Goal: Task Accomplishment & Management: Manage account settings

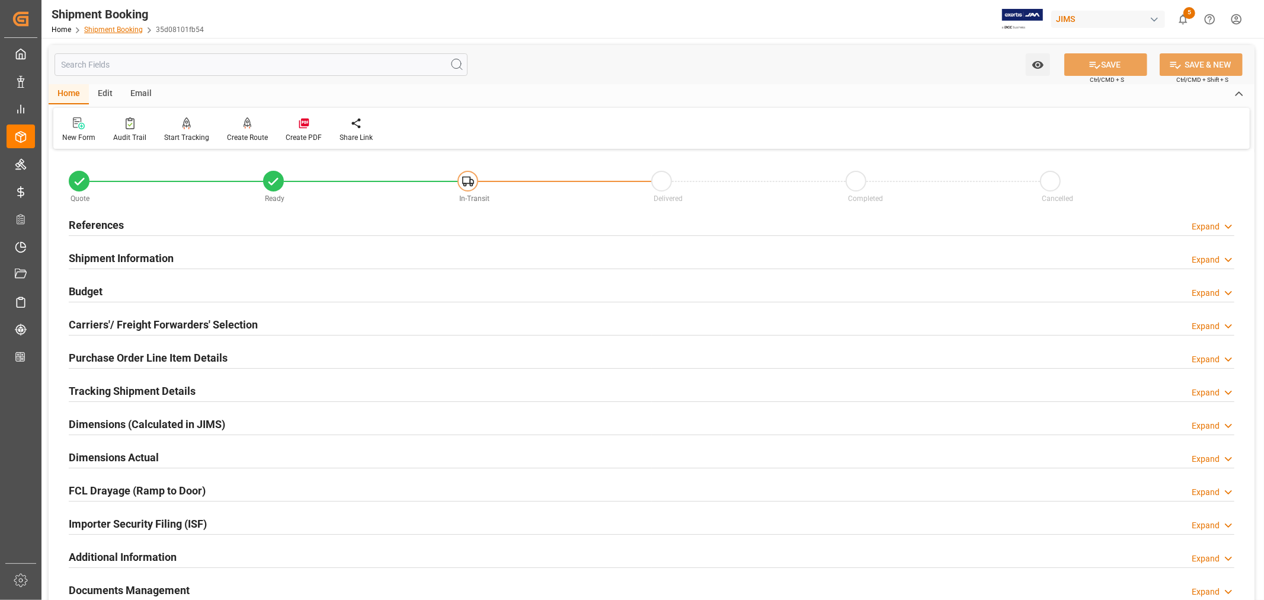
click at [110, 28] on link "Shipment Booking" at bounding box center [113, 29] width 59 height 8
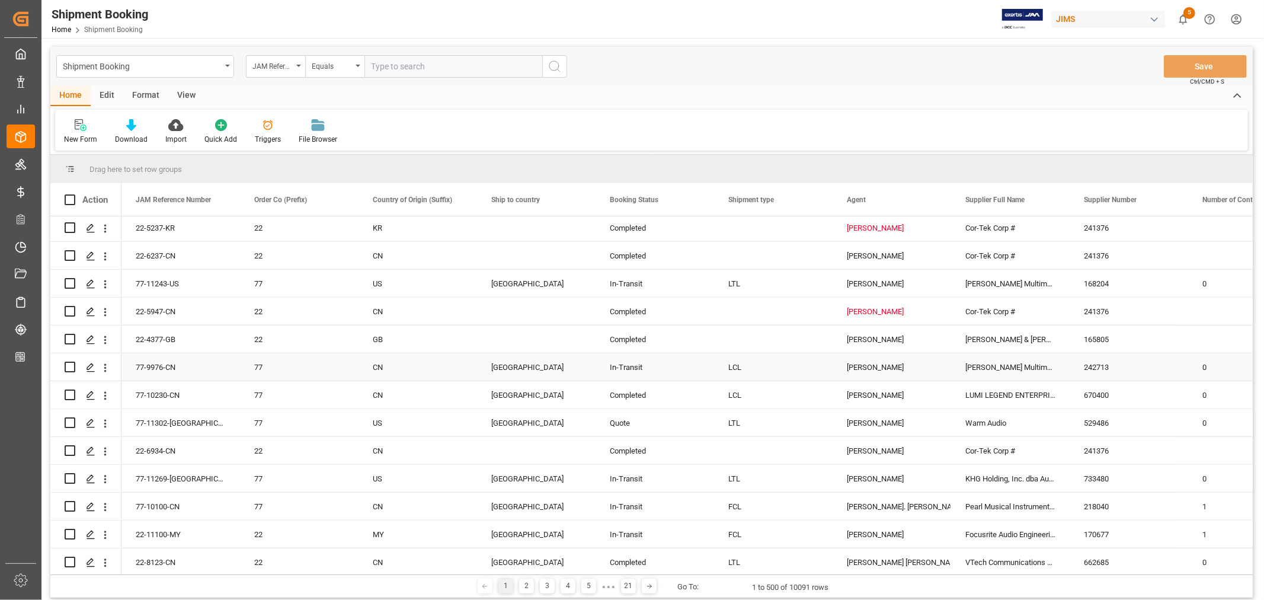
scroll to position [987, 0]
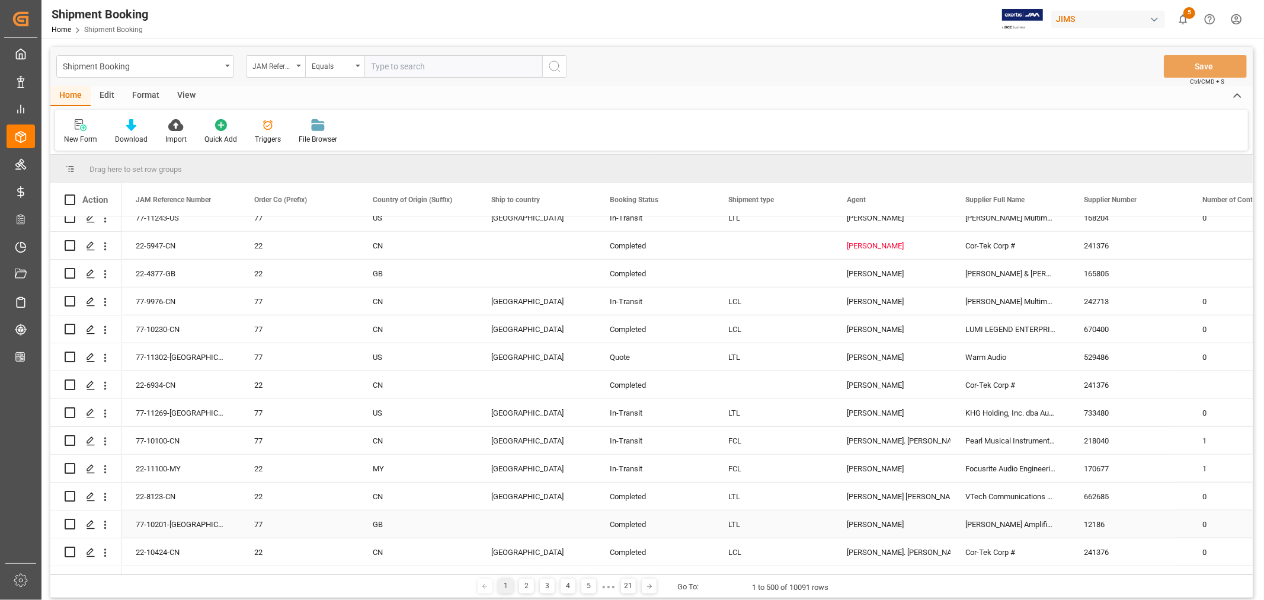
click at [856, 523] on div "Jacques Denis" at bounding box center [892, 524] width 90 height 27
click at [932, 197] on span at bounding box center [931, 199] width 11 height 11
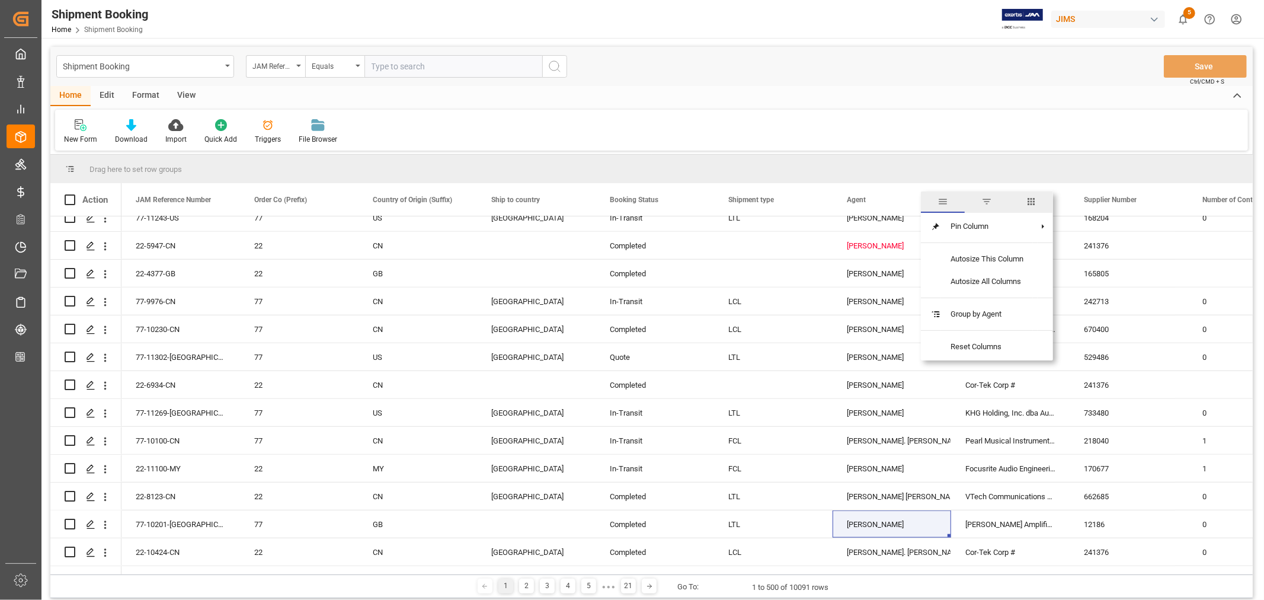
click at [987, 200] on span "filter" at bounding box center [987, 201] width 11 height 11
click at [1036, 233] on span "Filtering operator" at bounding box center [1038, 234] width 11 height 11
click at [941, 202] on span "general" at bounding box center [943, 201] width 11 height 11
click at [990, 202] on span "filter" at bounding box center [987, 201] width 11 height 11
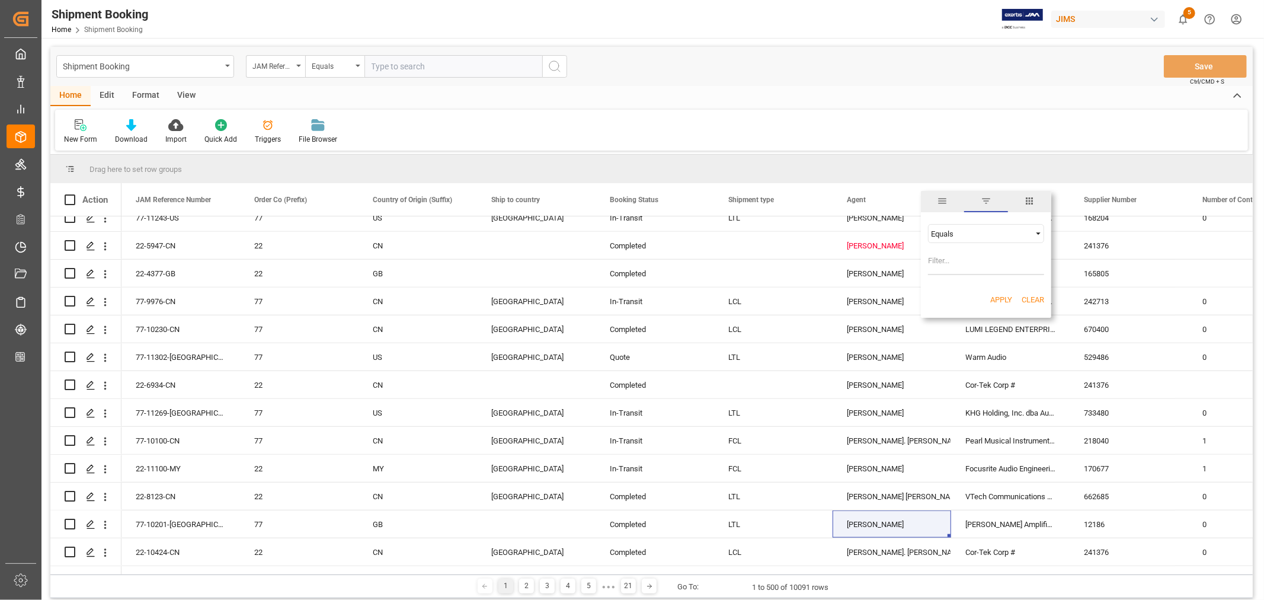
type input "Jacques Denis"
click at [998, 295] on button "Apply" at bounding box center [1001, 300] width 22 height 12
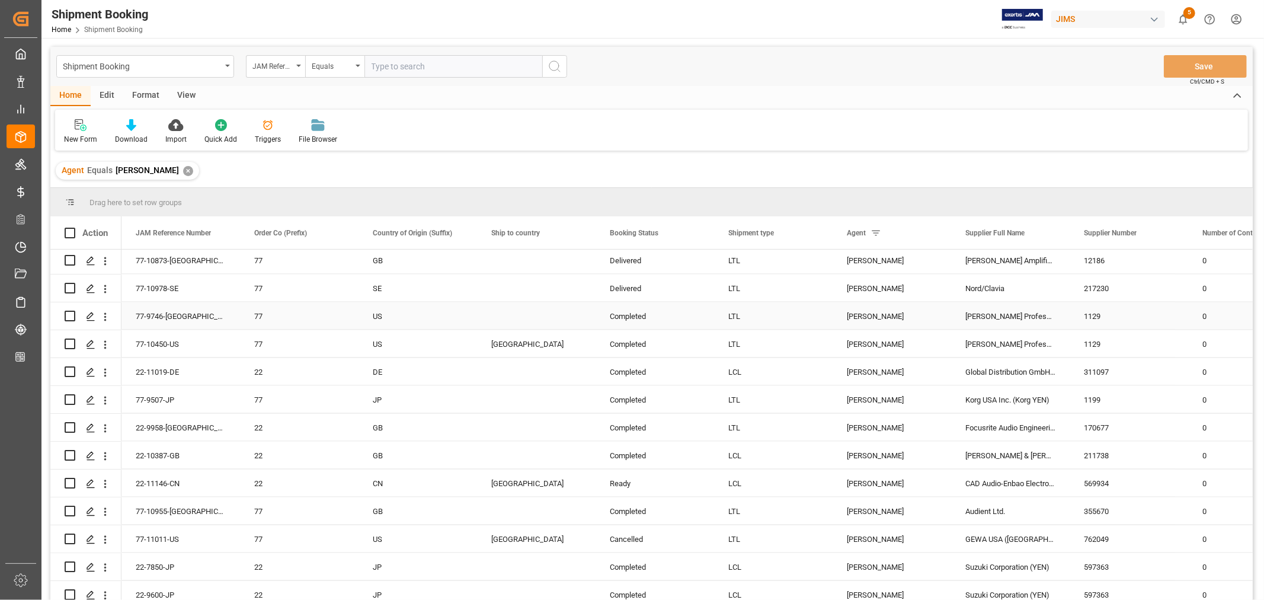
scroll to position [1514, 0]
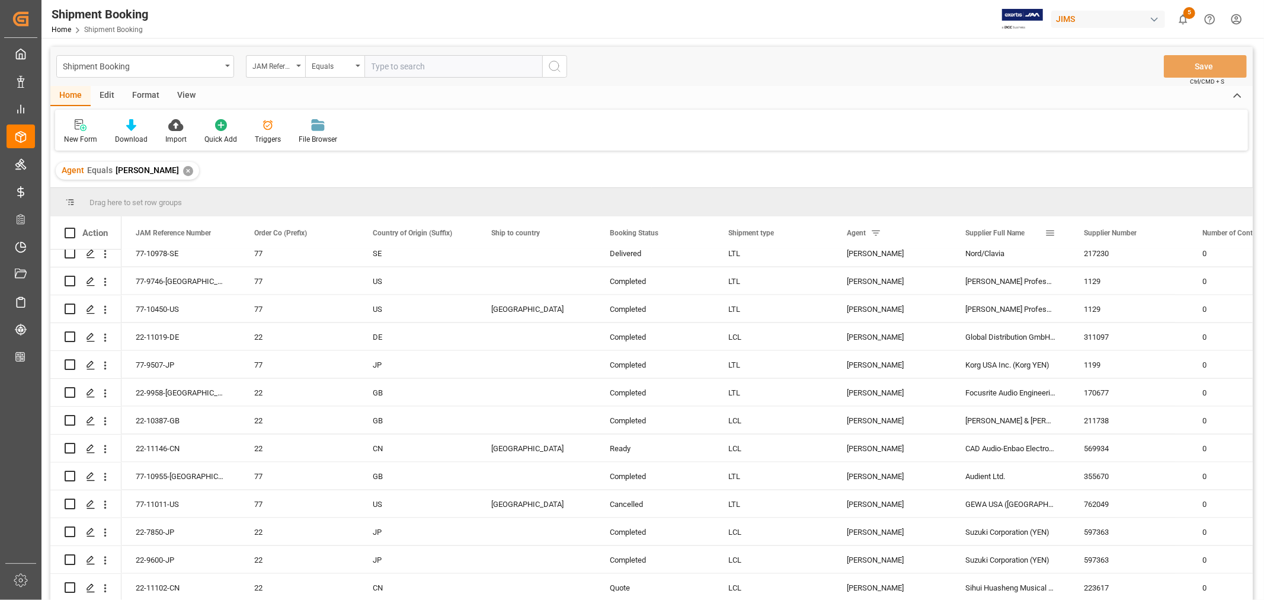
click at [1050, 232] on span at bounding box center [1050, 233] width 11 height 11
type input "Armour Home Electronics"
click at [1120, 330] on button "Apply" at bounding box center [1120, 334] width 22 height 12
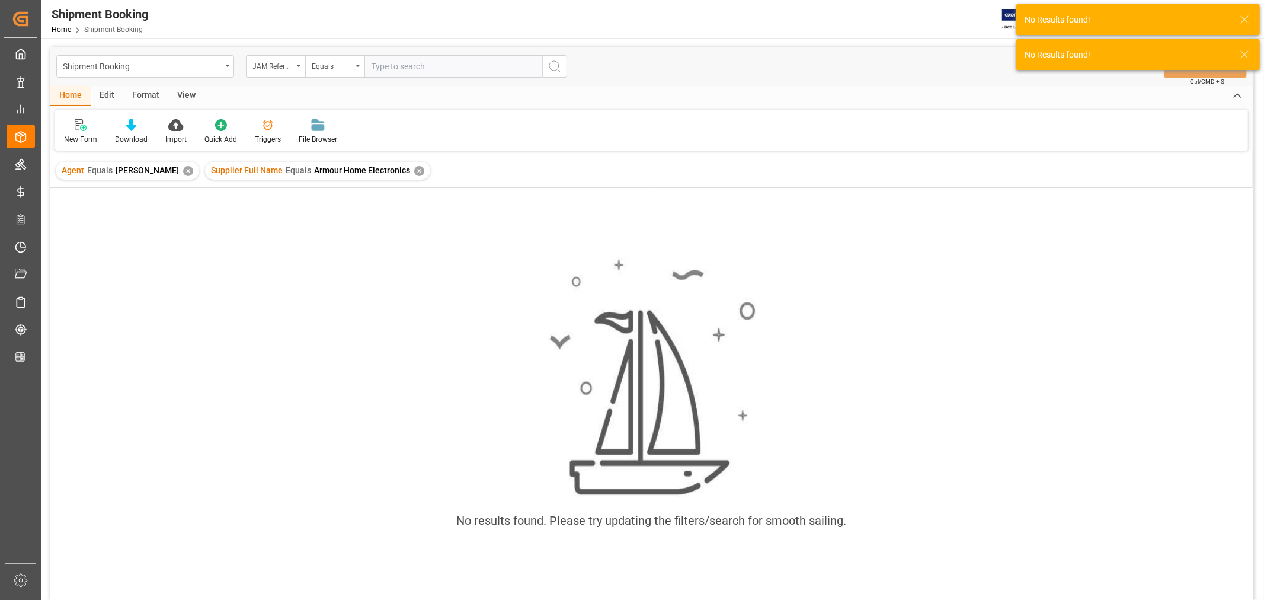
click at [183, 169] on div "✕" at bounding box center [188, 171] width 10 height 10
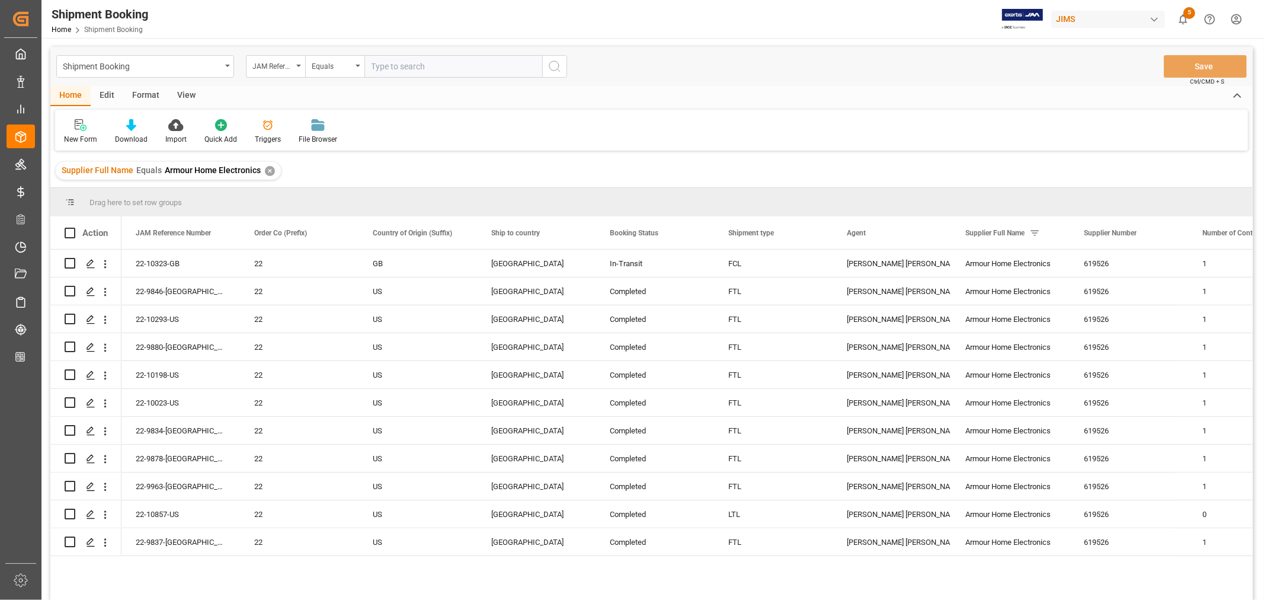
click at [266, 169] on div "✕" at bounding box center [270, 171] width 10 height 10
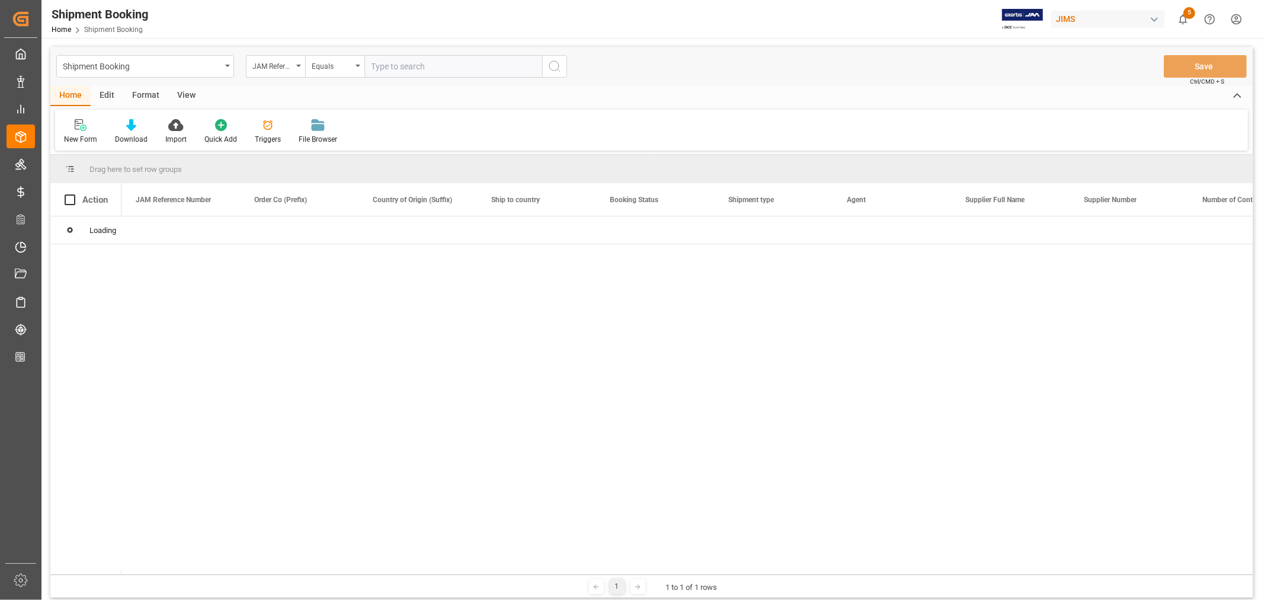
click at [382, 65] on input "text" at bounding box center [454, 66] width 178 height 23
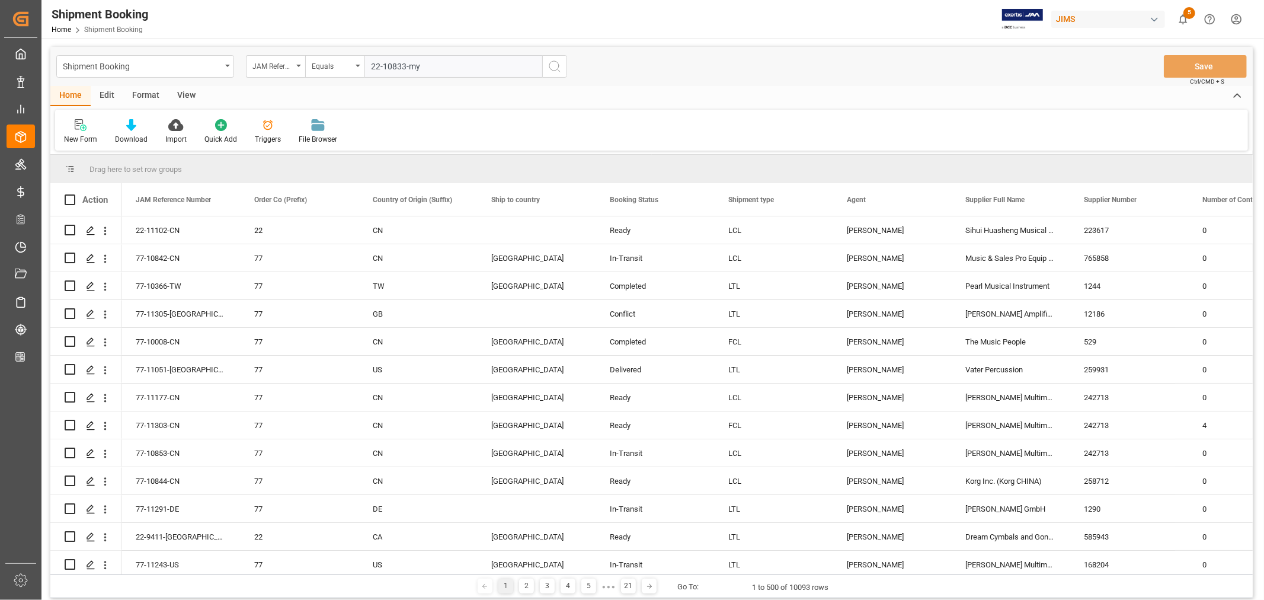
type input "22-10833-my"
click at [554, 67] on icon "search button" at bounding box center [555, 66] width 14 height 14
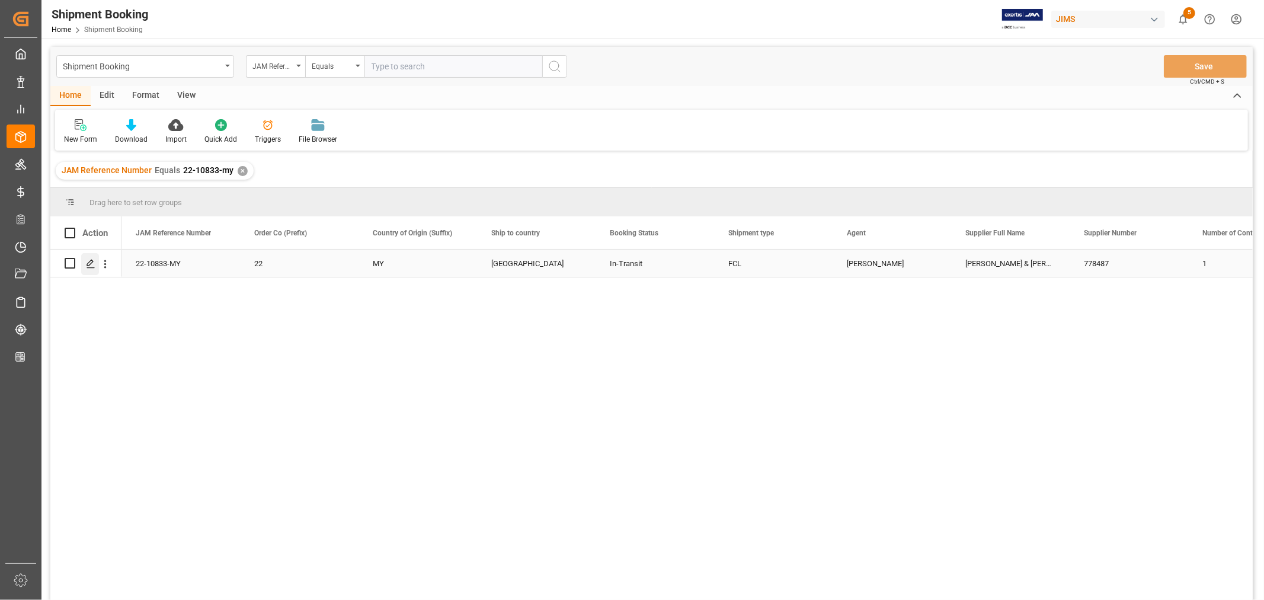
click at [93, 267] on icon "Press SPACE to select this row." at bounding box center [90, 263] width 9 height 9
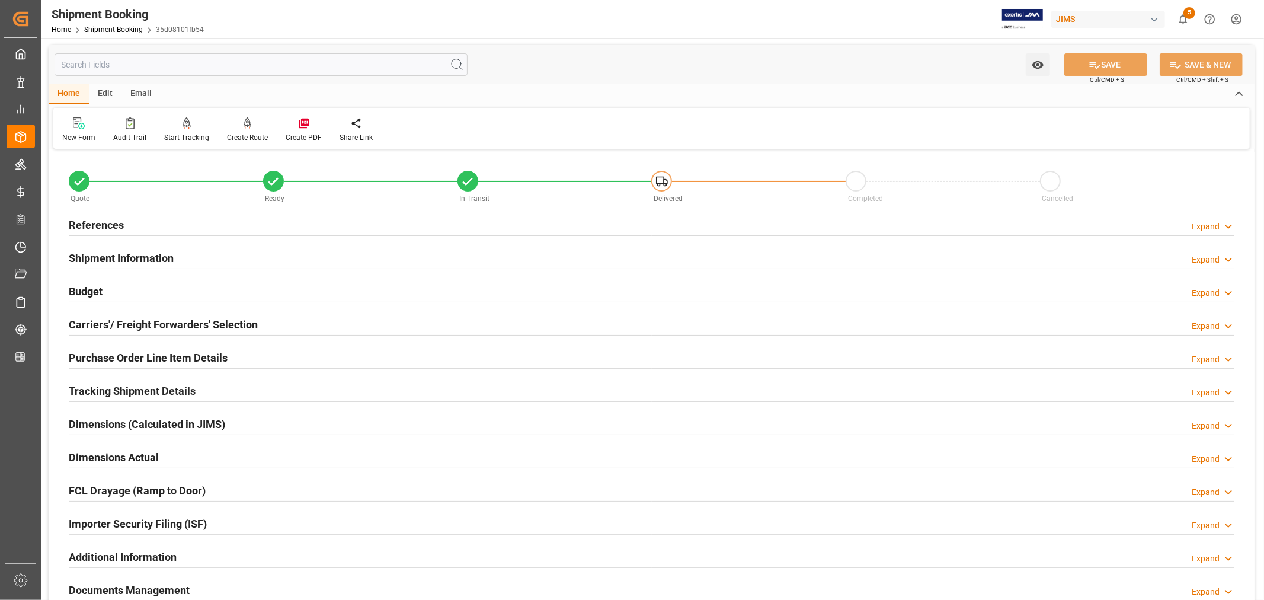
click at [142, 261] on h2 "Shipment Information" at bounding box center [121, 258] width 105 height 16
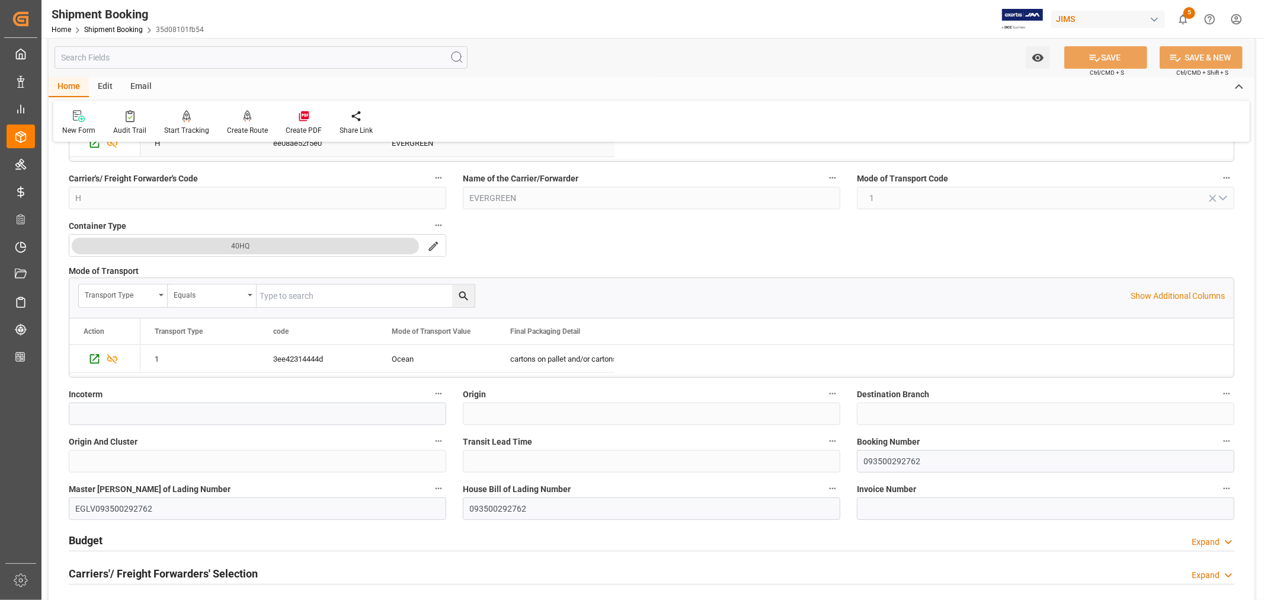
scroll to position [263, 0]
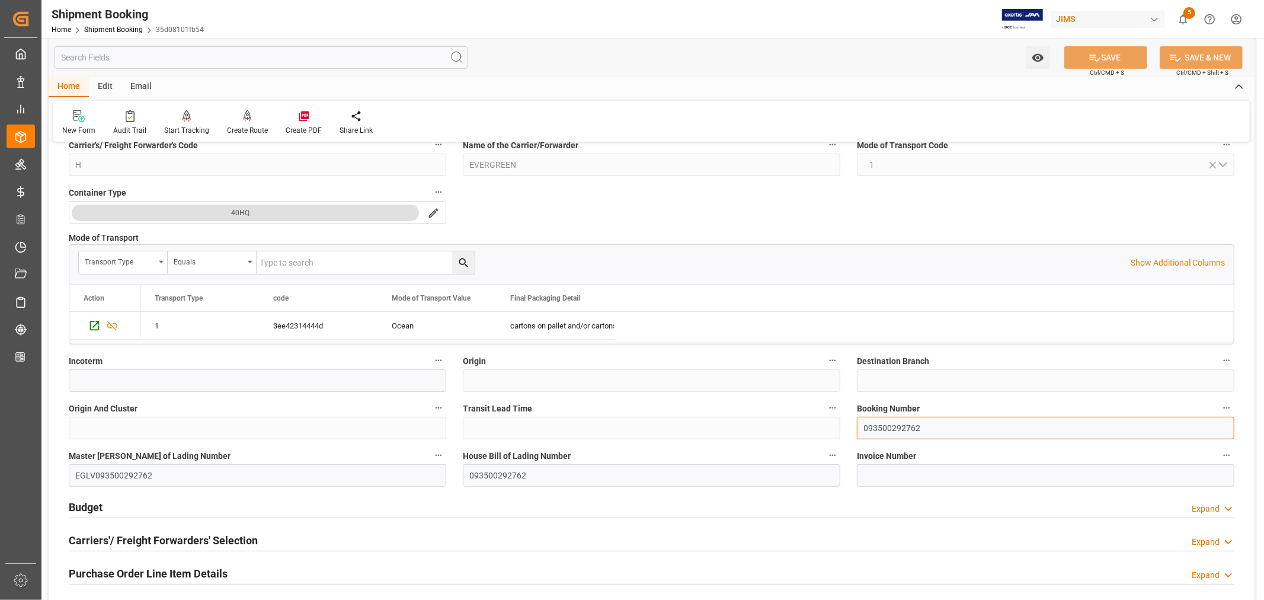
click at [888, 425] on input "093500292762" at bounding box center [1046, 428] width 378 height 23
click at [887, 426] on input "093500292762" at bounding box center [1046, 428] width 378 height 23
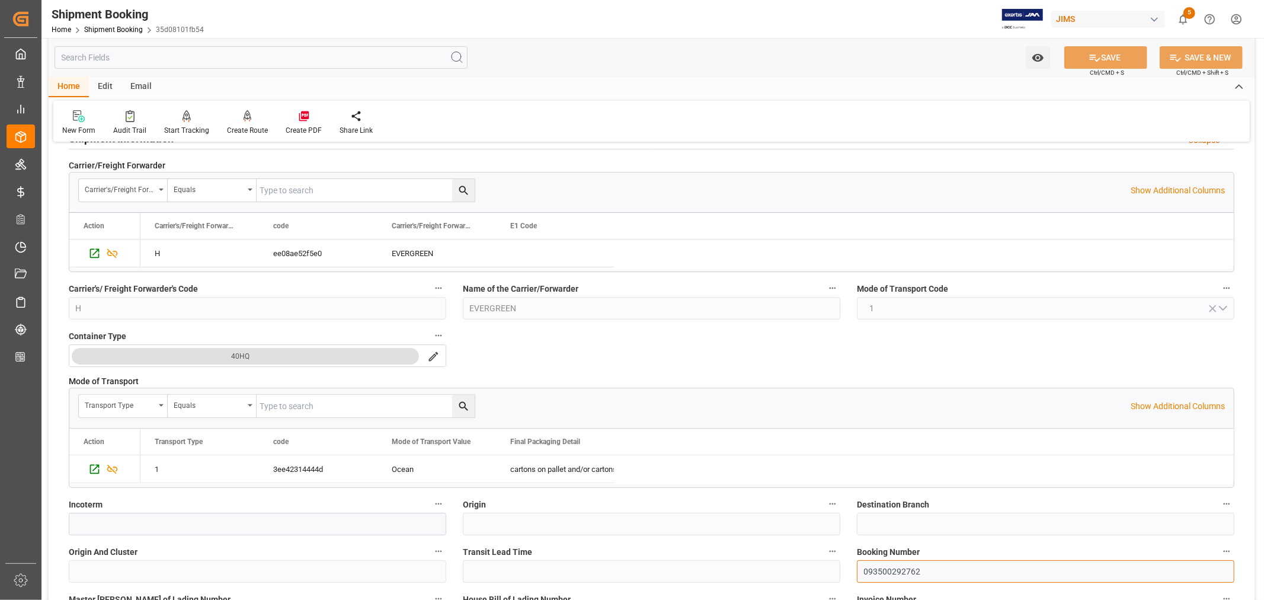
scroll to position [66, 0]
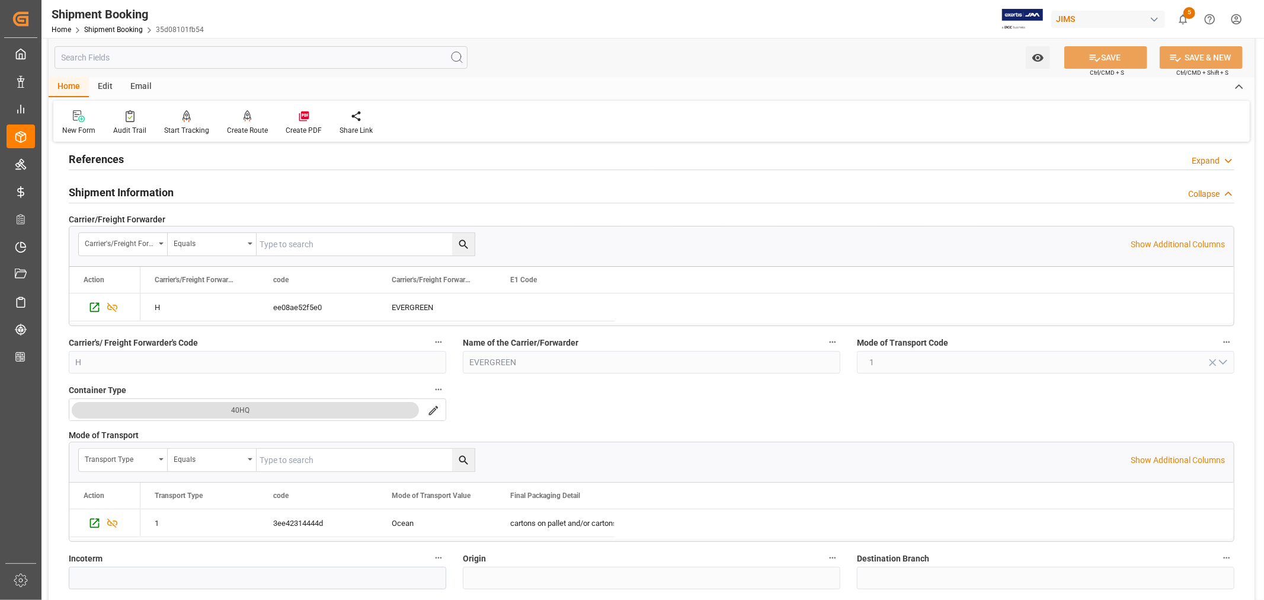
click at [122, 188] on h2 "Shipment Information" at bounding box center [121, 192] width 105 height 16
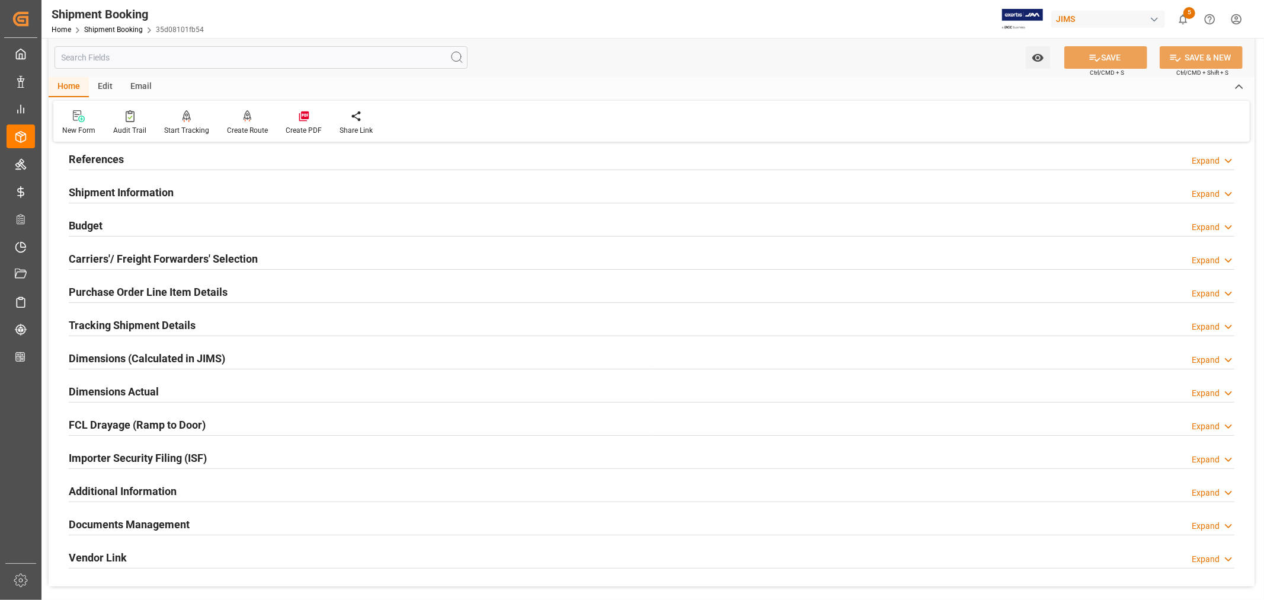
click at [133, 326] on h2 "Tracking Shipment Details" at bounding box center [132, 325] width 127 height 16
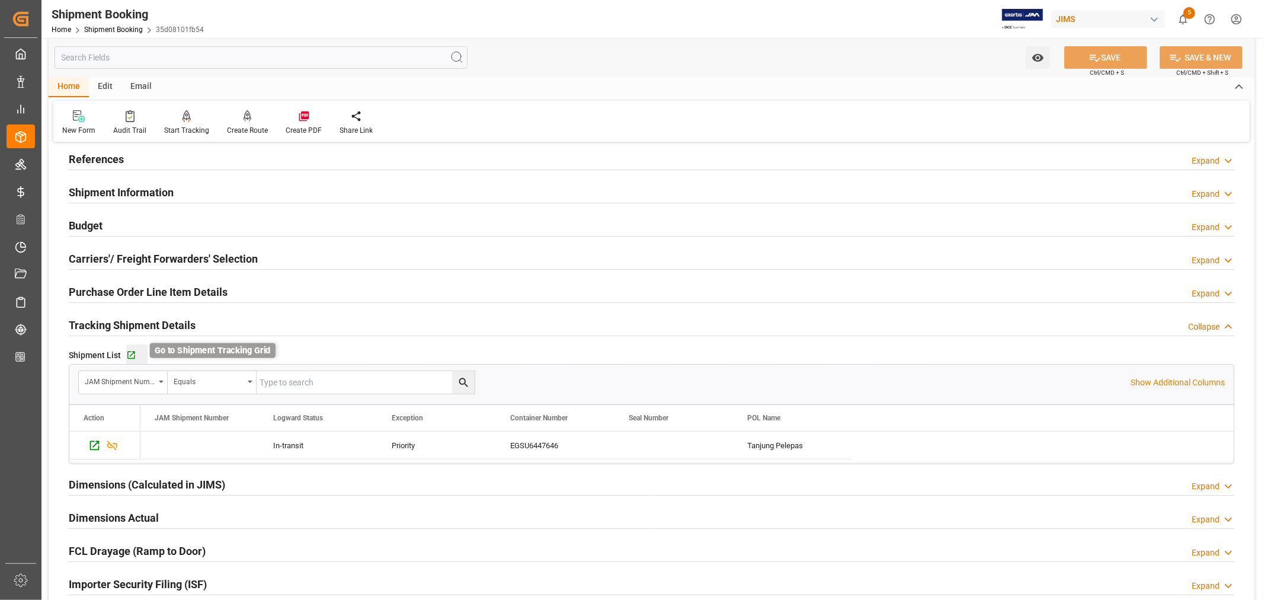
click at [135, 353] on icon "button" at bounding box center [131, 355] width 10 height 10
click at [166, 322] on h2 "Tracking Shipment Details" at bounding box center [132, 325] width 127 height 16
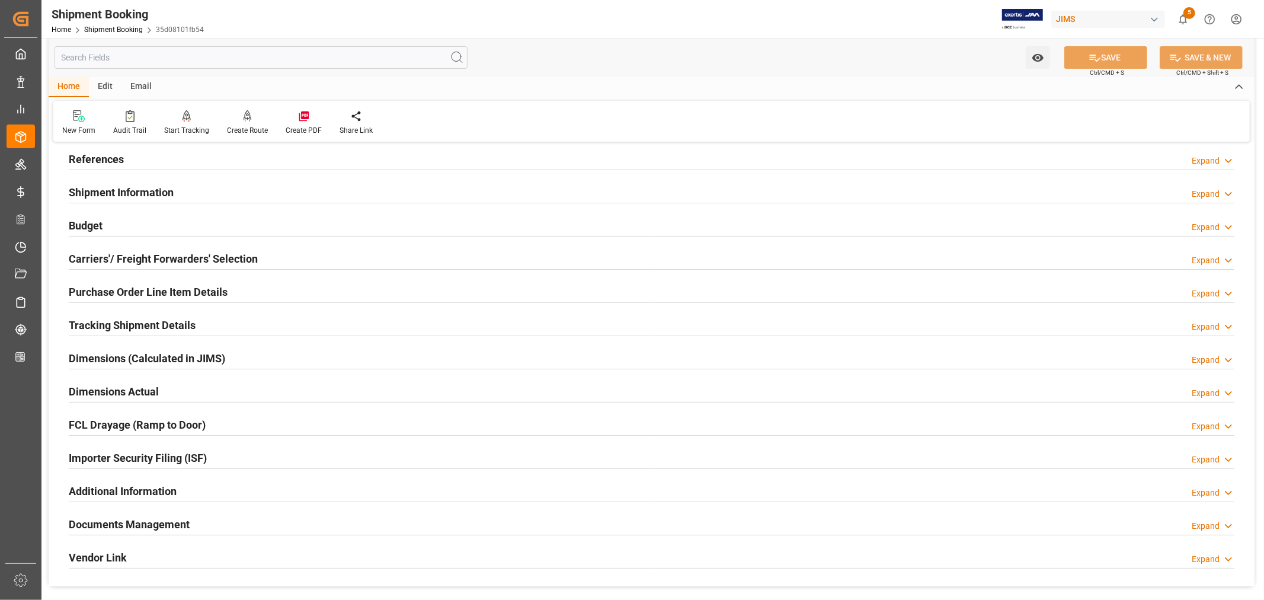
click at [105, 159] on h2 "References" at bounding box center [96, 159] width 55 height 16
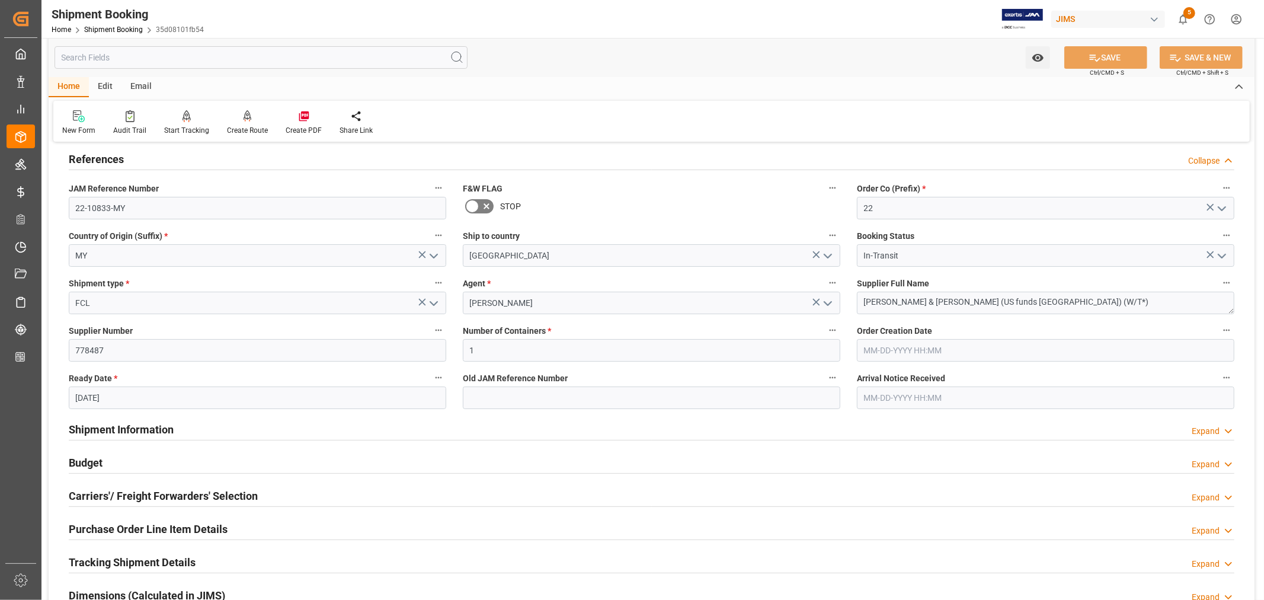
click at [105, 159] on h2 "References" at bounding box center [96, 159] width 55 height 16
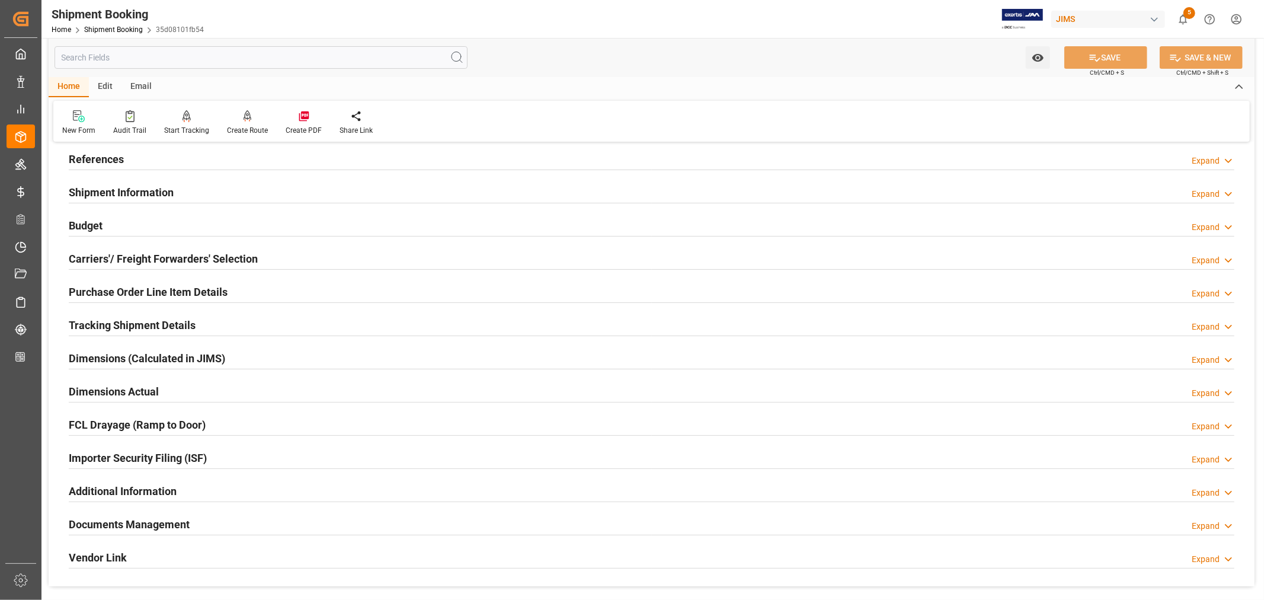
click at [117, 188] on h2 "Shipment Information" at bounding box center [121, 192] width 105 height 16
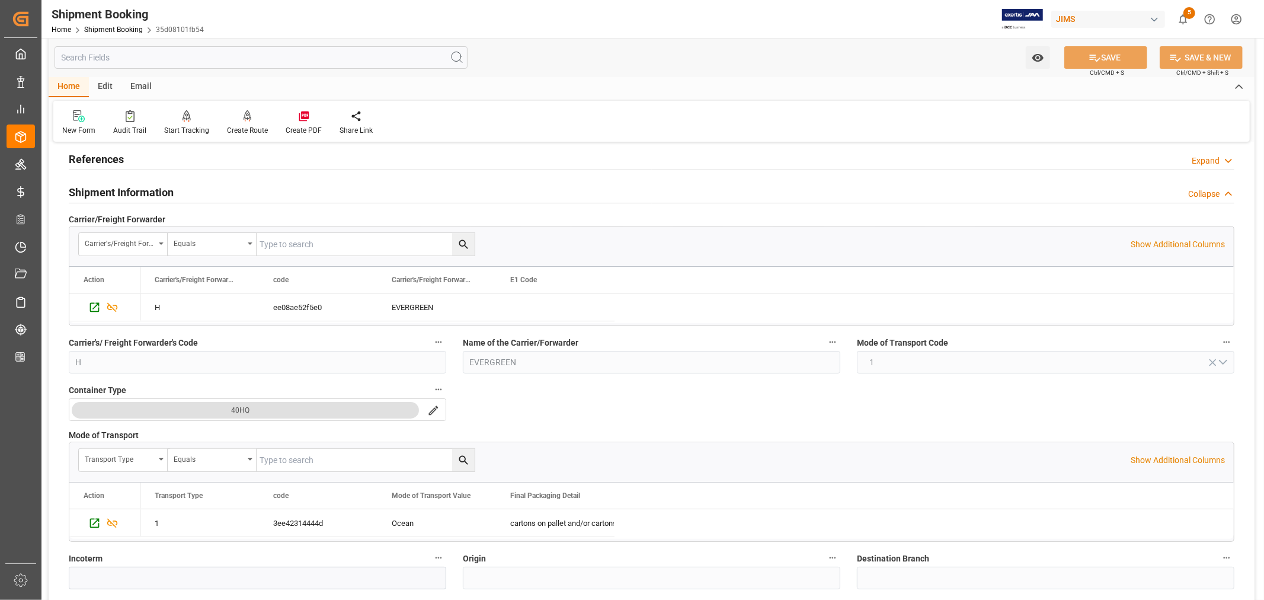
click at [117, 188] on h2 "Shipment Information" at bounding box center [121, 192] width 105 height 16
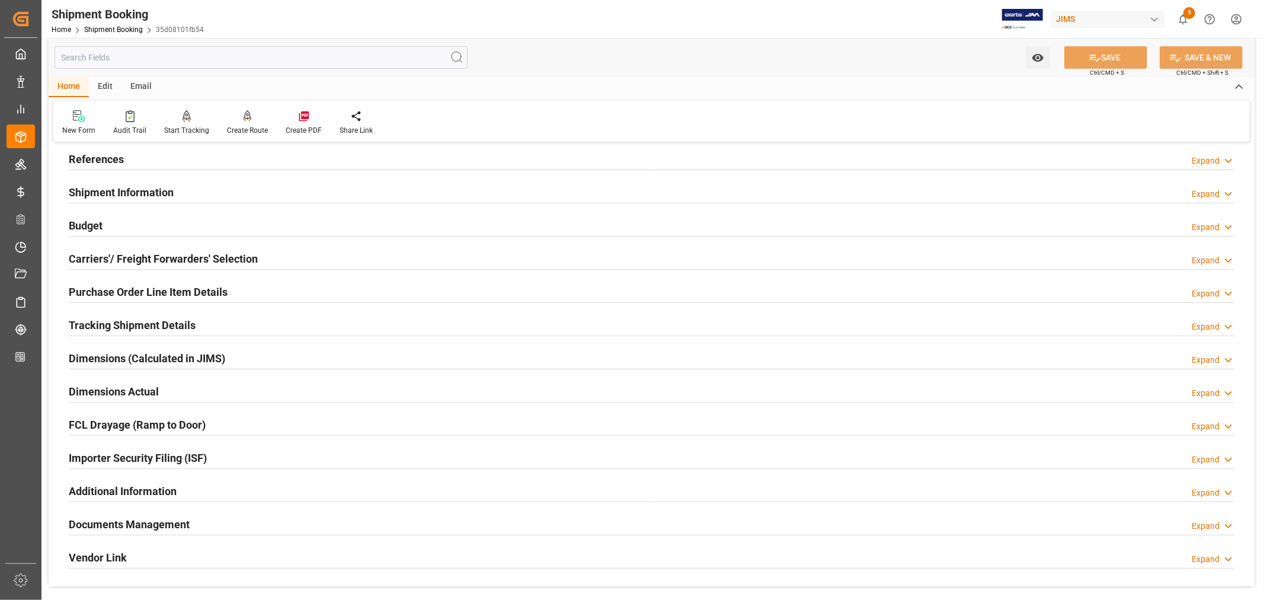
click at [143, 254] on h2 "Carriers'/ Freight Forwarders' Selection" at bounding box center [163, 259] width 189 height 16
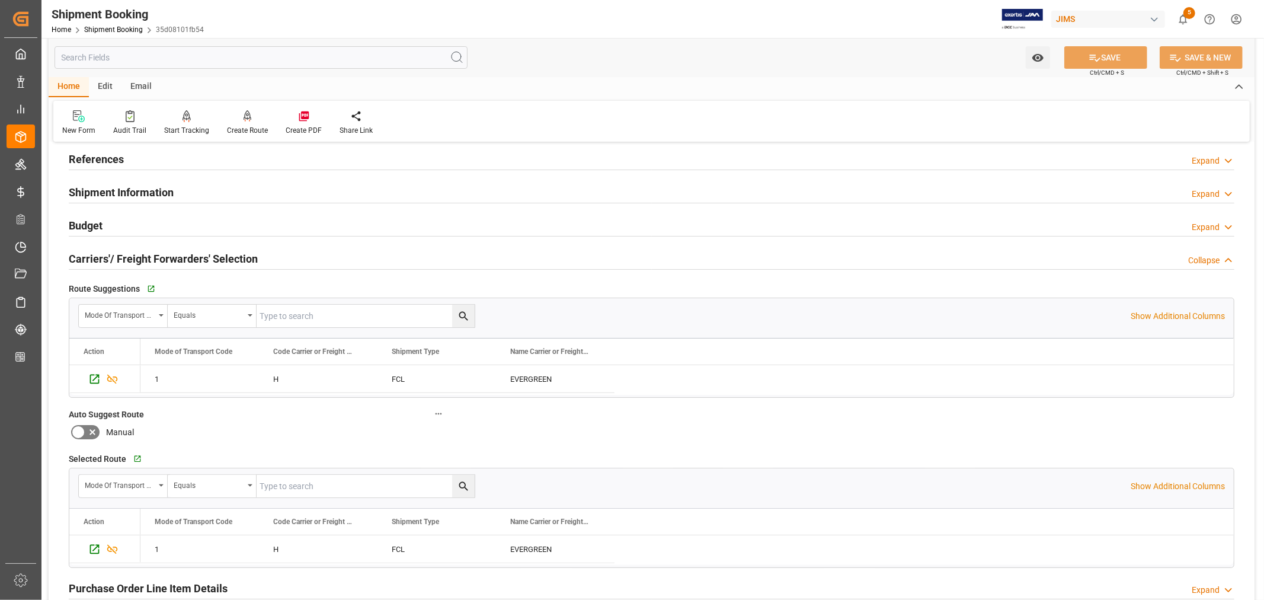
click at [143, 254] on h2 "Carriers'/ Freight Forwarders' Selection" at bounding box center [163, 259] width 189 height 16
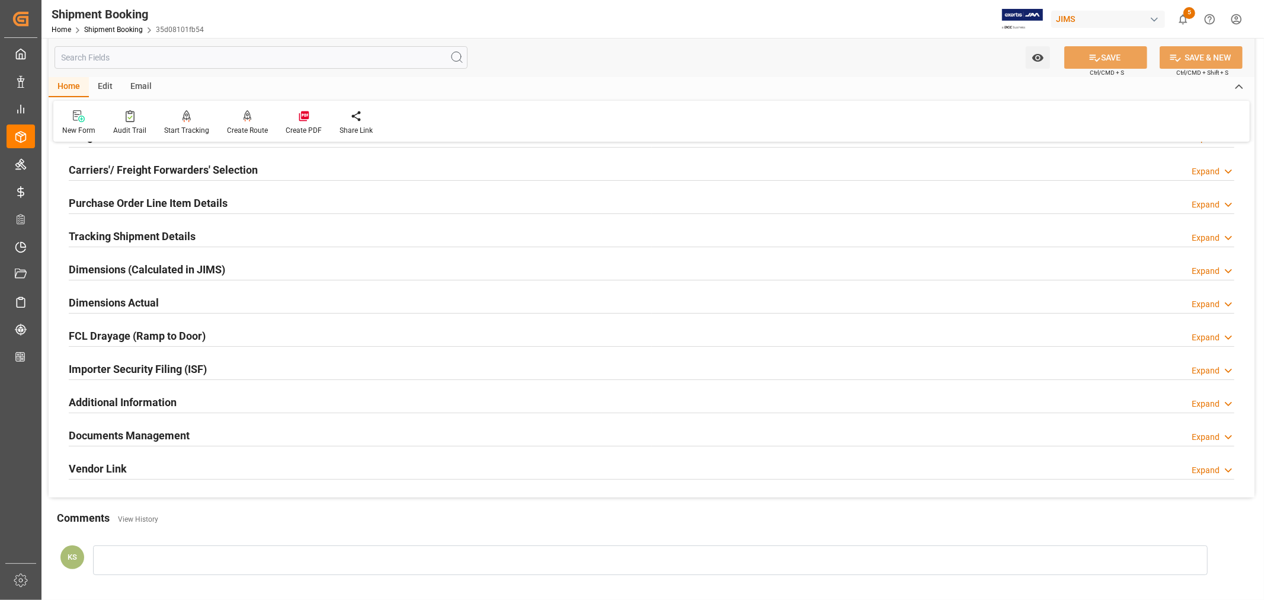
scroll to position [197, 0]
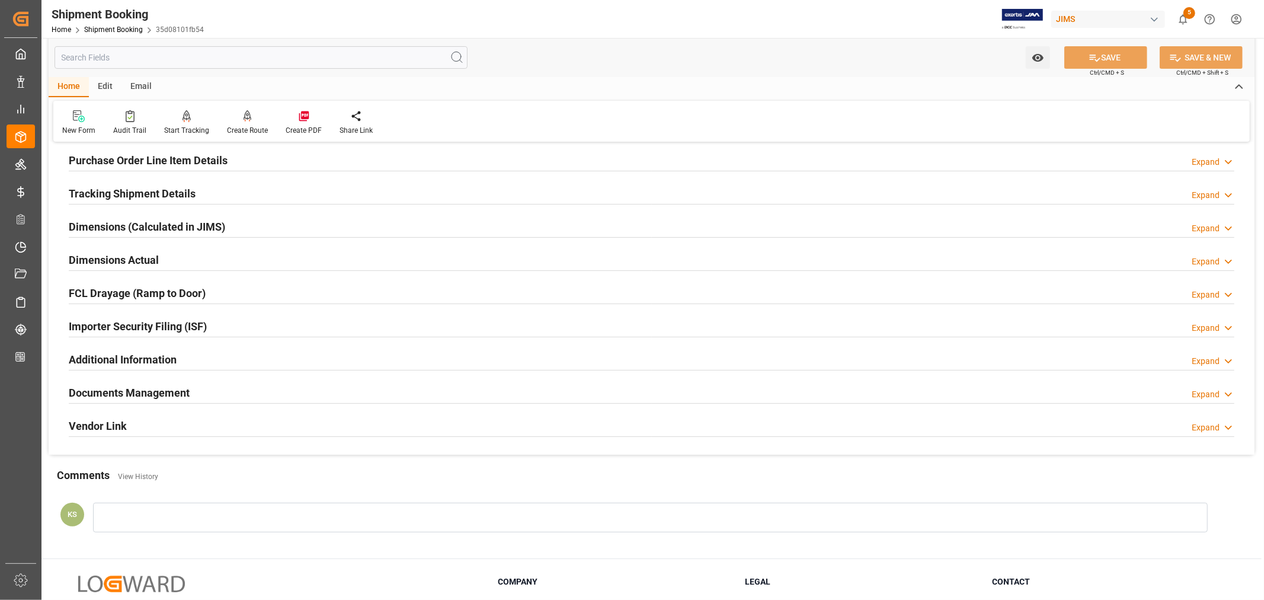
click at [241, 321] on div "Importer Security Filing (ISF) Expand" at bounding box center [652, 325] width 1166 height 23
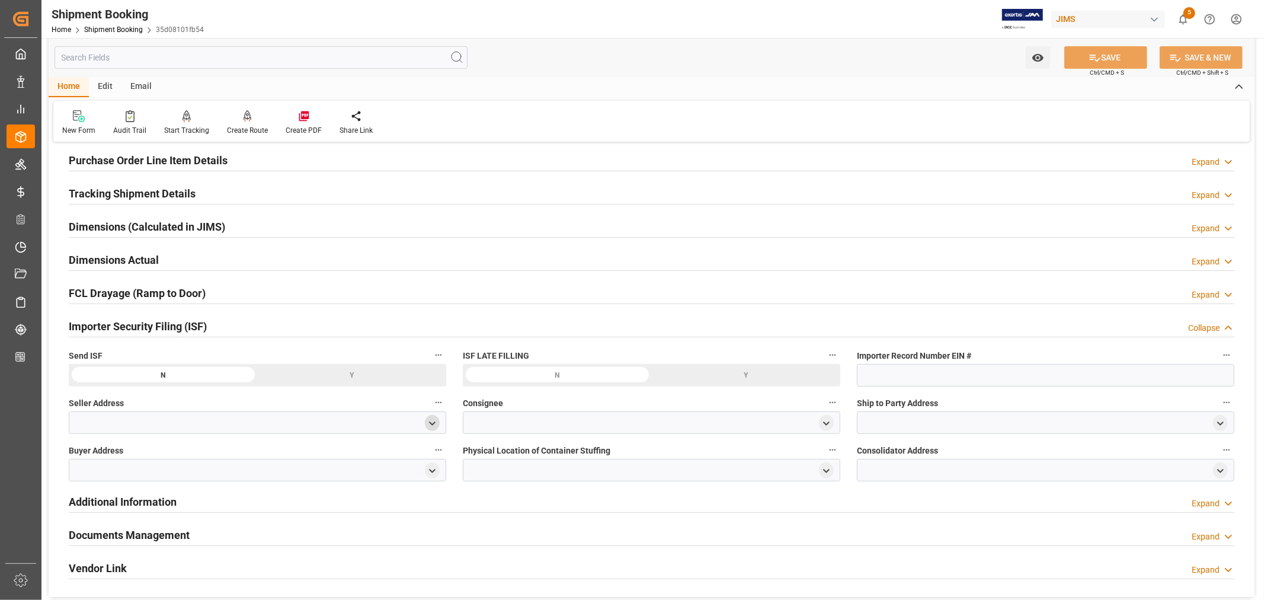
click at [434, 423] on icon "open menu" at bounding box center [432, 423] width 10 height 10
click at [266, 458] on input at bounding box center [240, 457] width 325 height 23
type input "all"
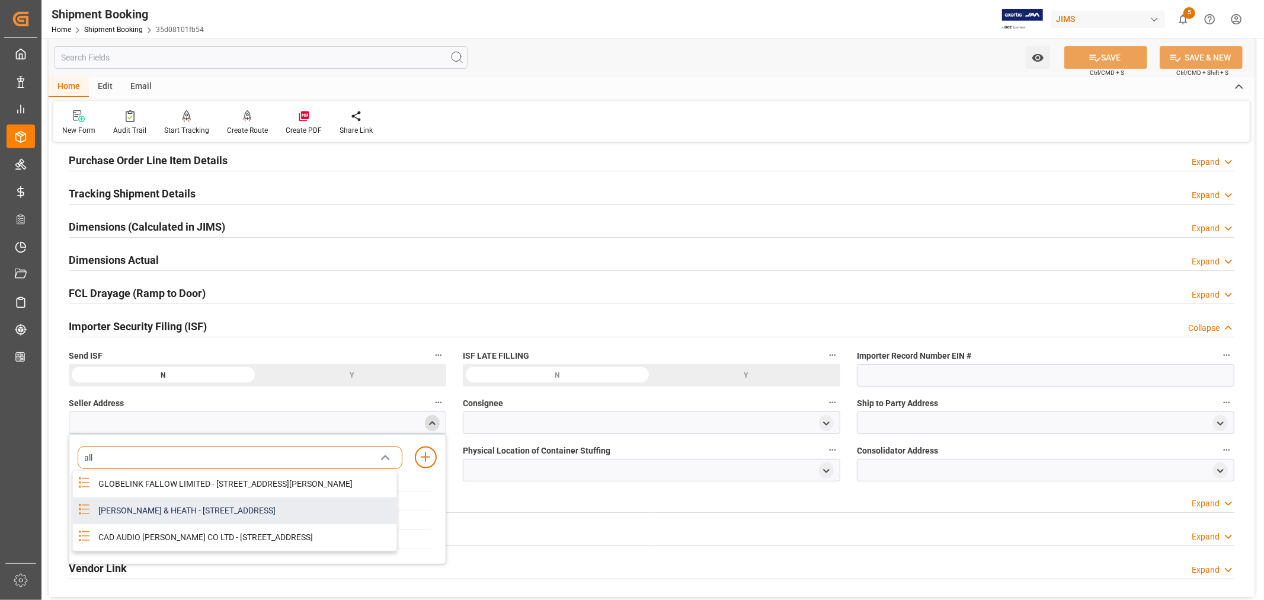
click at [186, 522] on div "ALLEN & HEATH - KERNICK INDUSTRIAL ESTATE, PENYRN, CORNWALL, GB, TR10 9LU" at bounding box center [243, 510] width 305 height 27
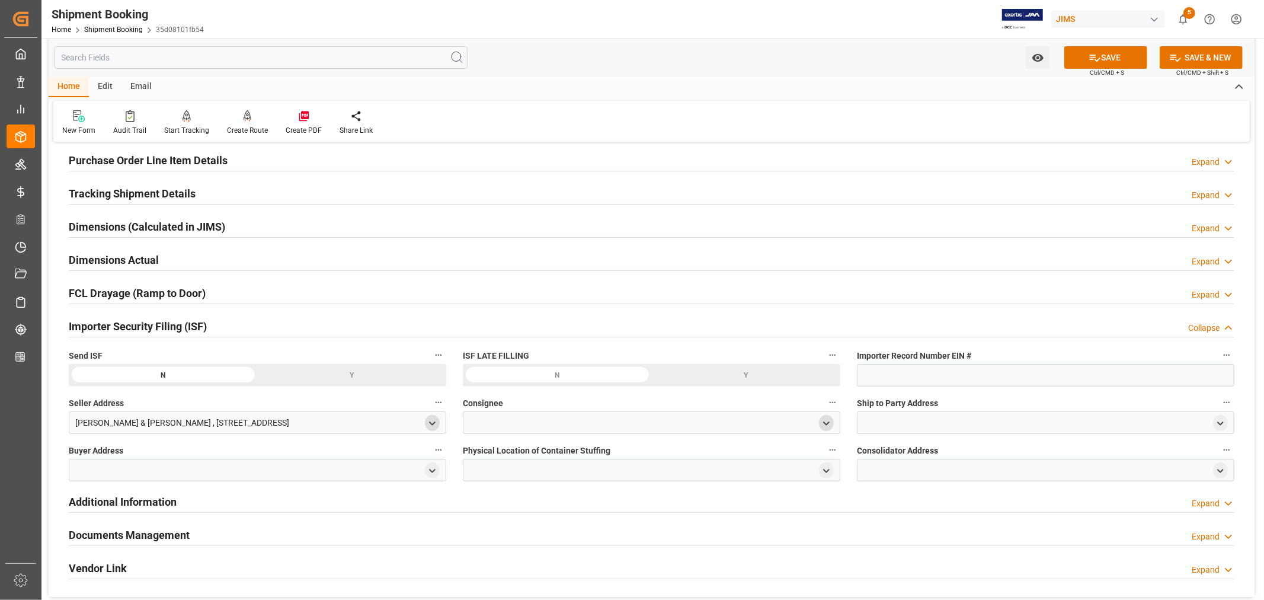
click at [826, 422] on icon "open menu" at bounding box center [826, 423] width 10 height 10
drag, startPoint x: 550, startPoint y: 459, endPoint x: 553, endPoint y: 453, distance: 6.6
click at [550, 459] on input at bounding box center [634, 457] width 325 height 23
type input "jam"
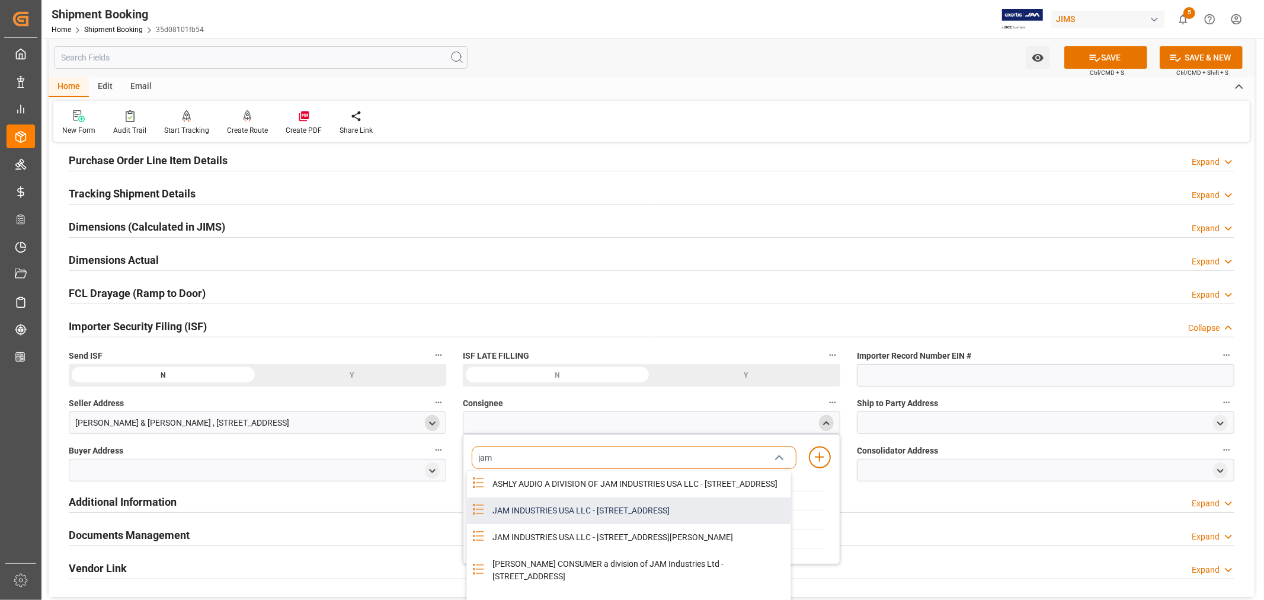
click at [624, 524] on div "JAM INDUSTRIES USA LLC - 154 WOODLAWN RD, BERLIN, CT, US, 06037" at bounding box center [637, 510] width 305 height 27
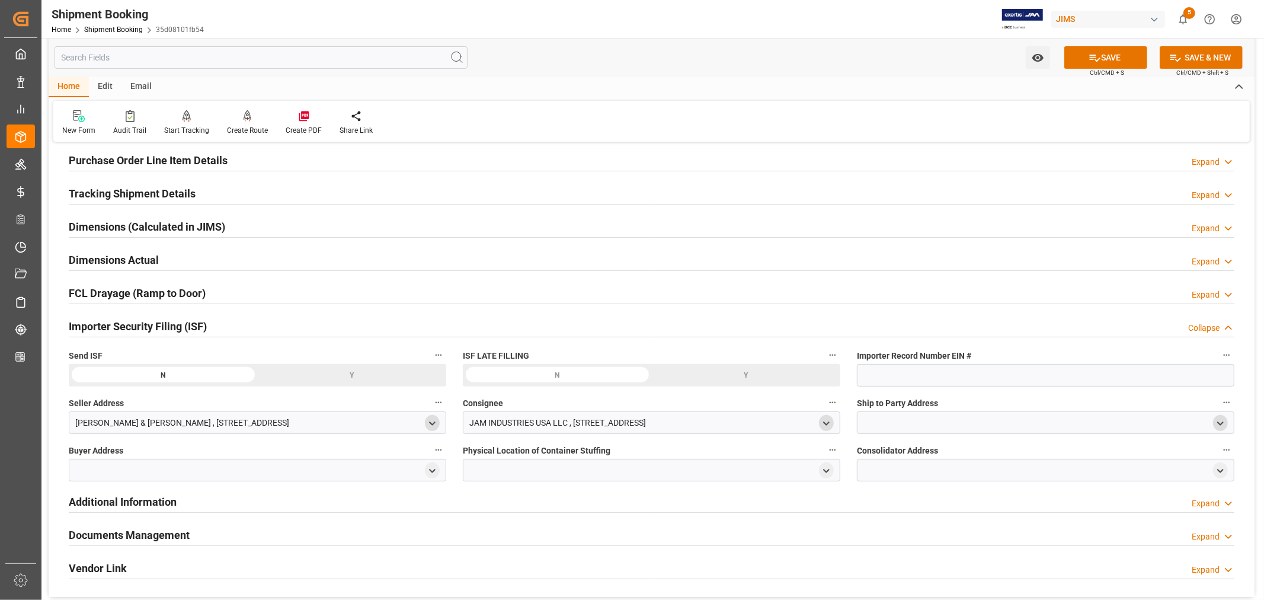
click at [1220, 424] on polyline "open menu" at bounding box center [1220, 423] width 5 height 2
click at [968, 452] on input at bounding box center [1028, 457] width 325 height 23
type input "amer"
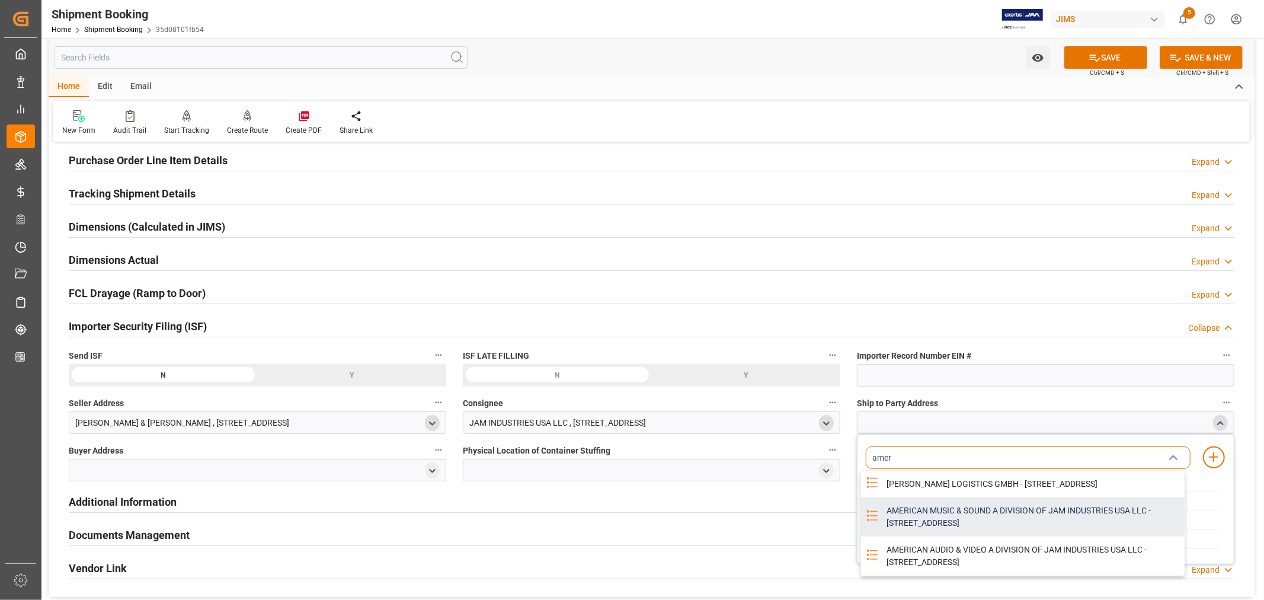
click at [986, 525] on div "AMERICAN MUSIC & SOUND A DIVISION OF JAM INDUSTRIES USA LLC - 4325 EXECUTIVE DR…" at bounding box center [1032, 516] width 305 height 39
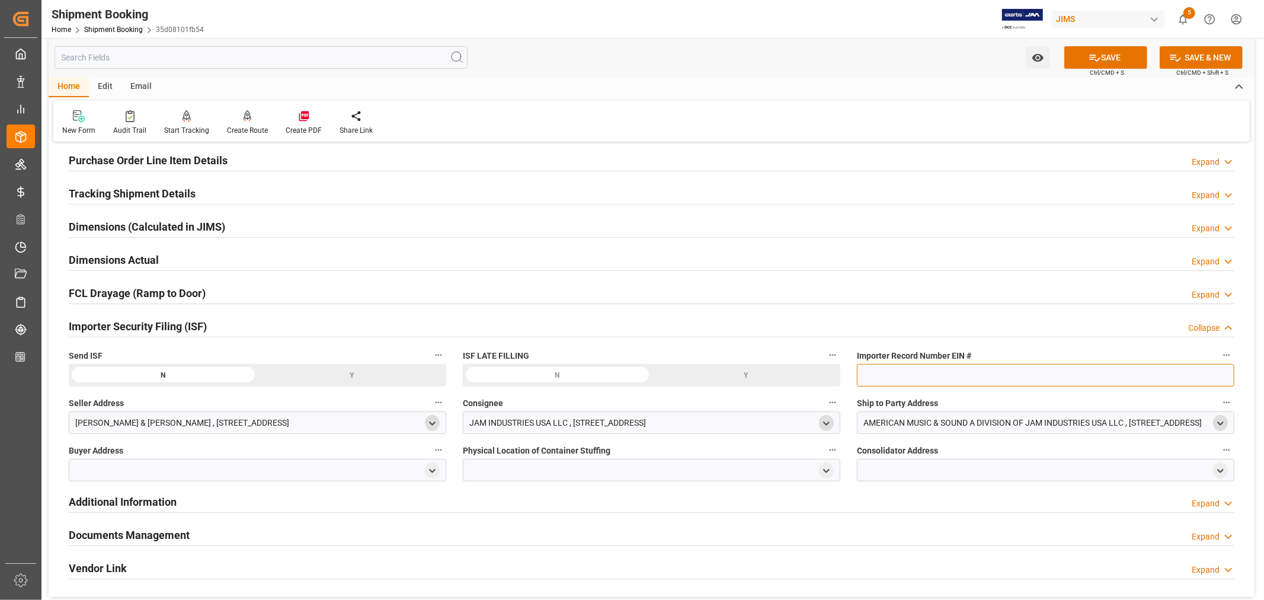
click at [889, 375] on input at bounding box center [1046, 375] width 378 height 23
type input "EIN# 47-2067090S5"
click at [430, 468] on icon "open menu" at bounding box center [432, 471] width 10 height 10
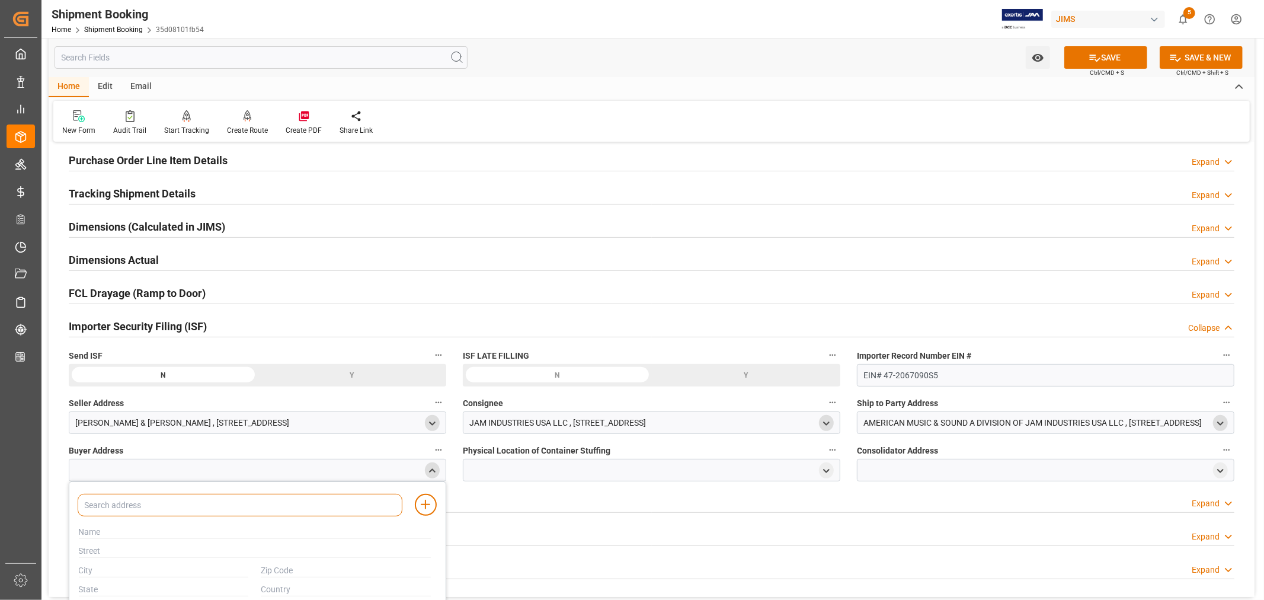
click at [233, 506] on input at bounding box center [240, 505] width 325 height 23
type input "jam"
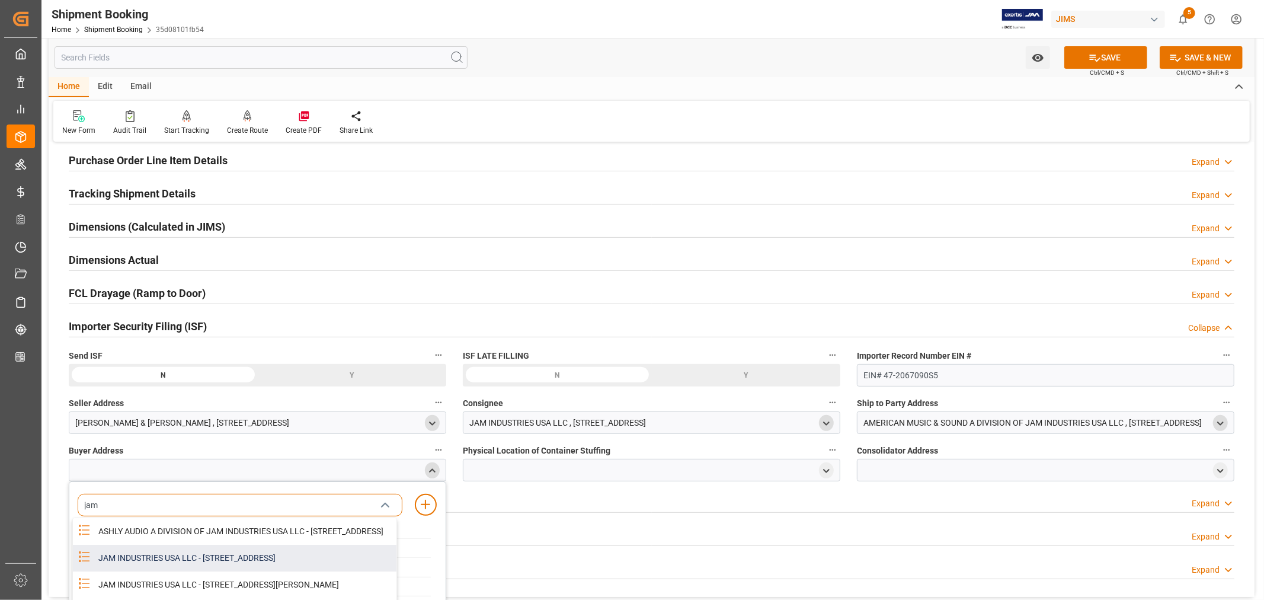
click at [215, 564] on div "JAM INDUSTRIES USA LLC - 154 WOODLAWN RD, BERLIN, CT, US, 06037" at bounding box center [243, 558] width 305 height 27
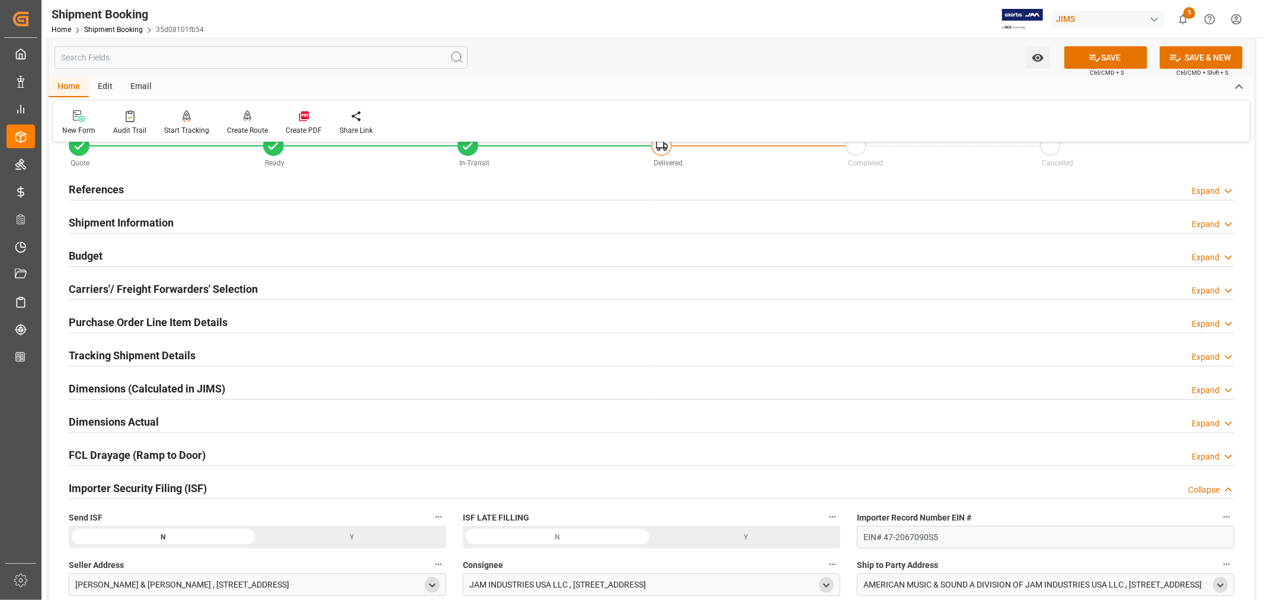
scroll to position [0, 0]
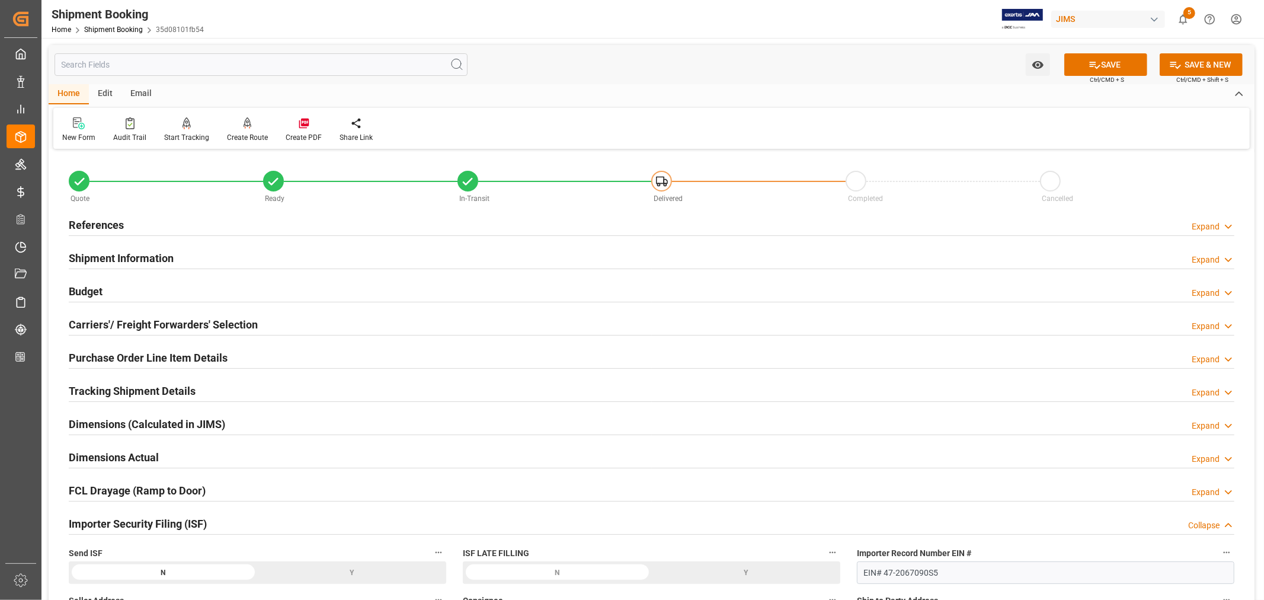
click at [120, 222] on h2 "References" at bounding box center [96, 225] width 55 height 16
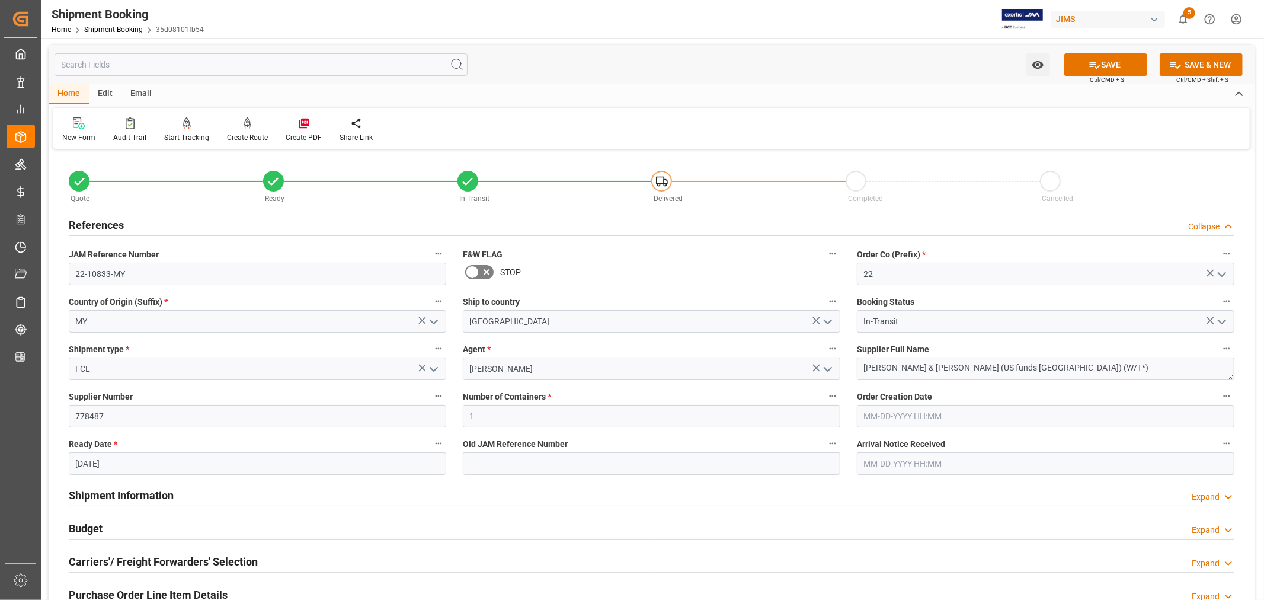
click at [120, 222] on h2 "References" at bounding box center [96, 225] width 55 height 16
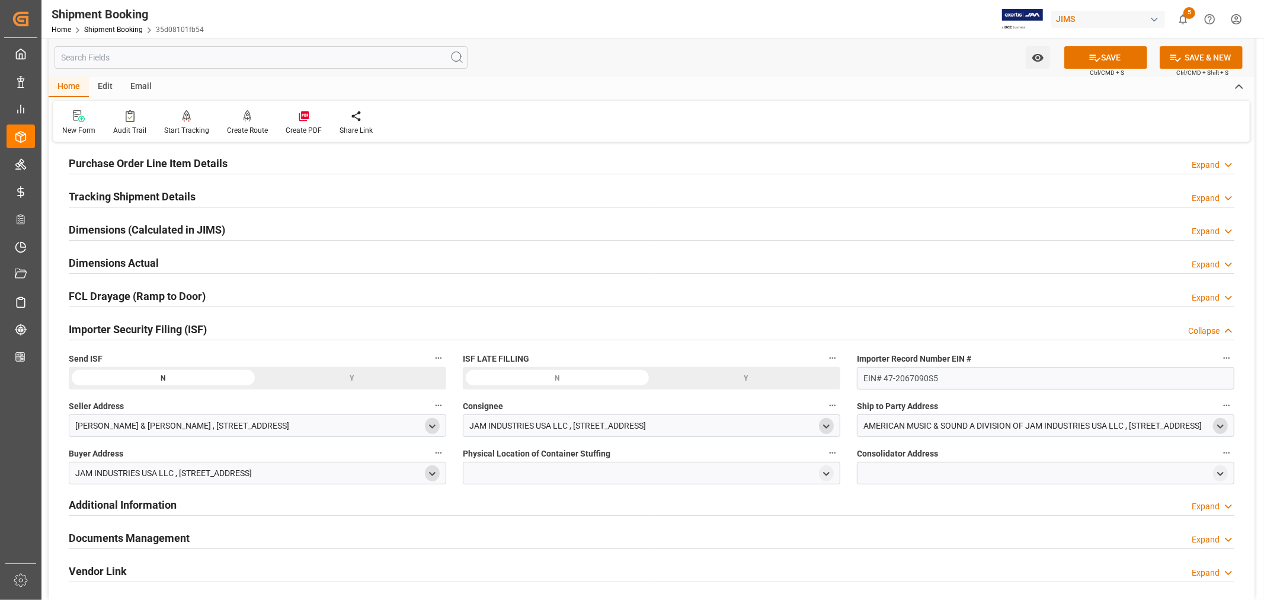
scroll to position [197, 0]
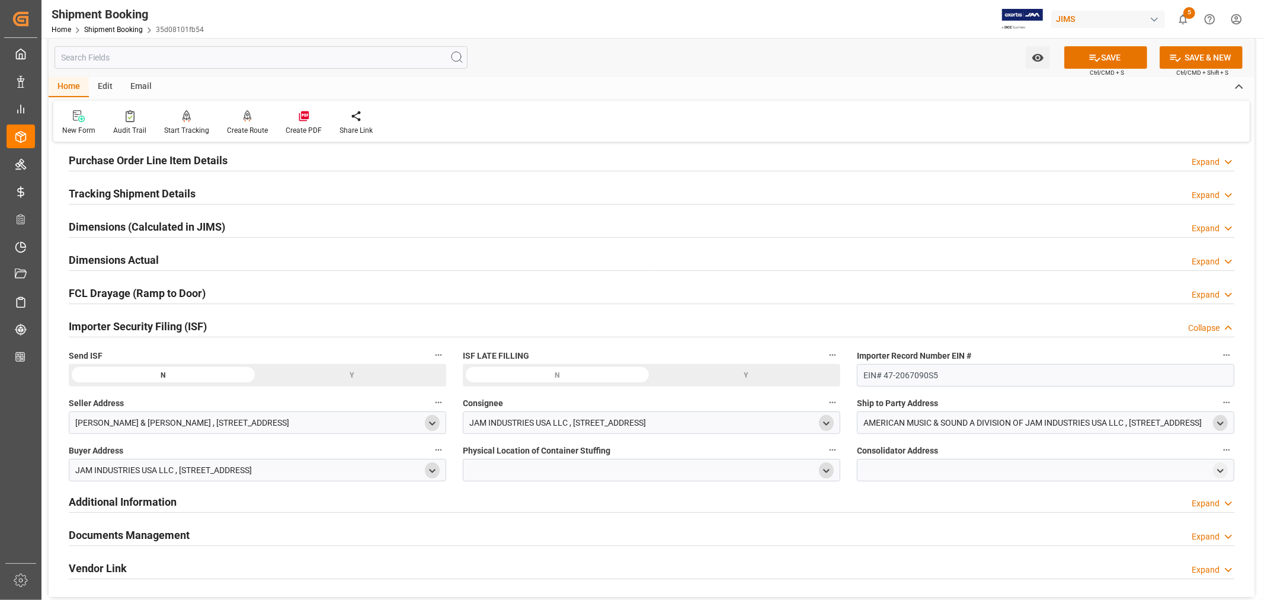
click at [829, 470] on icon "open menu" at bounding box center [826, 471] width 10 height 10
click at [566, 507] on input at bounding box center [634, 505] width 325 height 23
type input "vtech"
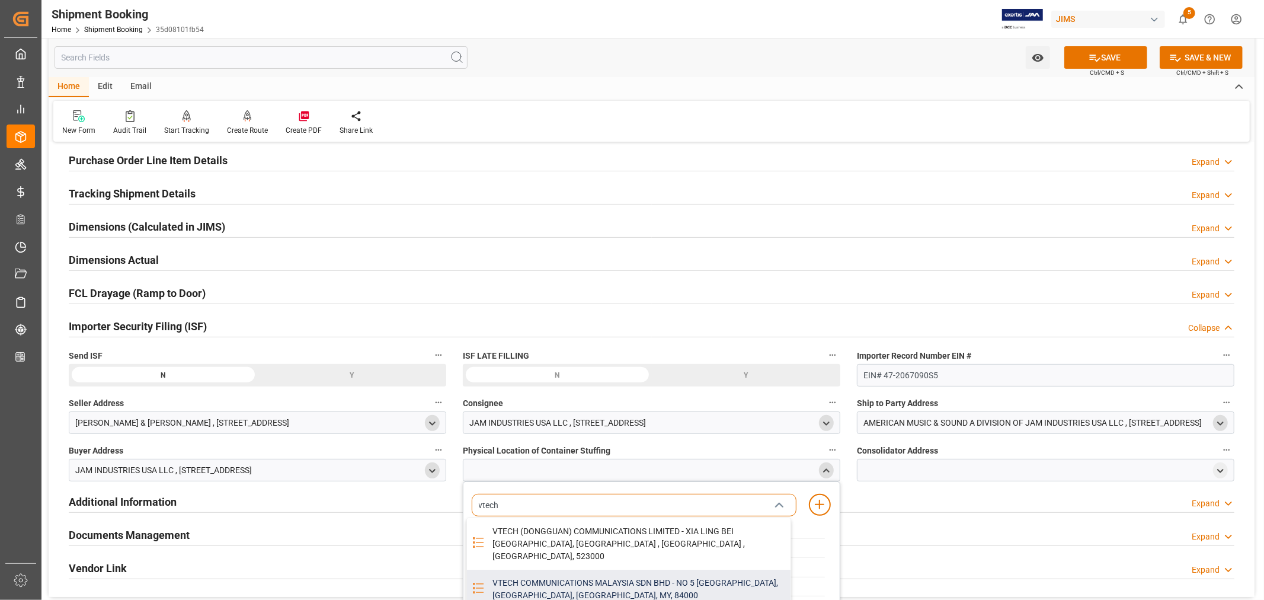
click at [600, 574] on div "VTECH COMMUNICATIONS MALAYSIA SDN BHD - NO 5 TANJUNG AGAS INDUSTRIAL AREA, MUAR…" at bounding box center [637, 589] width 305 height 39
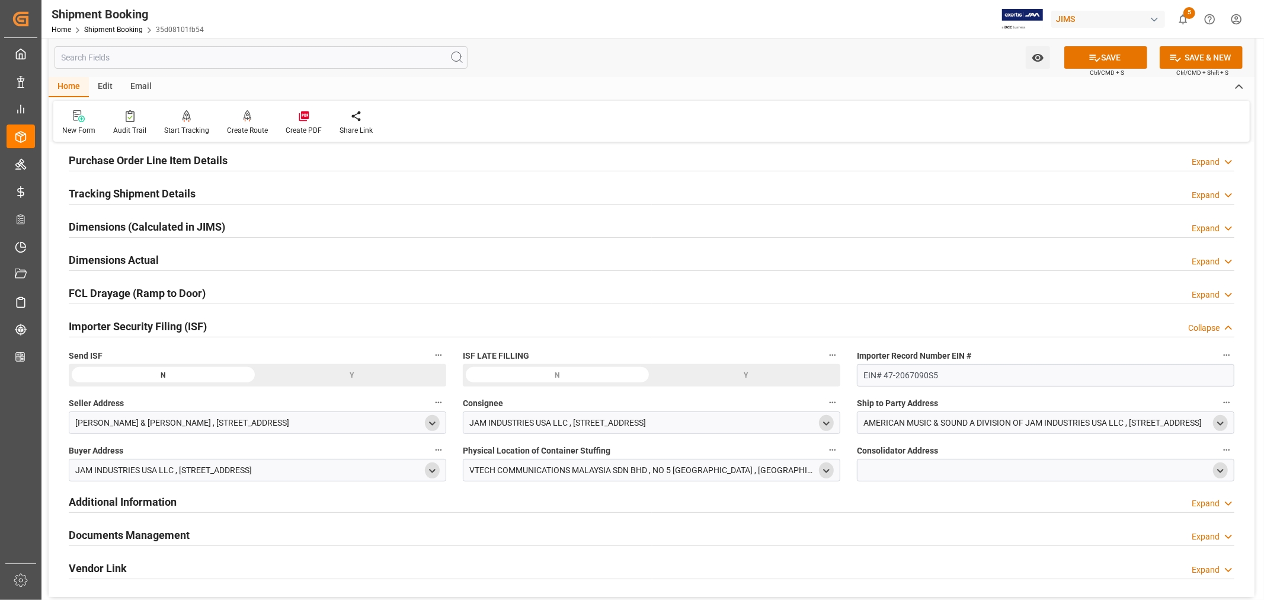
click at [1218, 472] on icon "open menu" at bounding box center [1221, 471] width 10 height 10
click at [935, 508] on input at bounding box center [1028, 505] width 325 height 23
type input "vtech"
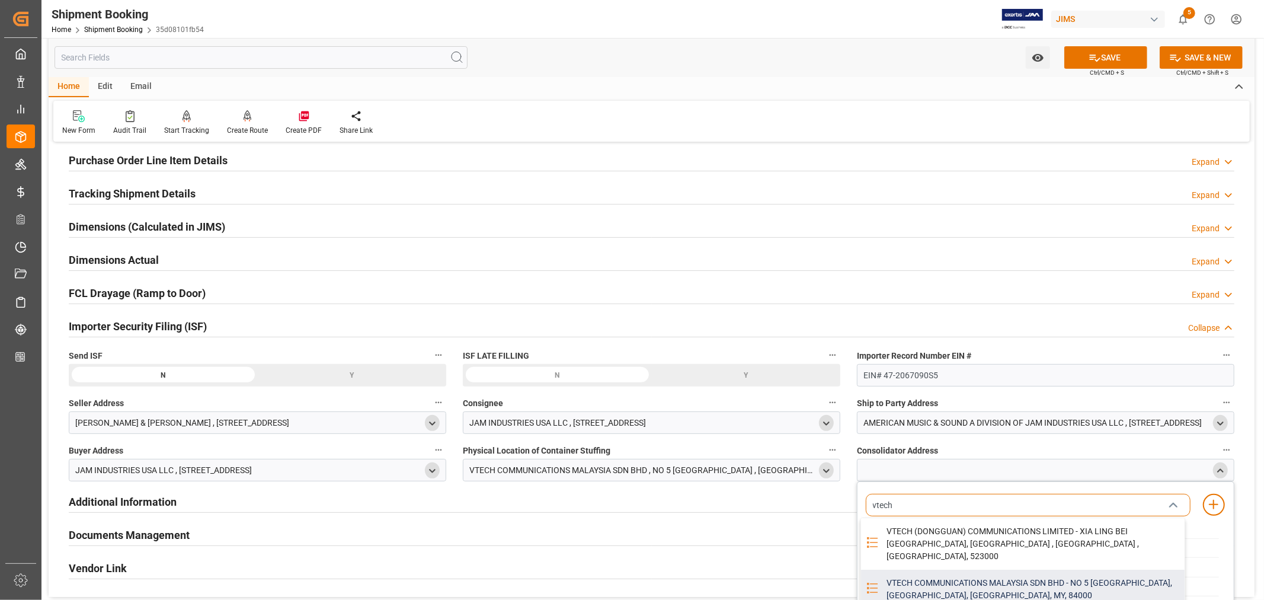
click at [979, 570] on div "VTECH COMMUNICATIONS MALAYSIA SDN BHD - NO 5 TANJUNG AGAS INDUSTRIAL AREA, MUAR…" at bounding box center [1032, 589] width 305 height 39
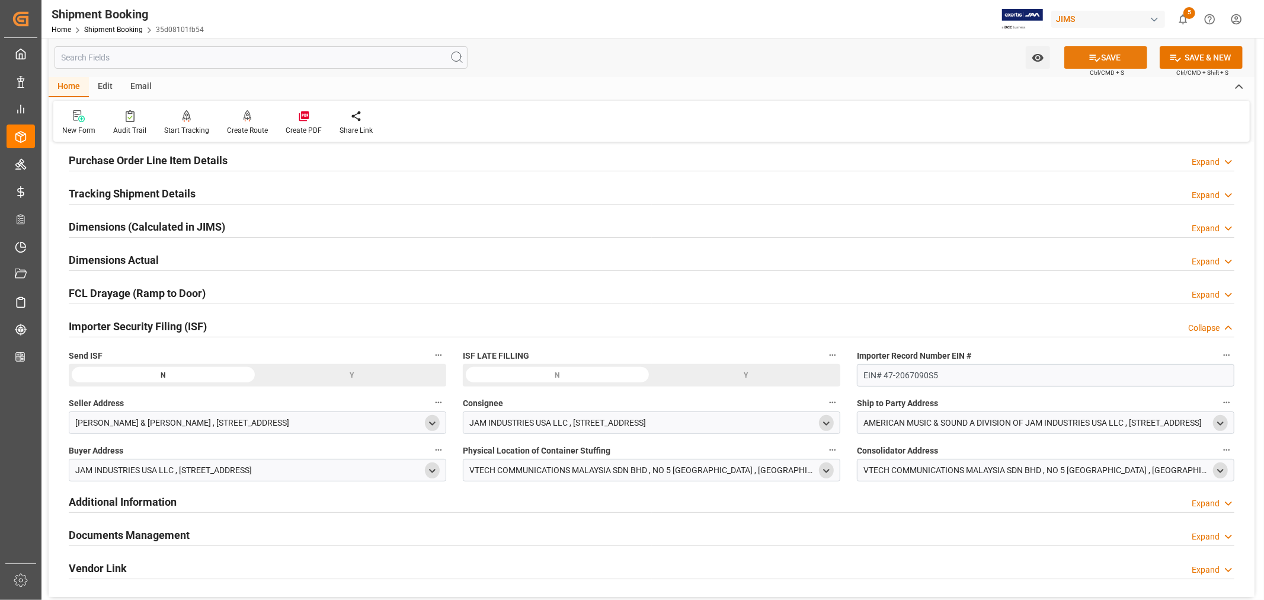
click at [1105, 56] on button "SAVE" at bounding box center [1105, 57] width 83 height 23
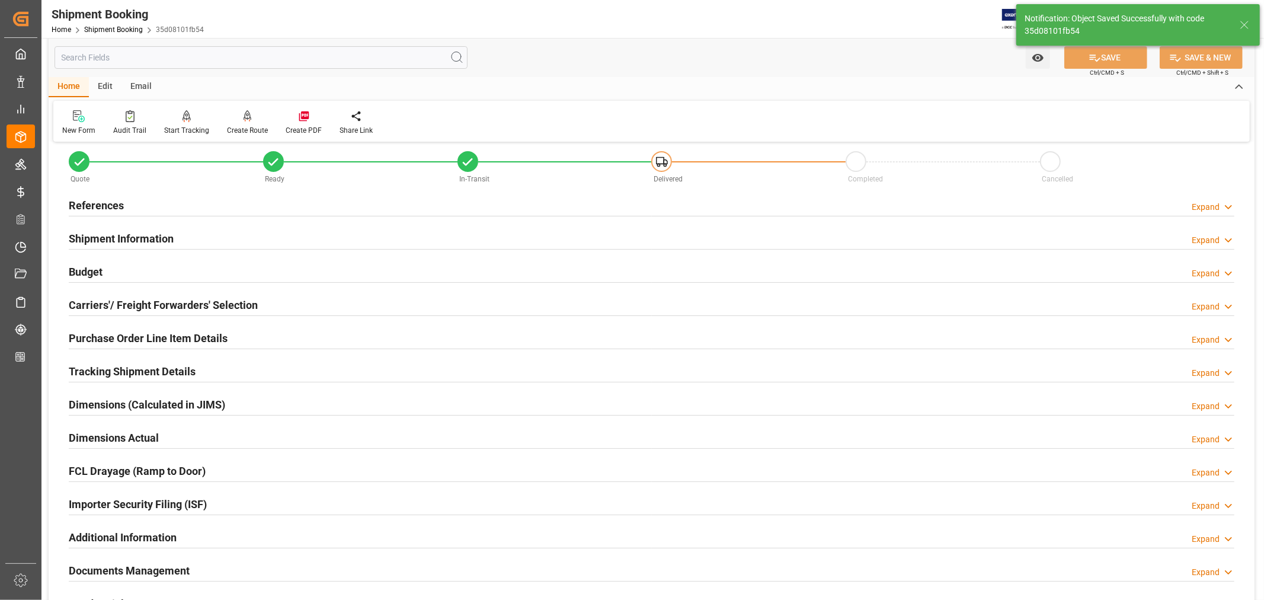
scroll to position [0, 0]
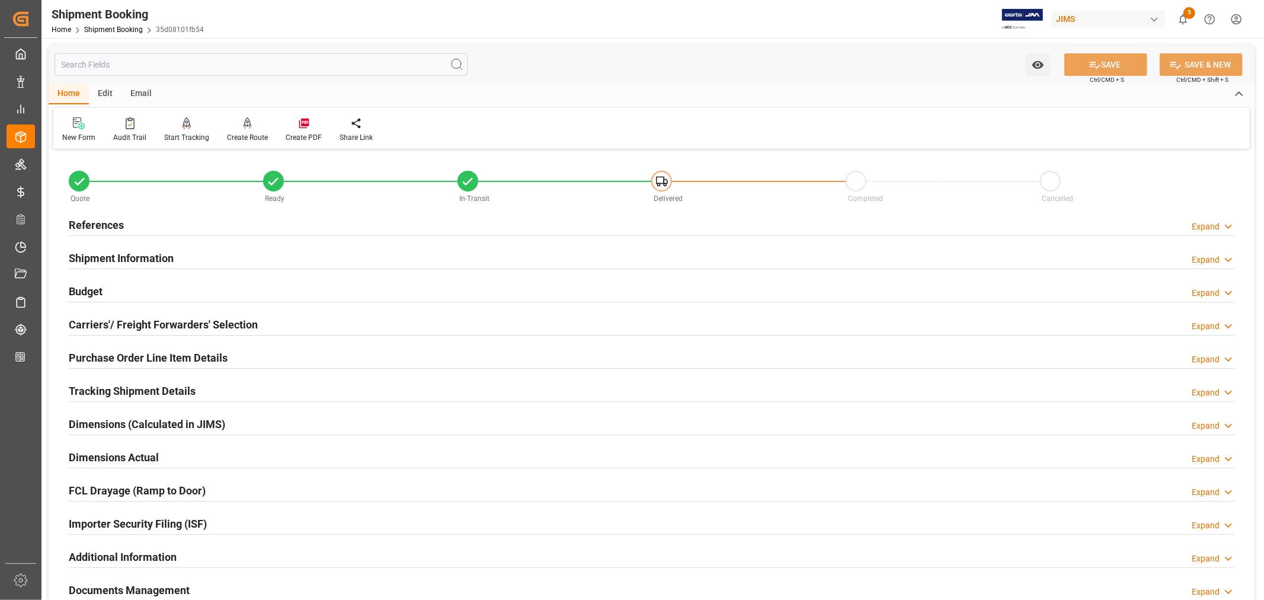
click at [104, 354] on h2 "Purchase Order Line Item Details" at bounding box center [148, 358] width 159 height 16
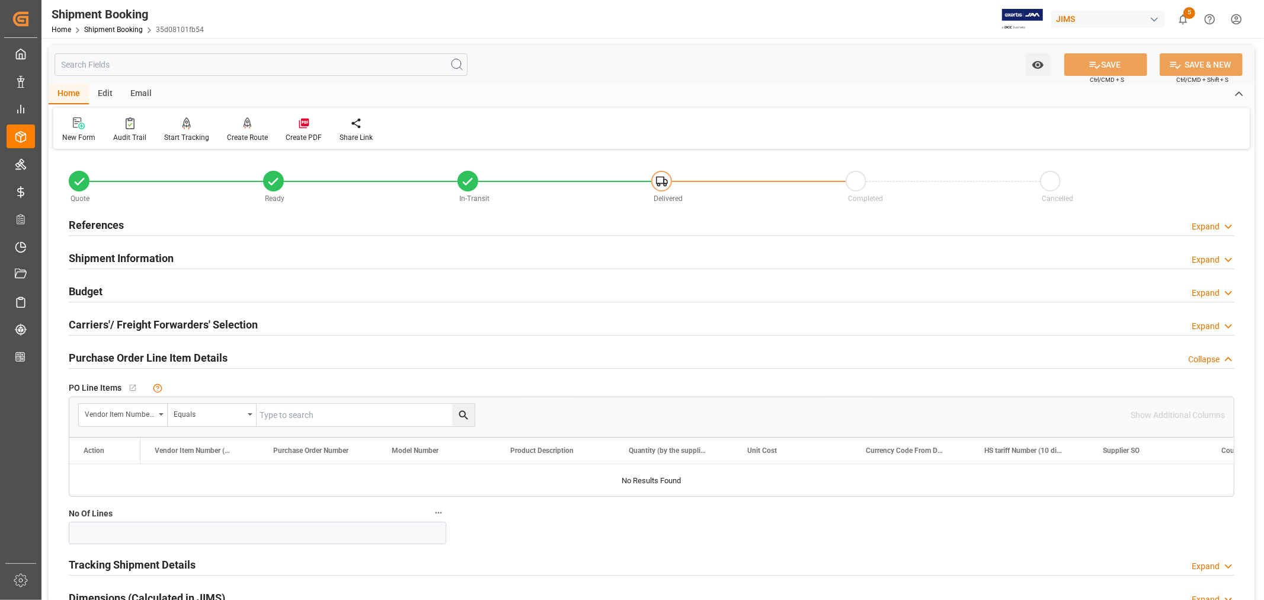
click at [104, 354] on h2 "Purchase Order Line Item Details" at bounding box center [148, 358] width 159 height 16
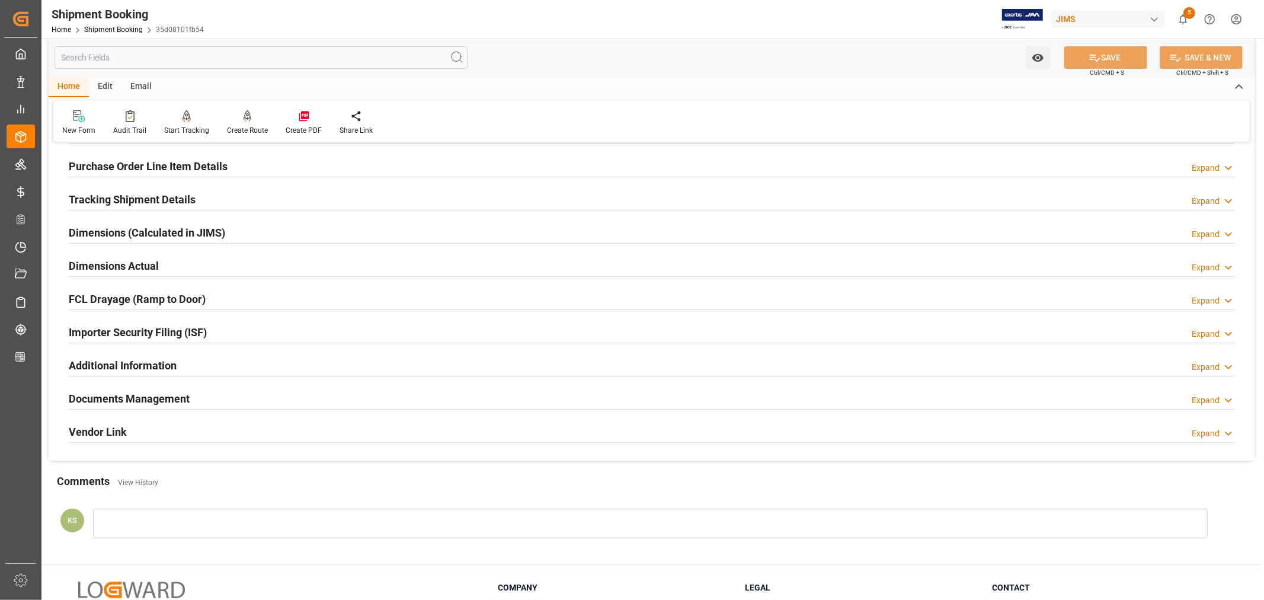
scroll to position [197, 0]
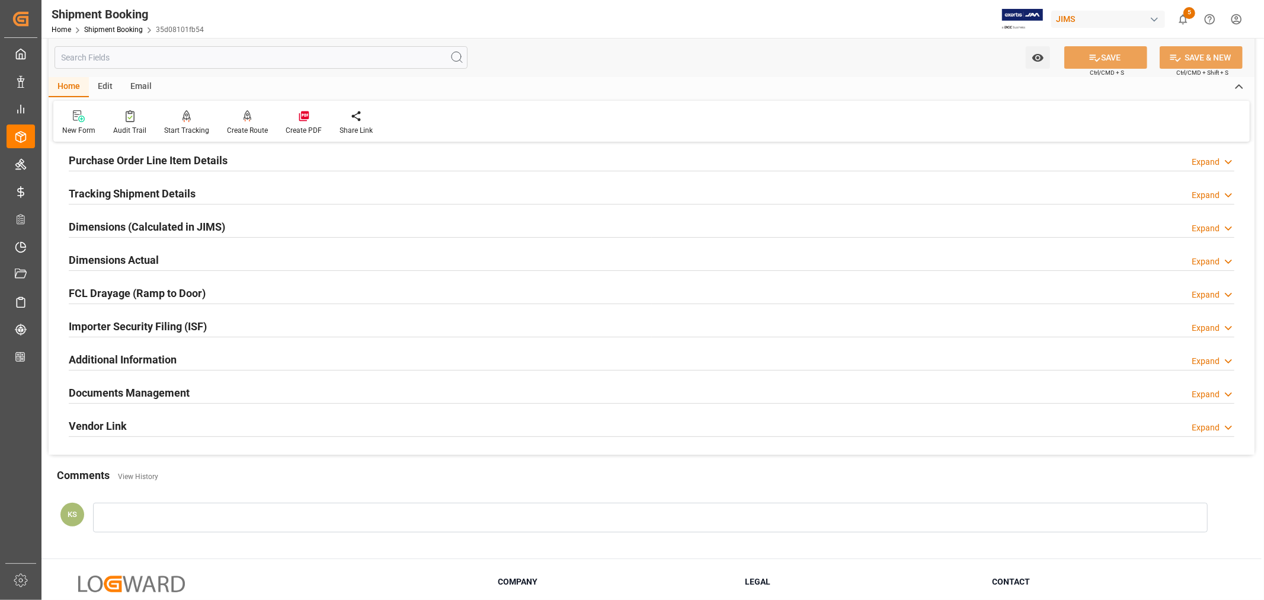
click at [267, 326] on div "Importer Security Filing (ISF) Expand" at bounding box center [652, 325] width 1166 height 23
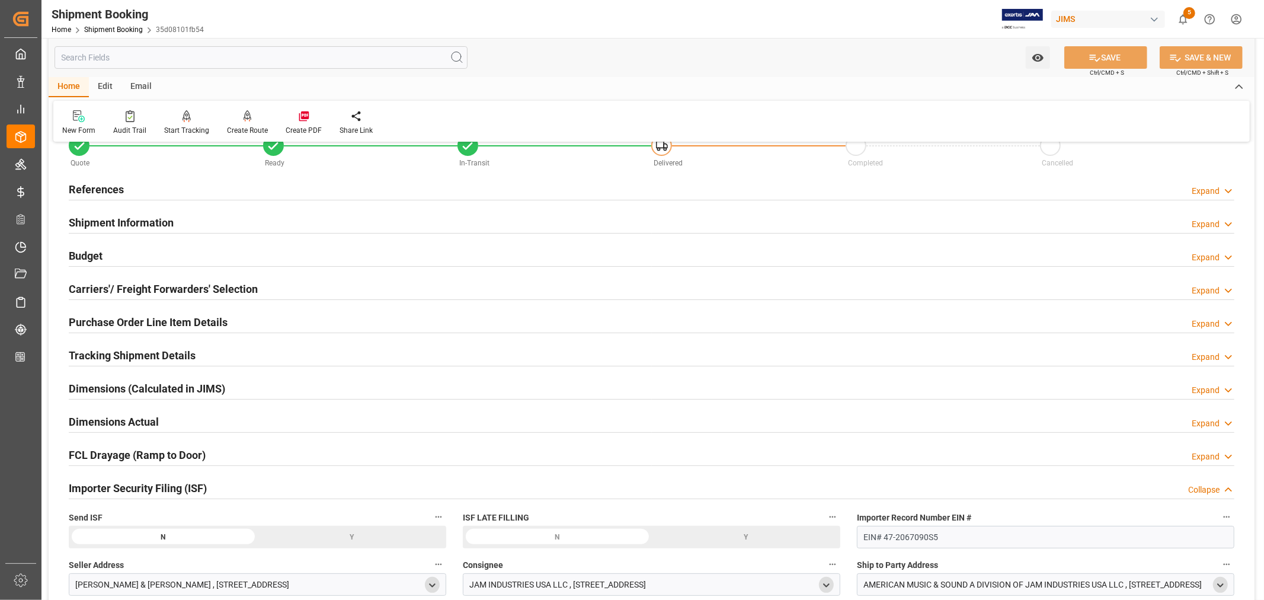
scroll to position [0, 0]
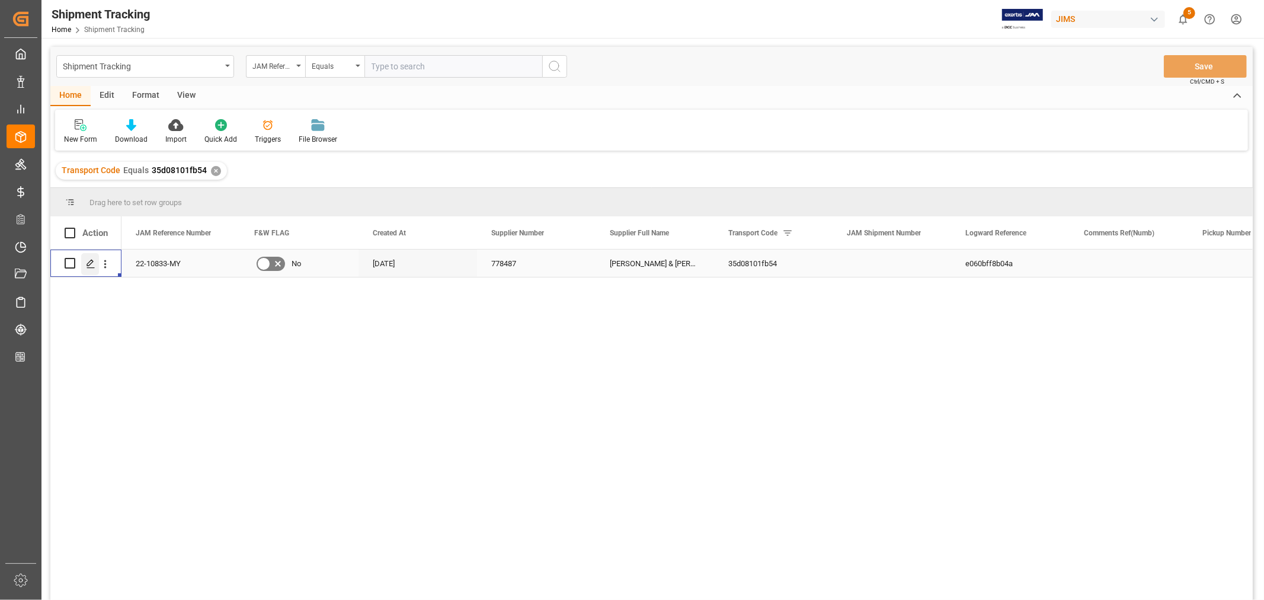
click at [92, 264] on icon "Press SPACE to select this row." at bounding box center [90, 263] width 9 height 9
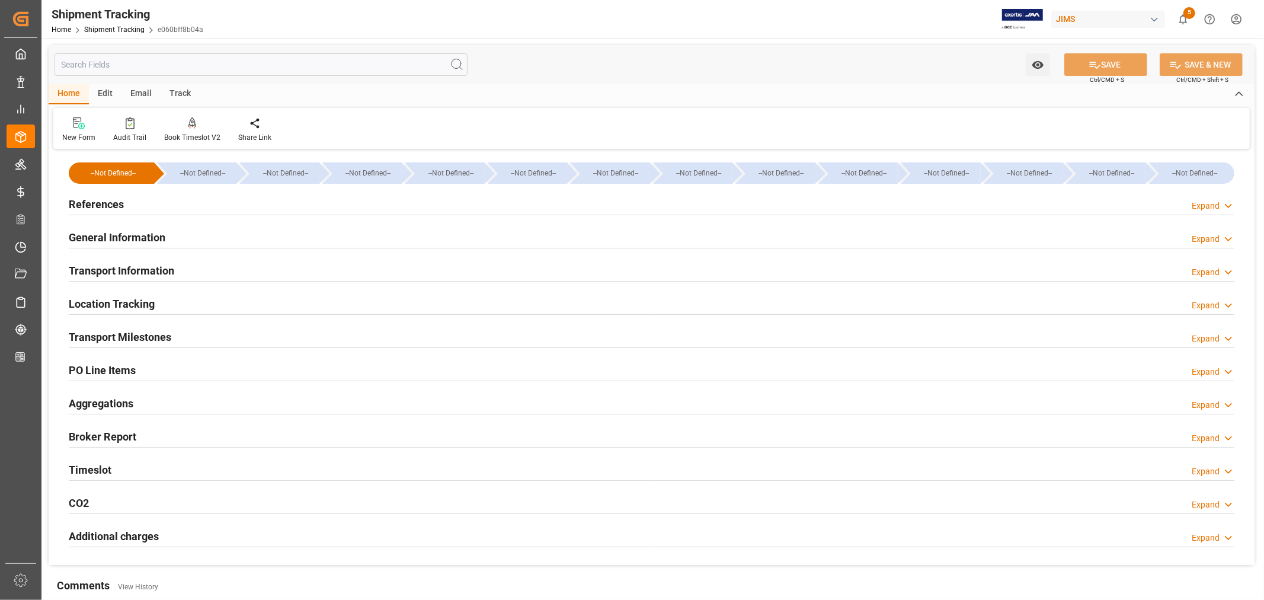
click at [158, 235] on h2 "General Information" at bounding box center [117, 237] width 97 height 16
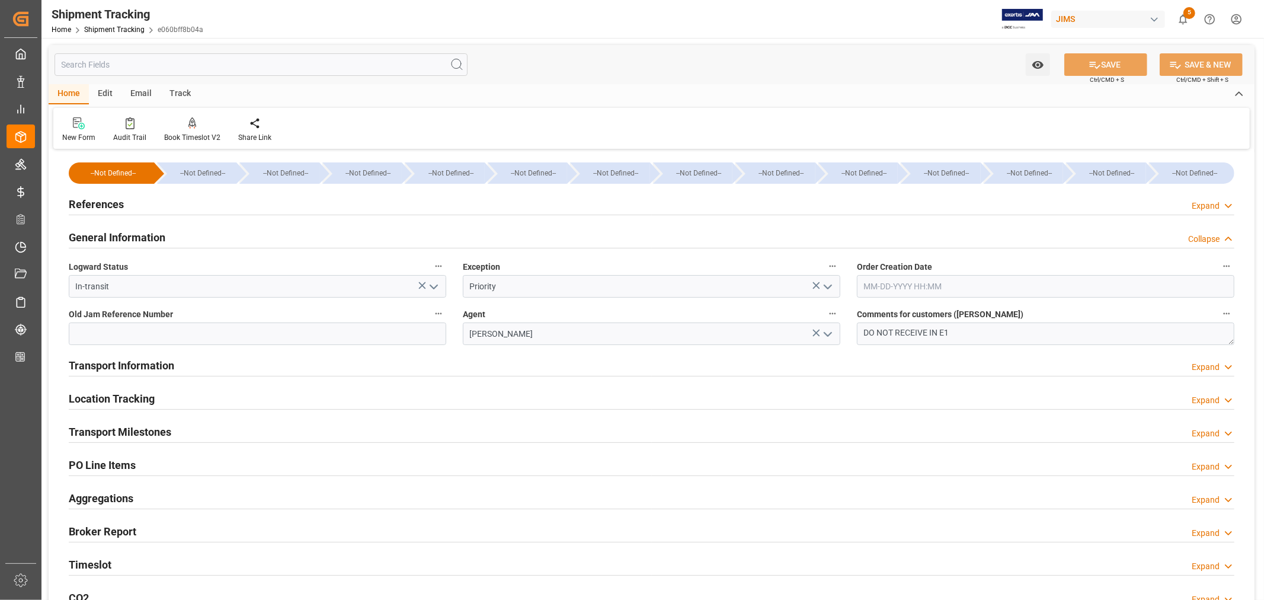
click at [158, 235] on h2 "General Information" at bounding box center [117, 237] width 97 height 16
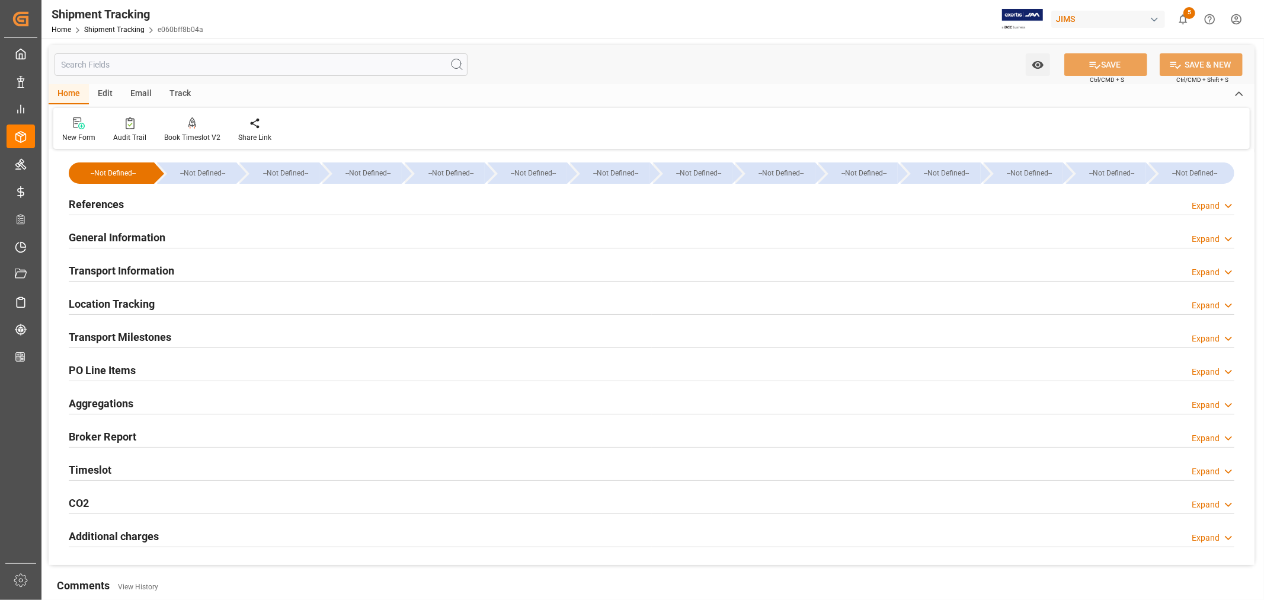
click at [152, 268] on h2 "Transport Information" at bounding box center [122, 271] width 106 height 16
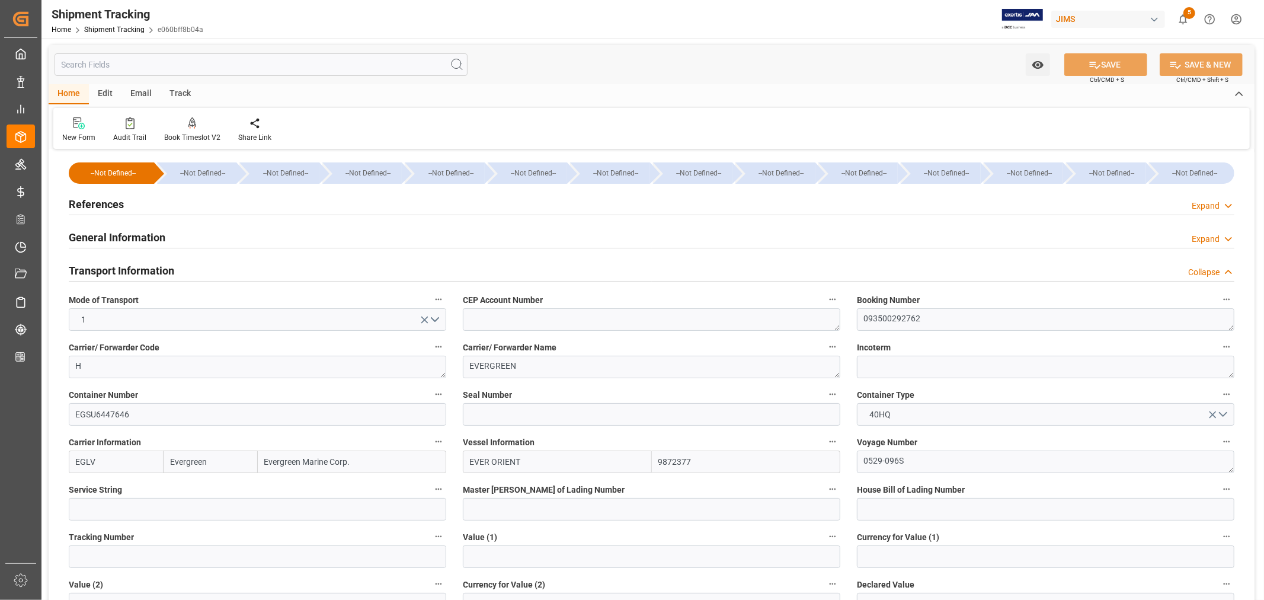
click at [136, 266] on h2 "Transport Information" at bounding box center [122, 271] width 106 height 16
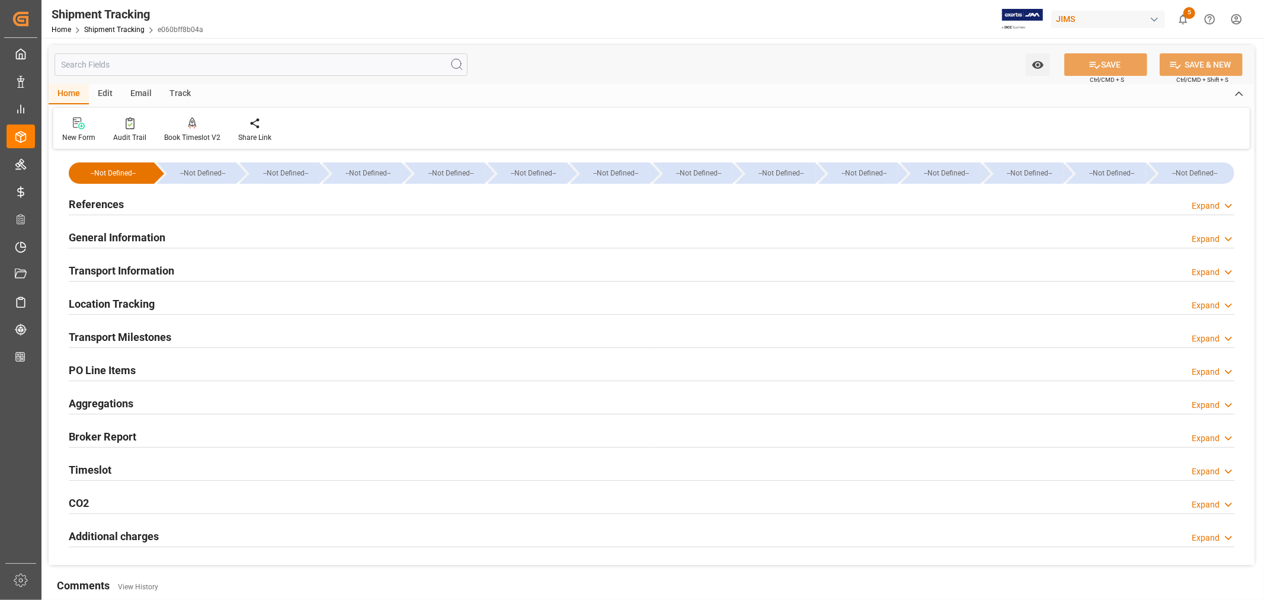
click at [132, 332] on h2 "Transport Milestones" at bounding box center [120, 337] width 103 height 16
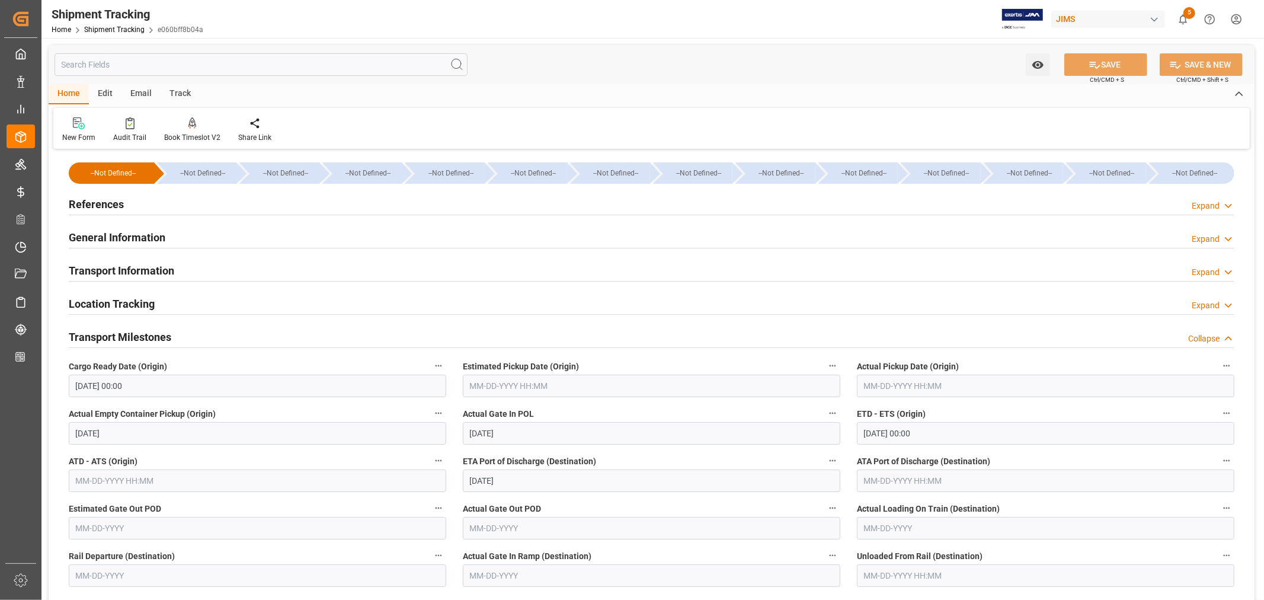
scroll to position [66, 0]
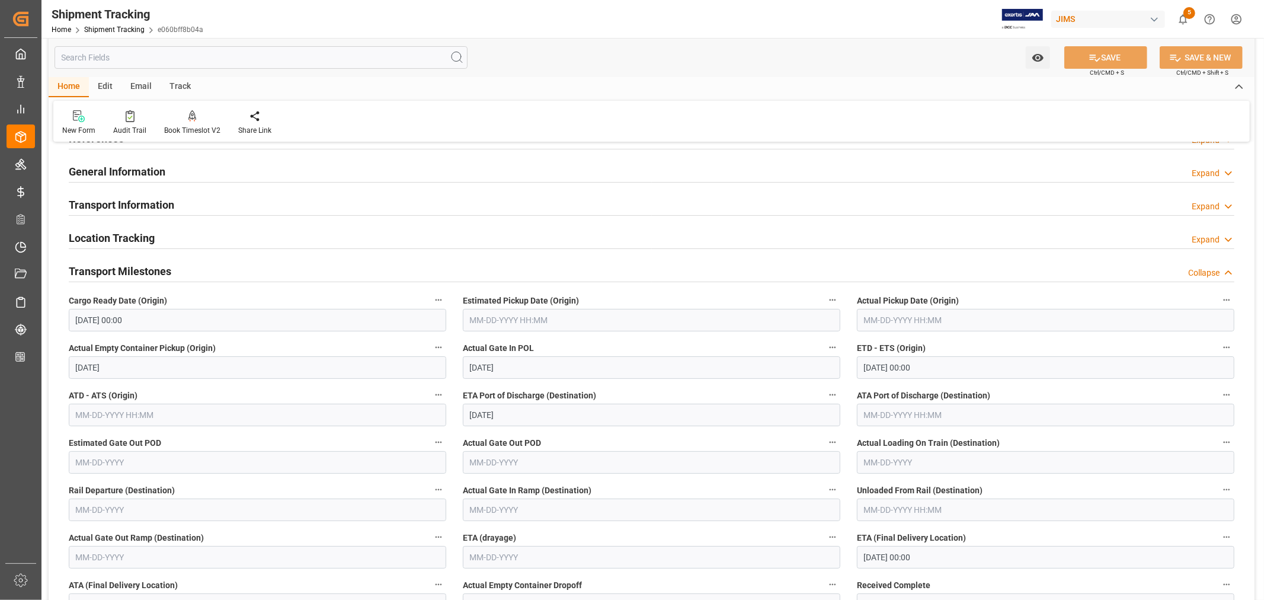
click at [955, 363] on input "10-05-2025 00:00" at bounding box center [1046, 367] width 378 height 23
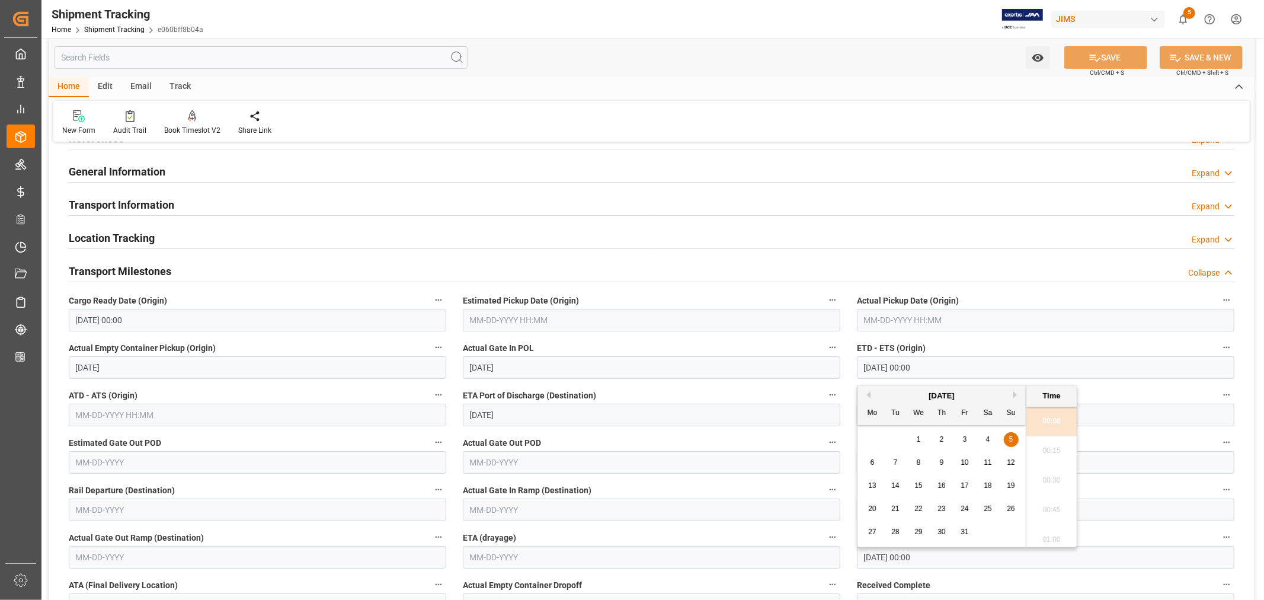
click at [987, 462] on span "11" at bounding box center [988, 462] width 8 height 8
type input "10-11-2025 00:00"
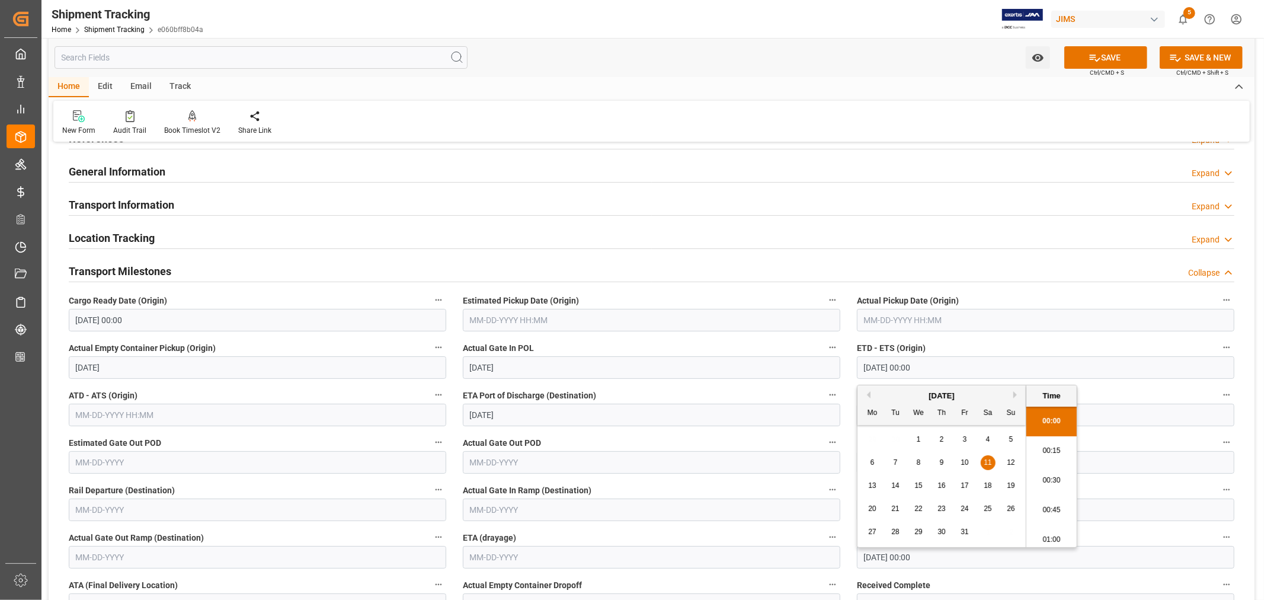
click at [963, 559] on input "12-02-2025 00:00" at bounding box center [1046, 557] width 378 height 23
click at [869, 383] on button "Previous Month" at bounding box center [867, 382] width 7 height 7
click at [1015, 381] on button "Next Month" at bounding box center [1017, 382] width 7 height 7
click at [164, 270] on h2 "Transport Milestones" at bounding box center [120, 271] width 103 height 16
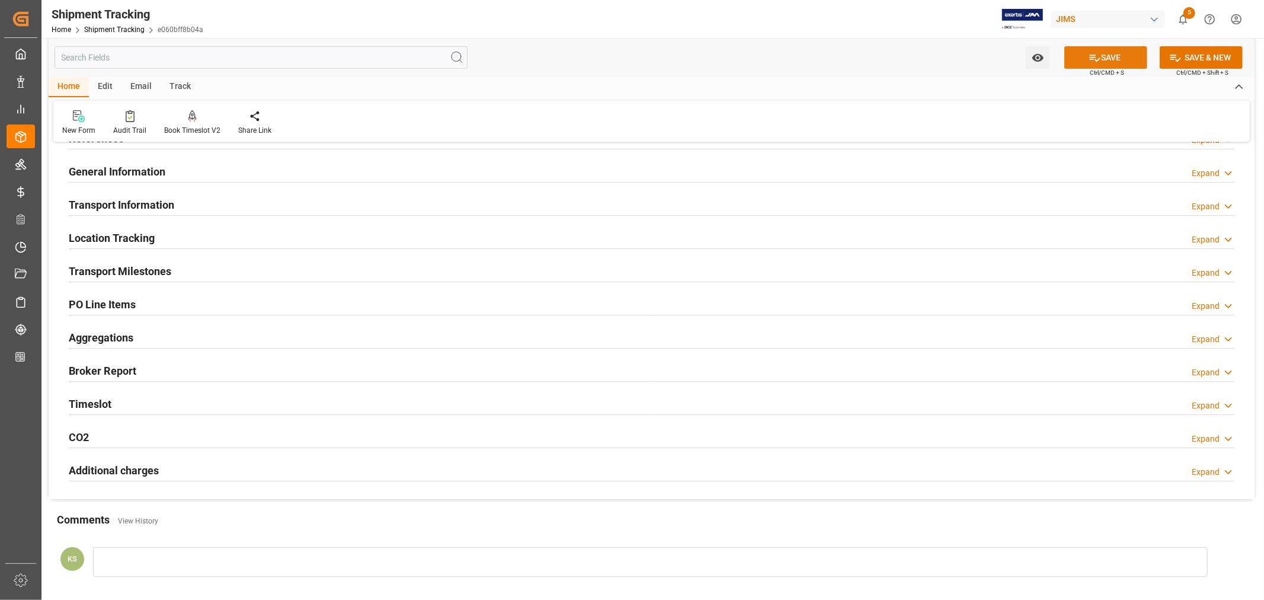
click at [1090, 56] on icon at bounding box center [1095, 58] width 11 height 7
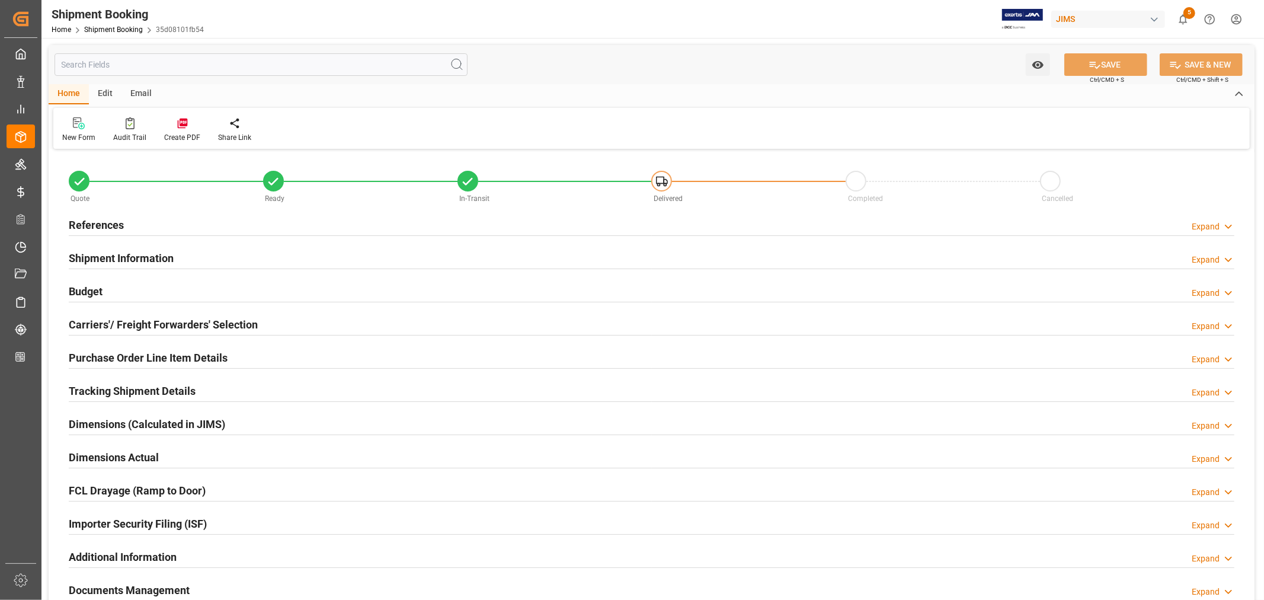
type input "7"
click at [110, 221] on h2 "References" at bounding box center [96, 225] width 55 height 16
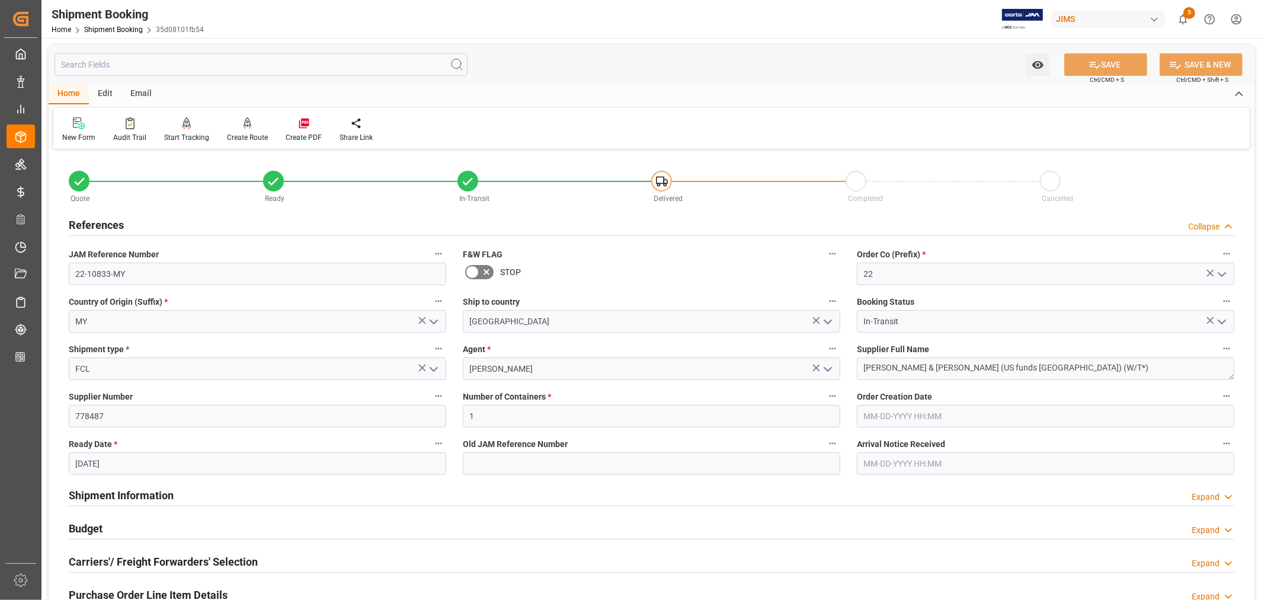
click at [110, 221] on h2 "References" at bounding box center [96, 225] width 55 height 16
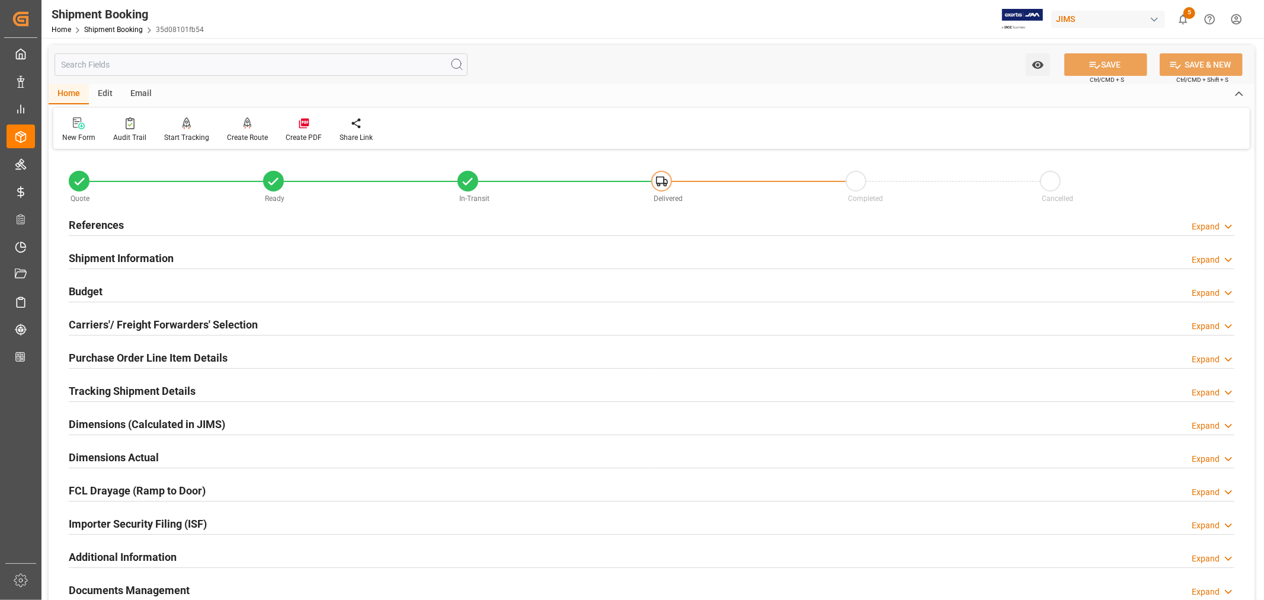
click at [115, 360] on h2 "Purchase Order Line Item Details" at bounding box center [148, 358] width 159 height 16
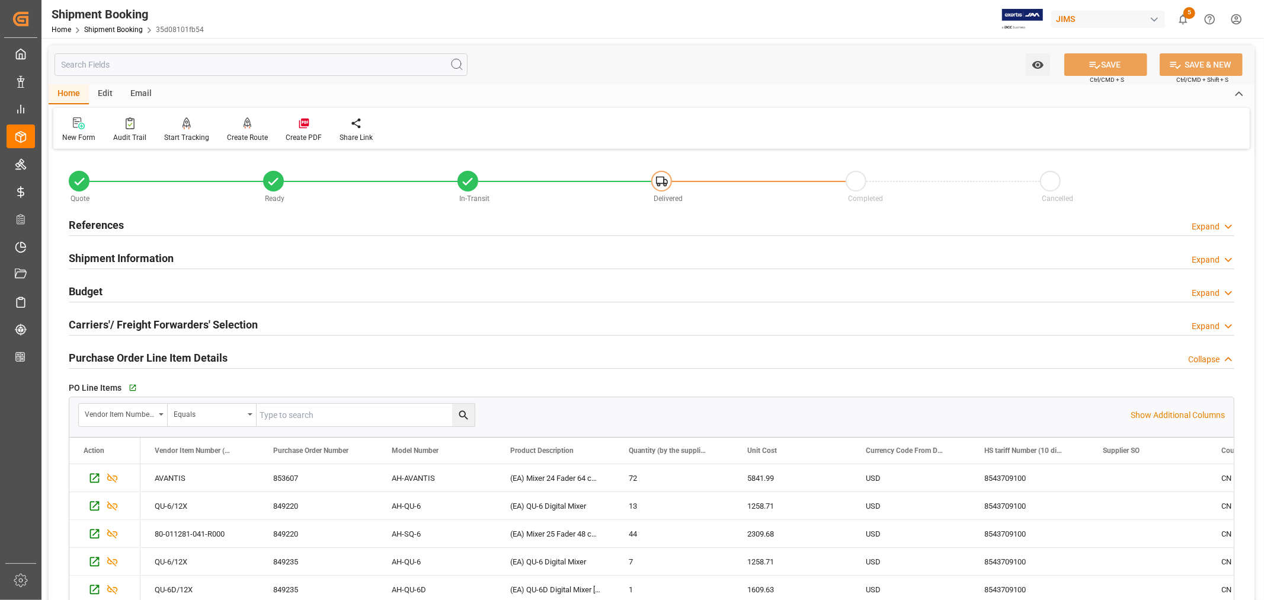
click at [115, 360] on h2 "Purchase Order Line Item Details" at bounding box center [148, 358] width 159 height 16
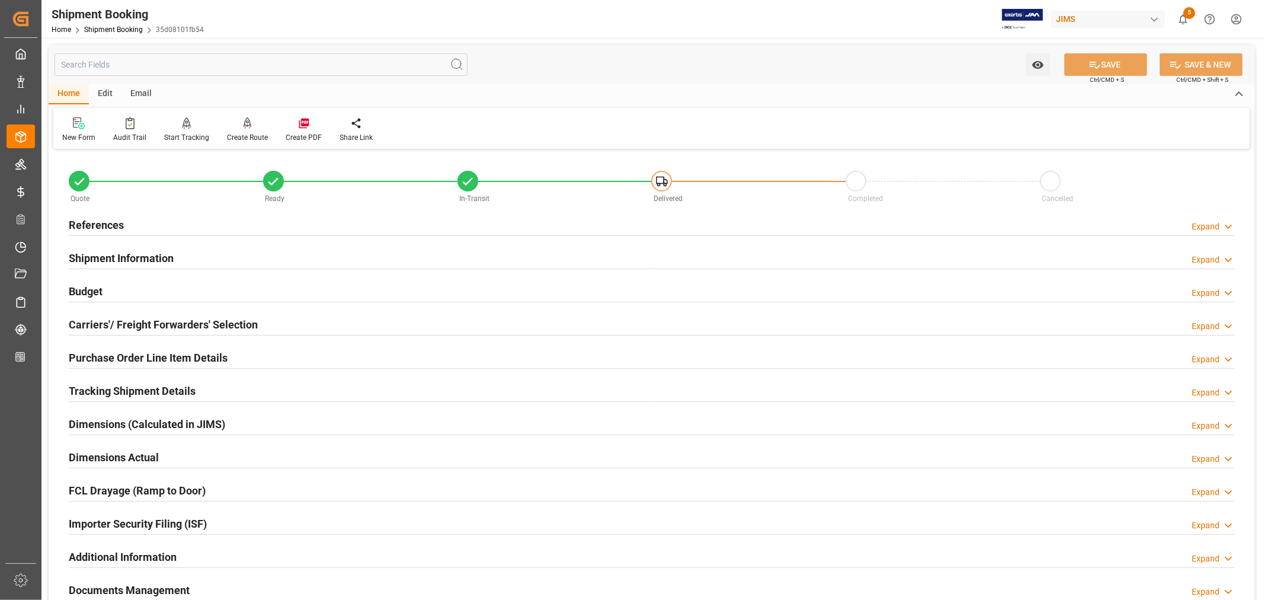
click at [108, 222] on h2 "References" at bounding box center [96, 225] width 55 height 16
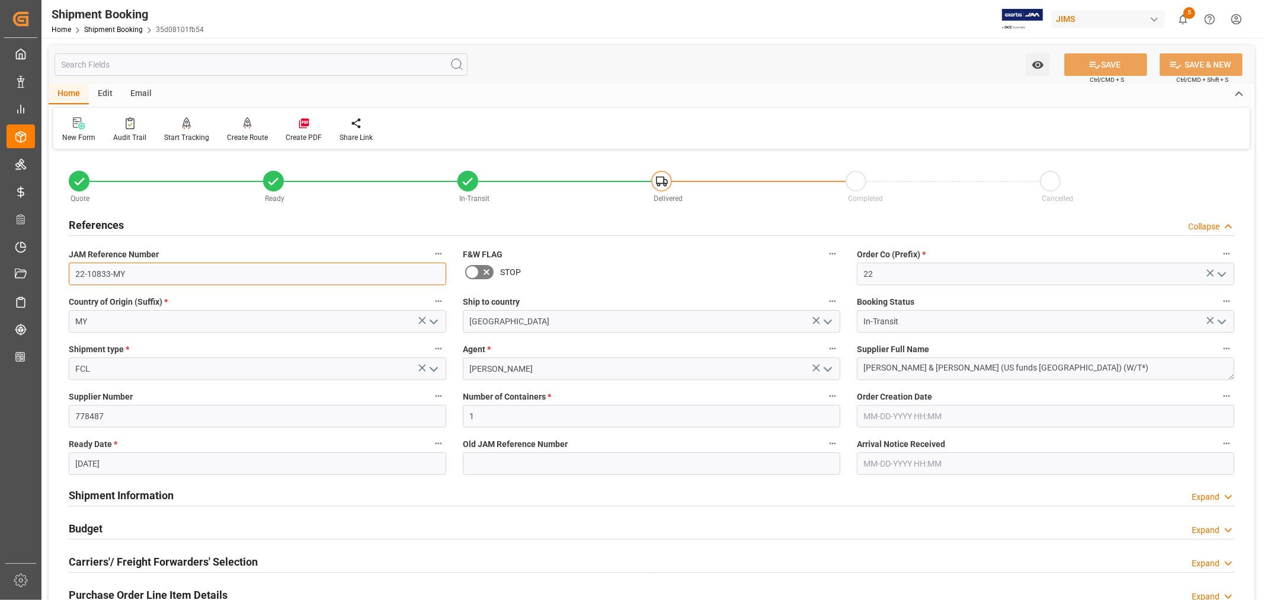
drag, startPoint x: 123, startPoint y: 273, endPoint x: 72, endPoint y: 274, distance: 51.6
click at [72, 274] on input "22-10833-MY" at bounding box center [258, 274] width 378 height 23
click at [115, 220] on h2 "References" at bounding box center [96, 225] width 55 height 16
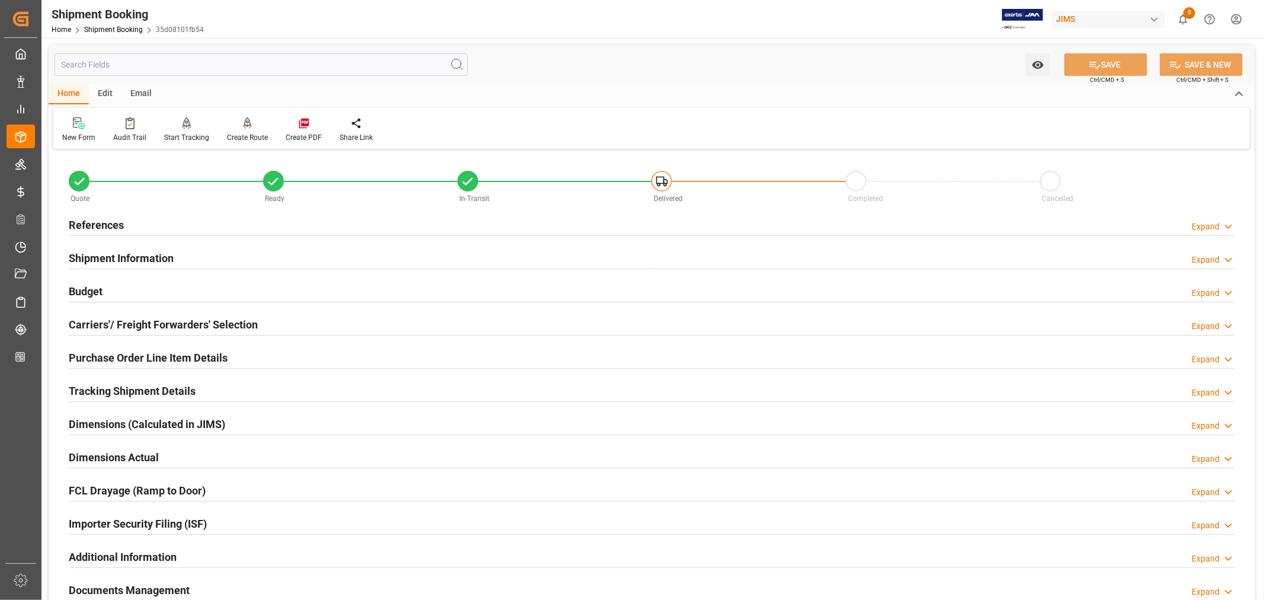
click at [105, 357] on h2 "Purchase Order Line Item Details" at bounding box center [148, 358] width 159 height 16
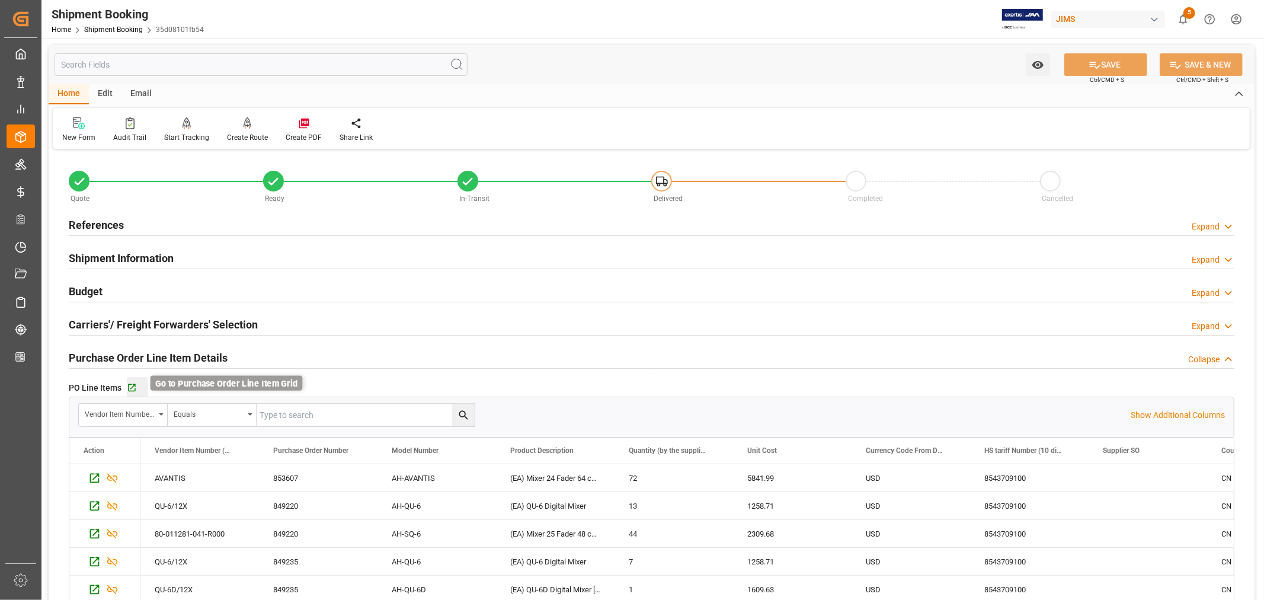
click at [129, 389] on icon "button" at bounding box center [132, 388] width 8 height 8
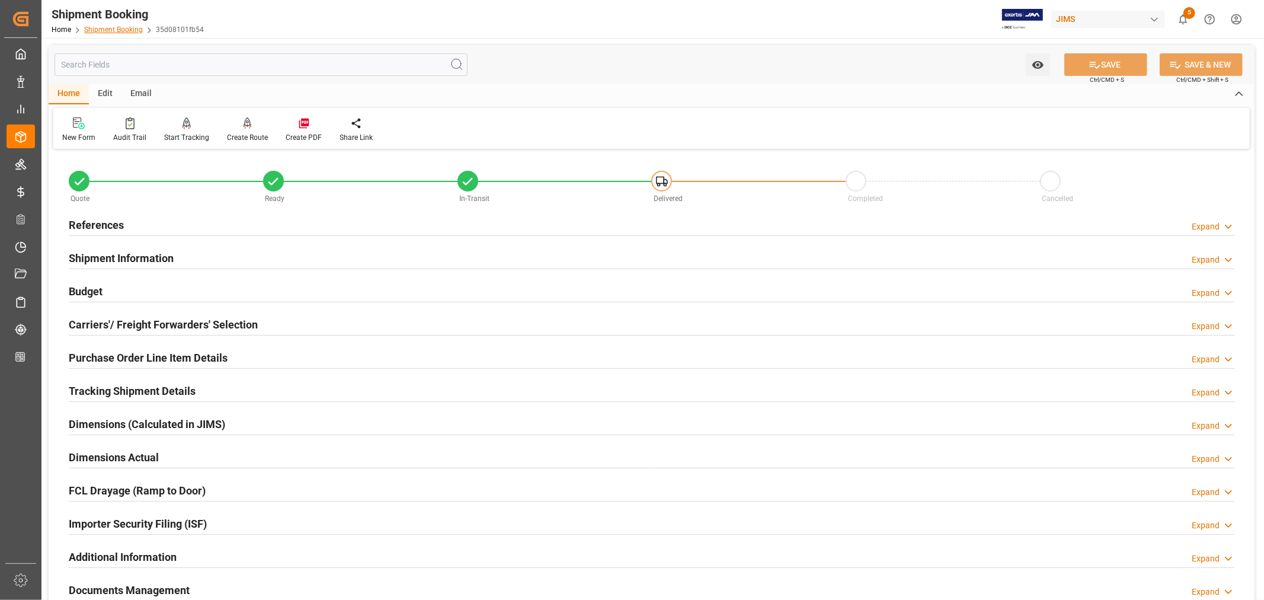
click at [119, 27] on link "Shipment Booking" at bounding box center [113, 29] width 59 height 8
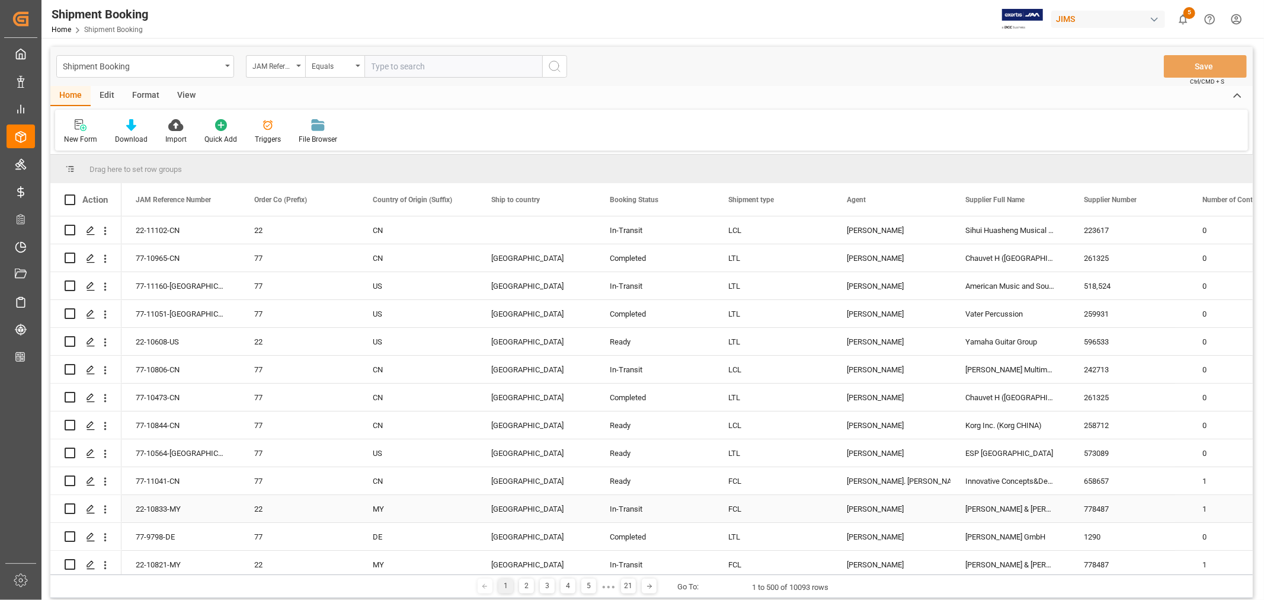
click at [992, 506] on div "[PERSON_NAME] & [PERSON_NAME] (US funds [GEOGRAPHIC_DATA]) (W/T*)" at bounding box center [1010, 508] width 119 height 27
click at [1046, 197] on span at bounding box center [1050, 199] width 11 height 11
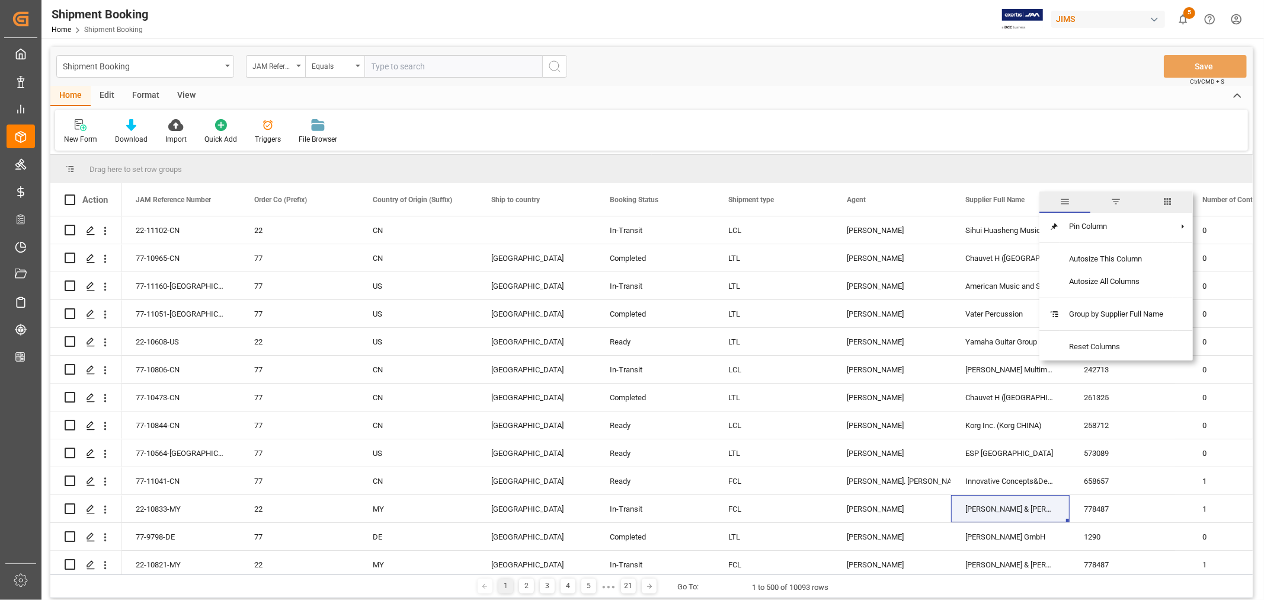
click at [1116, 202] on span "filter" at bounding box center [1116, 201] width 11 height 11
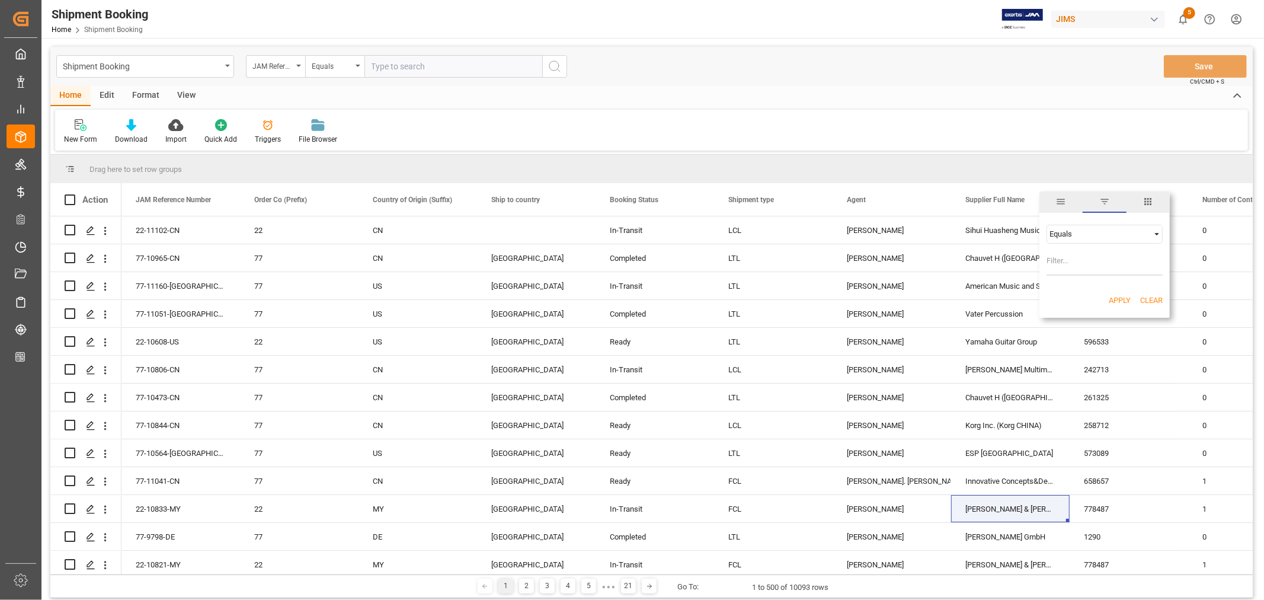
type input "Allen & Heath (US funds Malaysia) (W/T*)"
click at [1116, 298] on button "Apply" at bounding box center [1120, 301] width 22 height 12
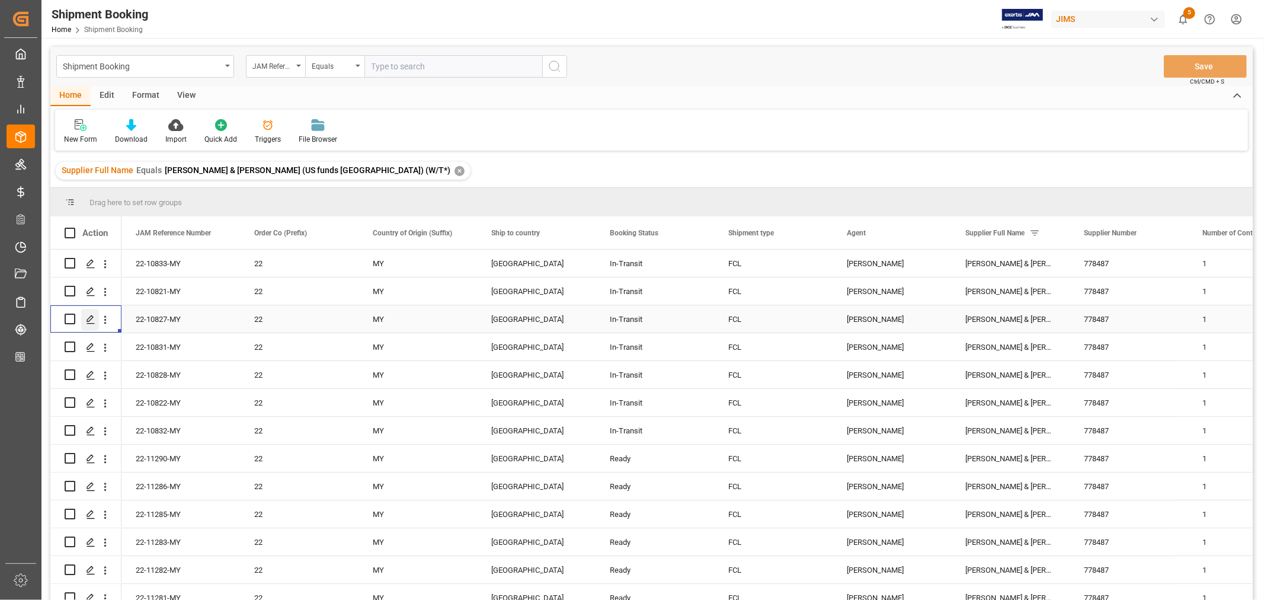
click at [91, 318] on polygon "Press SPACE to select this row." at bounding box center [90, 318] width 6 height 6
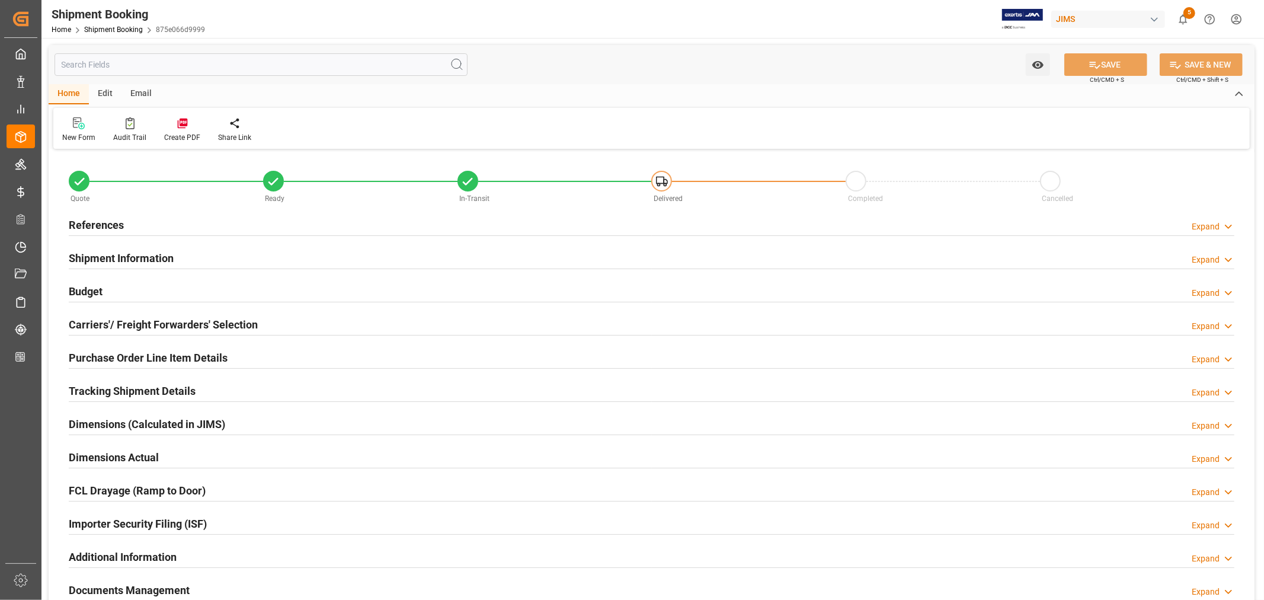
type input "5"
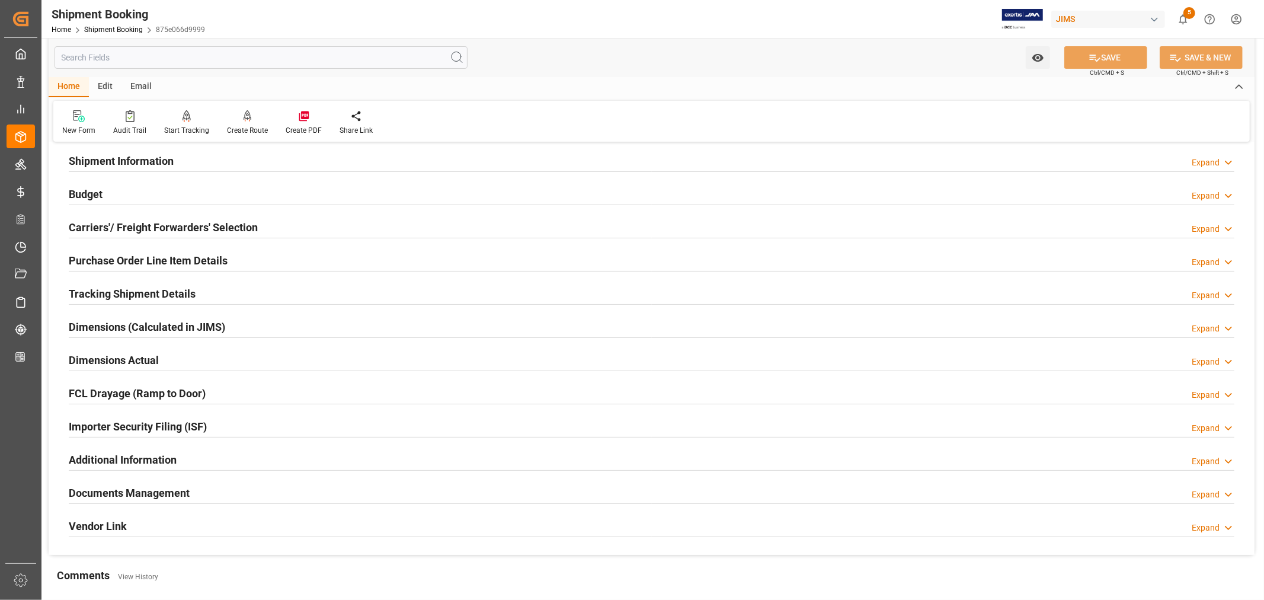
scroll to position [132, 0]
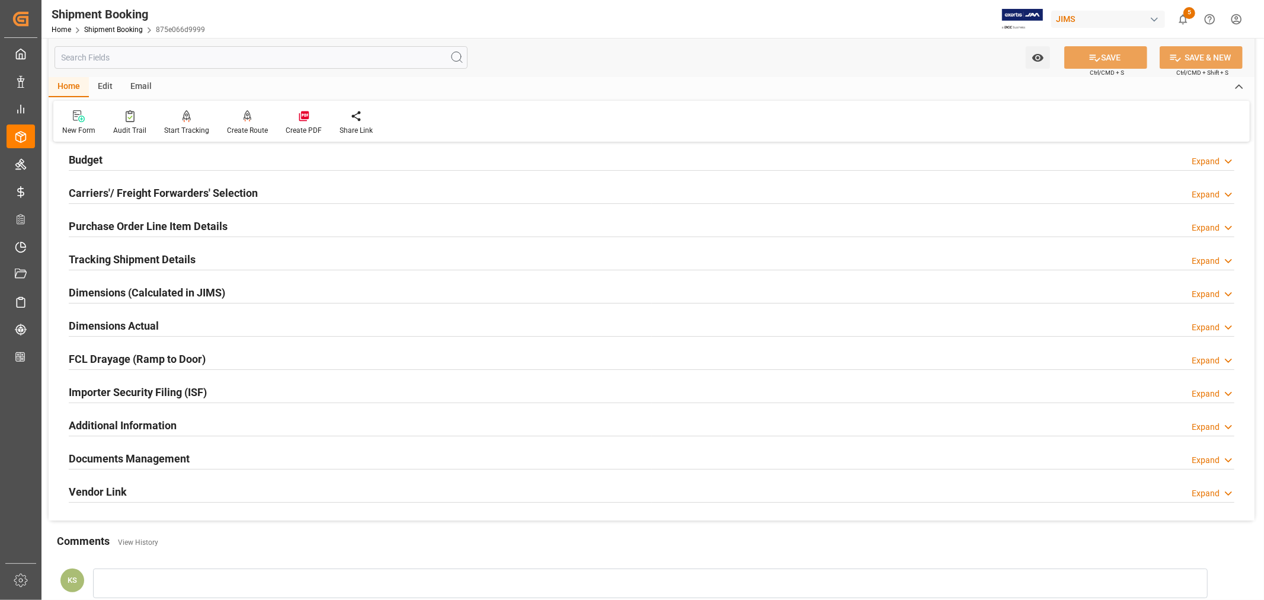
click at [234, 388] on div "Importer Security Filing (ISF) Expand" at bounding box center [652, 391] width 1166 height 23
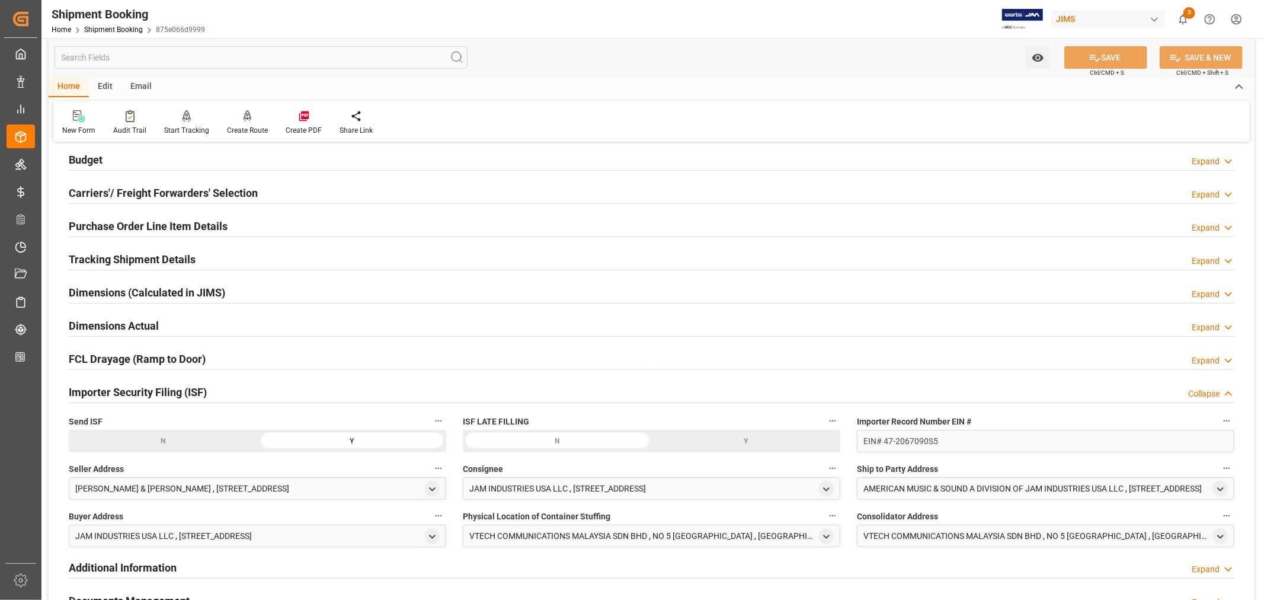
click at [234, 388] on div "Importer Security Filing (ISF) Collapse" at bounding box center [652, 391] width 1166 height 23
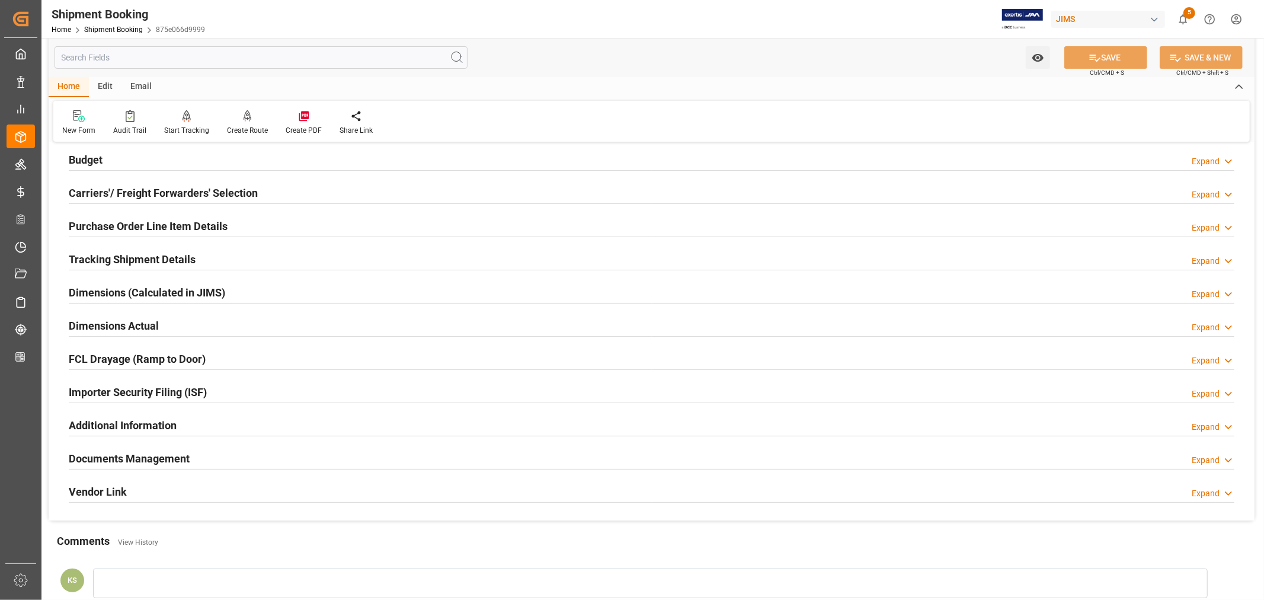
click at [161, 226] on h2 "Purchase Order Line Item Details" at bounding box center [148, 226] width 159 height 16
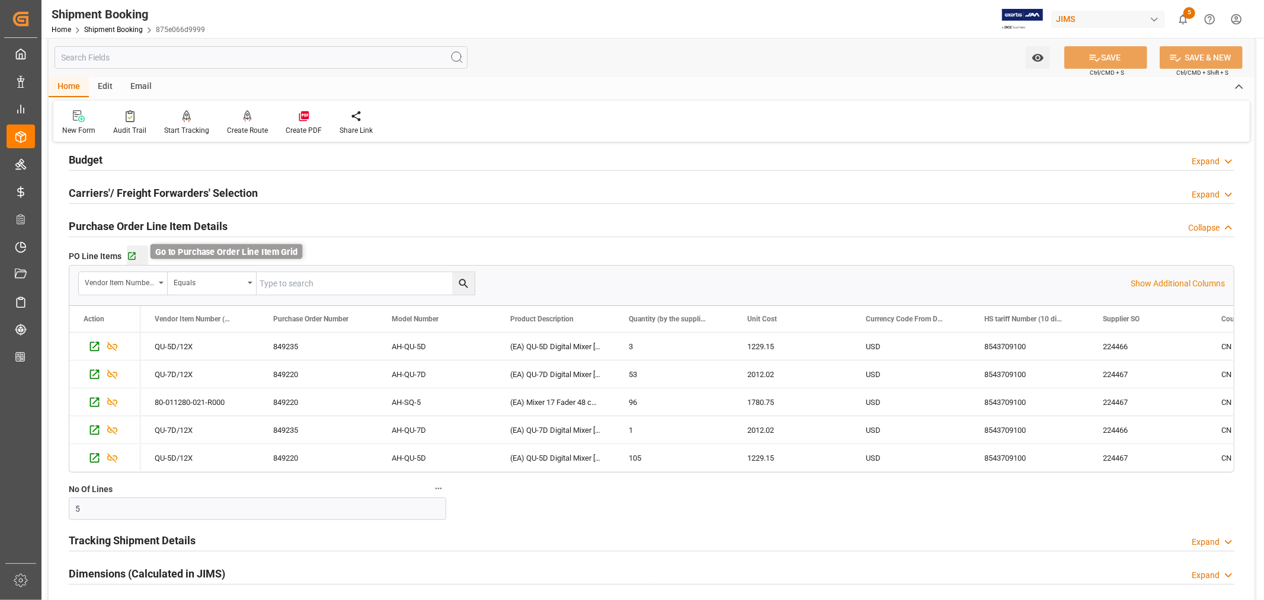
click at [128, 254] on icon "button" at bounding box center [132, 256] width 10 height 10
click at [111, 30] on link "Shipment Booking" at bounding box center [113, 29] width 59 height 8
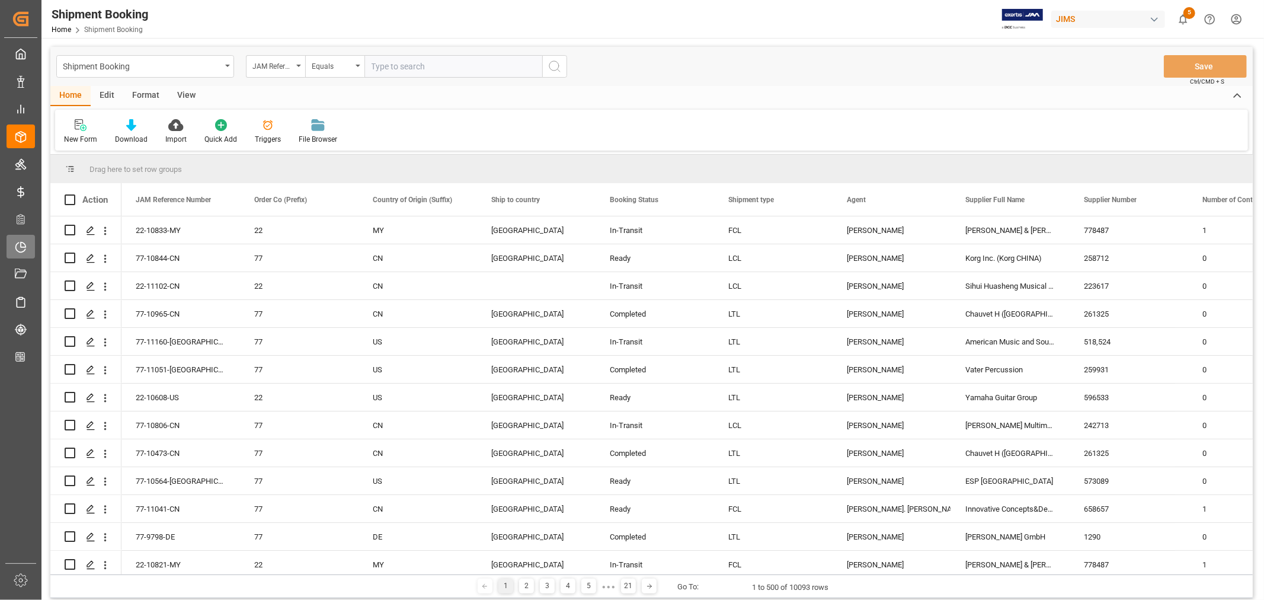
click at [22, 242] on icon at bounding box center [23, 244] width 5 height 5
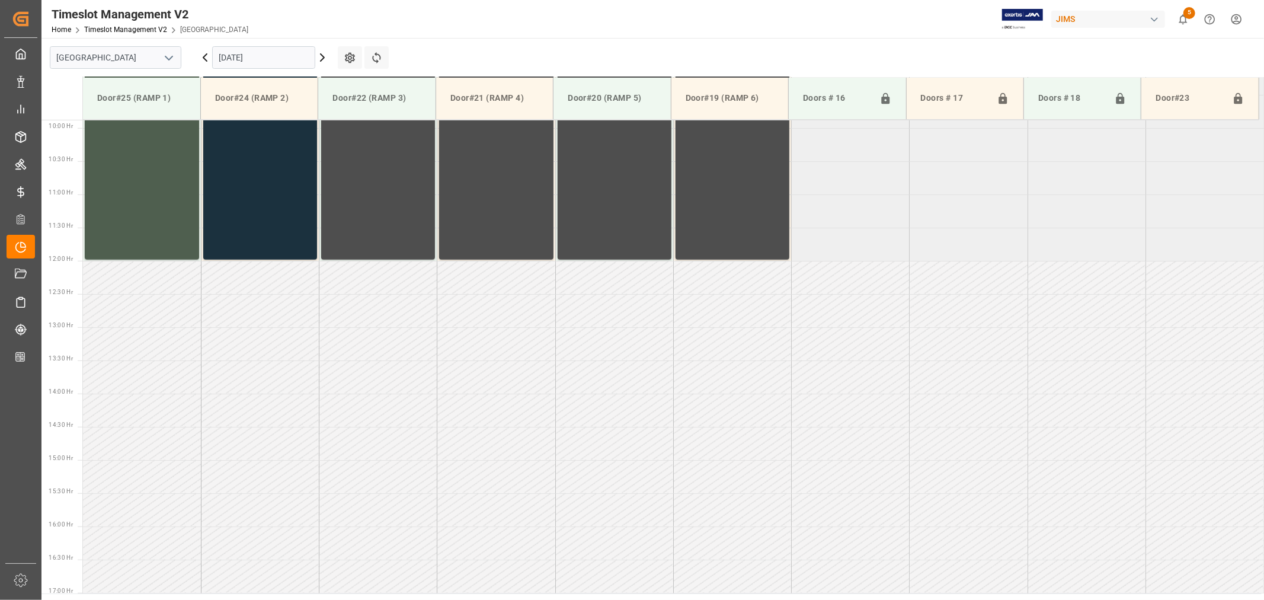
scroll to position [656, 0]
click at [169, 55] on icon "open menu" at bounding box center [169, 58] width 14 height 14
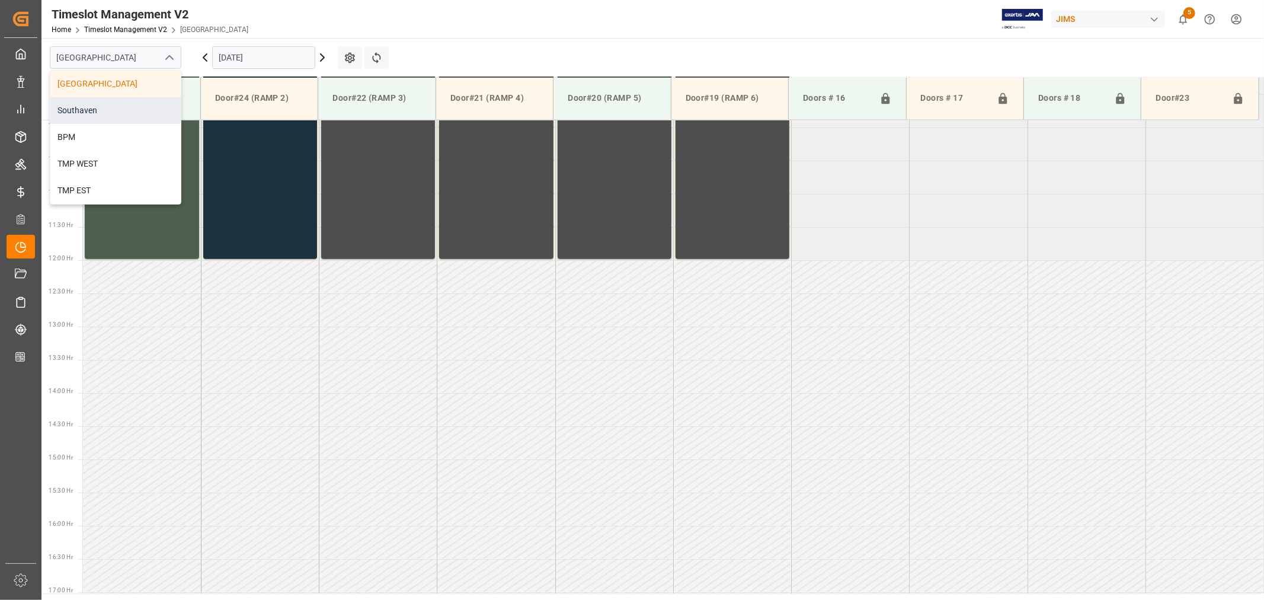
click at [111, 114] on div "Southaven" at bounding box center [115, 110] width 130 height 27
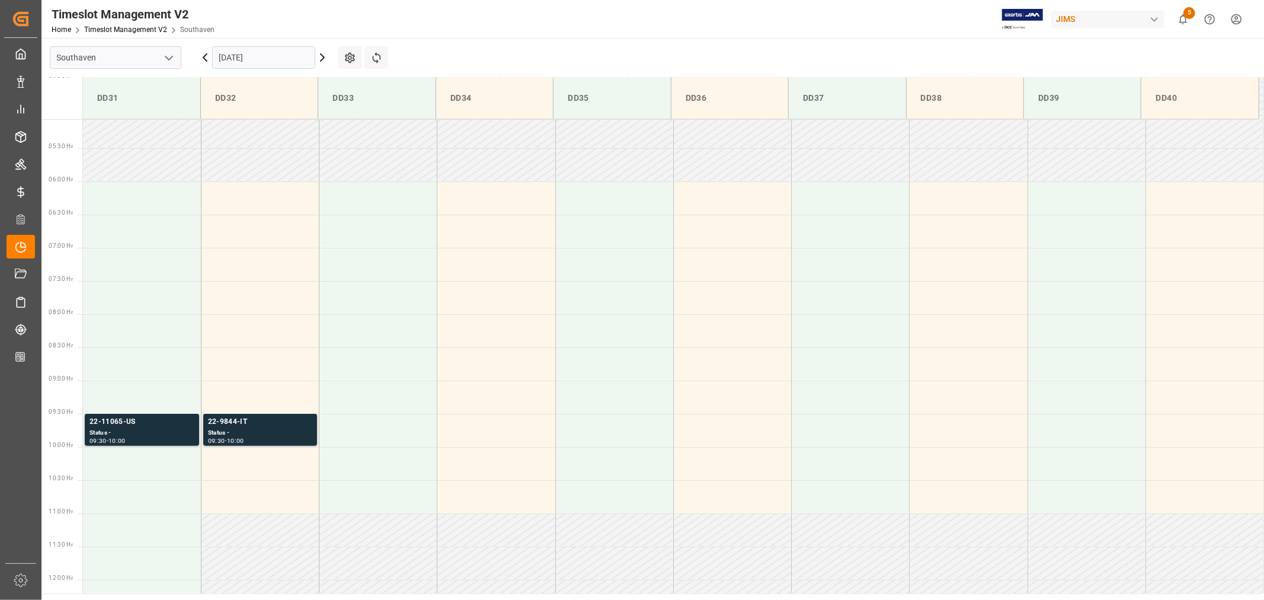
scroll to position [327, 0]
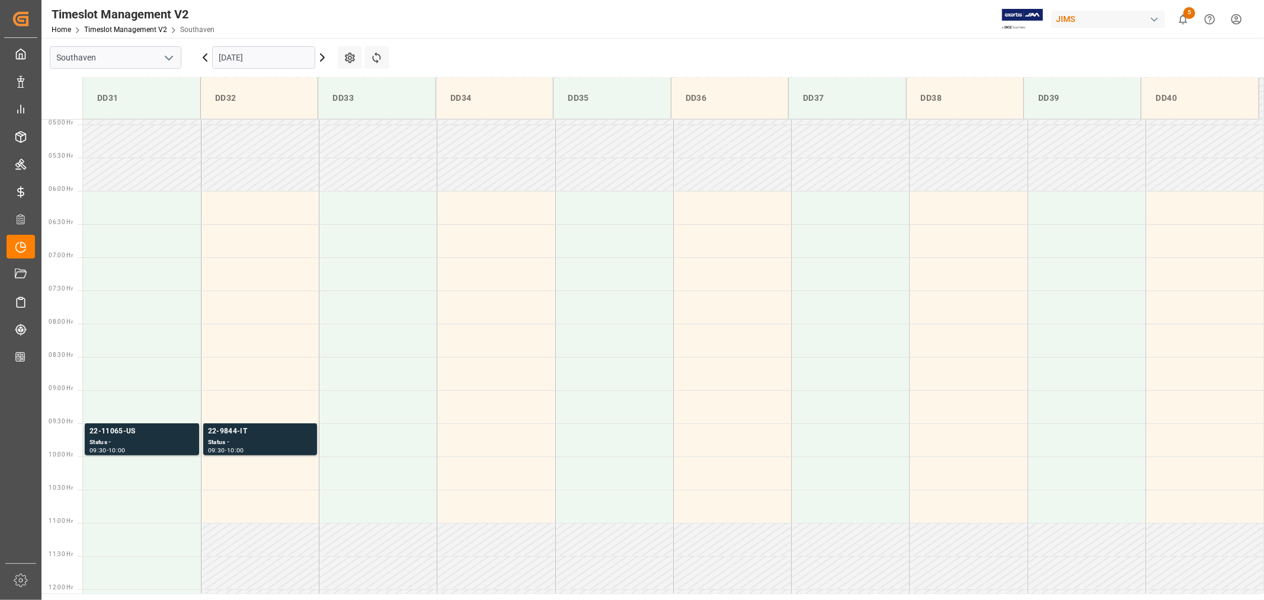
click at [277, 56] on input "09-30-2025" at bounding box center [263, 57] width 103 height 23
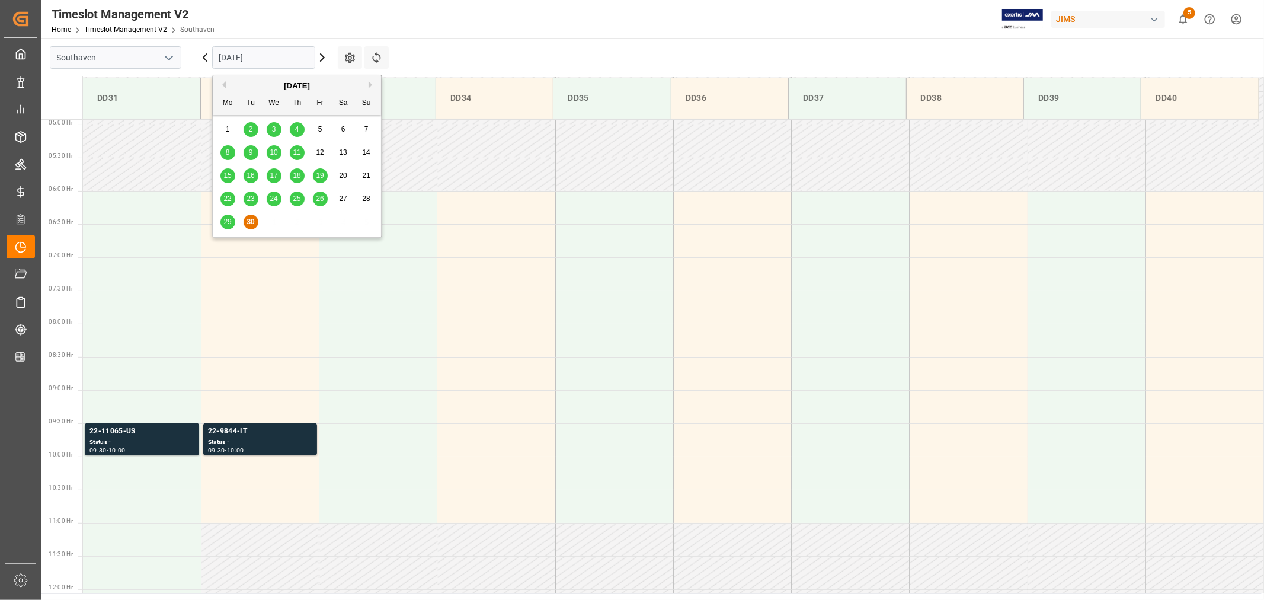
click at [369, 82] on button "Next Month" at bounding box center [372, 84] width 7 height 7
click at [272, 128] on span "1" at bounding box center [274, 129] width 4 height 8
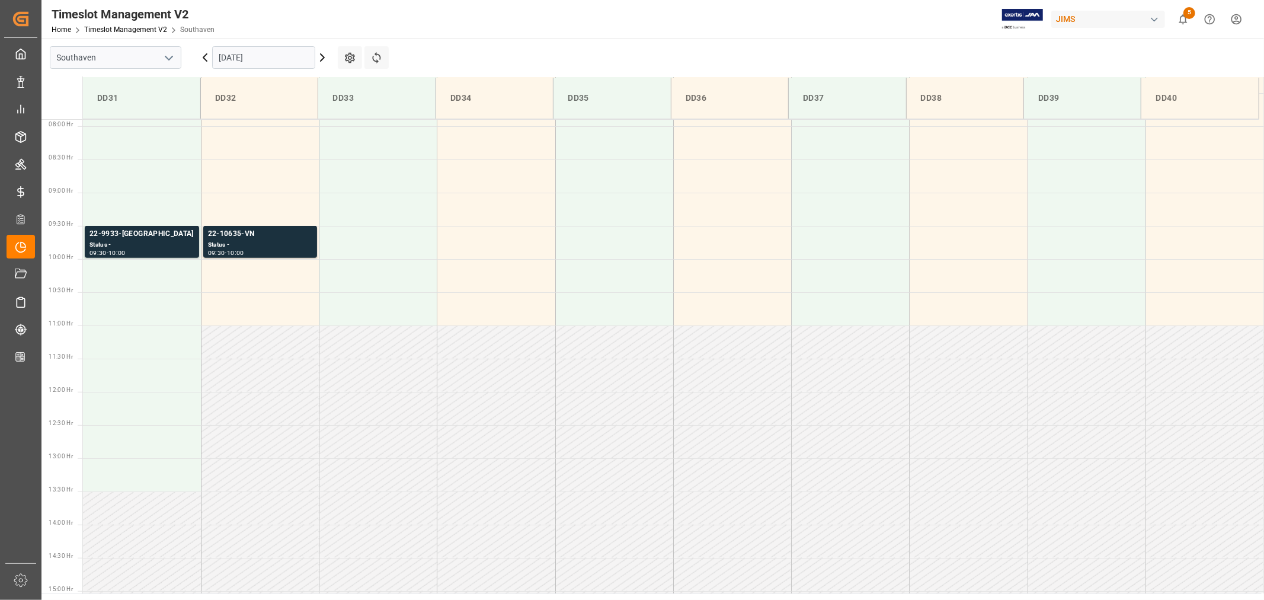
scroll to position [458, 0]
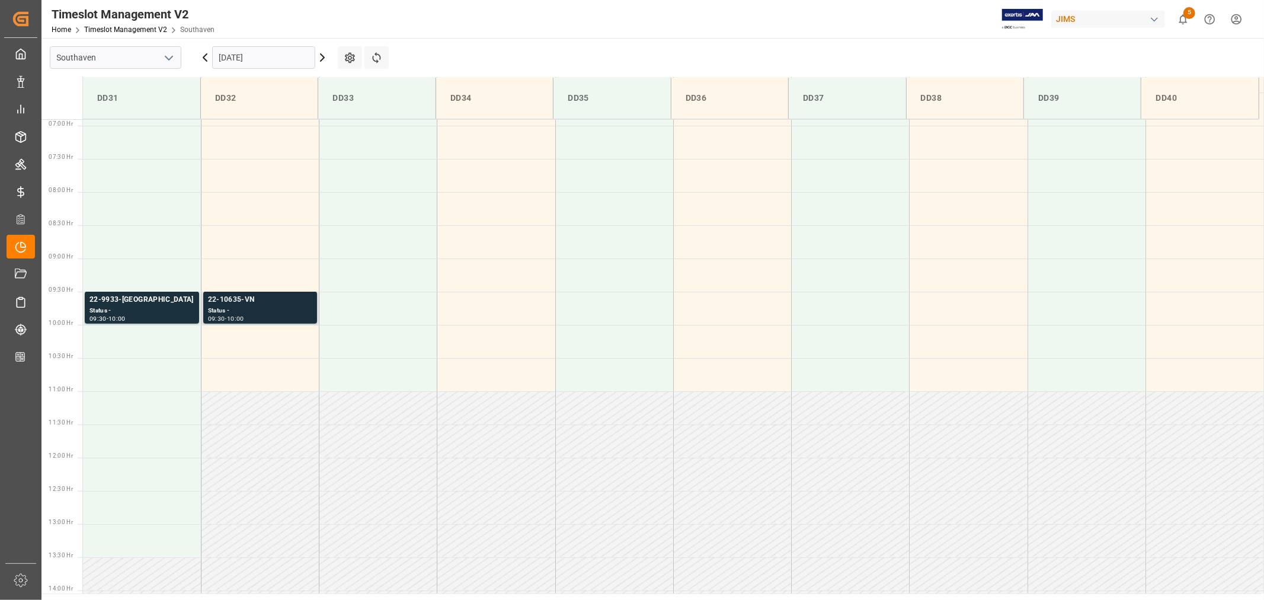
click at [234, 300] on div "22-10635-VN" at bounding box center [260, 300] width 104 height 12
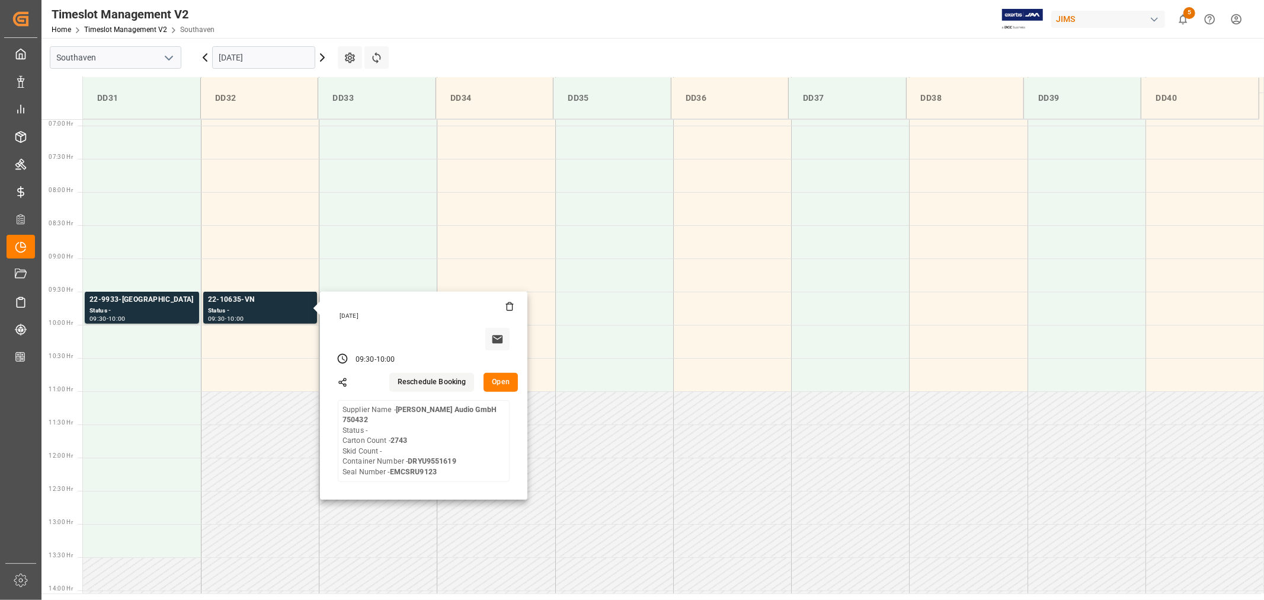
click at [283, 58] on input "10-01-2025" at bounding box center [263, 57] width 103 height 23
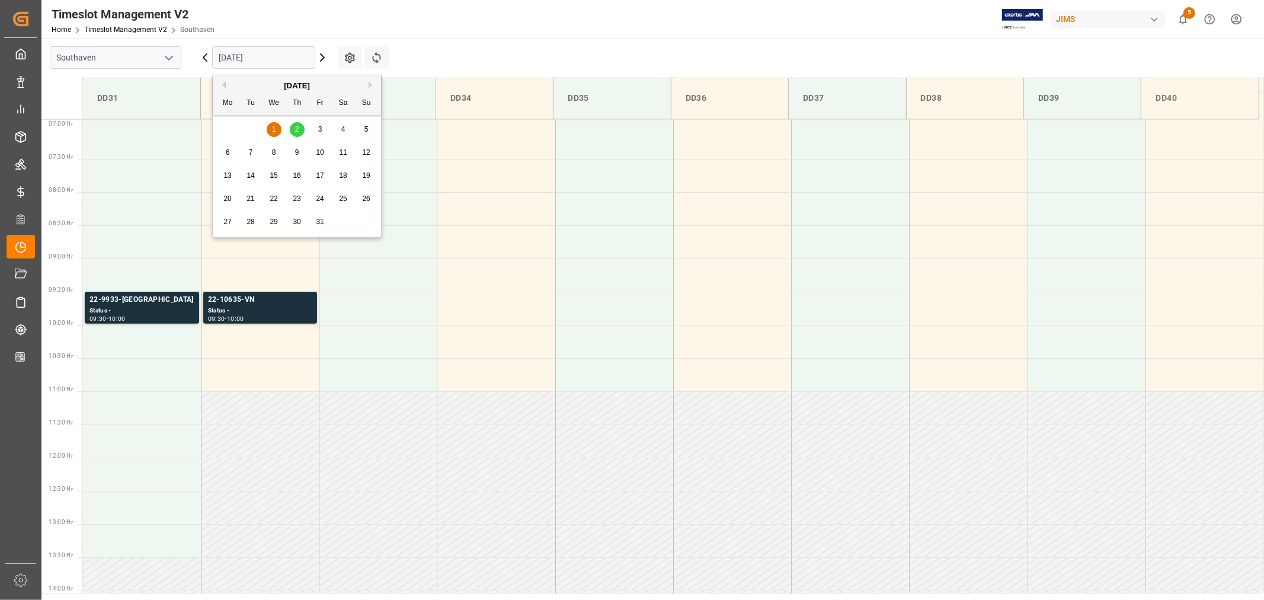
click at [299, 132] on span "2" at bounding box center [297, 129] width 4 height 8
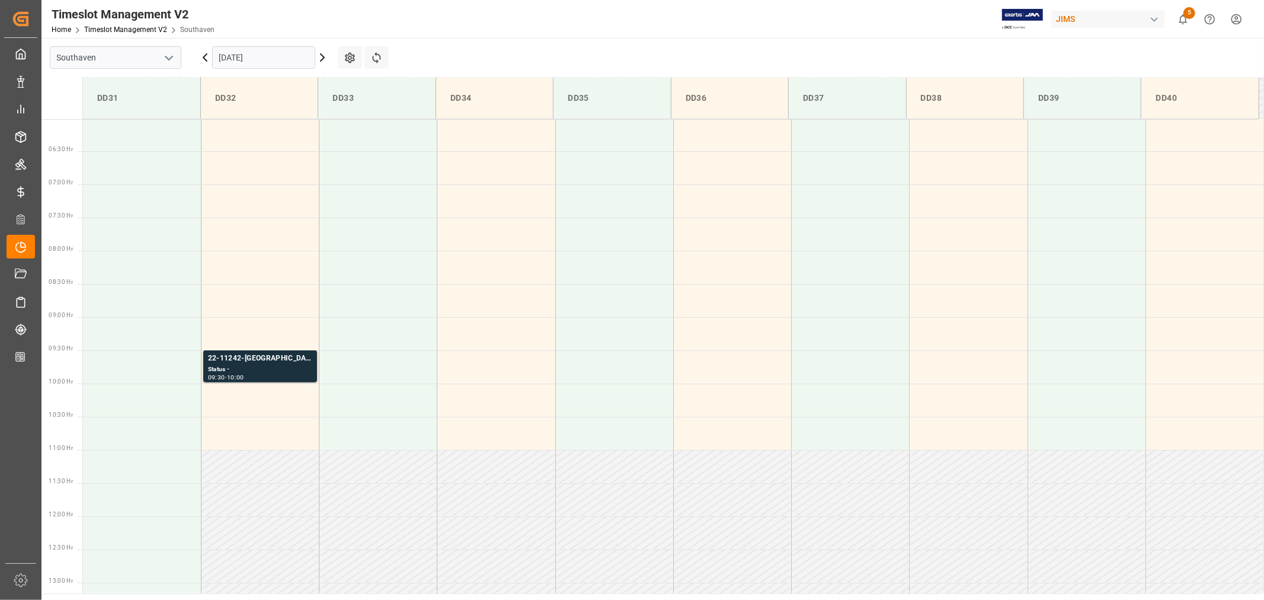
scroll to position [392, 0]
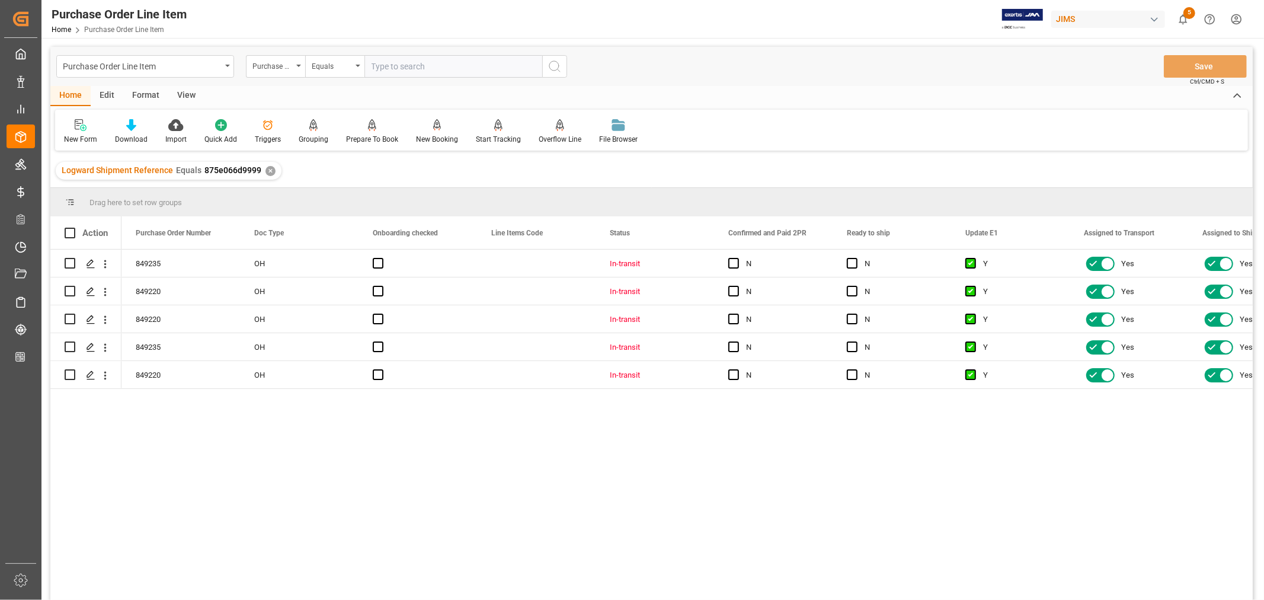
drag, startPoint x: 184, startPoint y: 95, endPoint x: 162, endPoint y: 110, distance: 26.1
click at [184, 95] on div "View" at bounding box center [186, 96] width 36 height 20
click at [78, 138] on div "Default" at bounding box center [75, 139] width 23 height 11
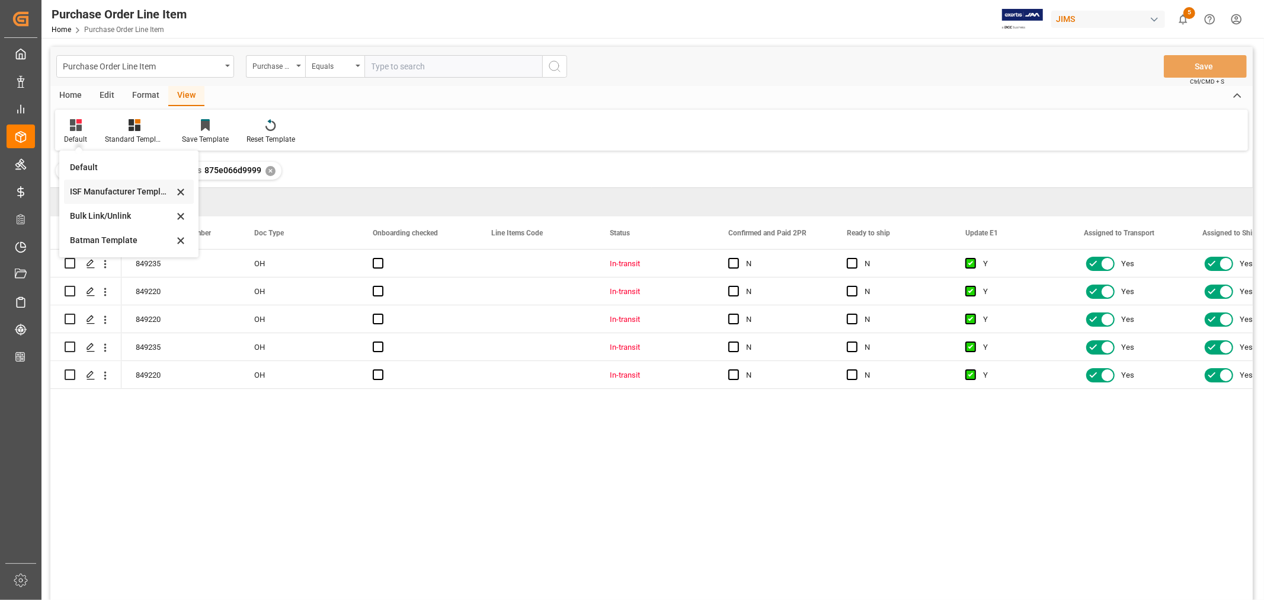
click at [92, 187] on div "ISF Manufacturer Template" at bounding box center [122, 192] width 104 height 12
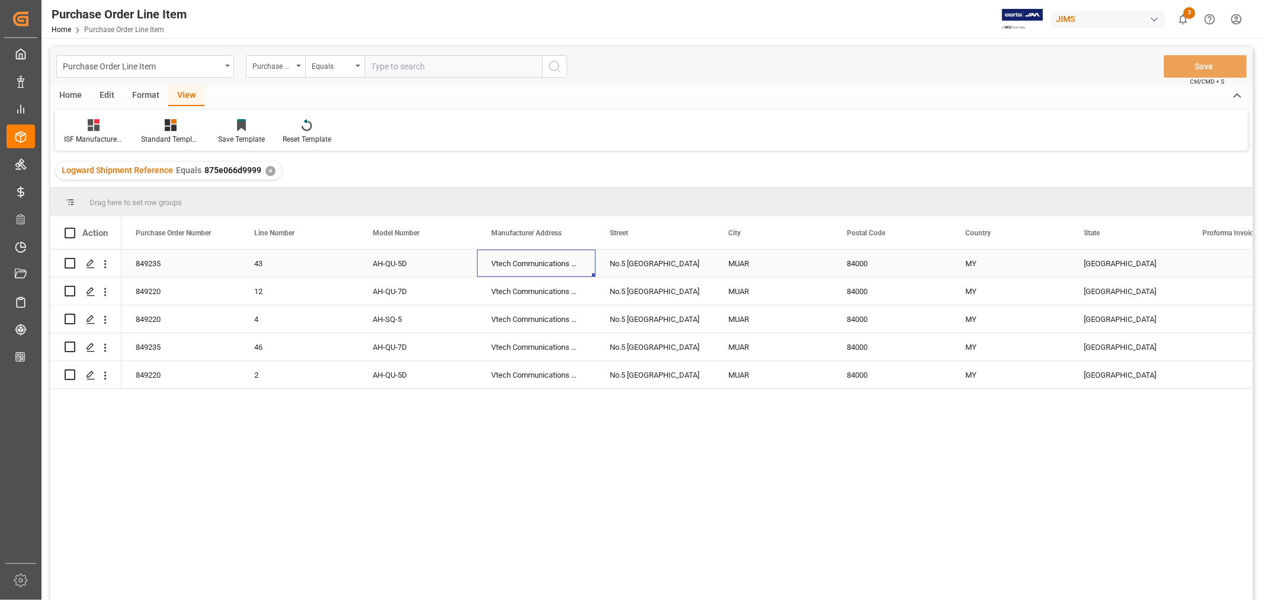
click at [520, 258] on div "Vtech Communications Malaysia SDN BHD" at bounding box center [536, 263] width 119 height 27
drag, startPoint x: 635, startPoint y: 264, endPoint x: 641, endPoint y: 263, distance: 6.0
click at [636, 264] on div "No.5 [GEOGRAPHIC_DATA]" at bounding box center [655, 263] width 119 height 27
drag, startPoint x: 733, startPoint y: 261, endPoint x: 759, endPoint y: 267, distance: 26.2
click at [733, 261] on div "MUAR" at bounding box center [773, 263] width 119 height 27
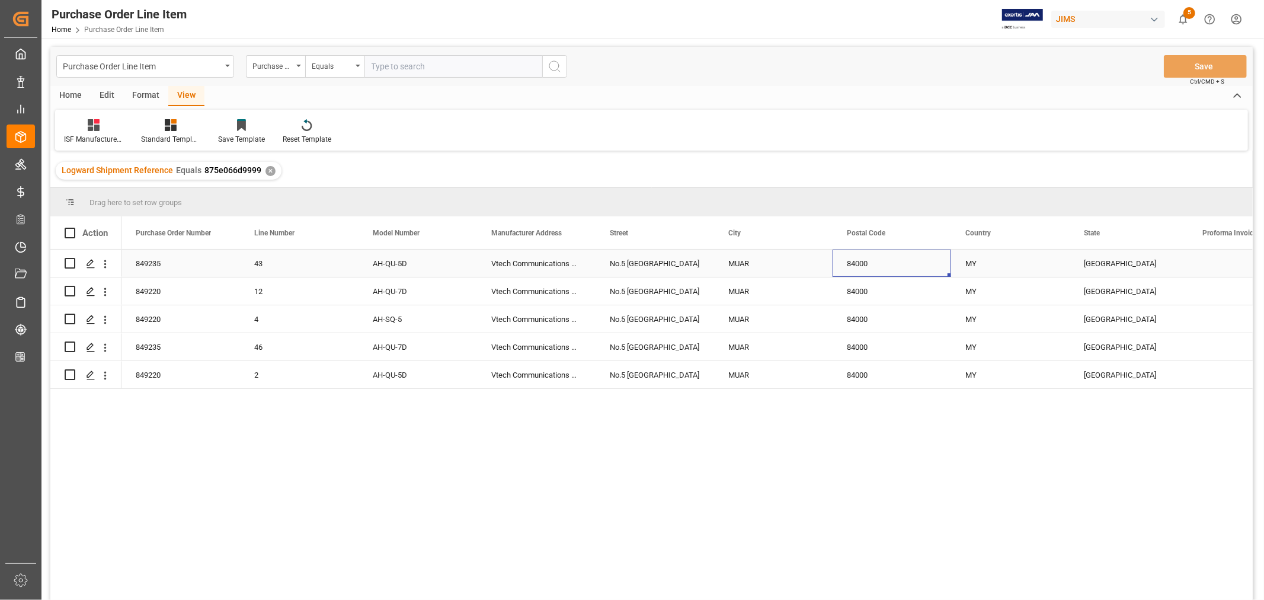
click at [859, 261] on div "84000" at bounding box center [892, 263] width 119 height 27
click at [973, 262] on div "MY" at bounding box center [1010, 263] width 119 height 27
click at [1091, 259] on div "[GEOGRAPHIC_DATA]" at bounding box center [1129, 263] width 119 height 27
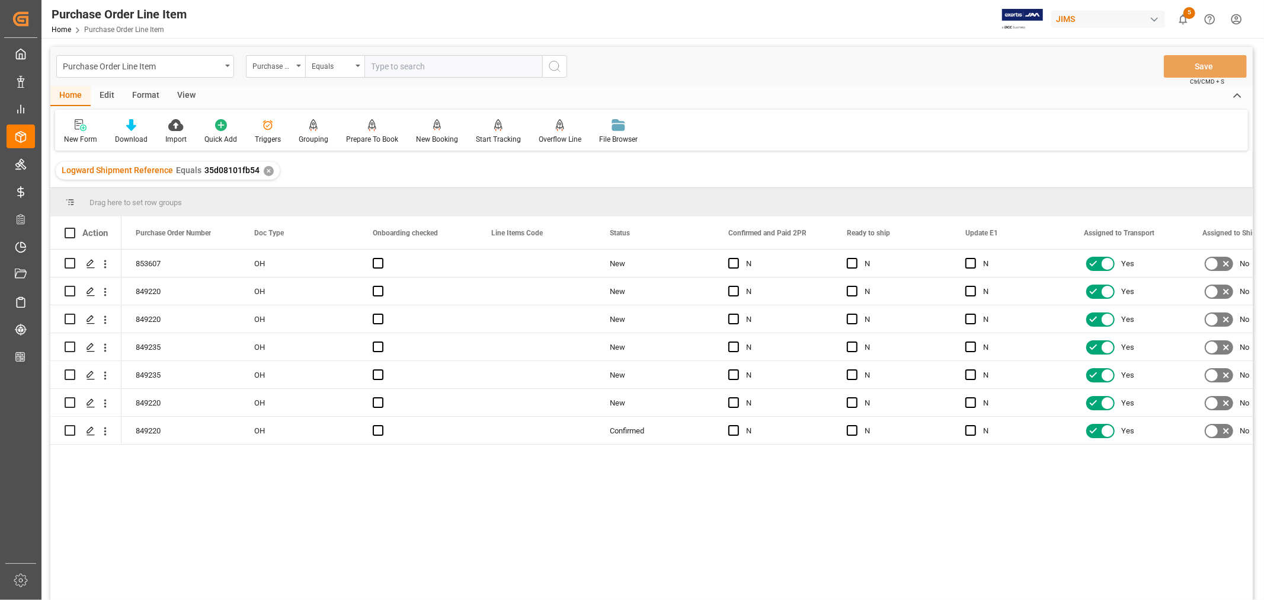
click at [193, 90] on div "View" at bounding box center [186, 96] width 36 height 20
click at [90, 126] on div "Default" at bounding box center [75, 132] width 41 height 26
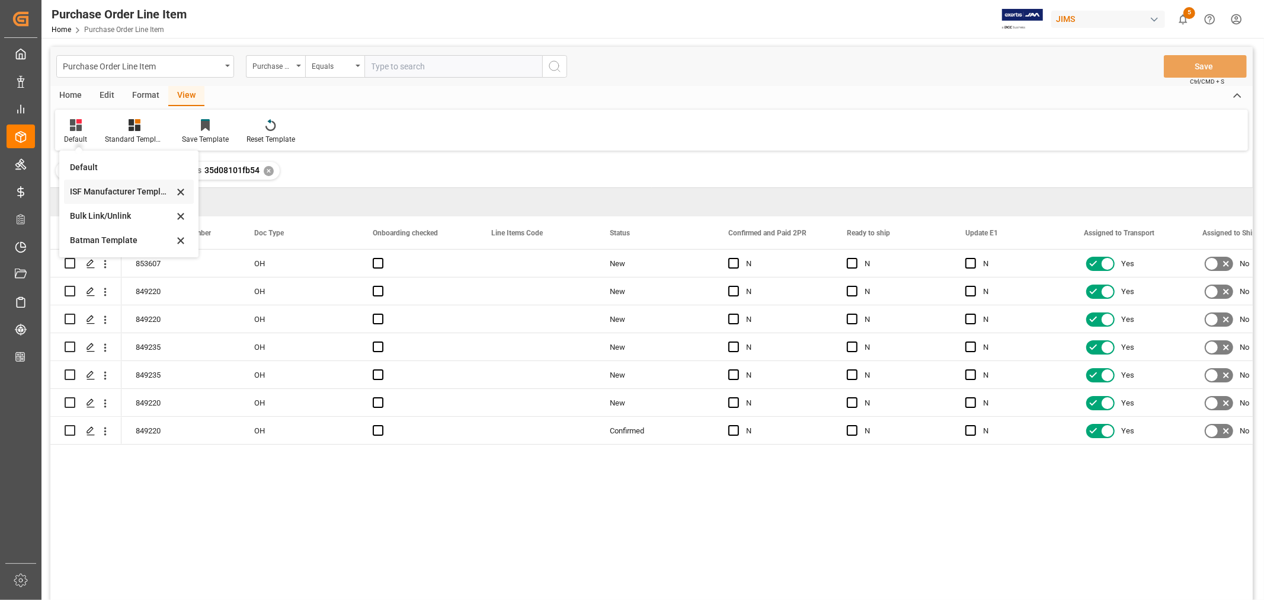
click at [101, 192] on div "ISF Manufacturer Template" at bounding box center [122, 192] width 104 height 12
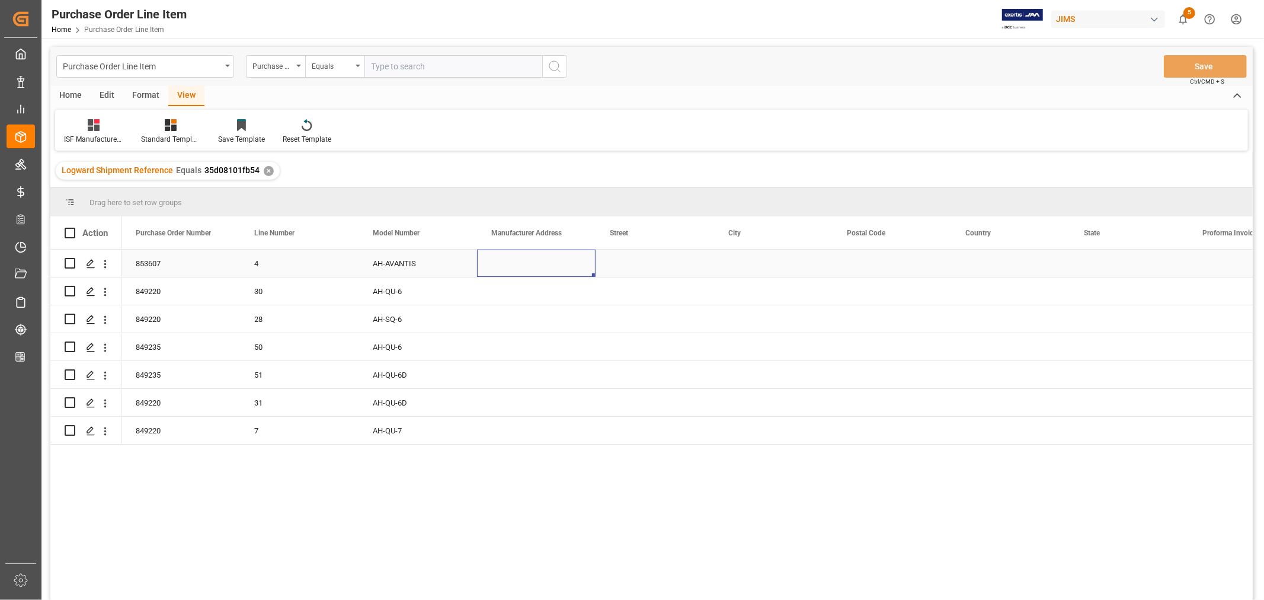
click at [522, 261] on div "Press SPACE to select this row." at bounding box center [536, 263] width 119 height 27
click at [520, 261] on div "Press SPACE to select this row." at bounding box center [536, 263] width 119 height 27
click at [501, 263] on div "Press SPACE to select this row." at bounding box center [536, 263] width 119 height 27
click at [493, 269] on input "Press SPACE to select this row." at bounding box center [537, 270] width 100 height 23
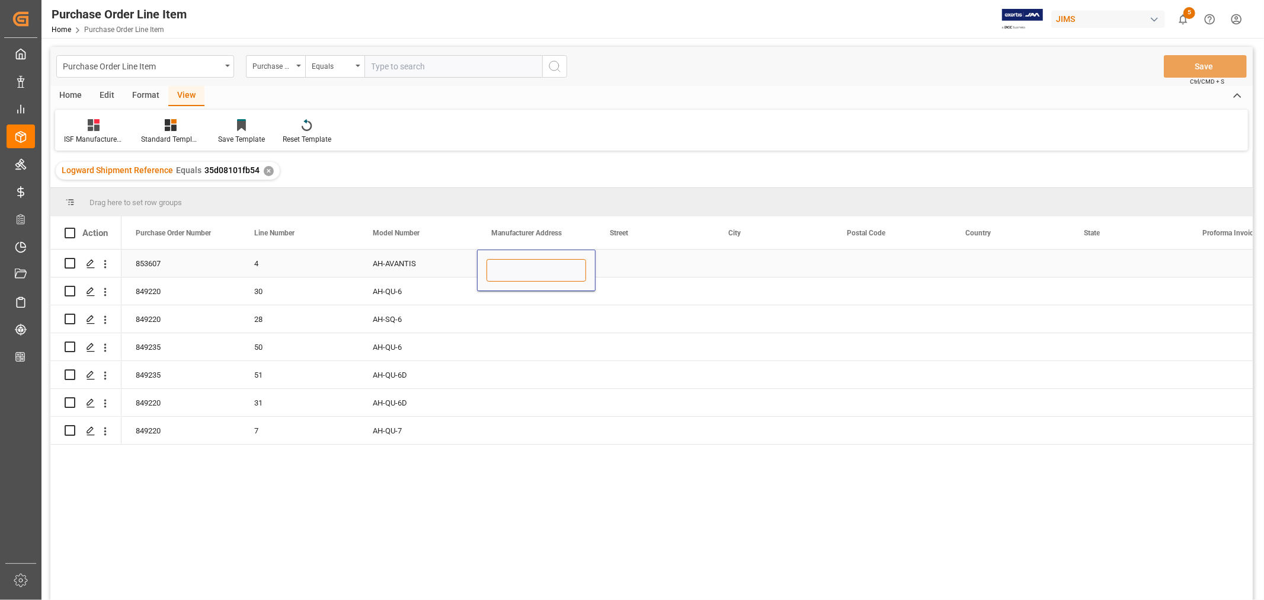
paste input "Vtech Communications Malaysia SDN BHD"
type input "Vtech Communications Malaysia SDN BHD"
click at [613, 264] on div "Press SPACE to select this row." at bounding box center [655, 263] width 119 height 27
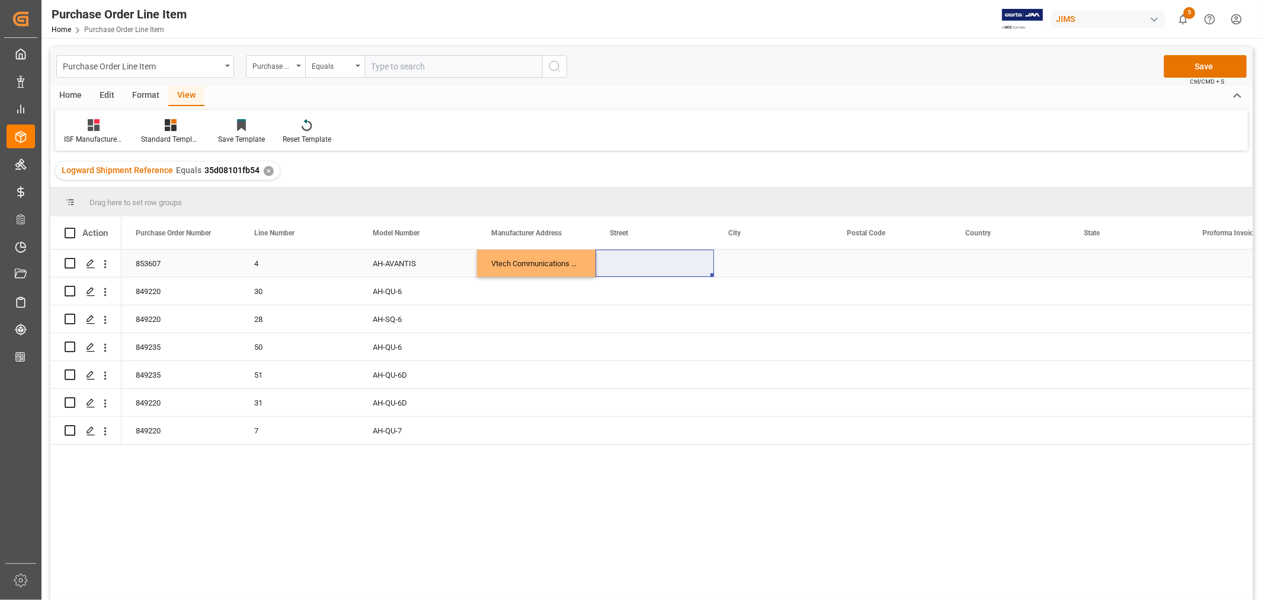
click at [632, 262] on div "Press SPACE to select this row." at bounding box center [655, 263] width 119 height 27
click at [618, 268] on input "Press SPACE to select this row." at bounding box center [655, 270] width 100 height 23
paste input "No.5 [GEOGRAPHIC_DATA]"
type input "No.5 [GEOGRAPHIC_DATA]"
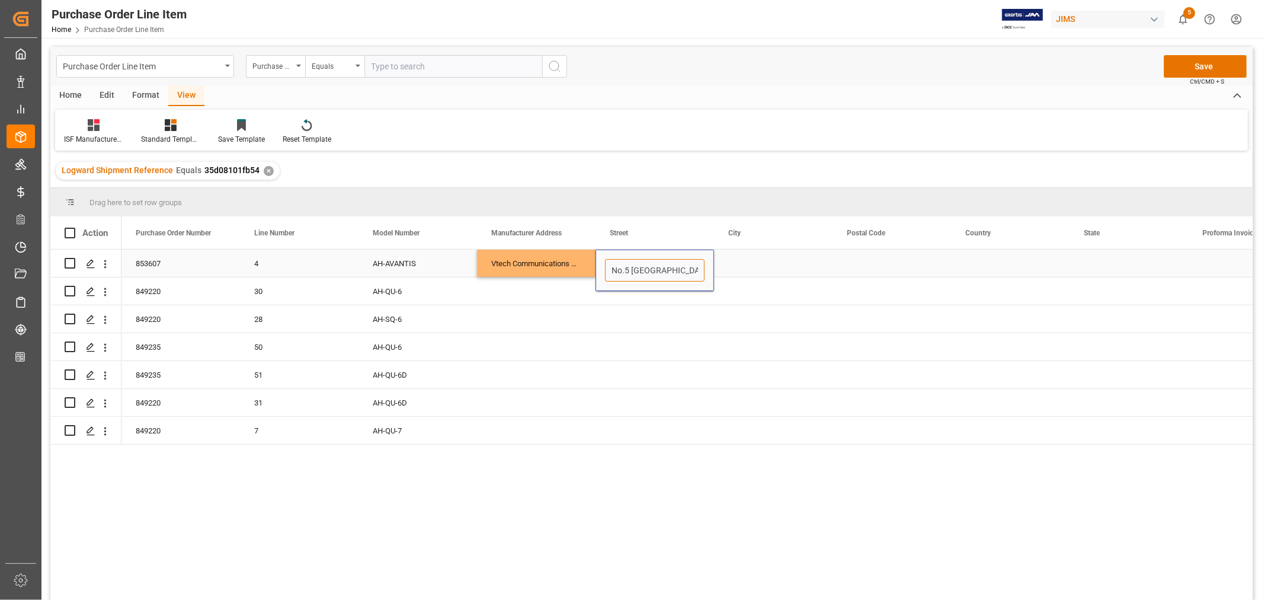
scroll to position [0, 39]
click at [731, 268] on div "Press SPACE to select this row." at bounding box center [773, 263] width 119 height 27
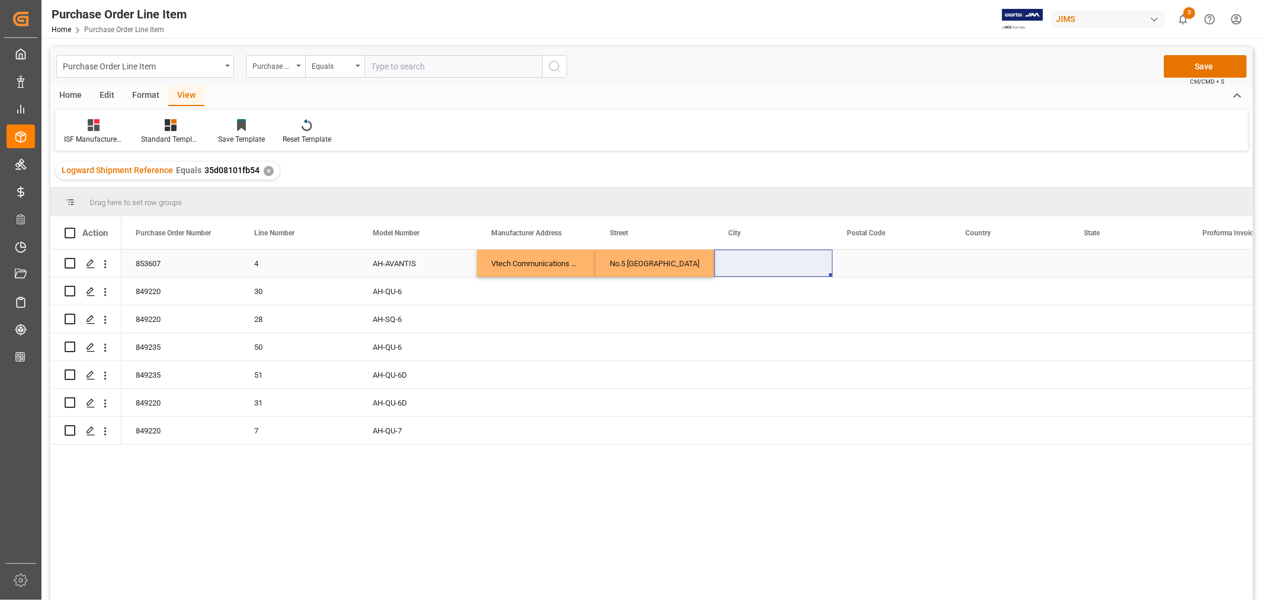
click at [753, 264] on div "Press SPACE to select this row." at bounding box center [773, 263] width 119 height 27
click at [728, 268] on input "Press SPACE to select this row." at bounding box center [774, 270] width 100 height 23
paste input "MUAR"
type input "MUAR"
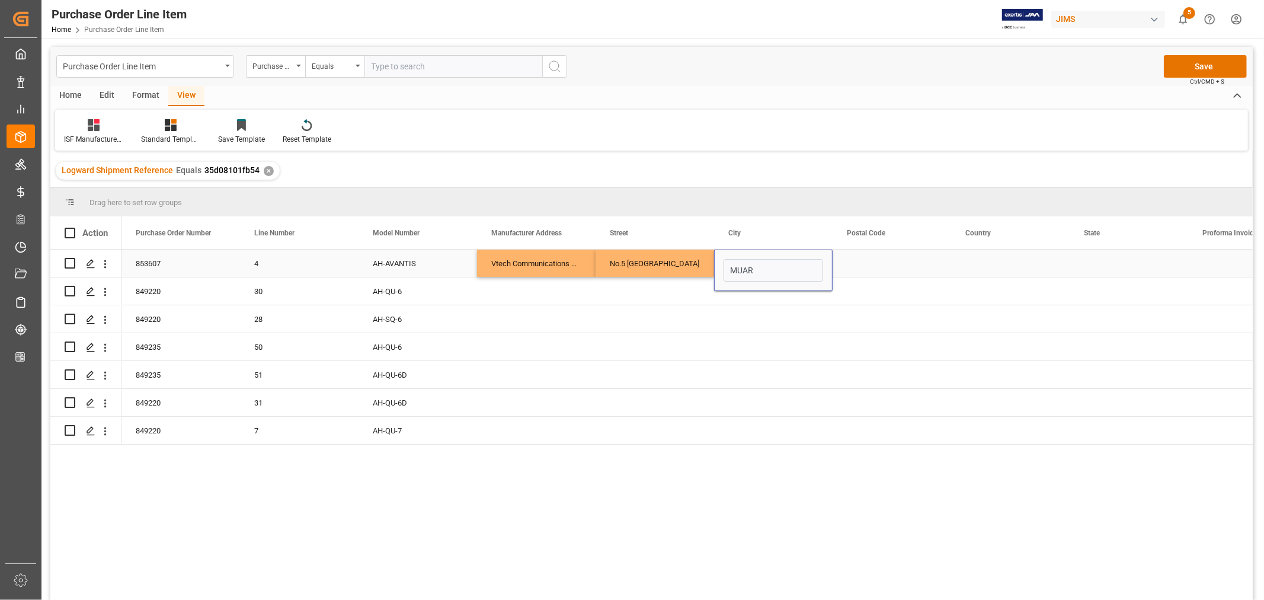
click at [849, 260] on div "Press SPACE to select this row." at bounding box center [892, 263] width 119 height 27
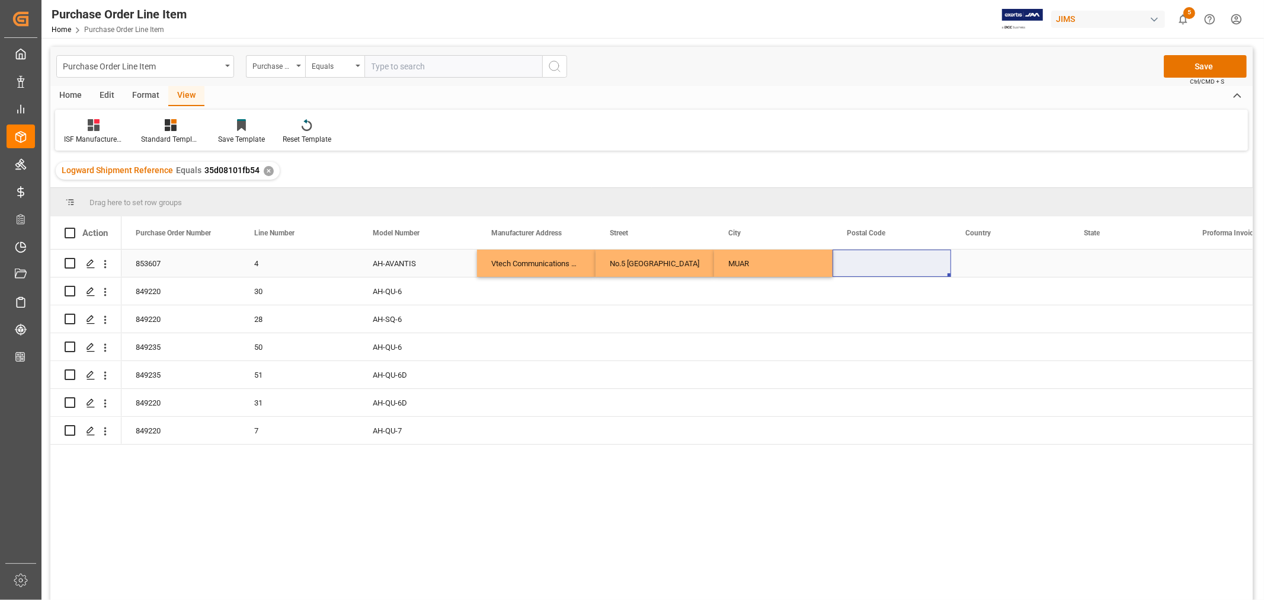
click at [856, 268] on div "Press SPACE to select this row." at bounding box center [892, 263] width 119 height 27
drag, startPoint x: 846, startPoint y: 270, endPoint x: 874, endPoint y: 270, distance: 27.9
click at [848, 270] on input "Press SPACE to select this row." at bounding box center [892, 270] width 100 height 23
paste input "84000"
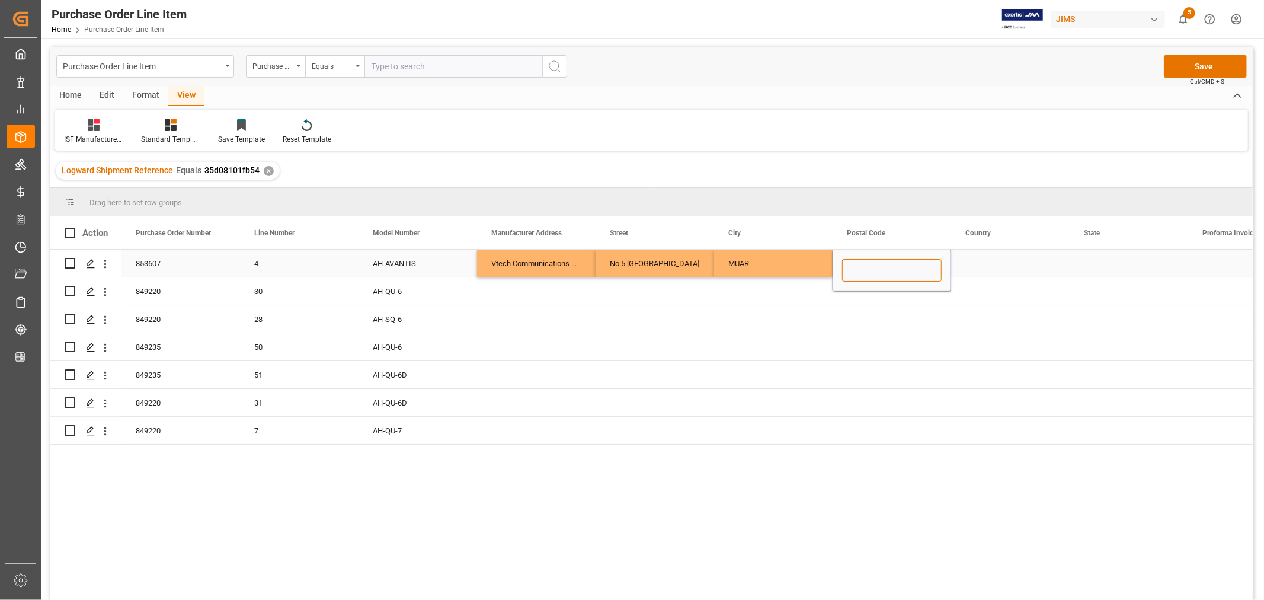
type input "84000"
click at [970, 266] on div "Press SPACE to select this row." at bounding box center [1010, 263] width 119 height 27
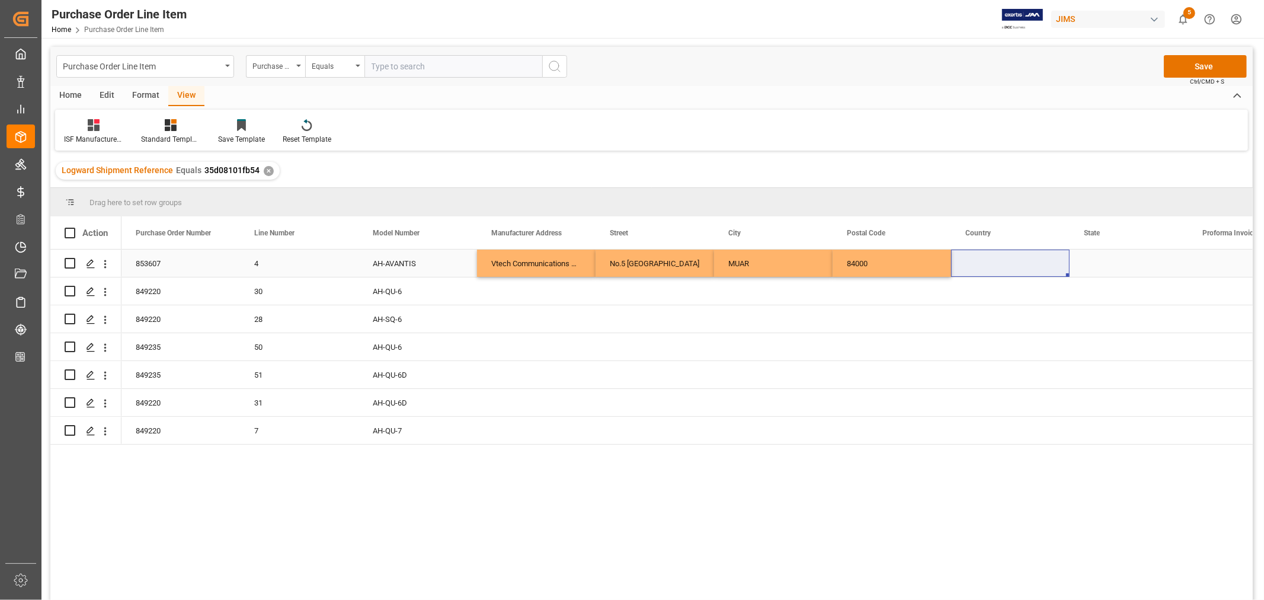
click at [973, 263] on div "Press SPACE to select this row." at bounding box center [1010, 263] width 119 height 27
click at [968, 268] on input "Press SPACE to select this row." at bounding box center [1011, 270] width 100 height 23
paste input "MY"
type input "MY"
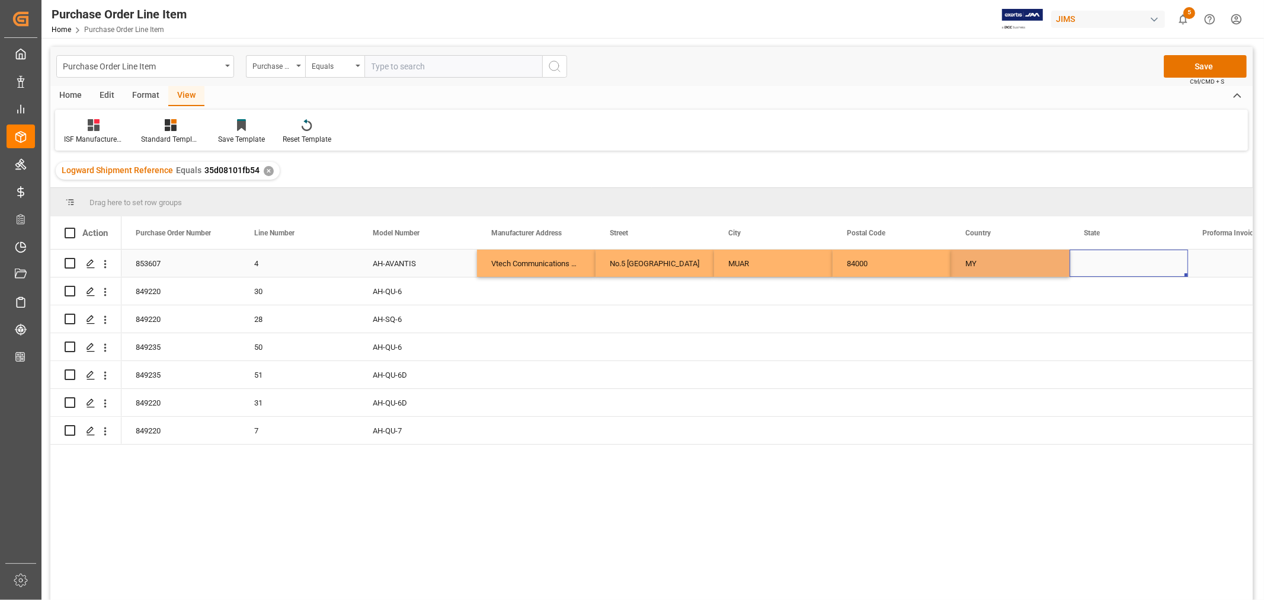
click at [1121, 262] on div "Press SPACE to select this row." at bounding box center [1129, 263] width 119 height 27
click at [1091, 261] on div "Press SPACE to select this row." at bounding box center [1129, 263] width 119 height 27
click at [1082, 267] on input "Press SPACE to select this row." at bounding box center [1129, 270] width 100 height 23
paste input "JOHOR"
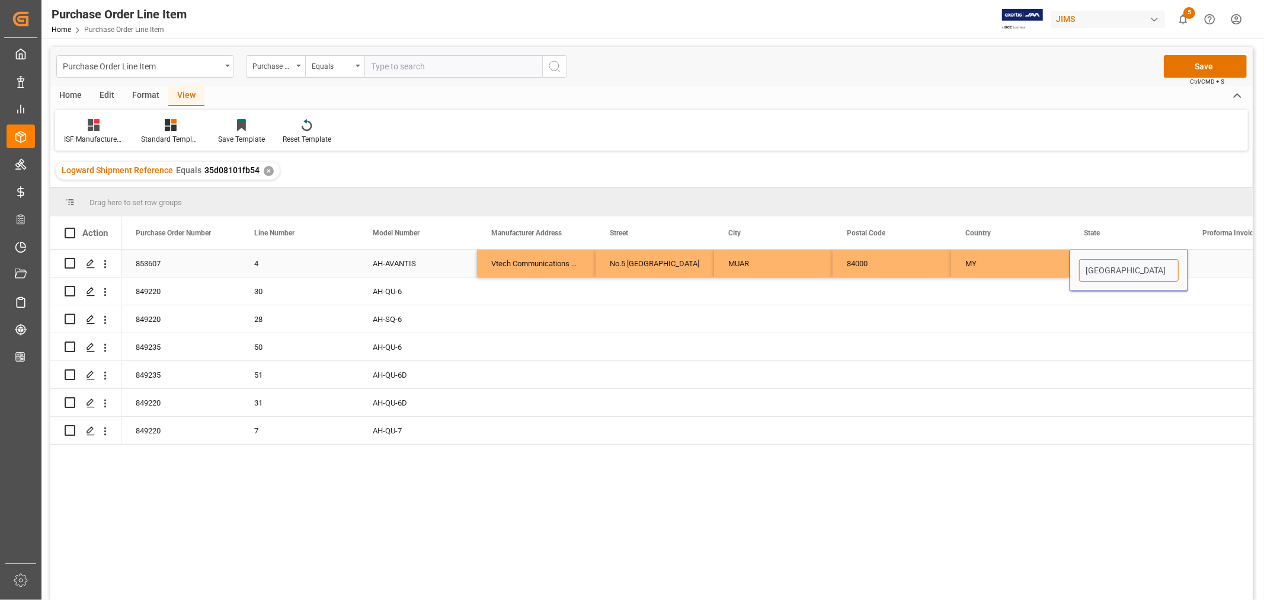
type input "JOHOR"
click at [544, 259] on div "Vtech Communications Malaysia SDN BHD" at bounding box center [536, 263] width 119 height 27
drag, startPoint x: 529, startPoint y: 260, endPoint x: 1117, endPoint y: 258, distance: 587.4
click at [1117, 258] on div "853607 4 AH-AVANTIS Vtech Communications Malaysia SDN BHD No.5 Tanjung Agas Ind…" at bounding box center [1070, 264] width 1897 height 28
drag, startPoint x: 1187, startPoint y: 274, endPoint x: 1179, endPoint y: 429, distance: 155.5
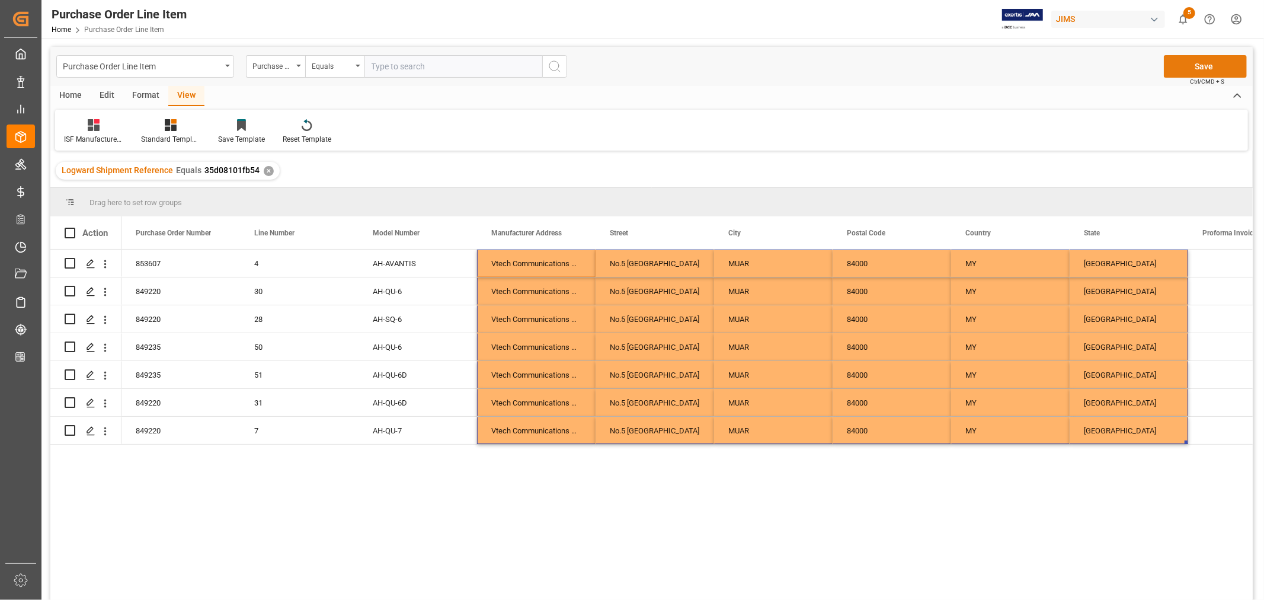
click at [1210, 67] on button "Save" at bounding box center [1205, 66] width 83 height 23
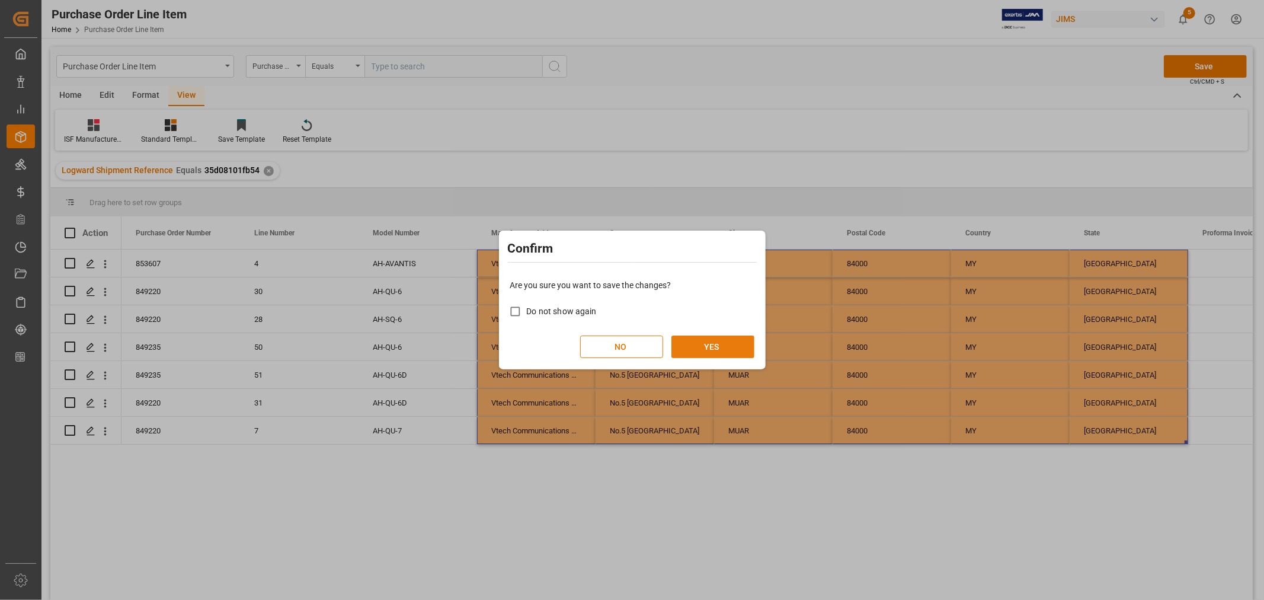
click at [705, 344] on button "YES" at bounding box center [713, 346] width 83 height 23
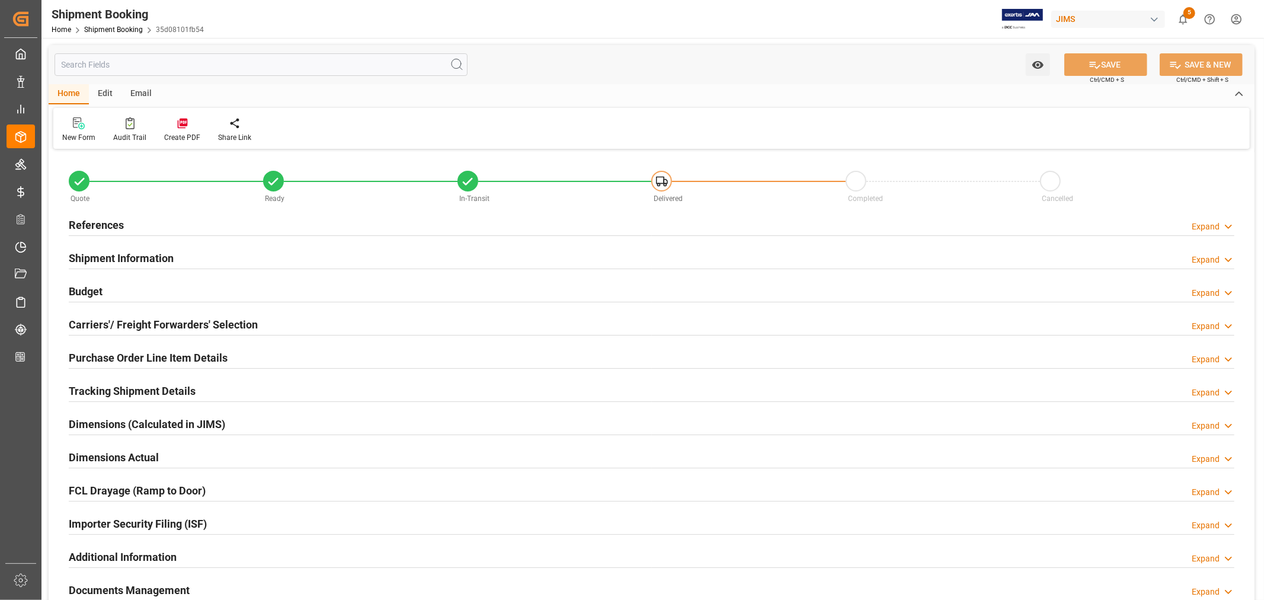
type input "31"
click at [109, 252] on h2 "Shipment Information" at bounding box center [121, 258] width 105 height 16
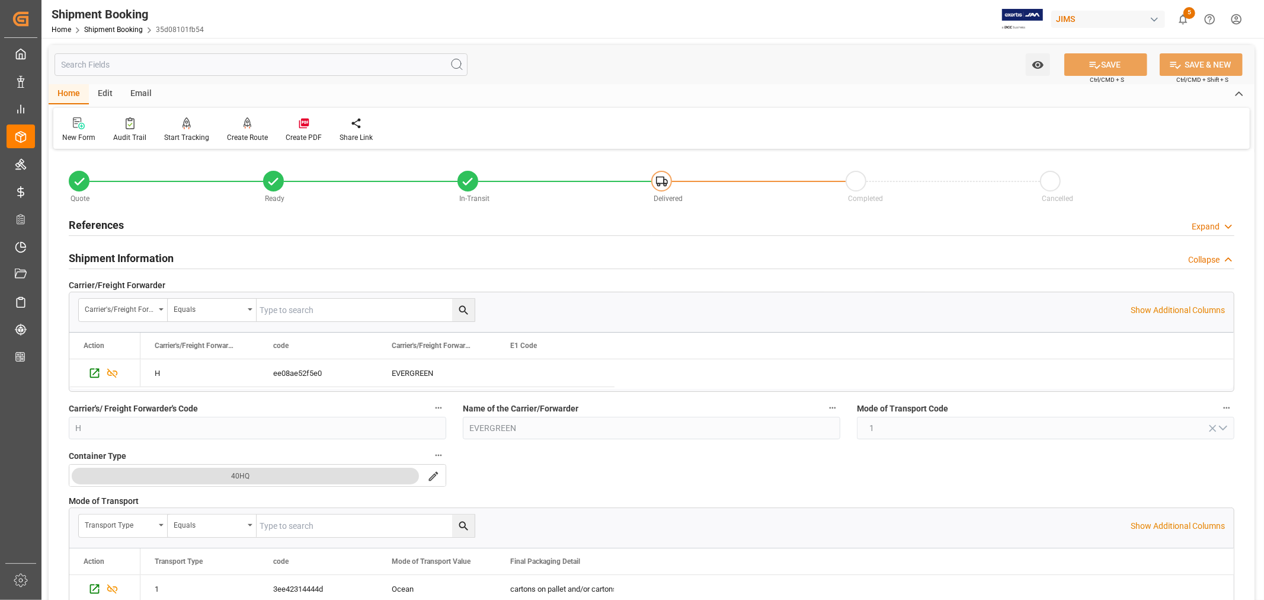
click at [128, 249] on div "Shipment Information" at bounding box center [121, 257] width 105 height 23
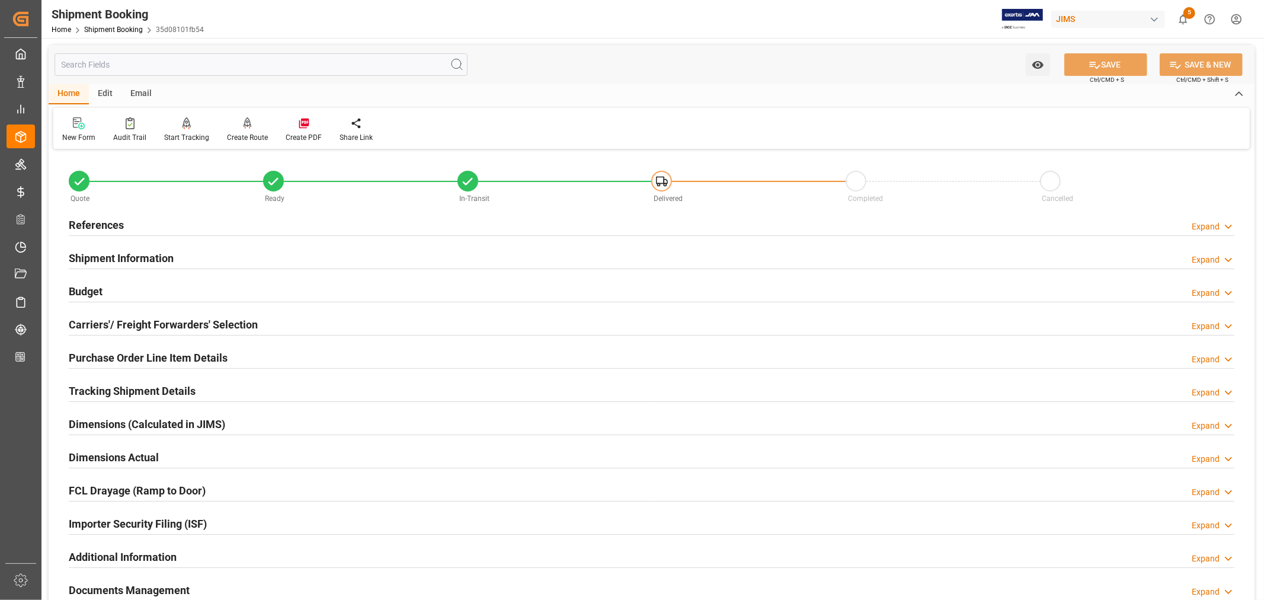
click at [127, 294] on div "Budget Expand" at bounding box center [652, 290] width 1166 height 23
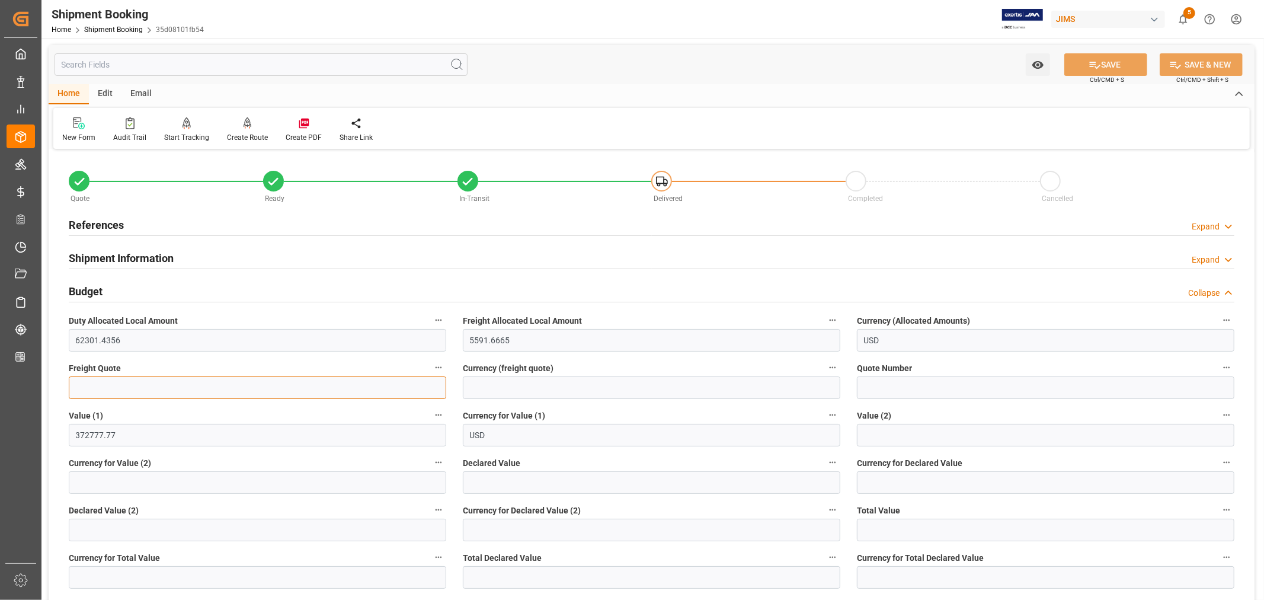
click at [101, 383] on input "text" at bounding box center [258, 387] width 378 height 23
type input "6000"
click at [485, 393] on input at bounding box center [652, 387] width 378 height 23
type input "USD"
click at [1101, 63] on button "SAVE" at bounding box center [1105, 64] width 83 height 23
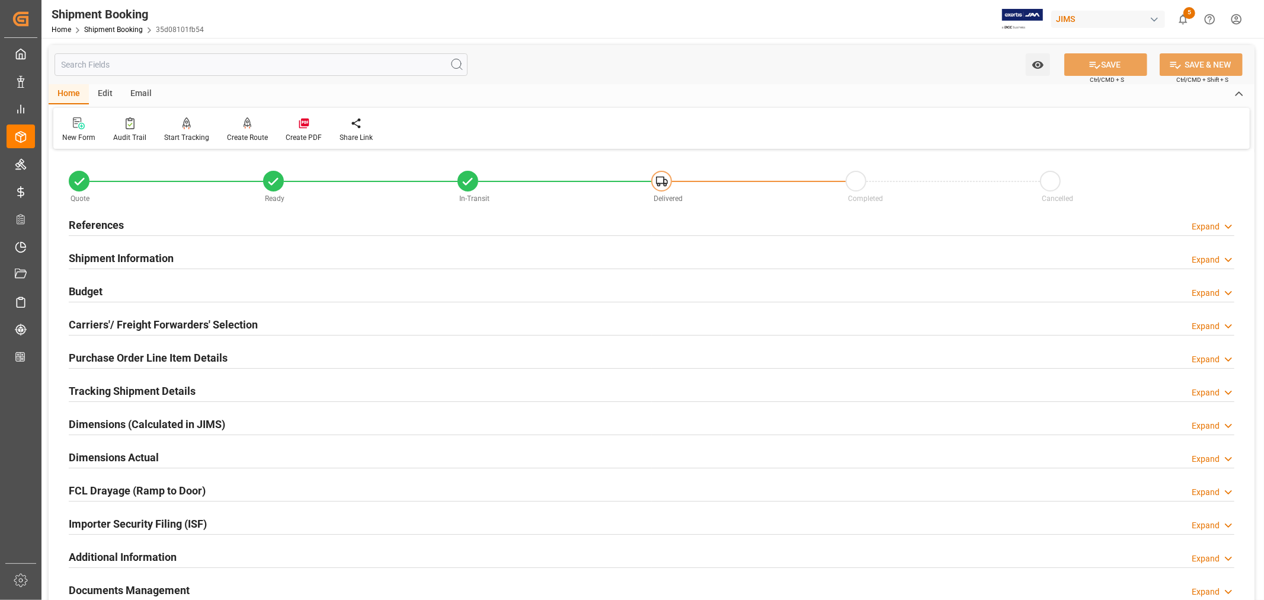
click at [229, 322] on h2 "Carriers'/ Freight Forwarders' Selection" at bounding box center [163, 325] width 189 height 16
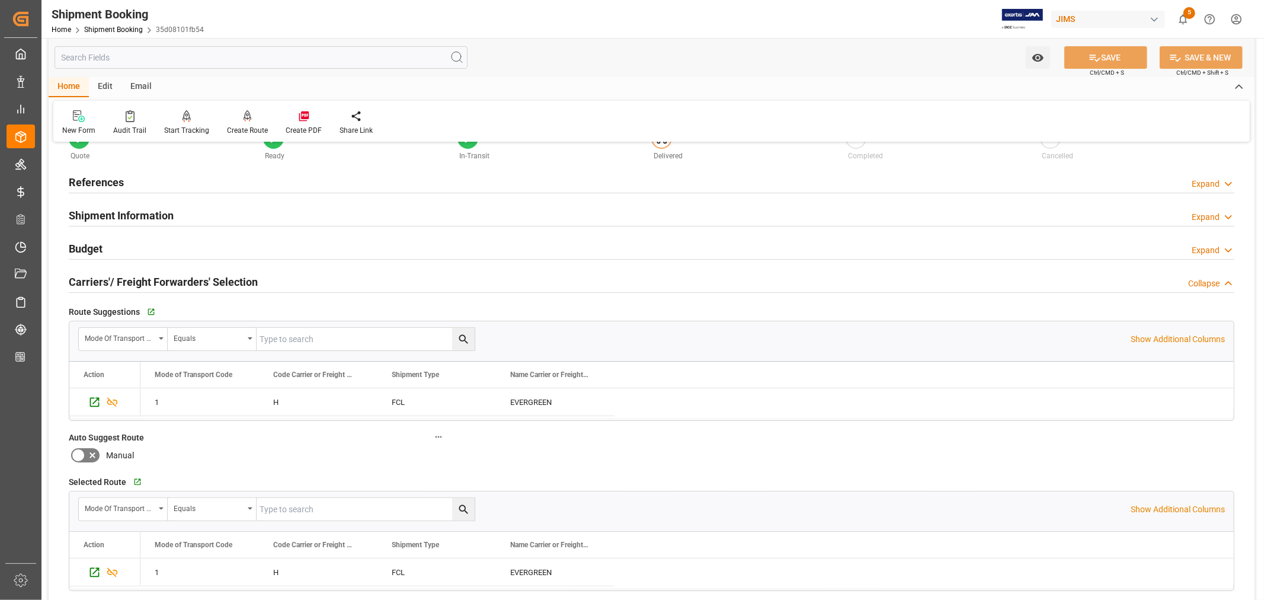
scroll to position [66, 0]
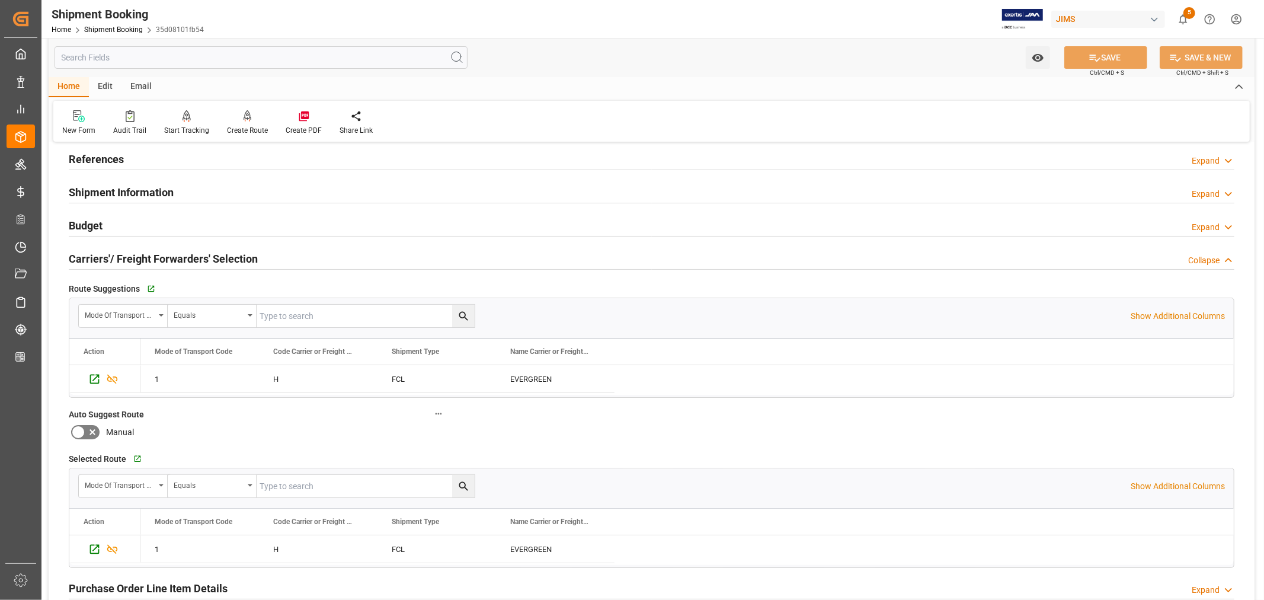
click at [235, 259] on h2 "Carriers'/ Freight Forwarders' Selection" at bounding box center [163, 259] width 189 height 16
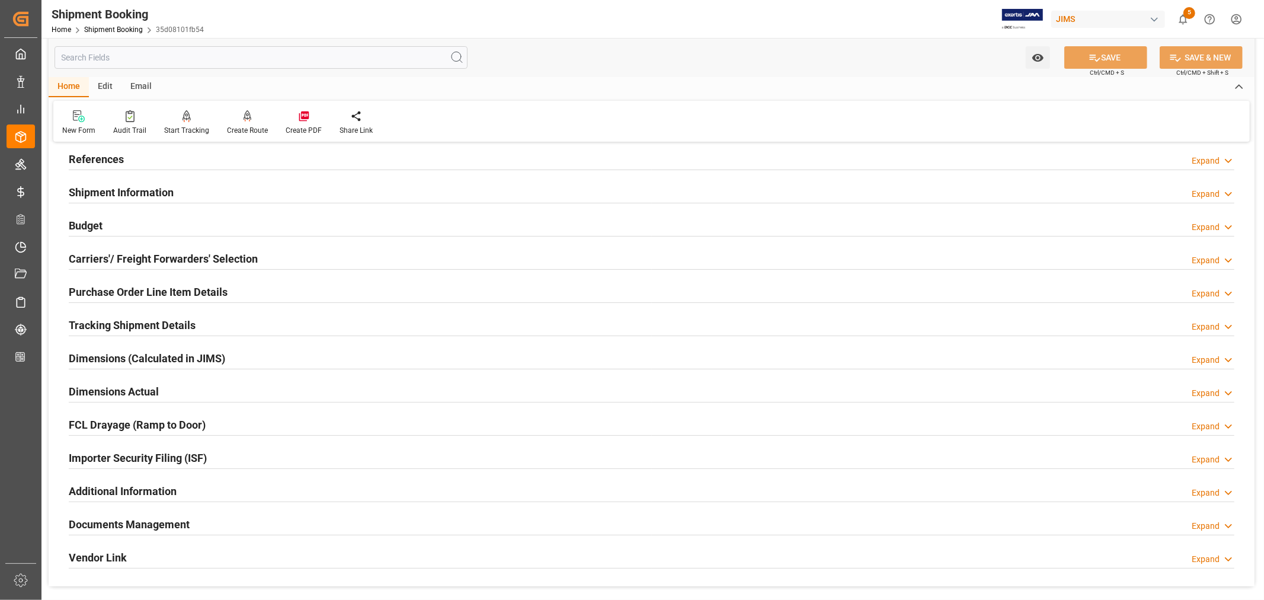
scroll to position [0, 0]
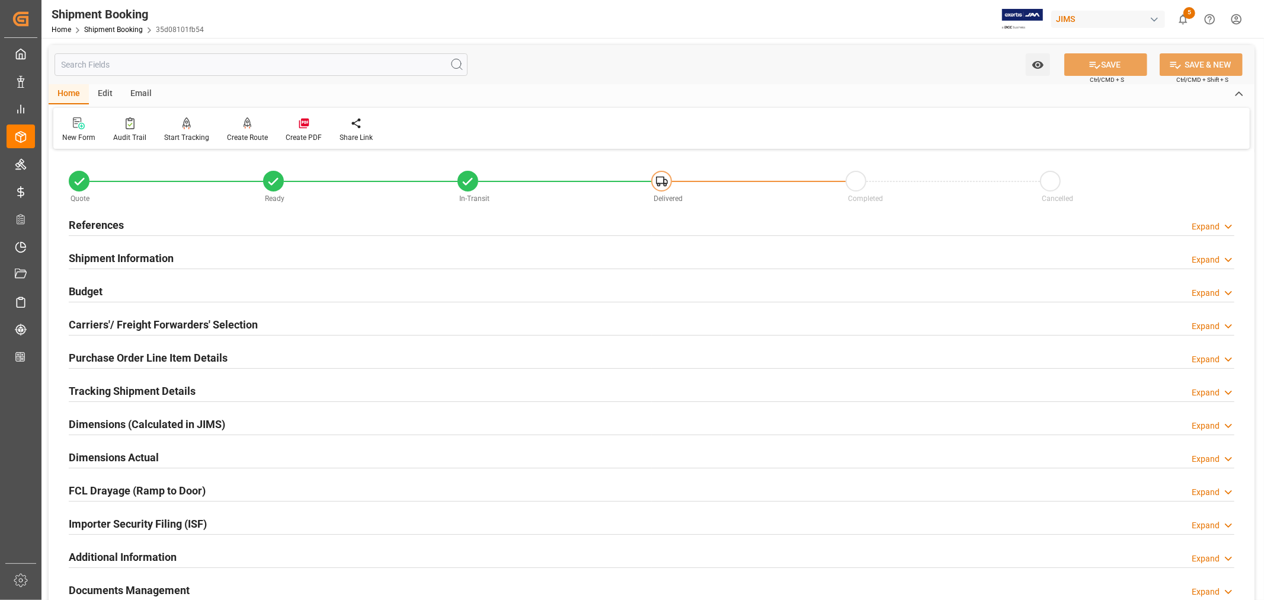
click at [154, 353] on h2 "Purchase Order Line Item Details" at bounding box center [148, 358] width 159 height 16
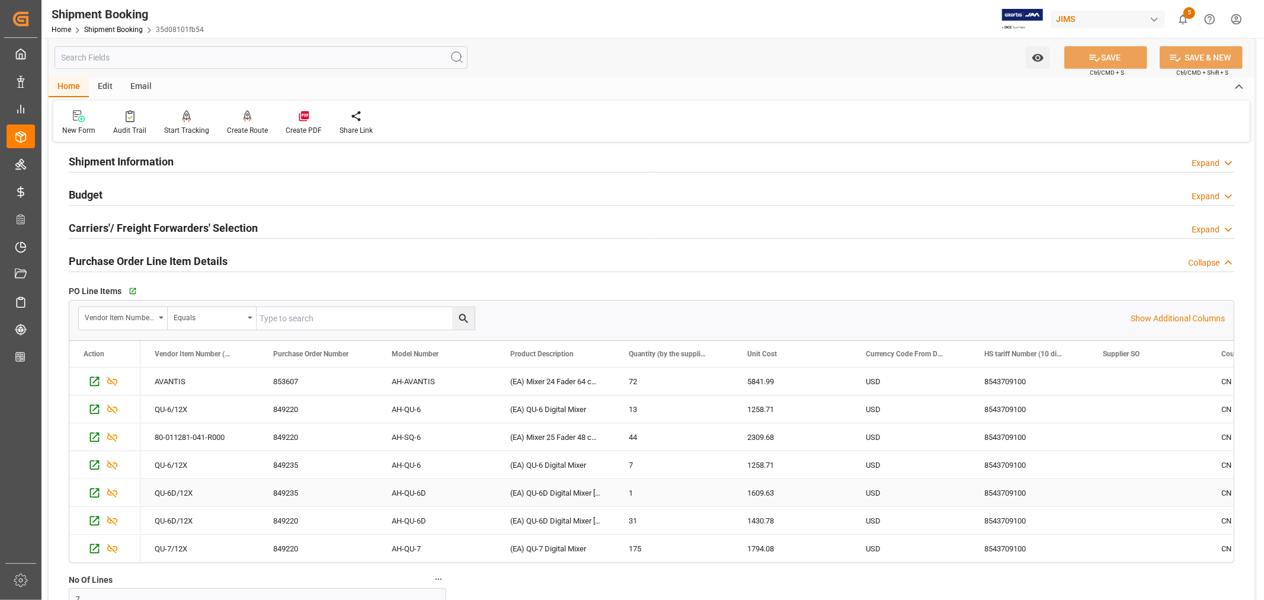
scroll to position [66, 0]
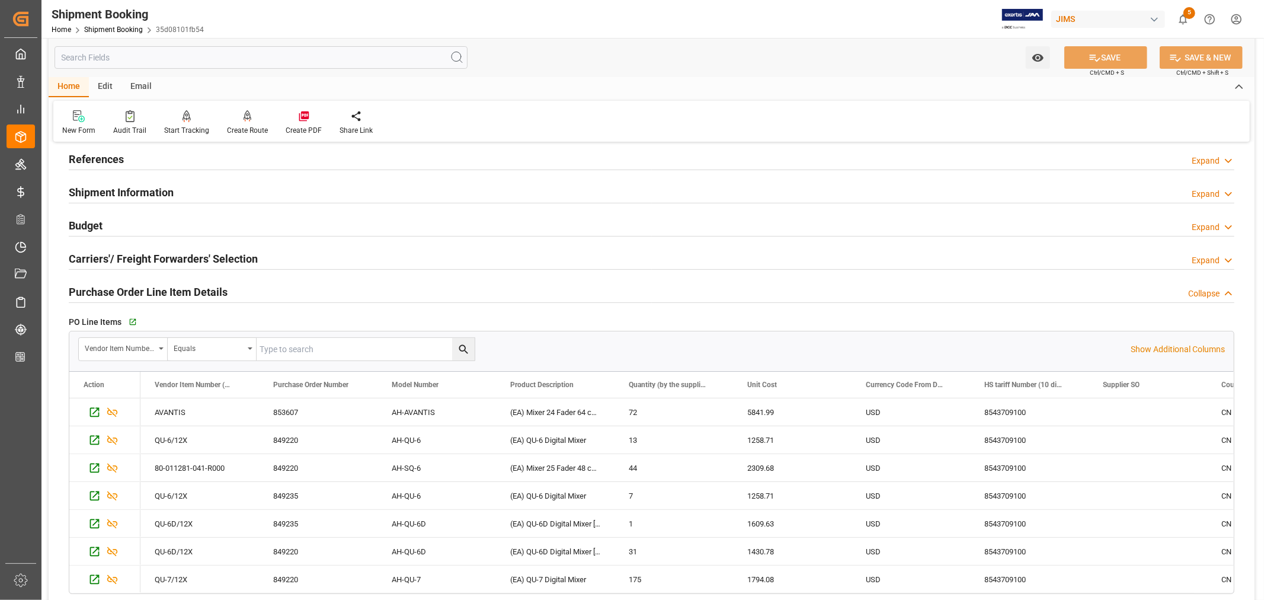
click at [218, 295] on h2 "Purchase Order Line Item Details" at bounding box center [148, 292] width 159 height 16
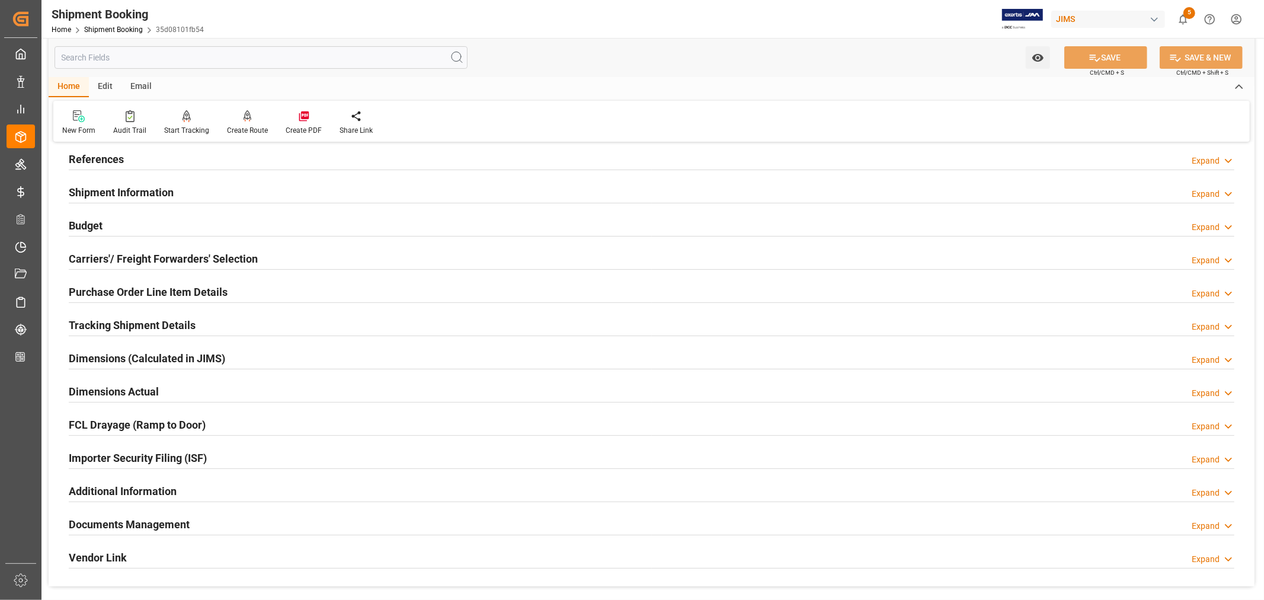
drag, startPoint x: 227, startPoint y: 455, endPoint x: 239, endPoint y: 457, distance: 12.0
click at [230, 456] on div "Importer Security Filing (ISF) Expand" at bounding box center [652, 457] width 1166 height 23
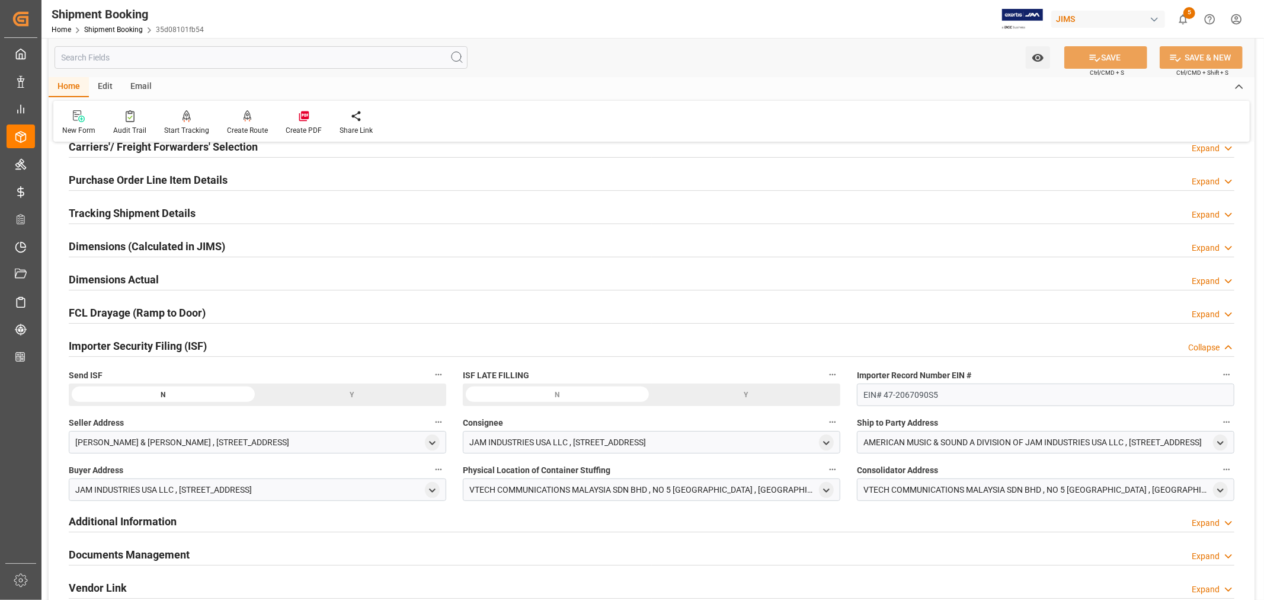
scroll to position [197, 0]
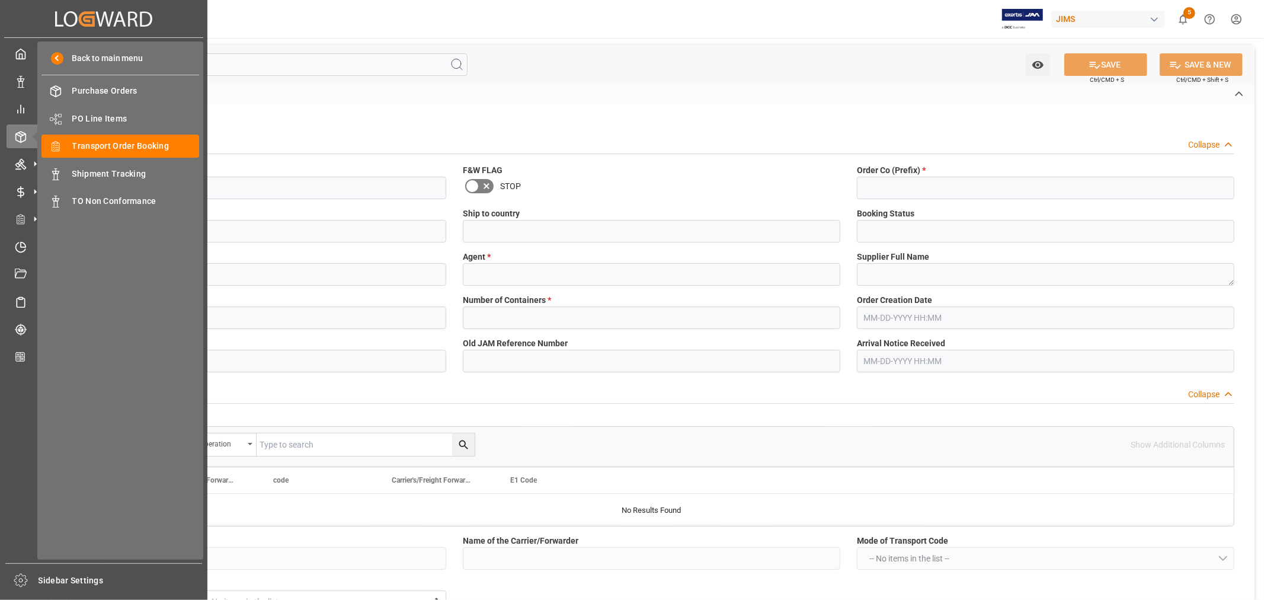
type input "H"
type input "EVERGREEN"
type input "FCA Premises Malaysia"
type input "AS"
type input "S"
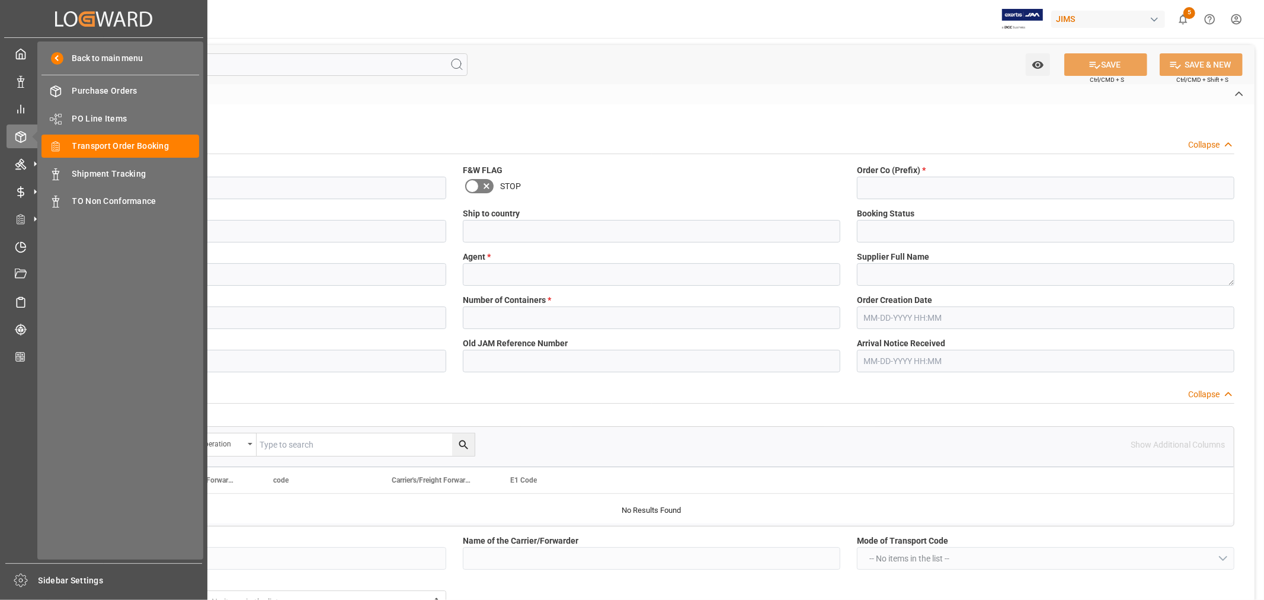
type input "AS-SA"
type input "093500292762"
type input "EGLV093500292762"
type input "093500292762"
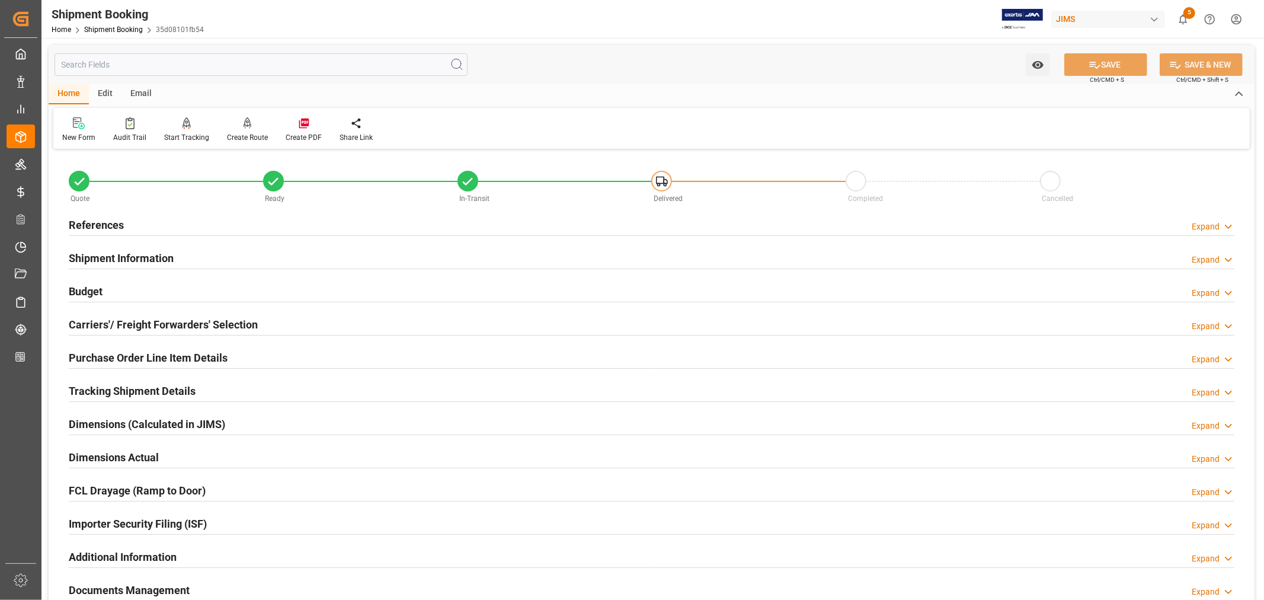
click at [116, 219] on h2 "References" at bounding box center [96, 225] width 55 height 16
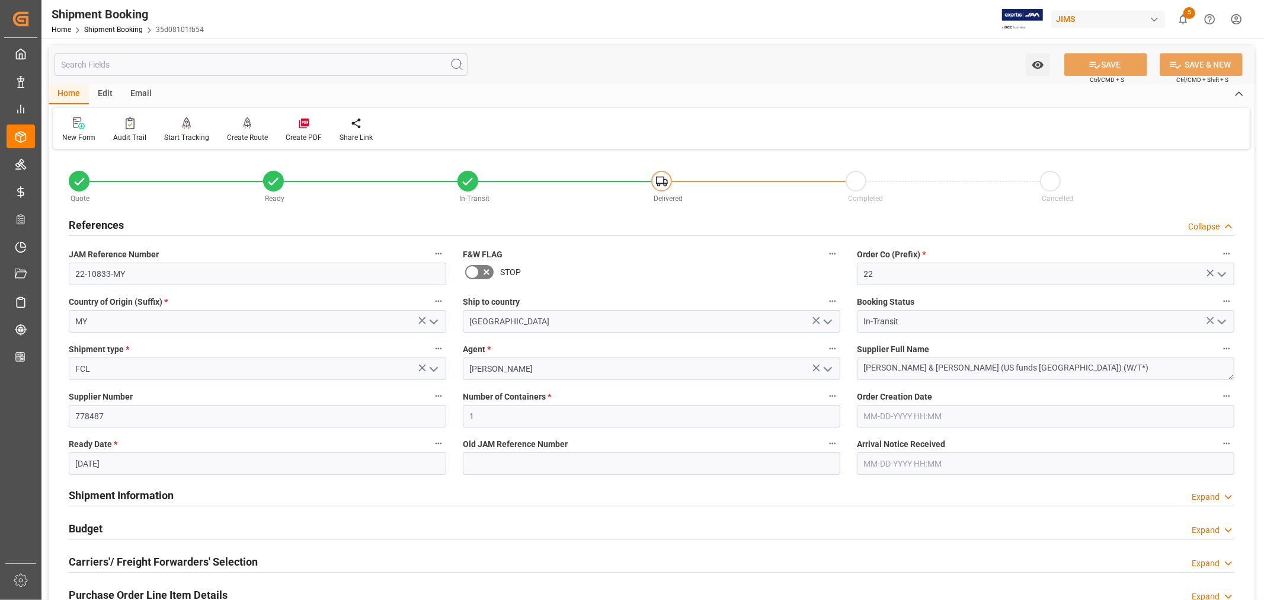
click at [116, 219] on h2 "References" at bounding box center [96, 225] width 55 height 16
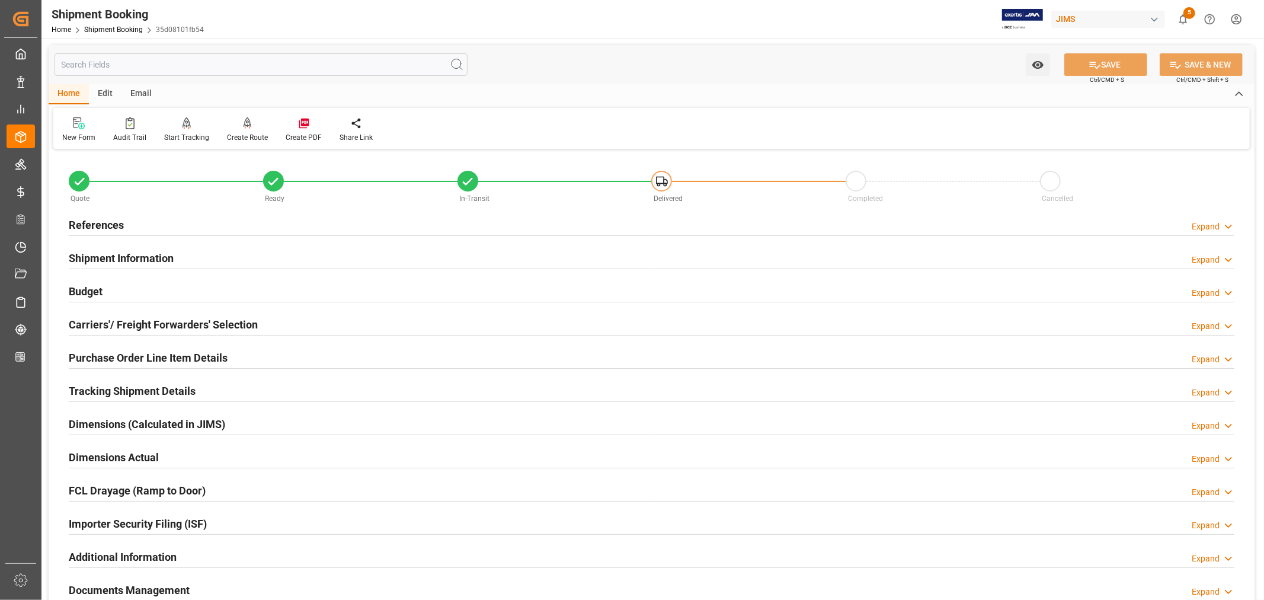
click at [123, 261] on h2 "Shipment Information" at bounding box center [121, 258] width 105 height 16
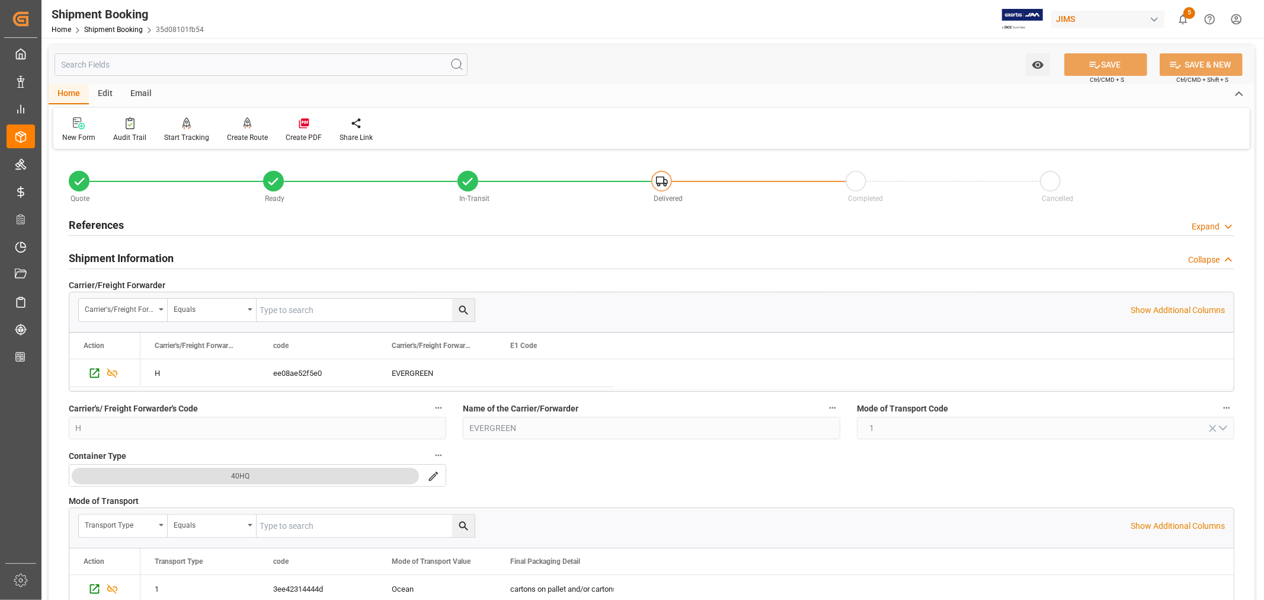
click at [123, 261] on h2 "Shipment Information" at bounding box center [121, 258] width 105 height 16
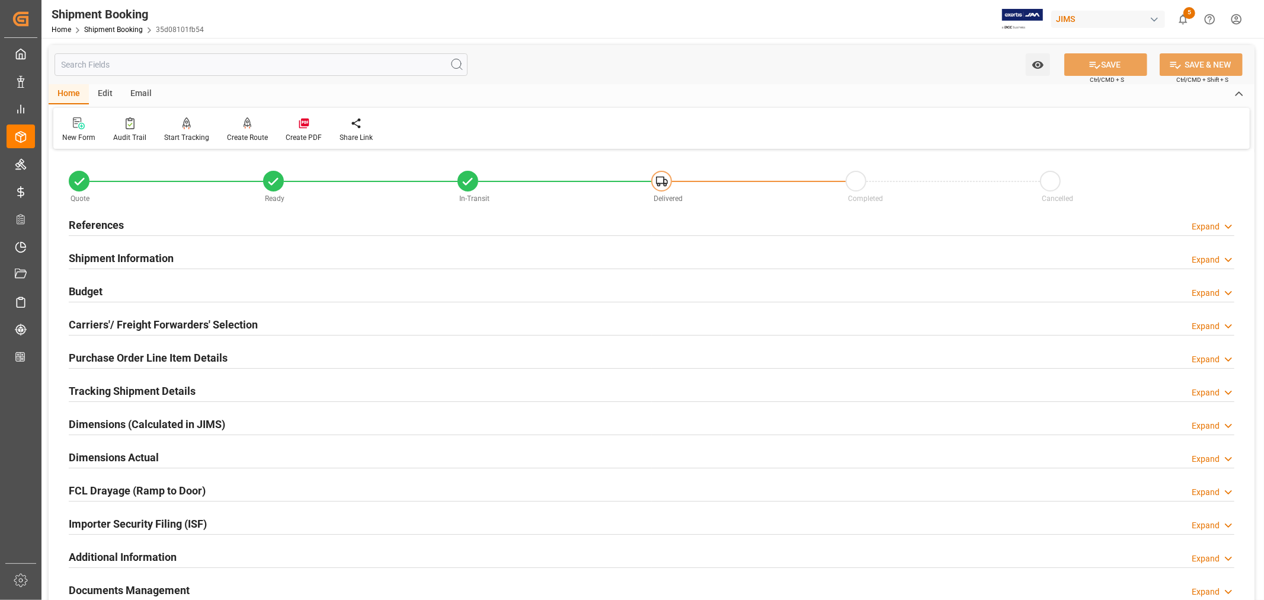
click at [133, 319] on h2 "Carriers'/ Freight Forwarders' Selection" at bounding box center [163, 325] width 189 height 16
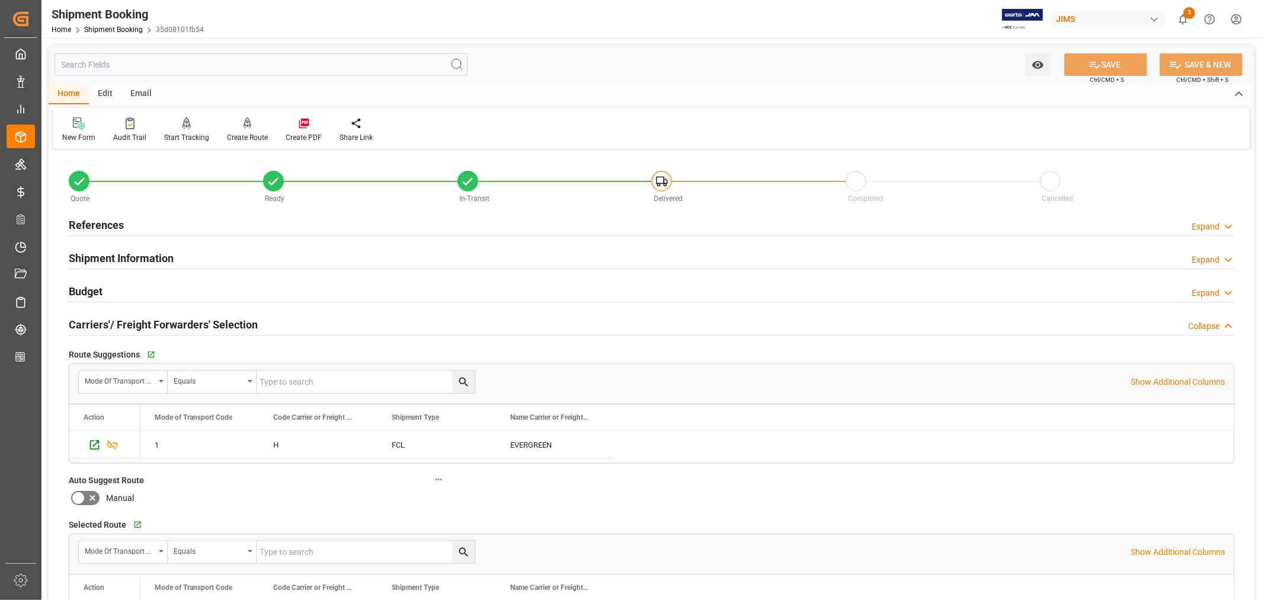
click at [135, 319] on h2 "Carriers'/ Freight Forwarders' Selection" at bounding box center [163, 325] width 189 height 16
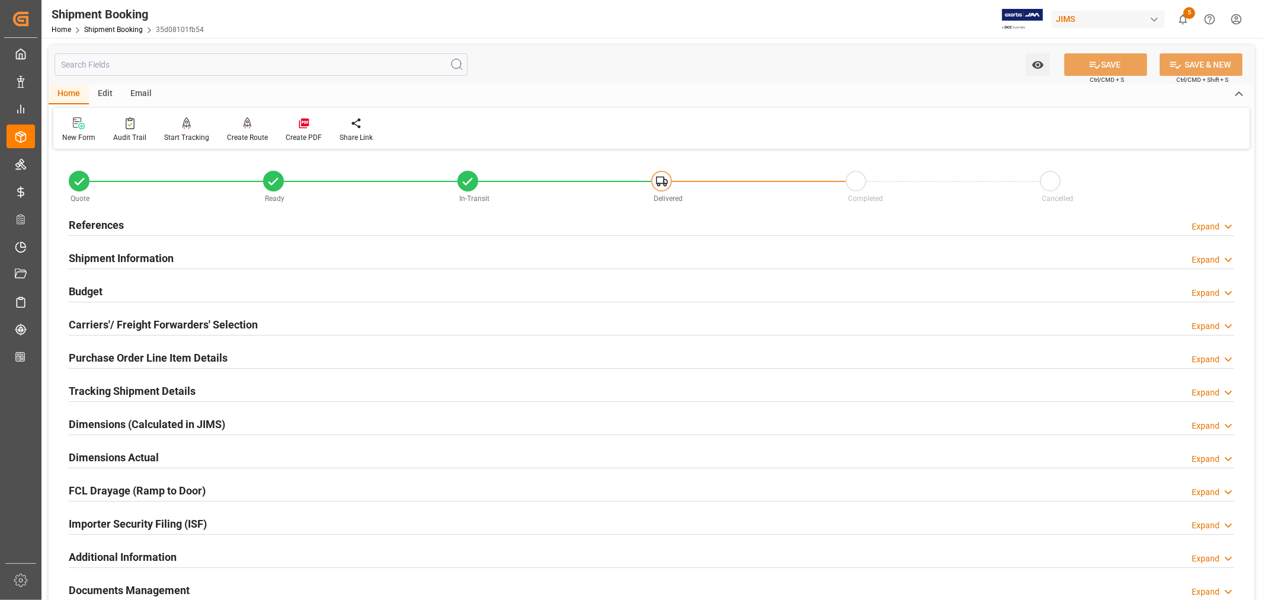
scroll to position [66, 0]
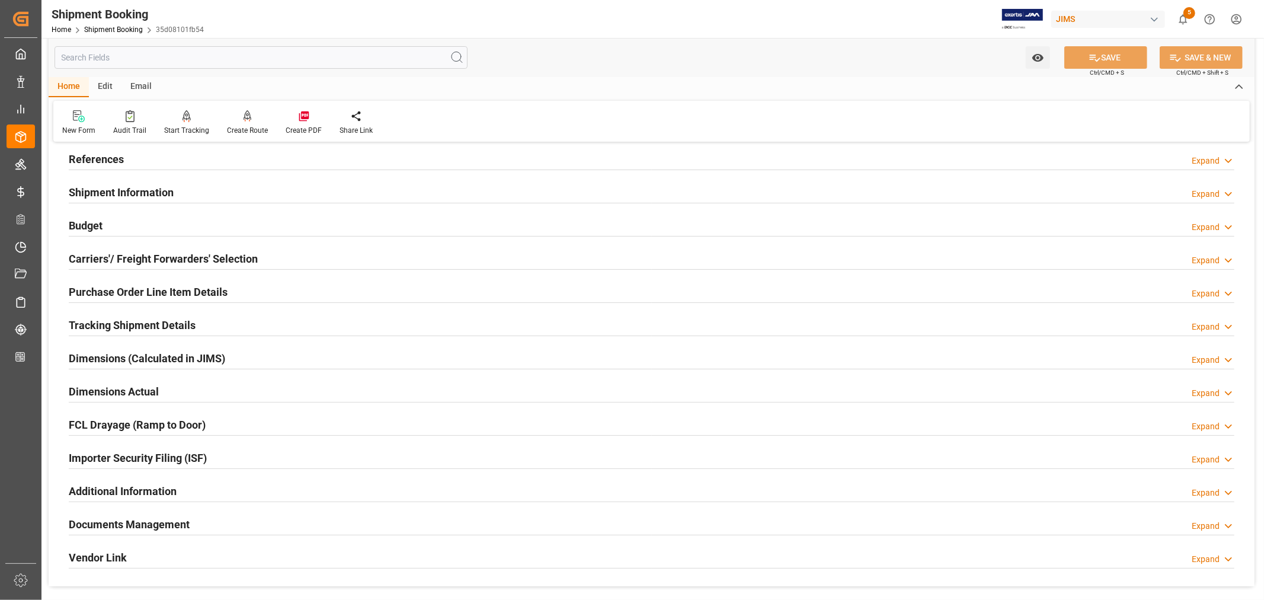
click at [111, 293] on h2 "Purchase Order Line Item Details" at bounding box center [148, 292] width 159 height 16
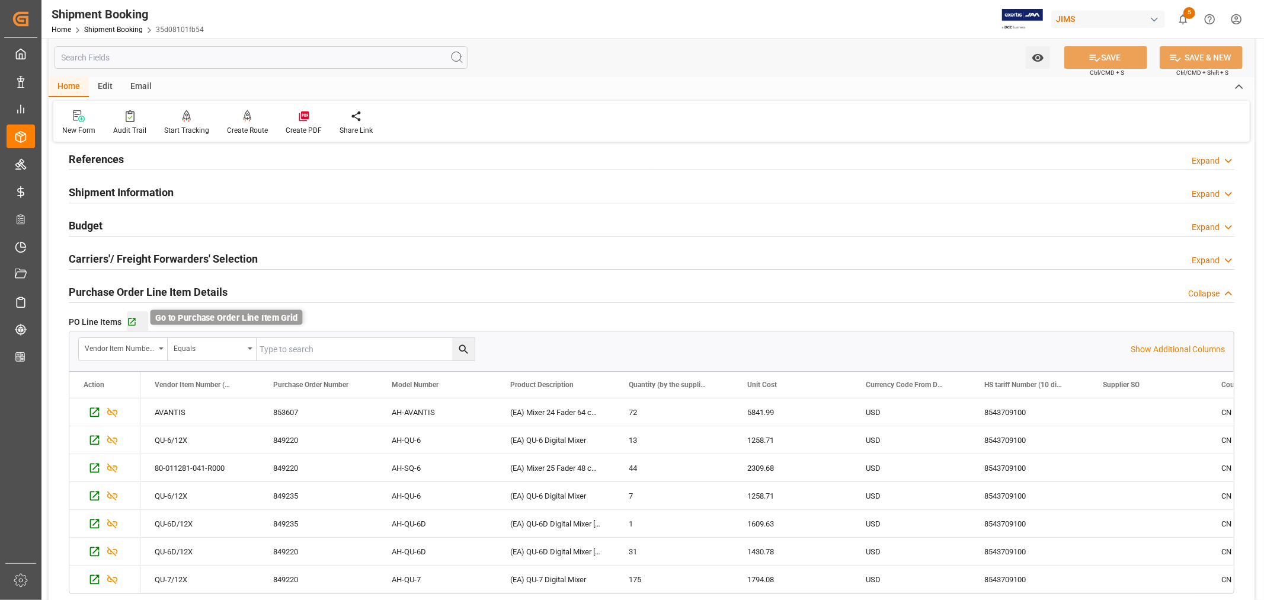
click at [133, 320] on icon "button" at bounding box center [132, 322] width 8 height 8
click at [214, 289] on h2 "Purchase Order Line Item Details" at bounding box center [148, 292] width 159 height 16
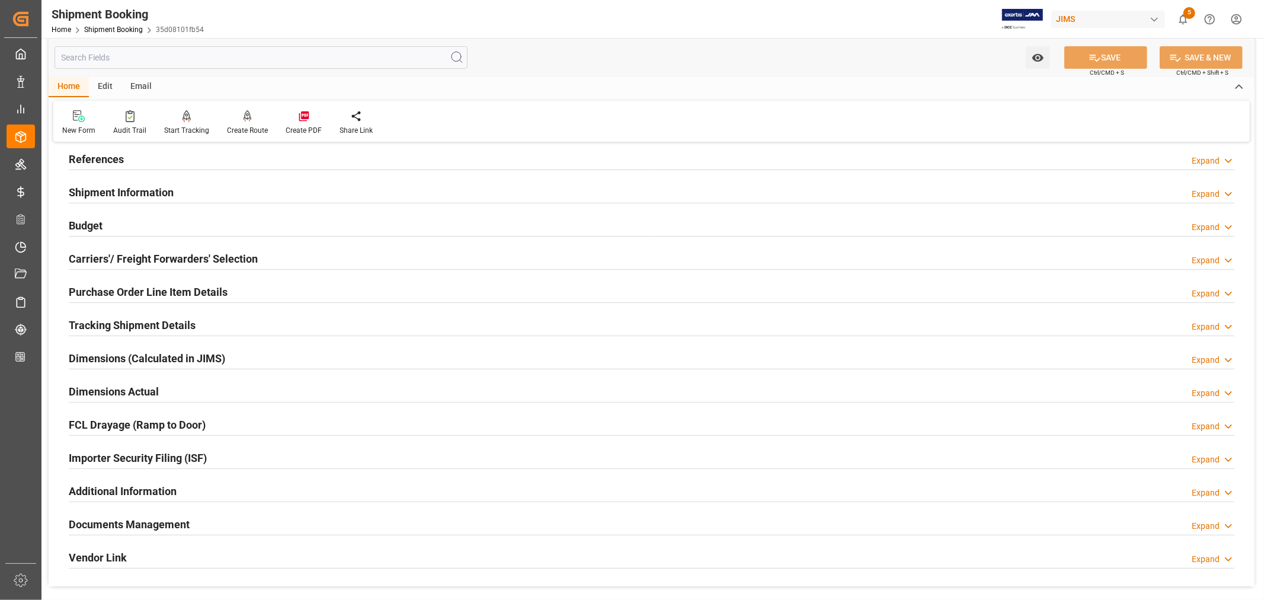
click at [234, 459] on div "Importer Security Filing (ISF) Expand" at bounding box center [652, 457] width 1166 height 23
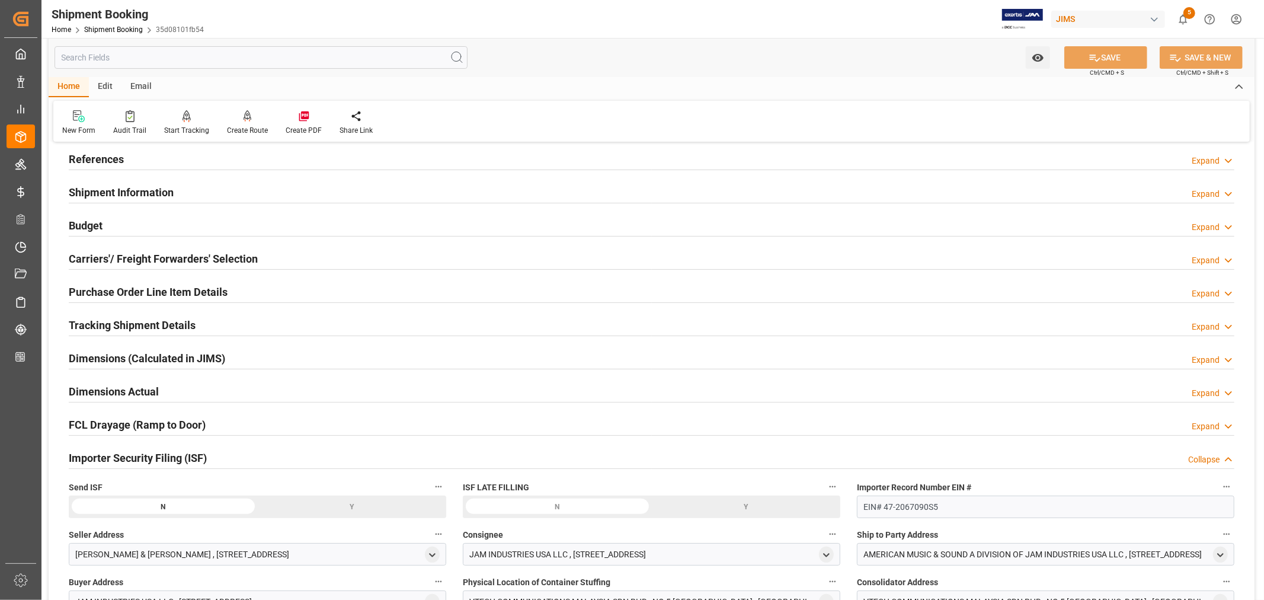
click at [348, 504] on div "Y" at bounding box center [352, 507] width 189 height 23
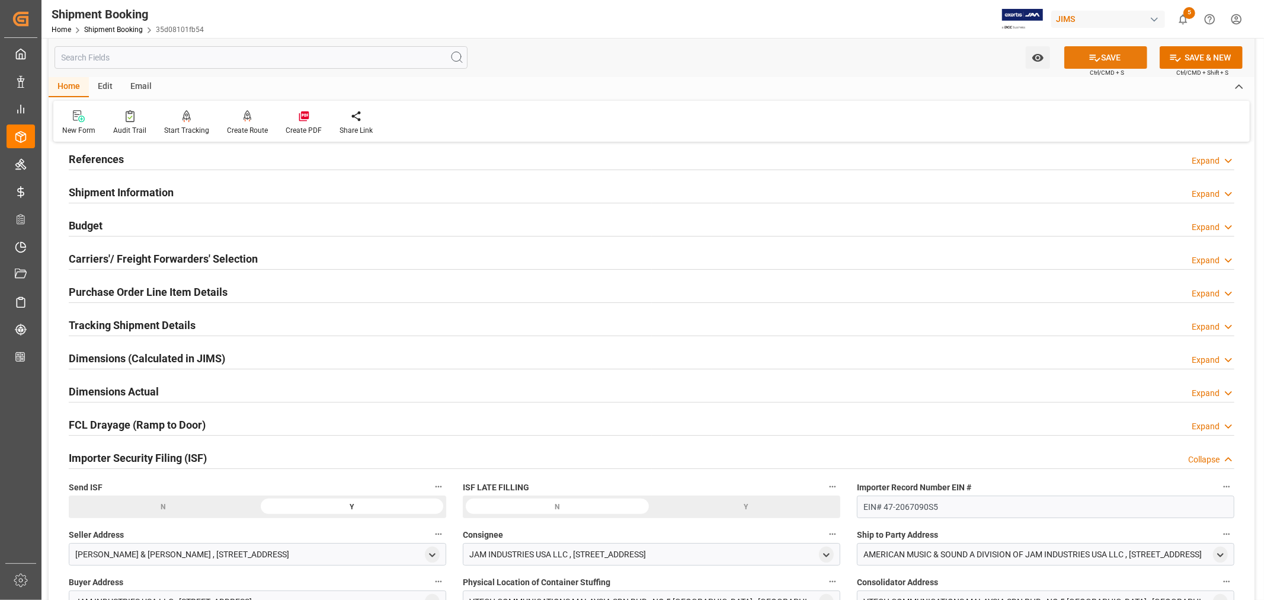
click at [1109, 56] on button "SAVE" at bounding box center [1105, 57] width 83 height 23
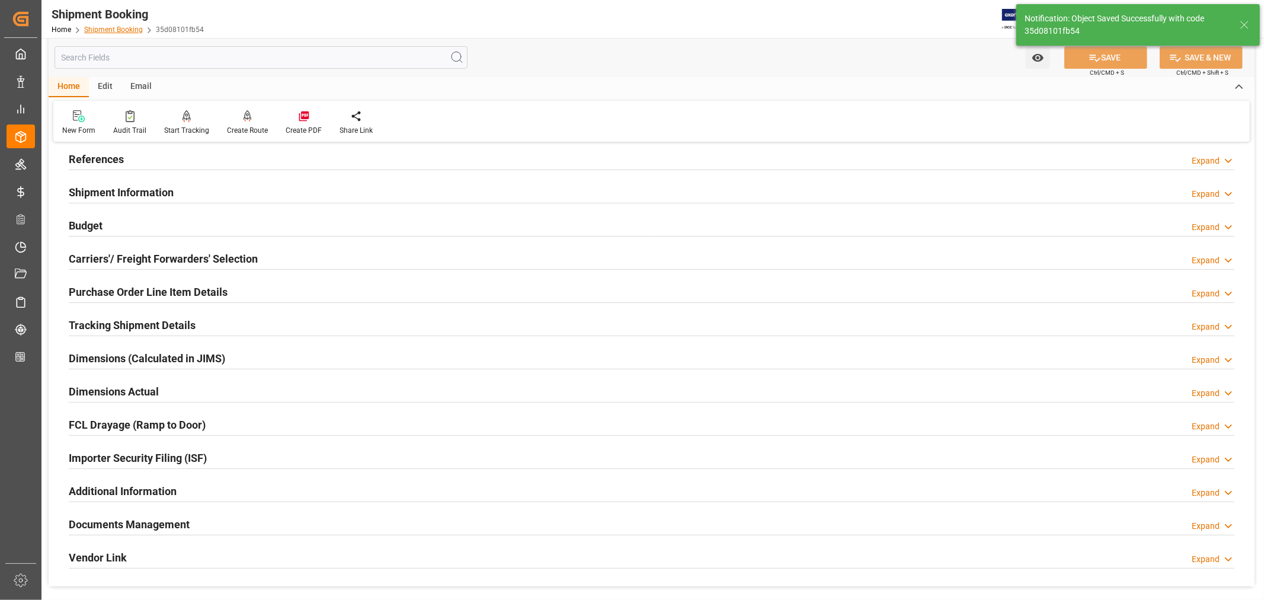
click at [107, 30] on link "Shipment Booking" at bounding box center [113, 29] width 59 height 8
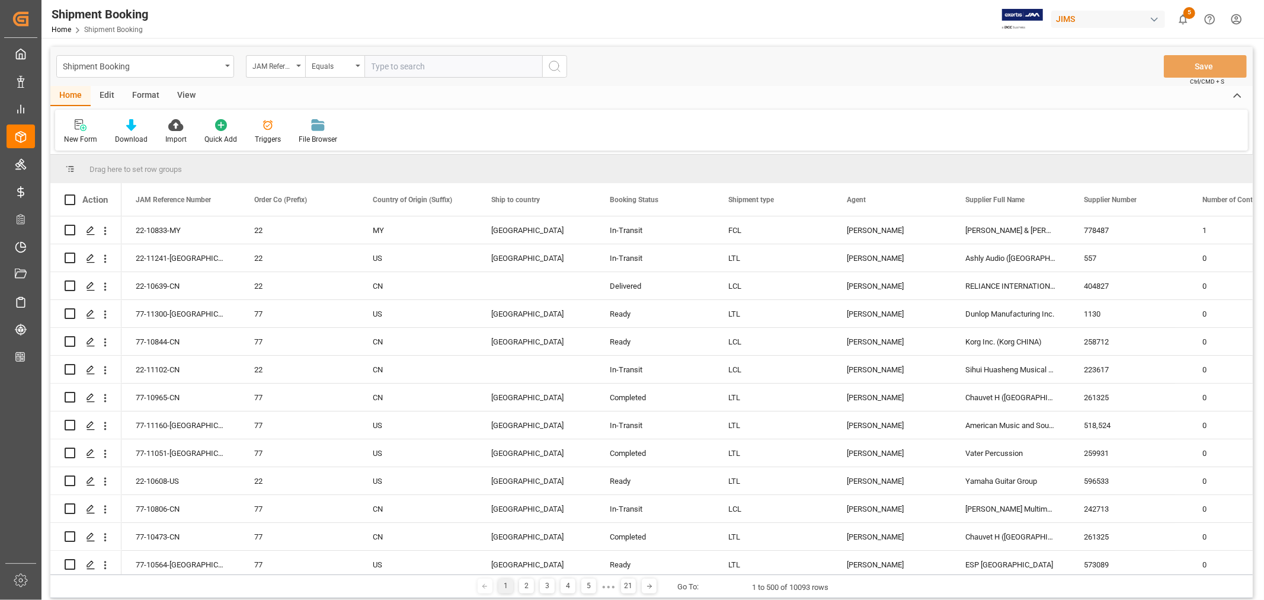
click at [398, 68] on input "text" at bounding box center [454, 66] width 178 height 23
type input "22-10635-vn"
click at [556, 63] on icon "search button" at bounding box center [555, 66] width 14 height 14
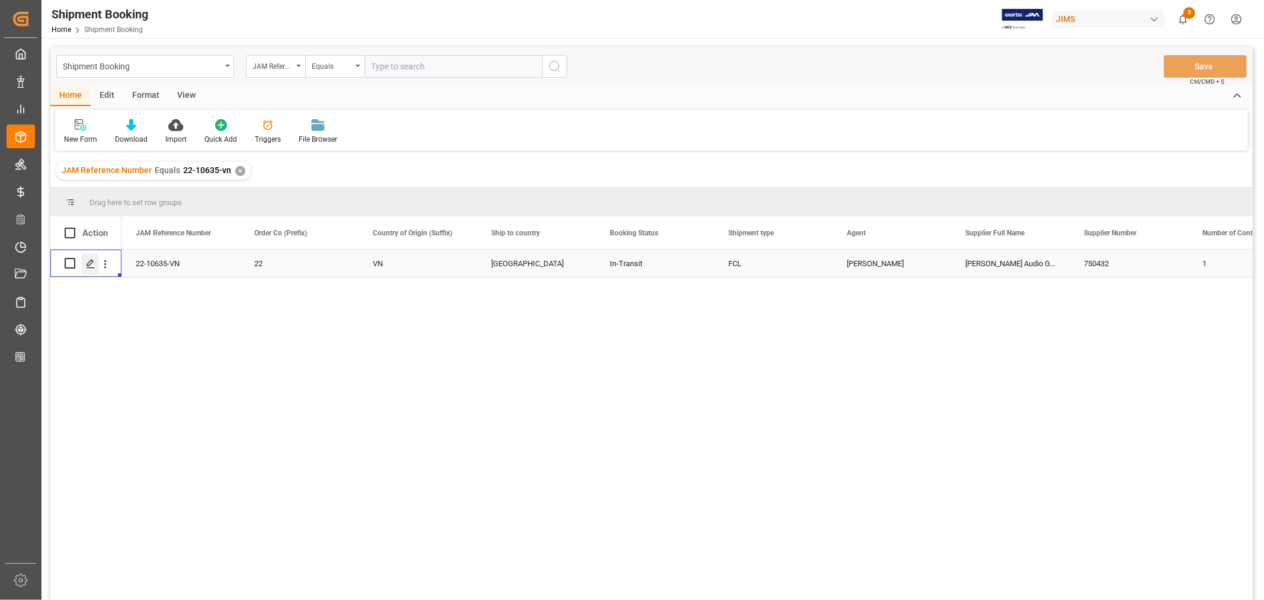
click at [89, 261] on icon "Press SPACE to select this row." at bounding box center [90, 263] width 9 height 9
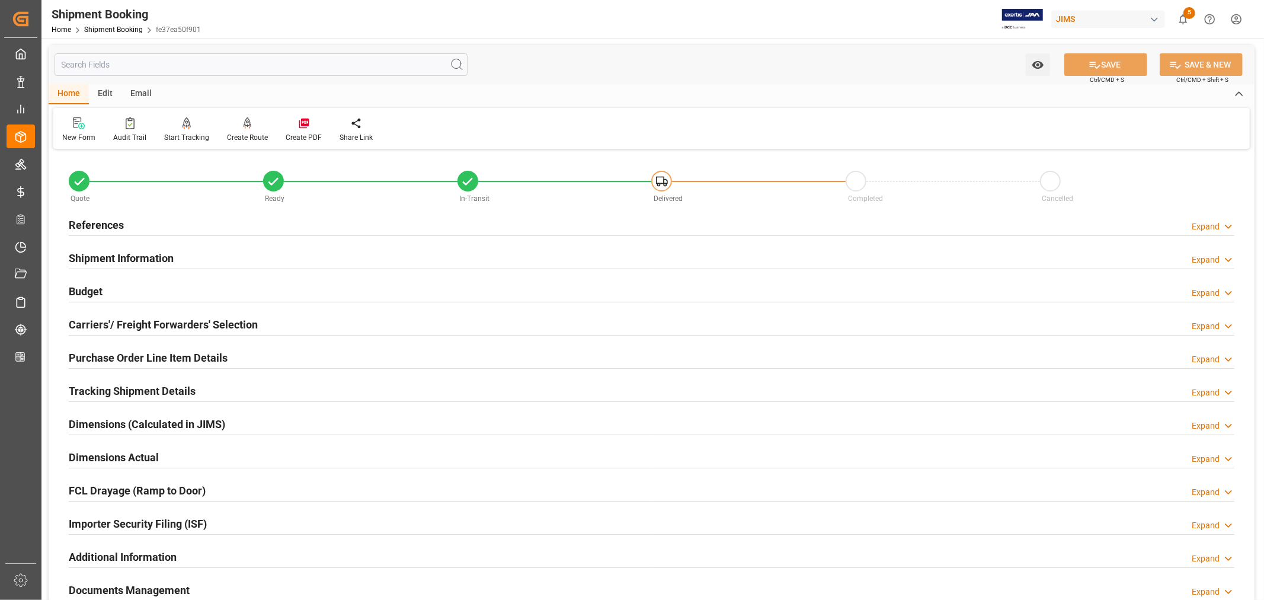
click at [95, 388] on h2 "Tracking Shipment Details" at bounding box center [132, 391] width 127 height 16
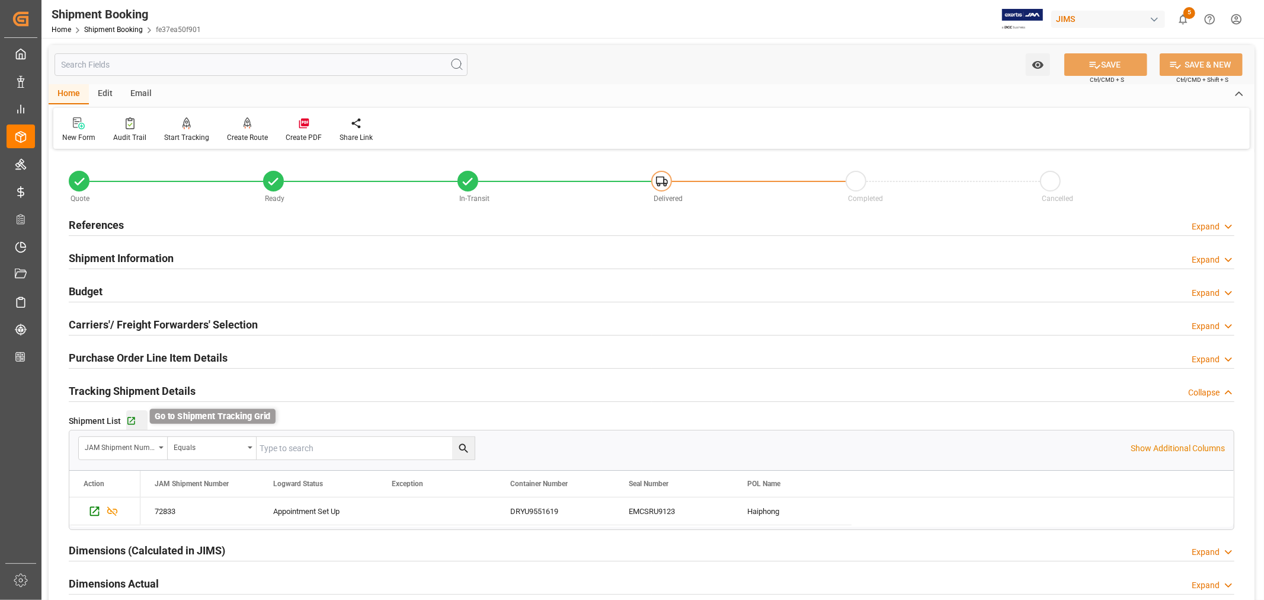
click at [129, 418] on icon "button" at bounding box center [131, 421] width 10 height 10
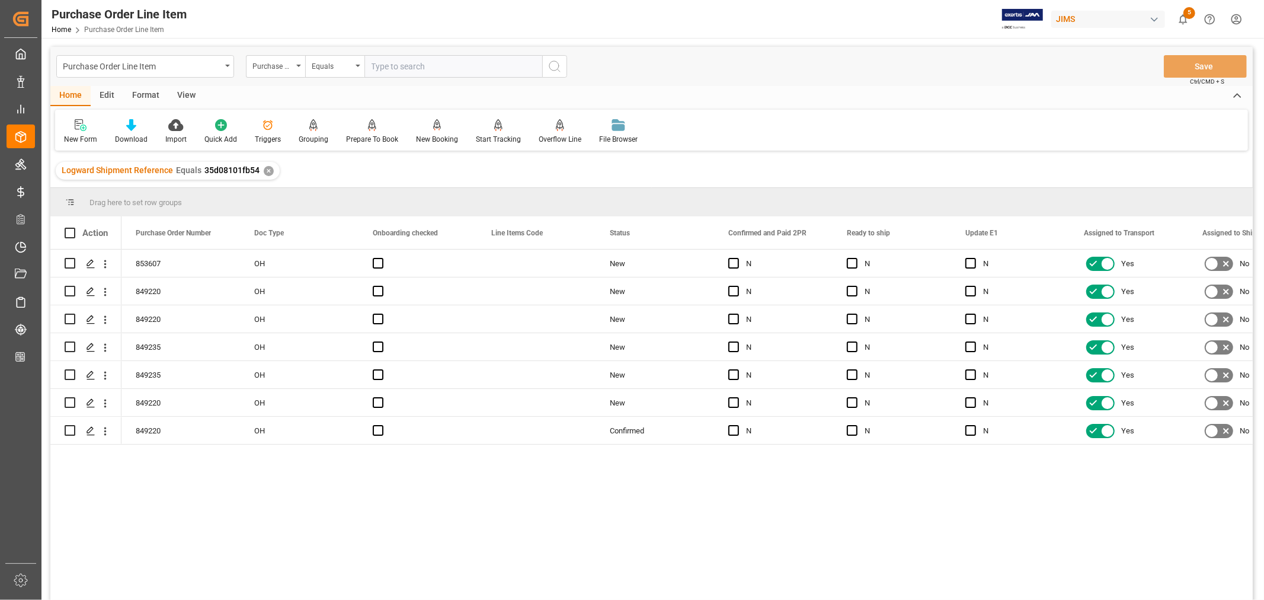
click at [188, 96] on div "View" at bounding box center [186, 96] width 36 height 20
click at [76, 134] on div "Default" at bounding box center [75, 139] width 23 height 11
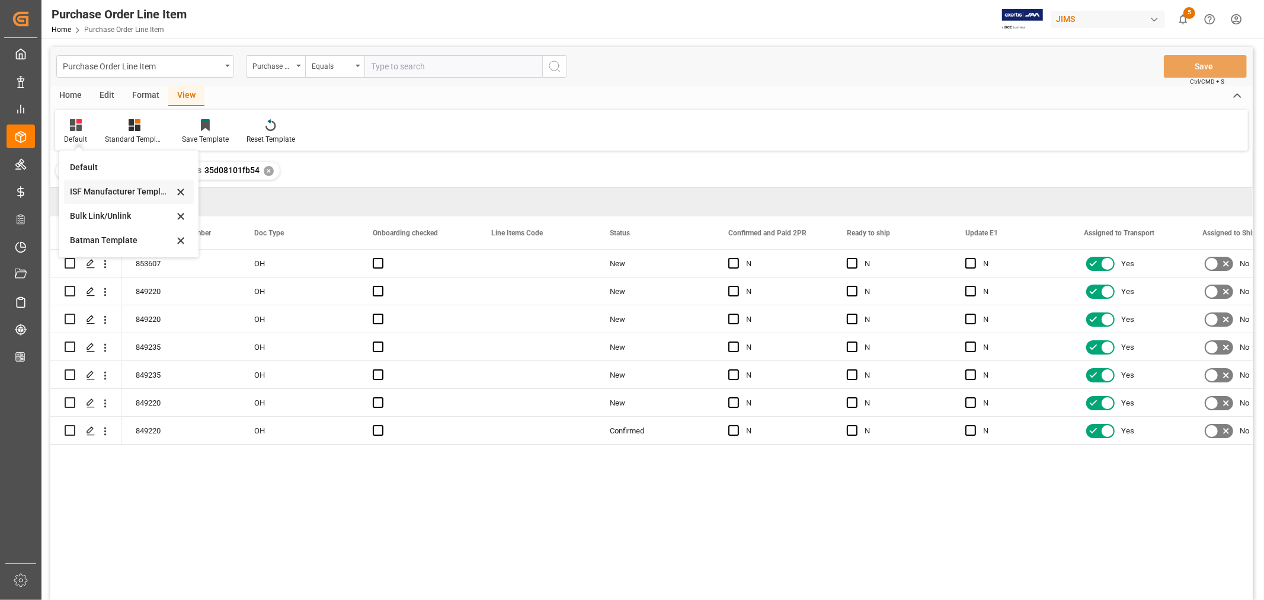
click at [82, 188] on div "ISF Manufacturer Template" at bounding box center [122, 192] width 104 height 12
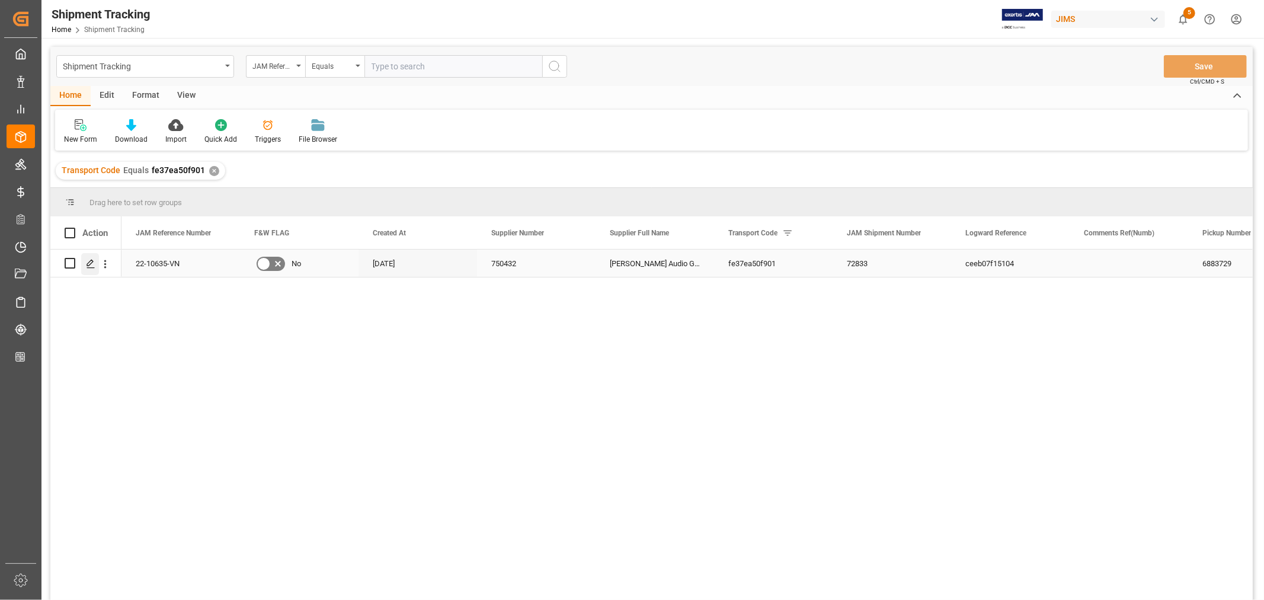
click at [92, 261] on polygon "Press SPACE to select this row." at bounding box center [90, 263] width 6 height 6
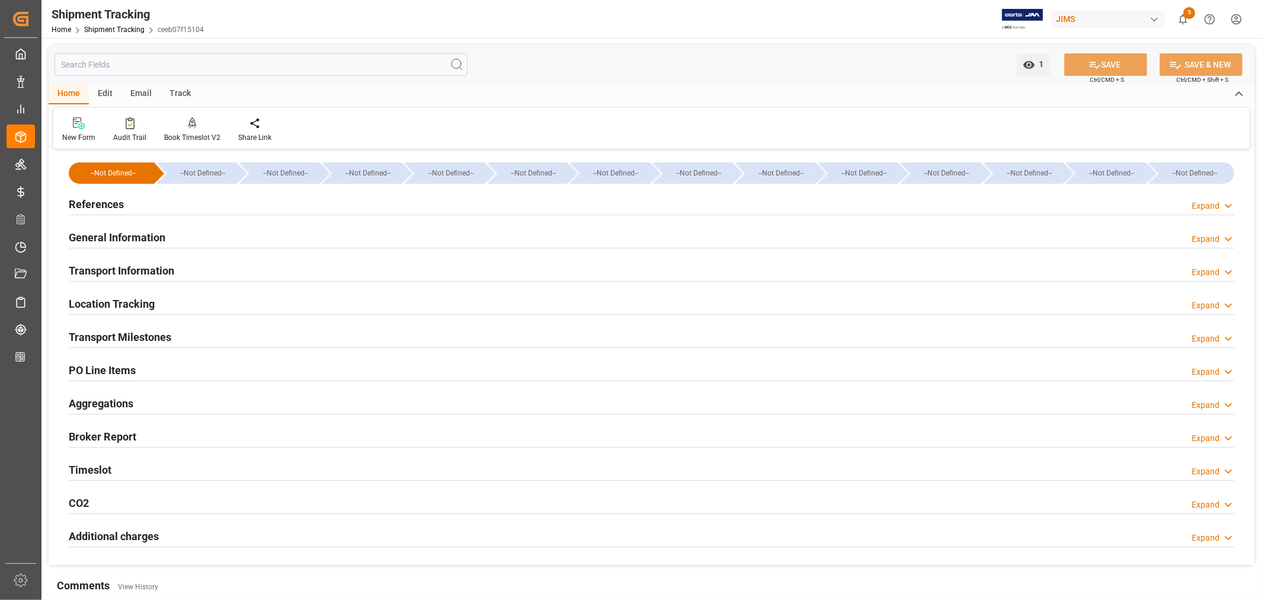
click at [119, 235] on h2 "General Information" at bounding box center [117, 237] width 97 height 16
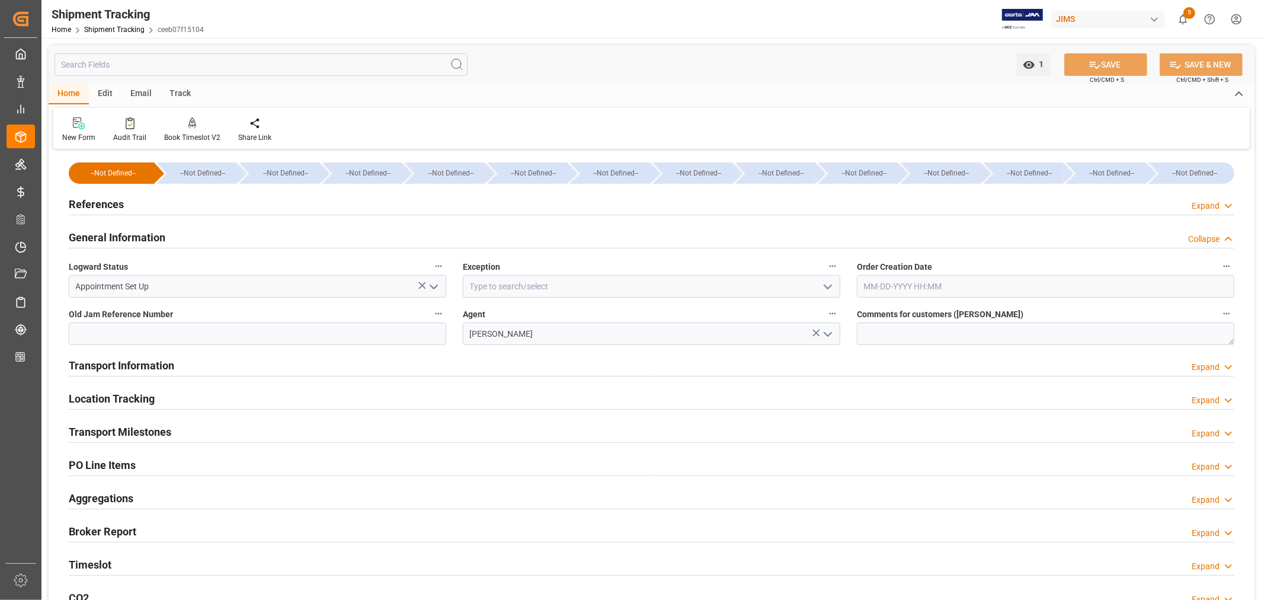
click at [827, 286] on icon "open menu" at bounding box center [828, 287] width 14 height 14
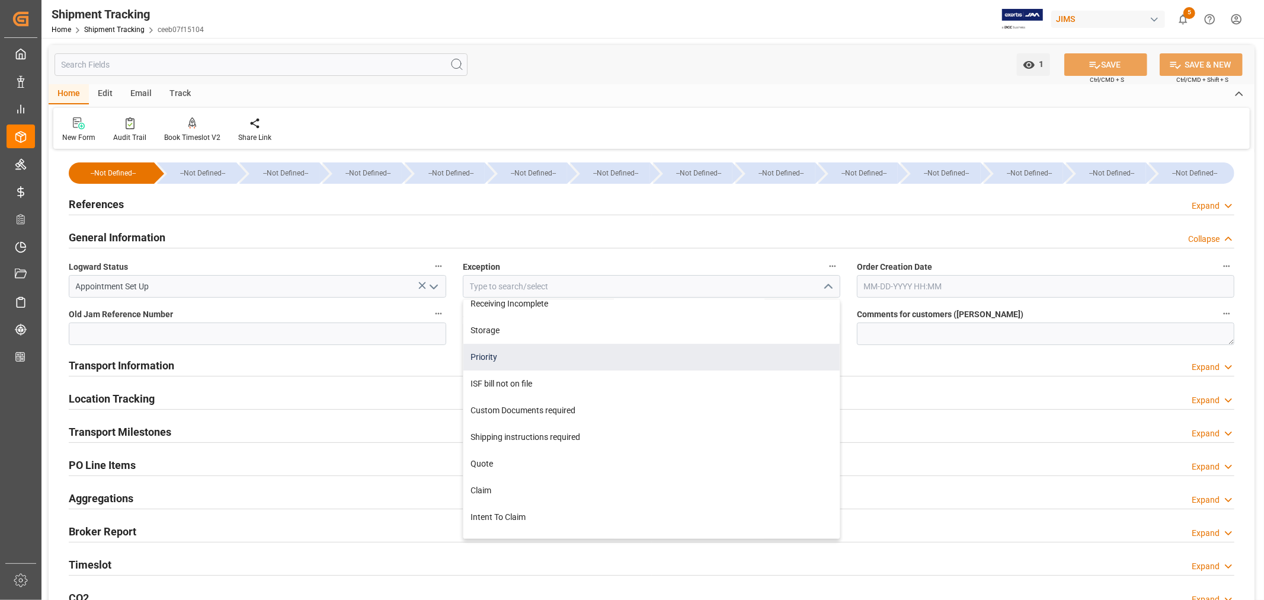
click at [489, 351] on div "Priority" at bounding box center [651, 357] width 376 height 27
type input "Priority"
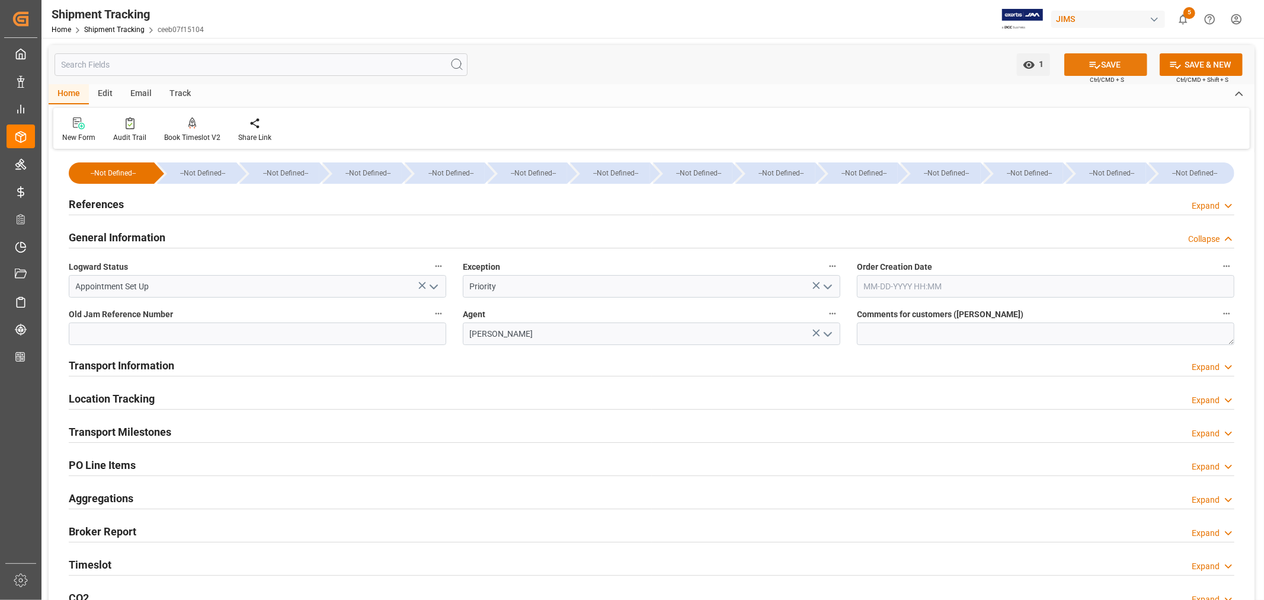
click at [1098, 62] on icon at bounding box center [1095, 65] width 12 height 12
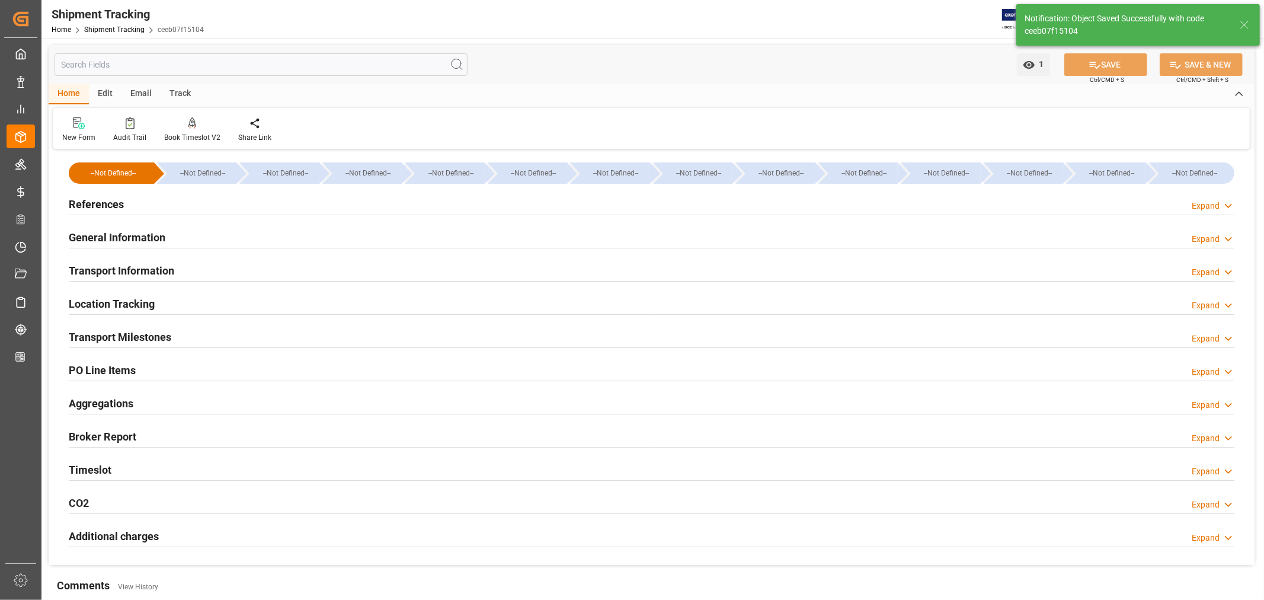
click at [108, 200] on h2 "References" at bounding box center [96, 204] width 55 height 16
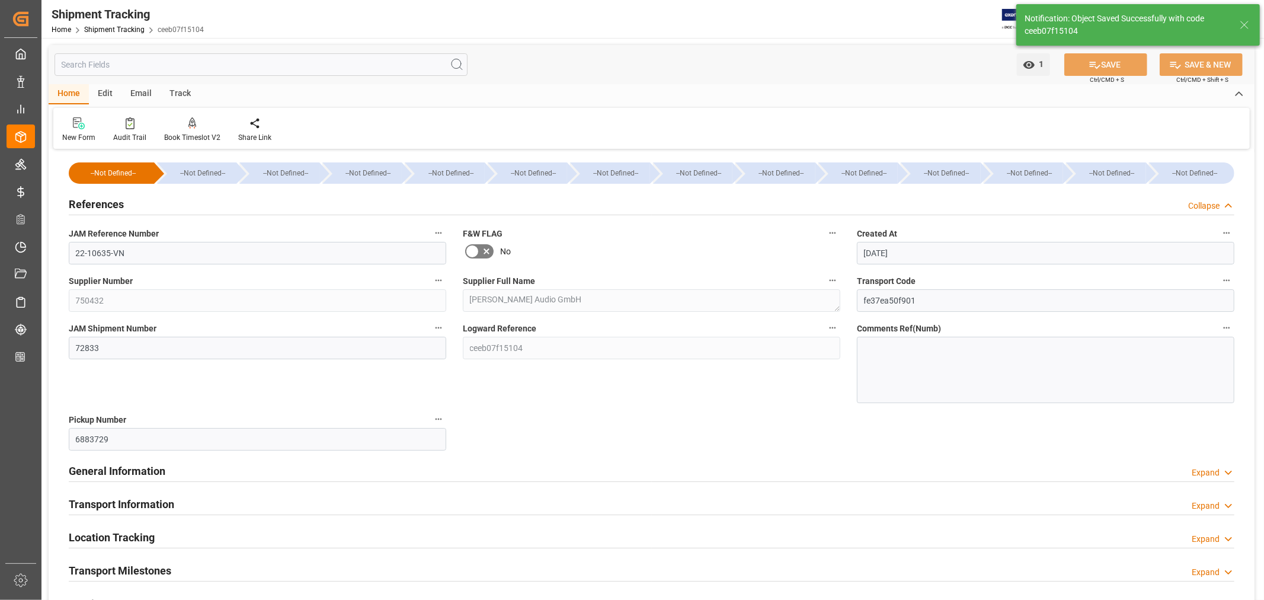
click at [108, 200] on h2 "References" at bounding box center [96, 204] width 55 height 16
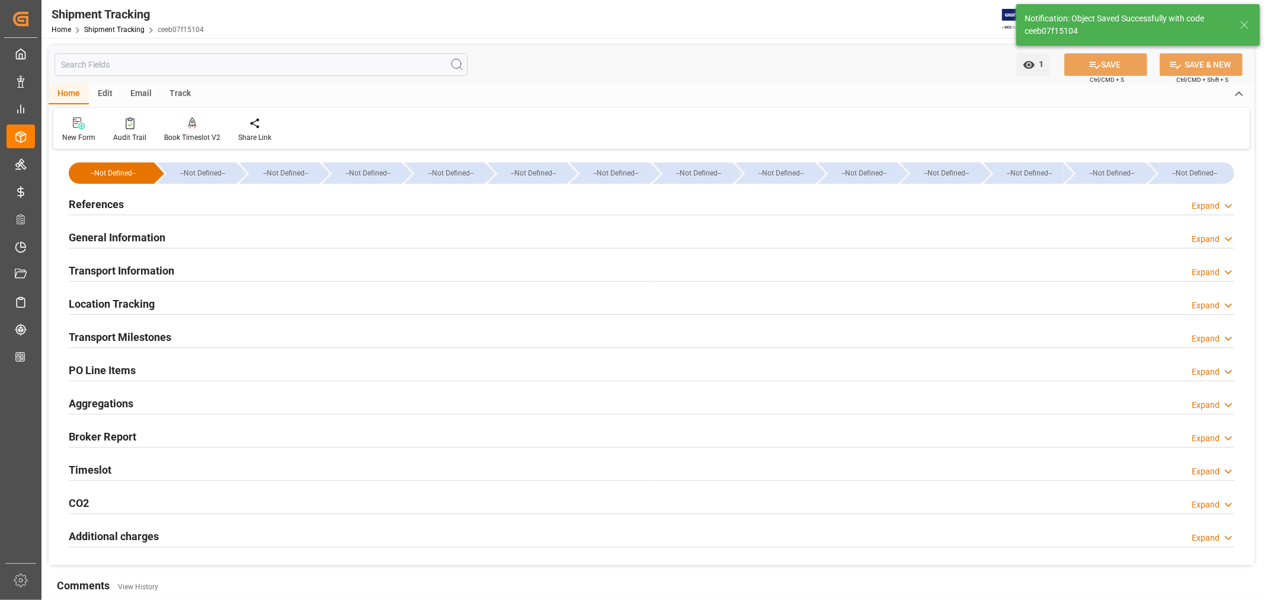
click at [155, 336] on h2 "Transport Milestones" at bounding box center [120, 337] width 103 height 16
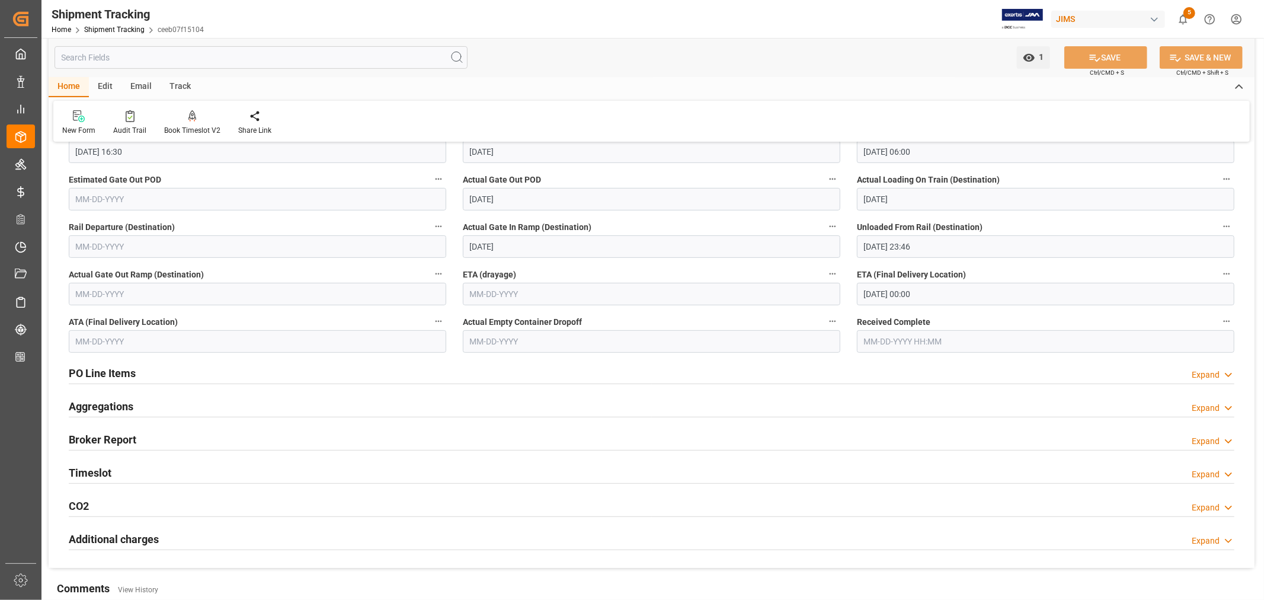
click at [101, 469] on h2 "Timeslot" at bounding box center [90, 473] width 43 height 16
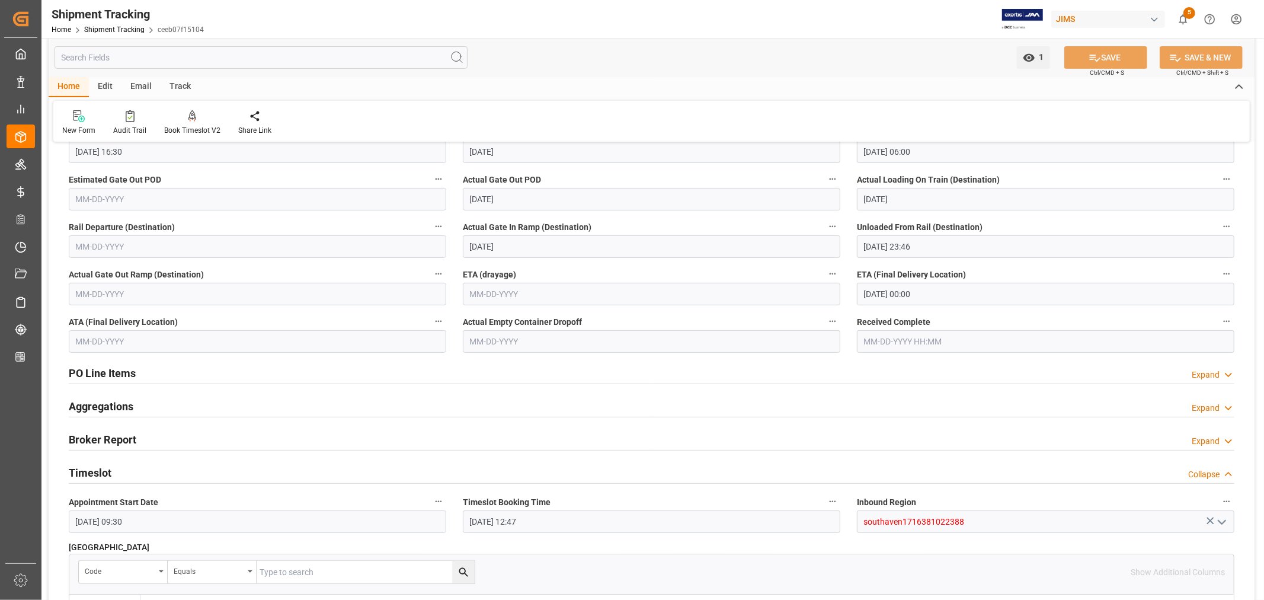
click at [103, 469] on h2 "Timeslot" at bounding box center [90, 473] width 43 height 16
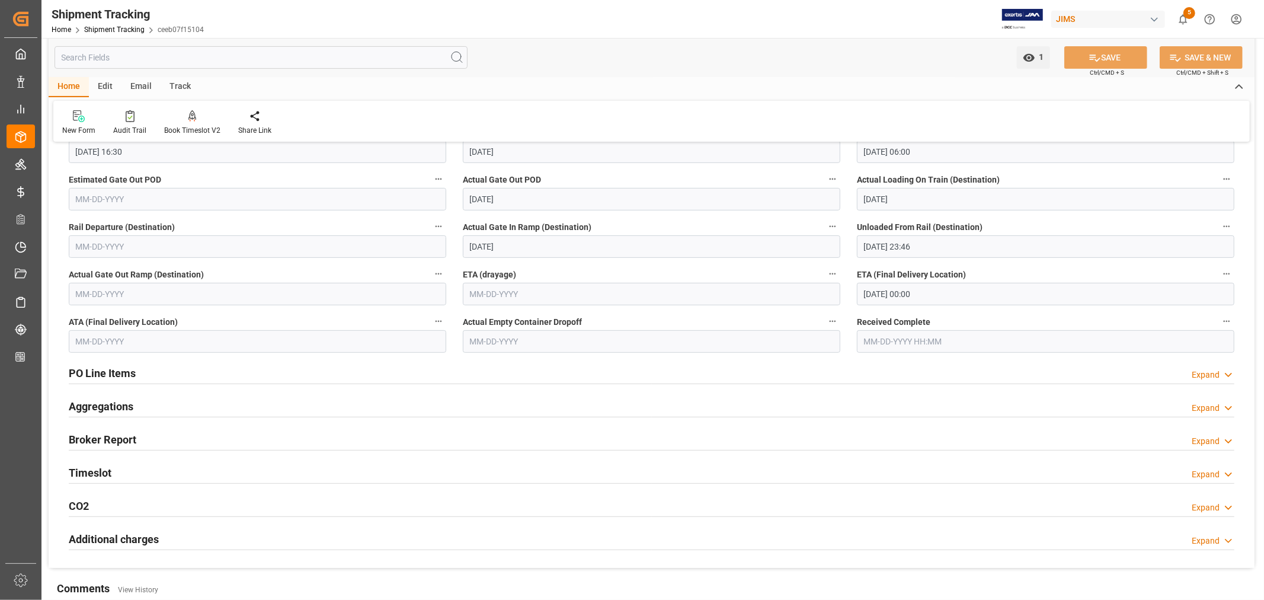
scroll to position [263, 0]
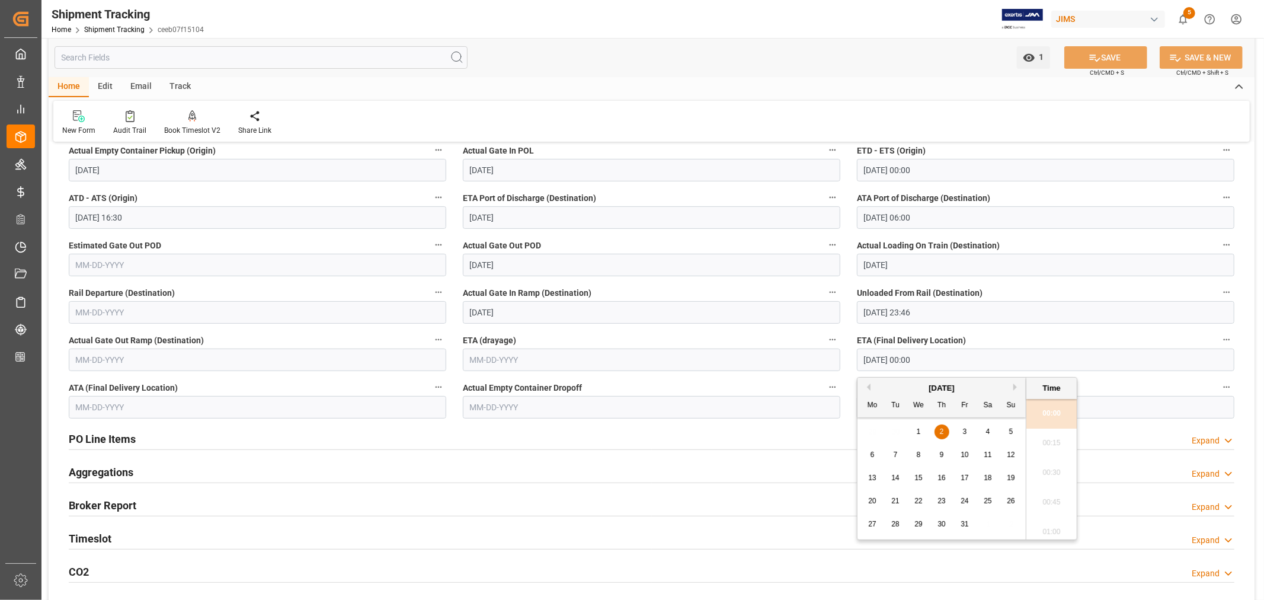
click at [941, 359] on input "[DATE] 00:00" at bounding box center [1046, 360] width 378 height 23
click at [919, 433] on span "1" at bounding box center [919, 431] width 4 height 8
type input "[DATE] 00:00"
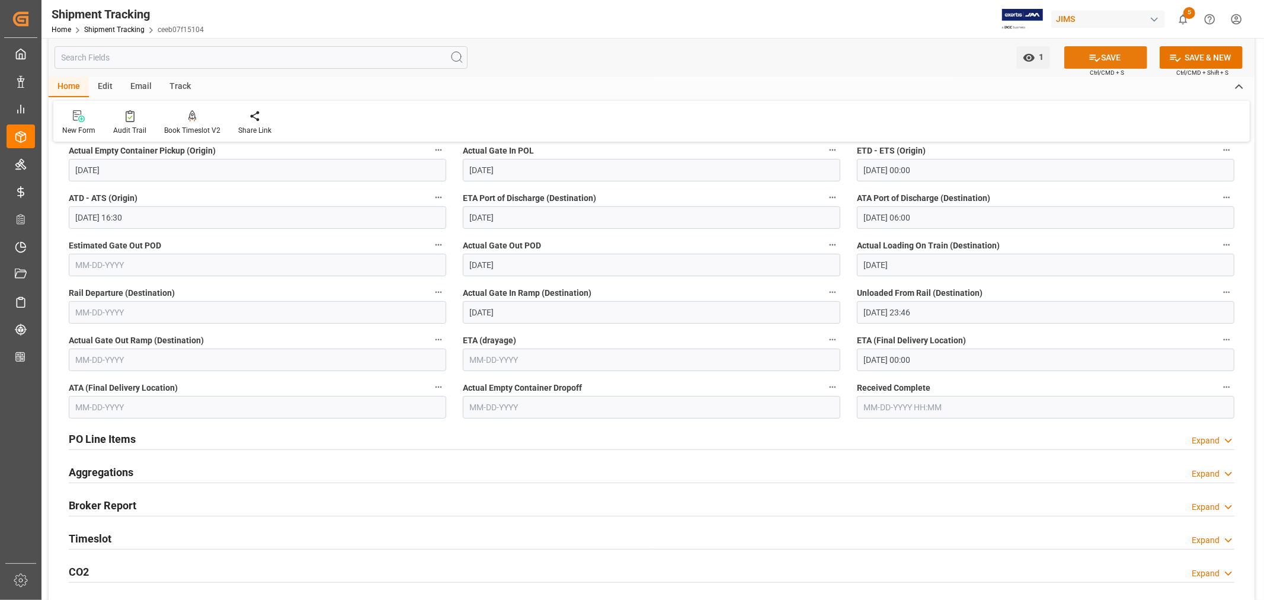
click at [1099, 57] on button "SAVE" at bounding box center [1105, 57] width 83 height 23
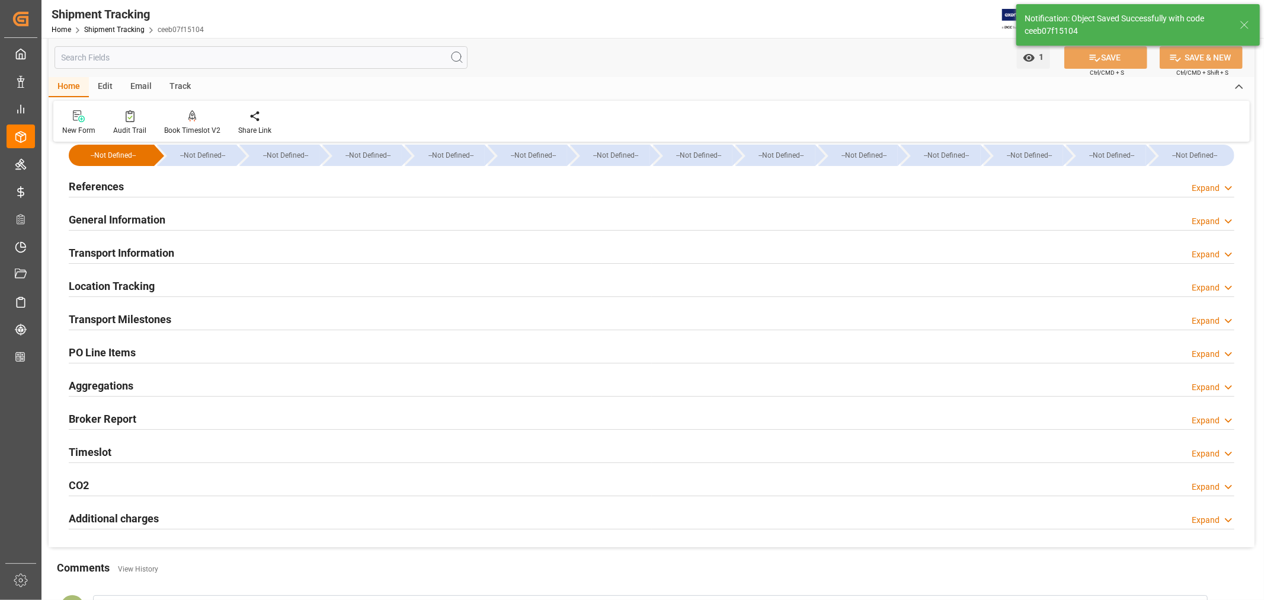
scroll to position [0, 0]
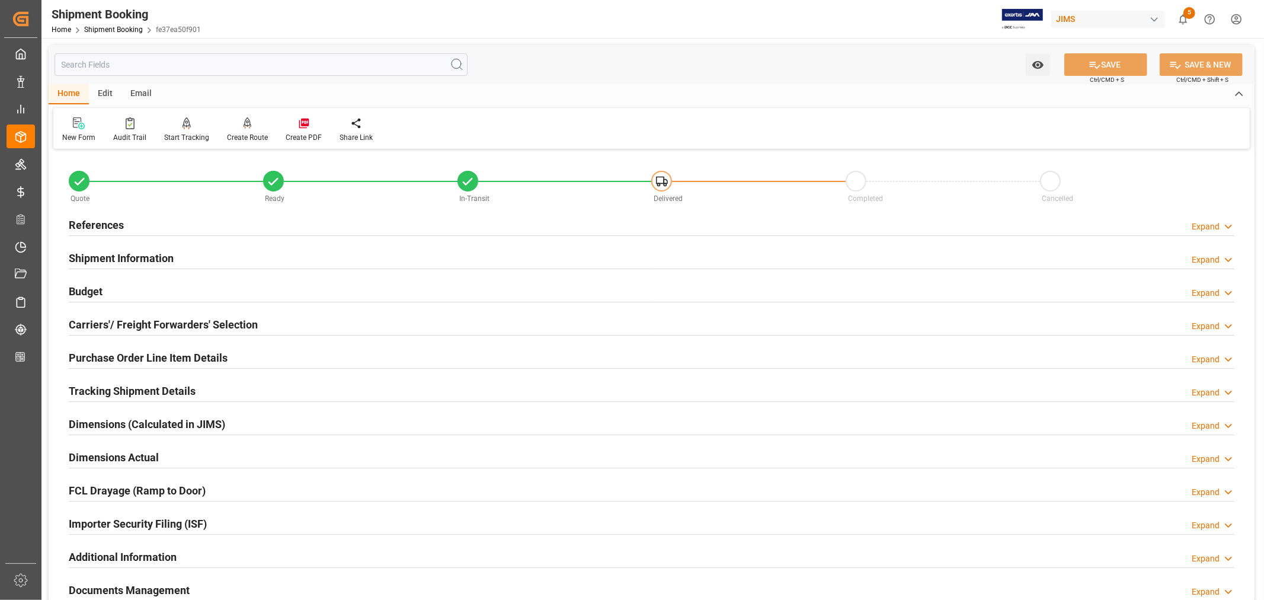
click at [122, 392] on h2 "Tracking Shipment Details" at bounding box center [132, 391] width 127 height 16
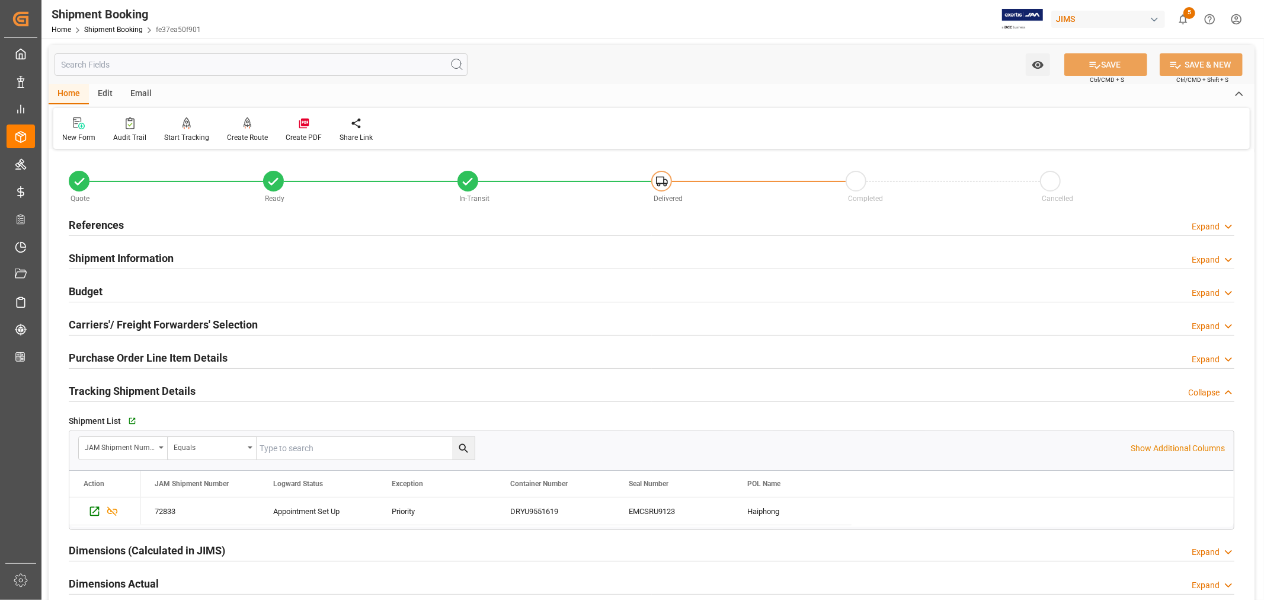
click at [122, 392] on h2 "Tracking Shipment Details" at bounding box center [132, 391] width 127 height 16
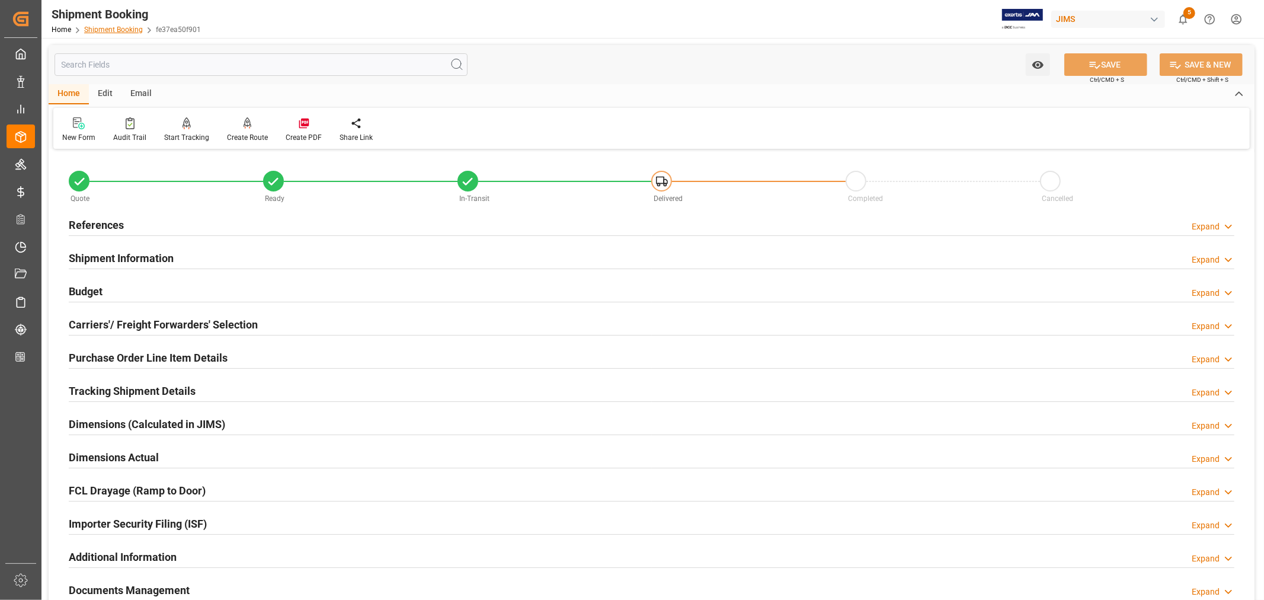
click at [113, 27] on link "Shipment Booking" at bounding box center [113, 29] width 59 height 8
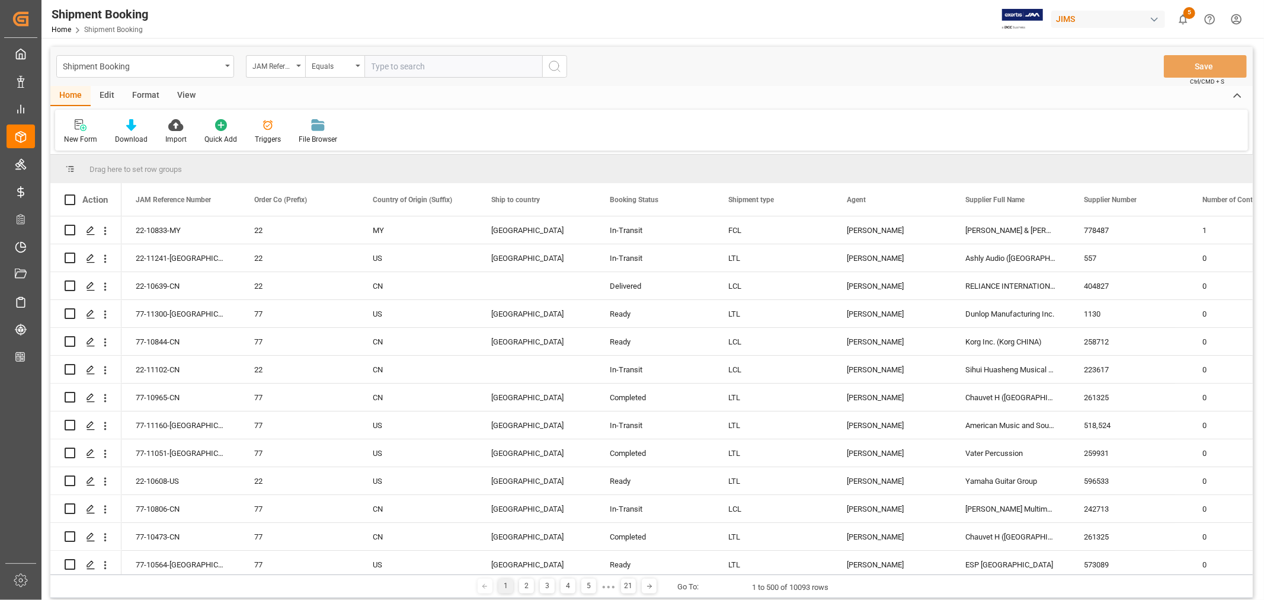
click at [406, 67] on input "text" at bounding box center [454, 66] width 178 height 23
type input "22-9998-de"
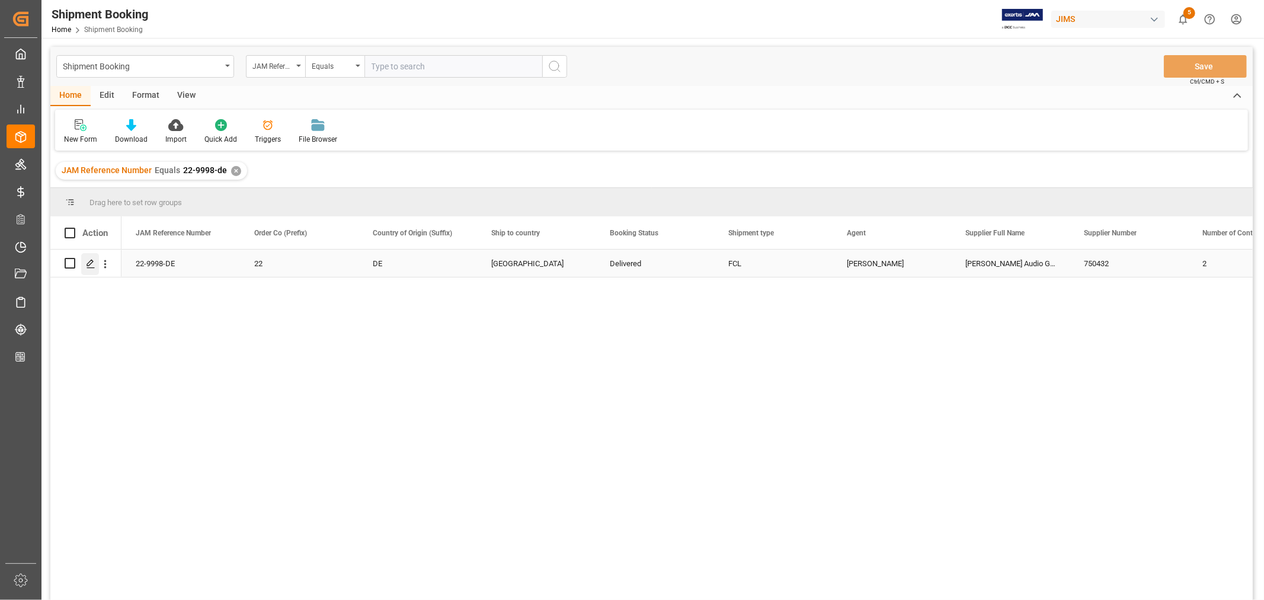
click at [95, 264] on div "Press SPACE to select this row." at bounding box center [90, 264] width 18 height 22
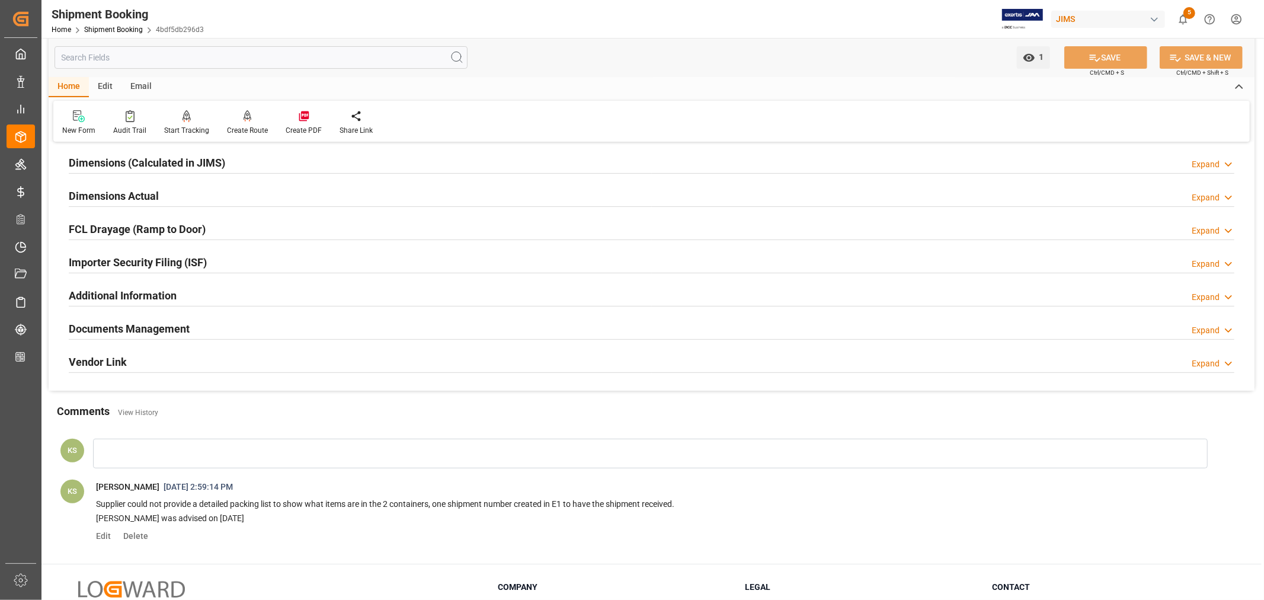
scroll to position [263, 0]
click at [199, 325] on div "Documents Management Expand" at bounding box center [652, 326] width 1166 height 23
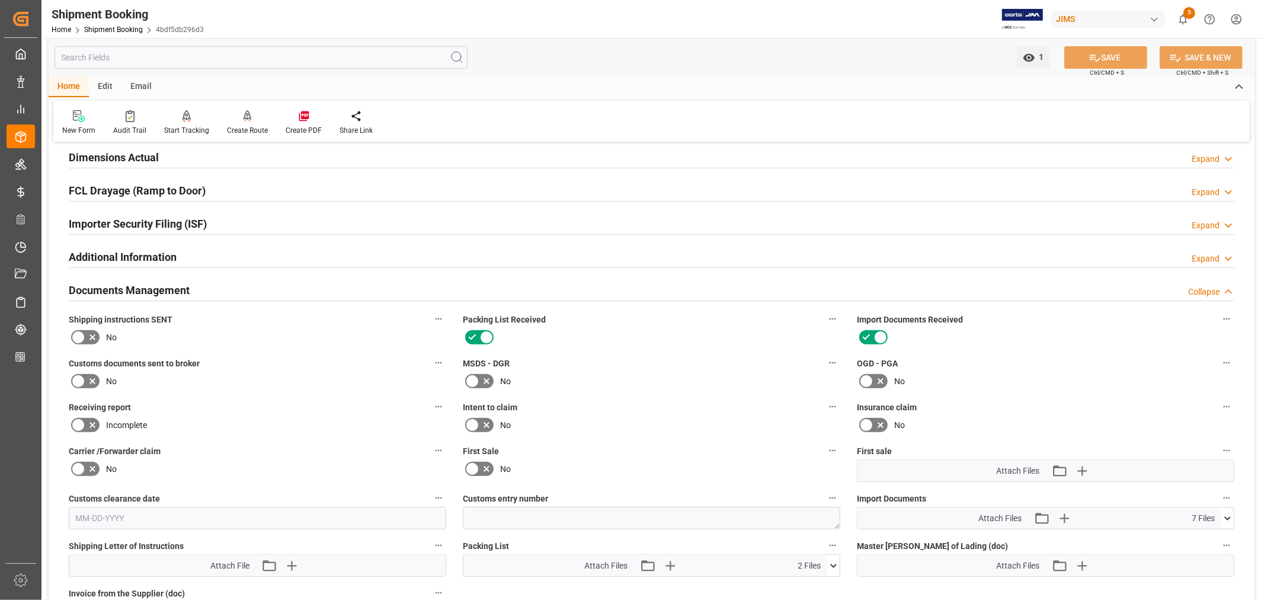
scroll to position [329, 0]
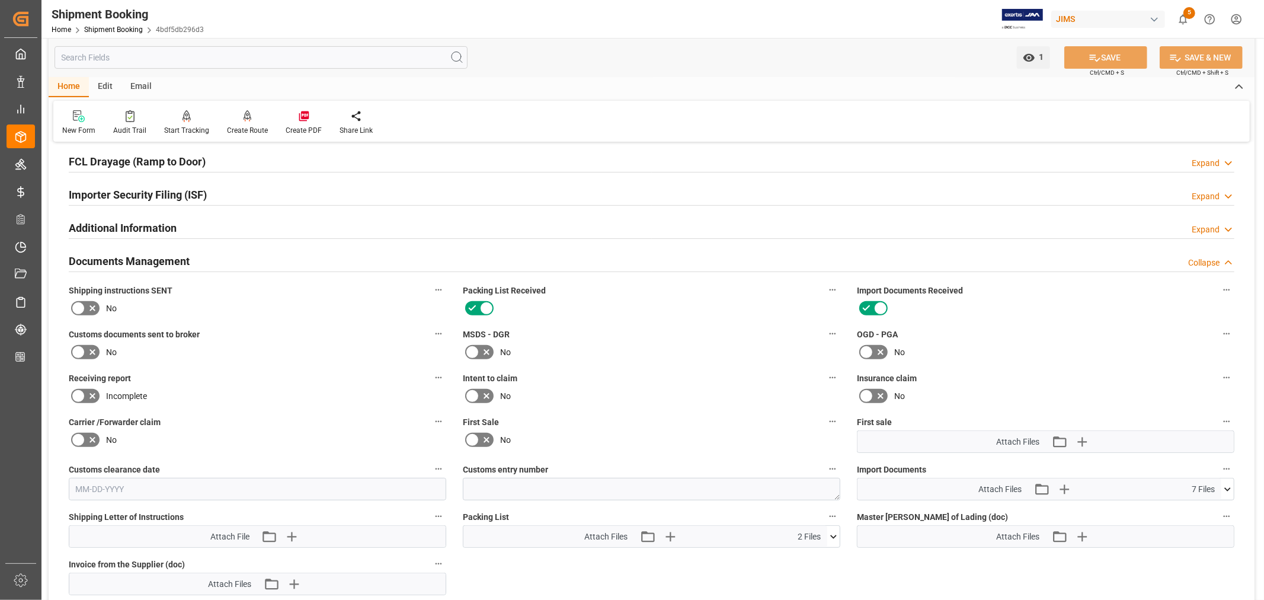
click at [1228, 484] on icon at bounding box center [1228, 489] width 12 height 12
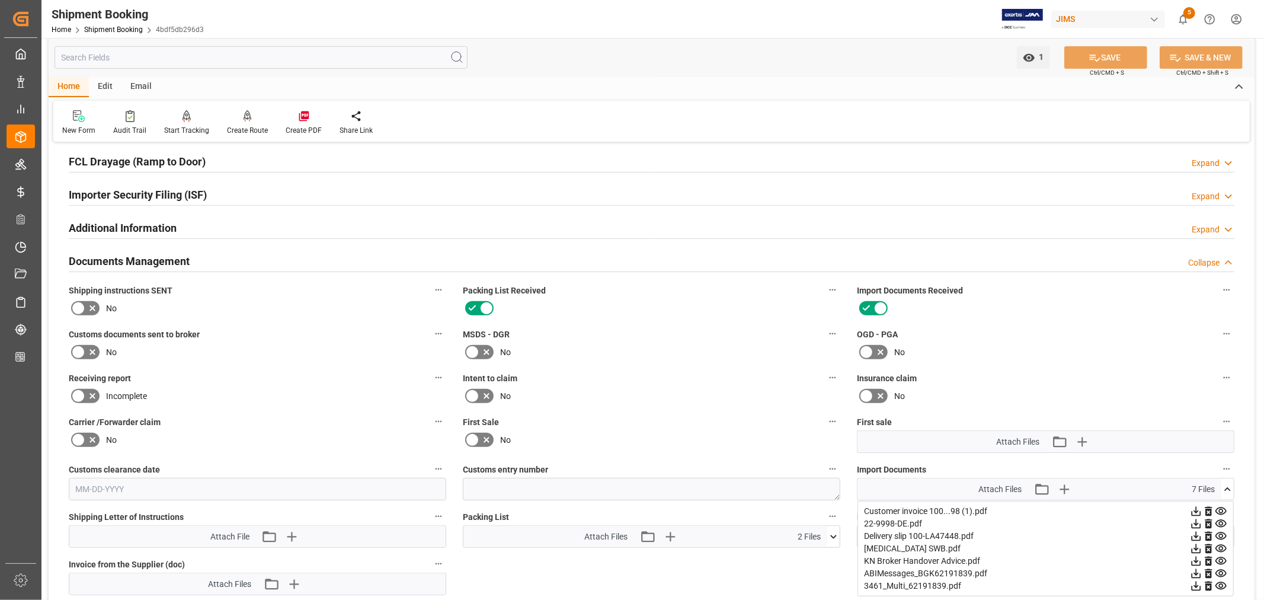
drag, startPoint x: 80, startPoint y: 347, endPoint x: 193, endPoint y: 351, distance: 113.3
click at [80, 347] on icon at bounding box center [78, 352] width 14 height 14
click at [0, 0] on input "checkbox" at bounding box center [0, 0] width 0 height 0
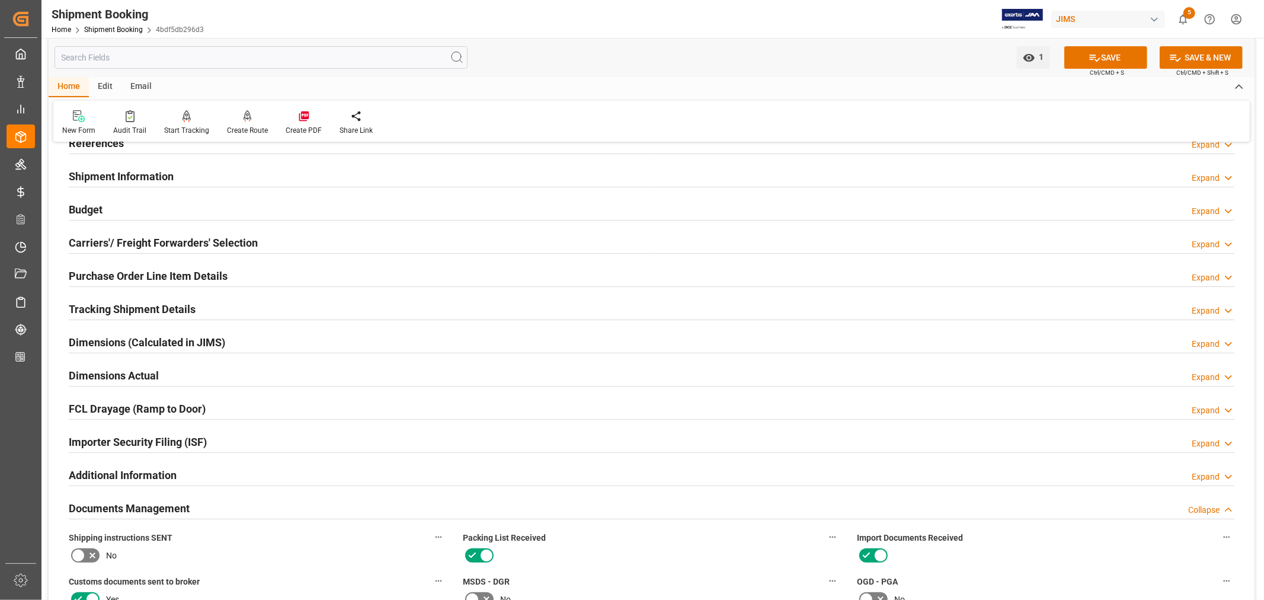
scroll to position [66, 0]
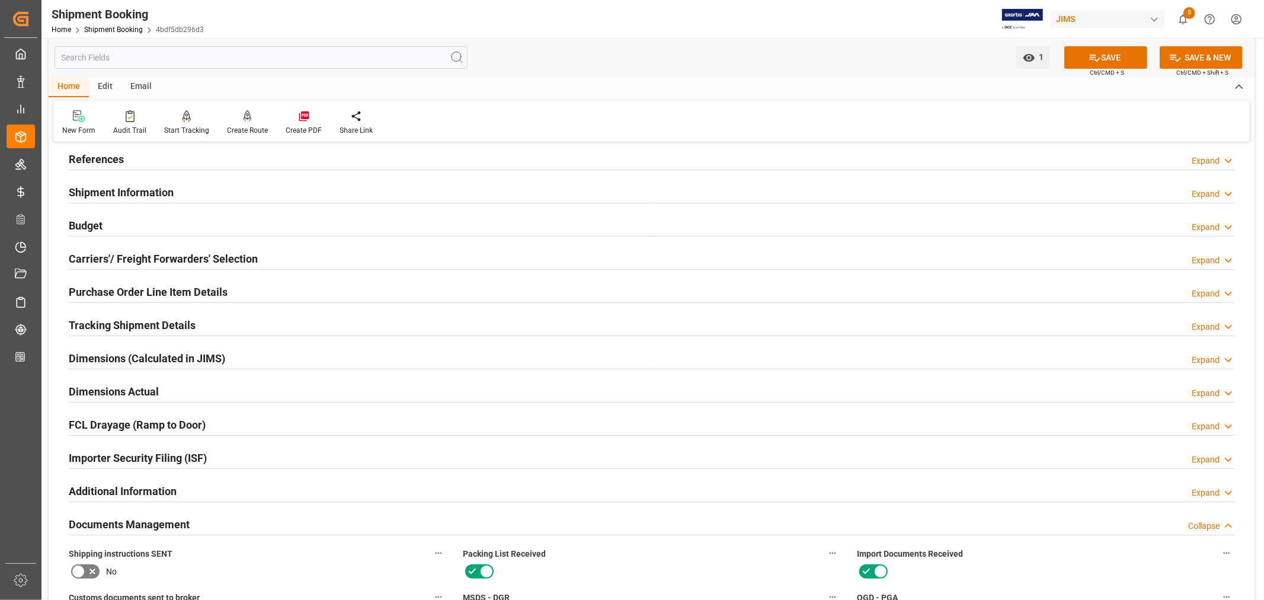
click at [96, 157] on h2 "References" at bounding box center [96, 159] width 55 height 16
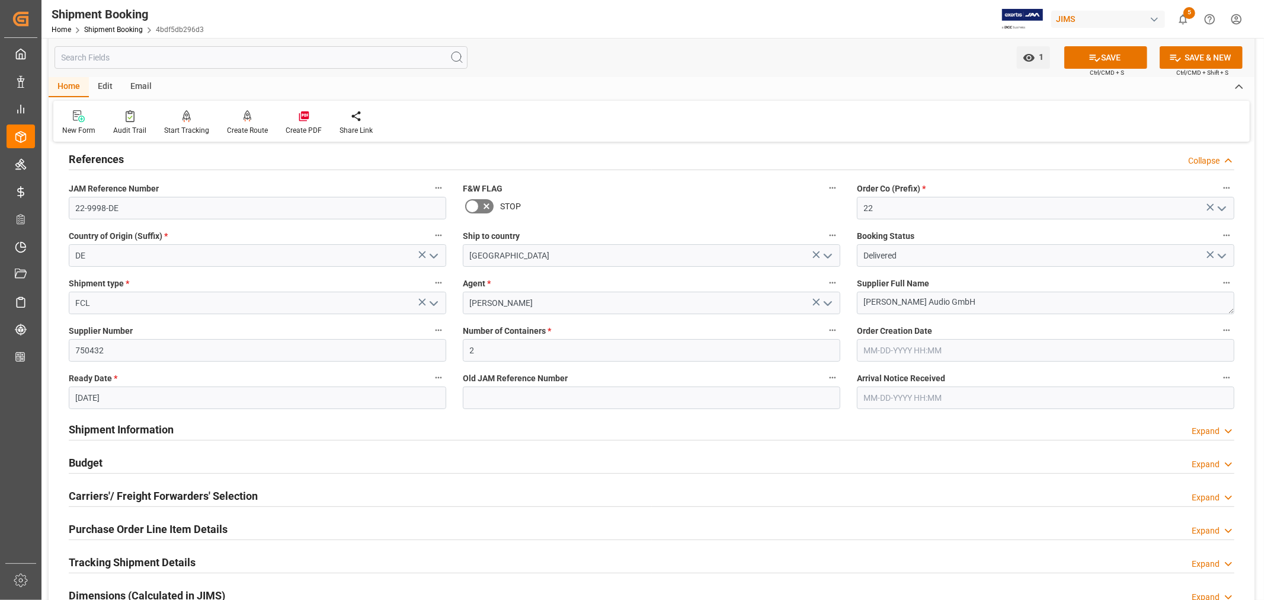
click at [96, 157] on h2 "References" at bounding box center [96, 159] width 55 height 16
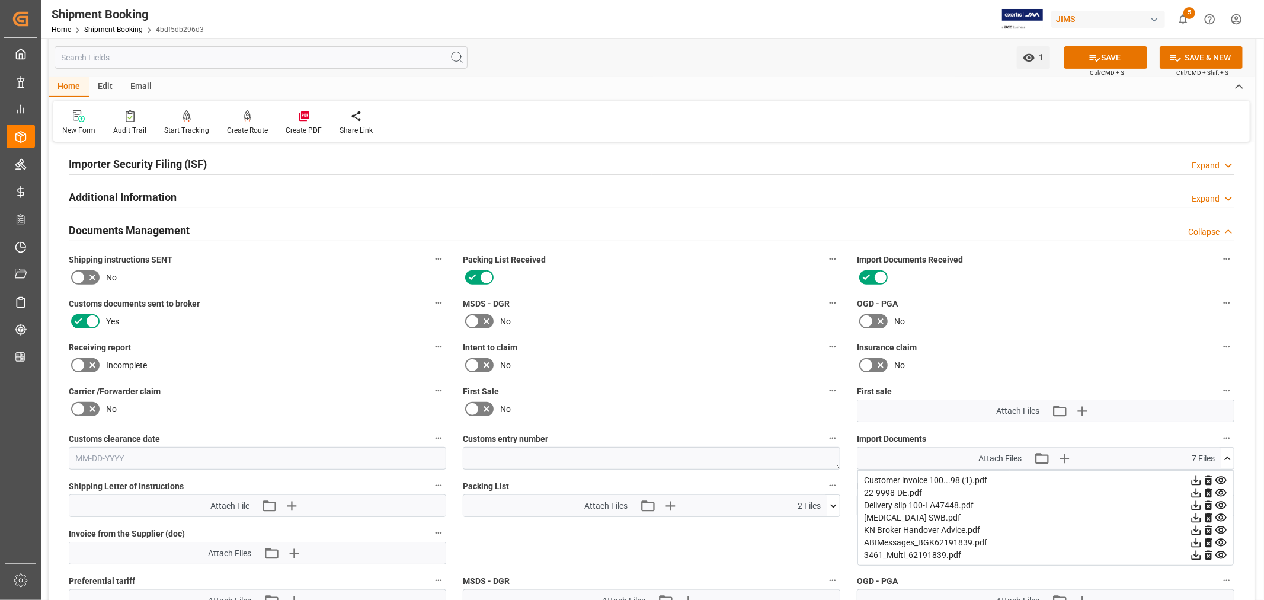
scroll to position [395, 0]
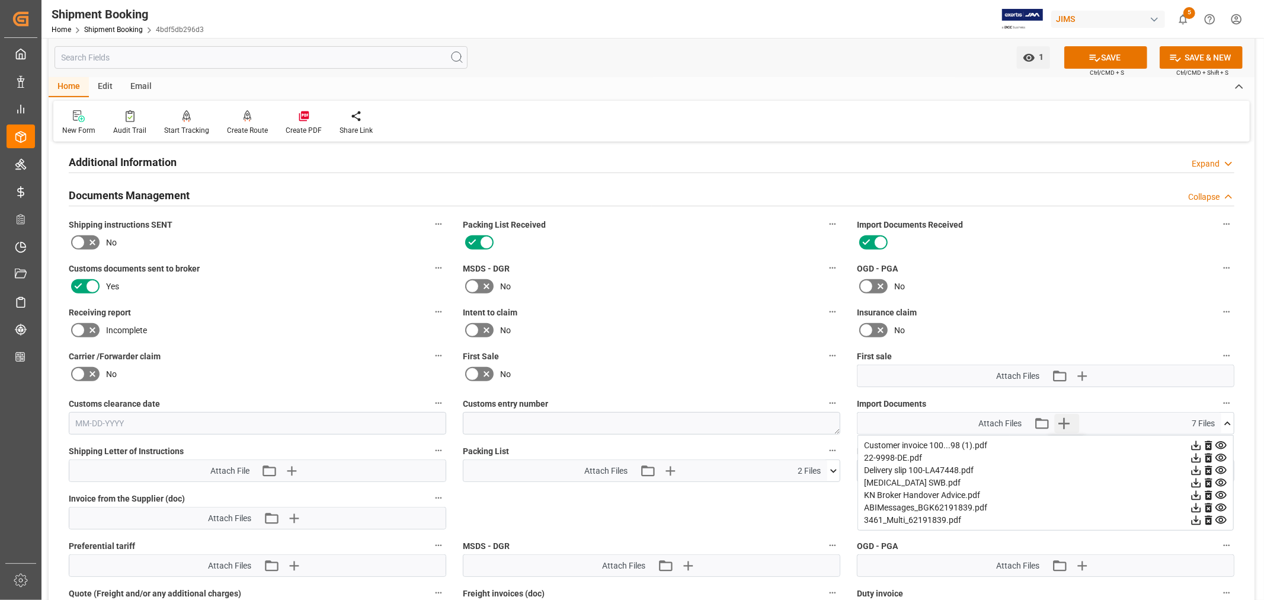
click at [1059, 419] on icon "button" at bounding box center [1064, 423] width 11 height 11
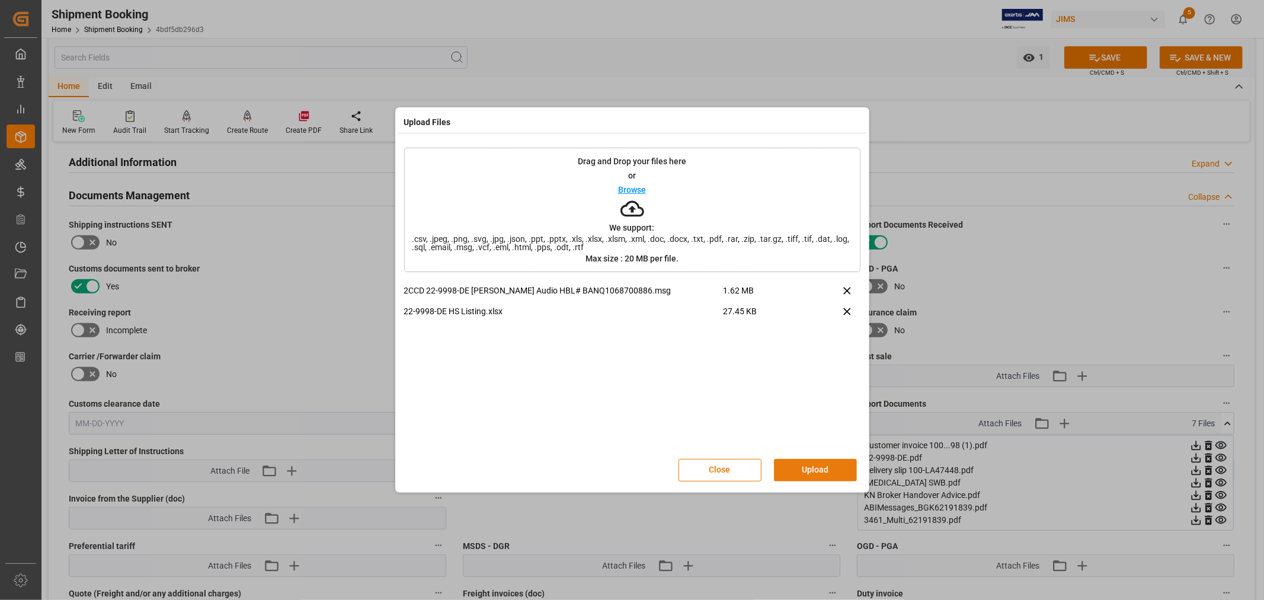
click at [810, 470] on button "Upload" at bounding box center [815, 470] width 83 height 23
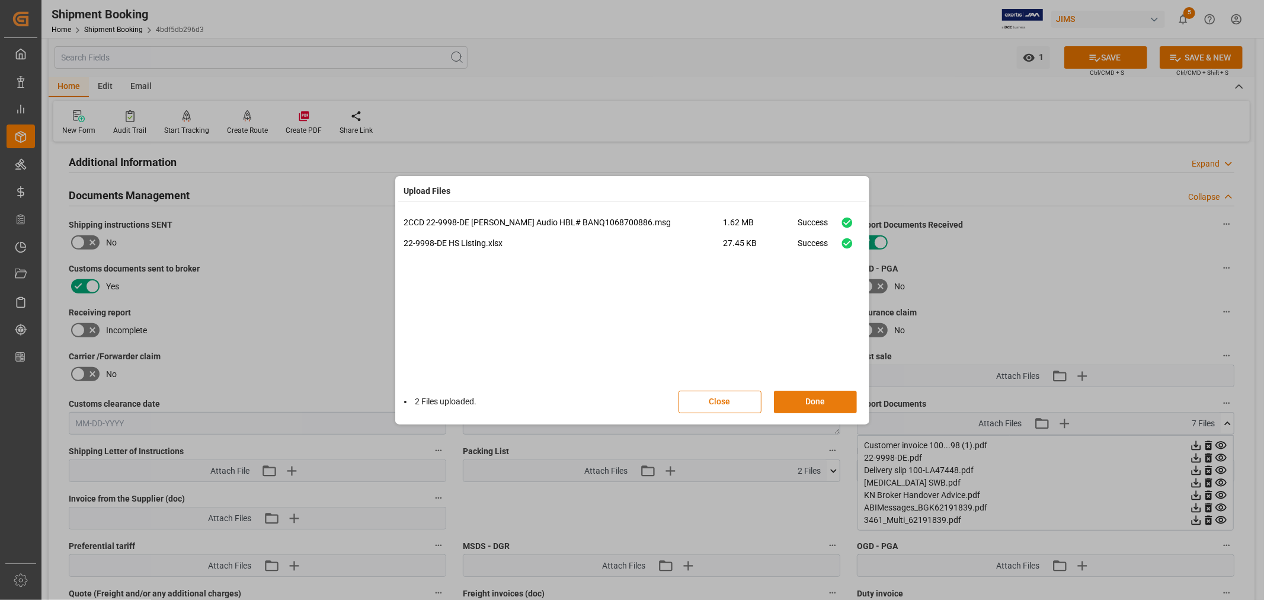
click at [814, 398] on button "Done" at bounding box center [815, 402] width 83 height 23
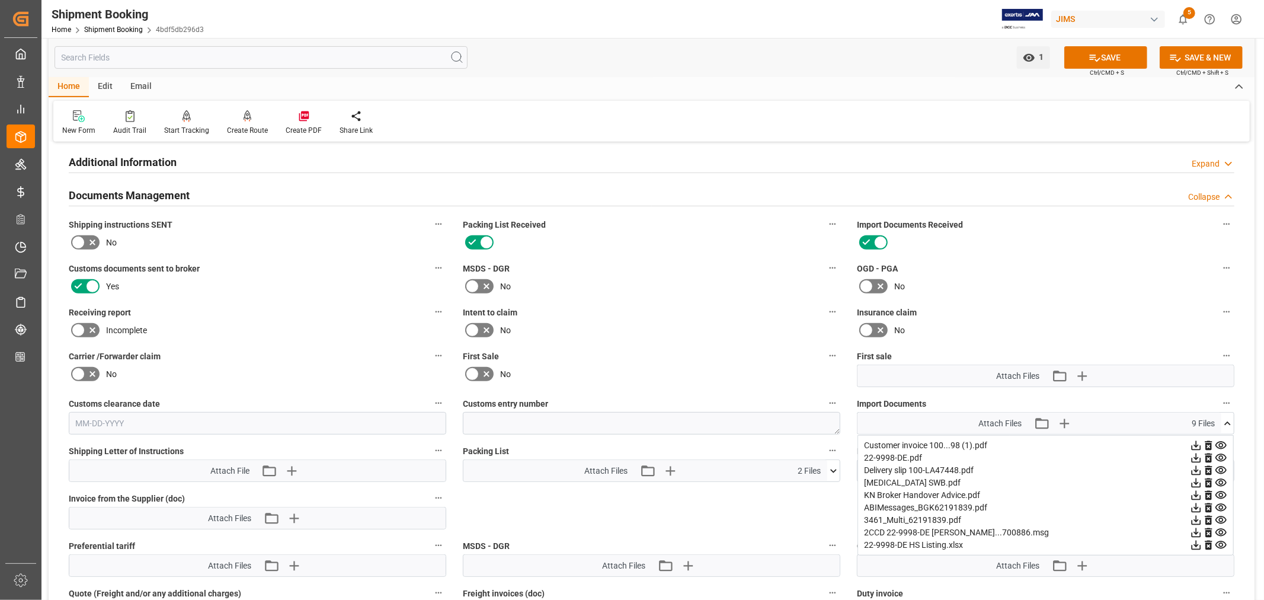
click at [1227, 421] on icon at bounding box center [1228, 423] width 7 height 4
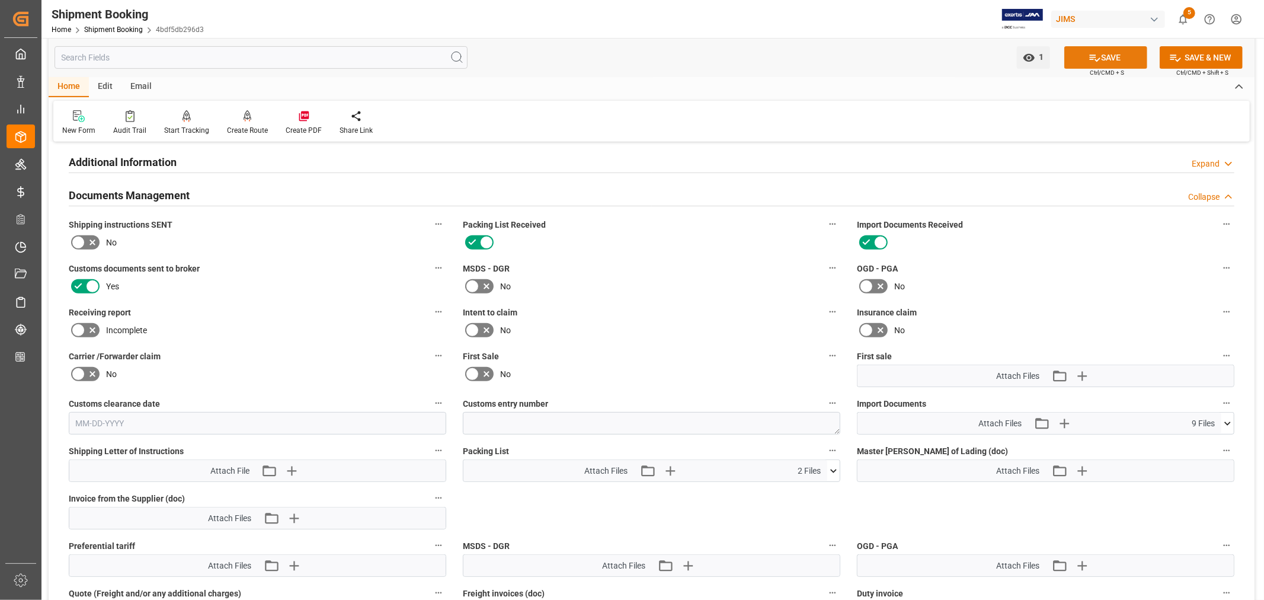
click at [1115, 57] on button "SAVE" at bounding box center [1105, 57] width 83 height 23
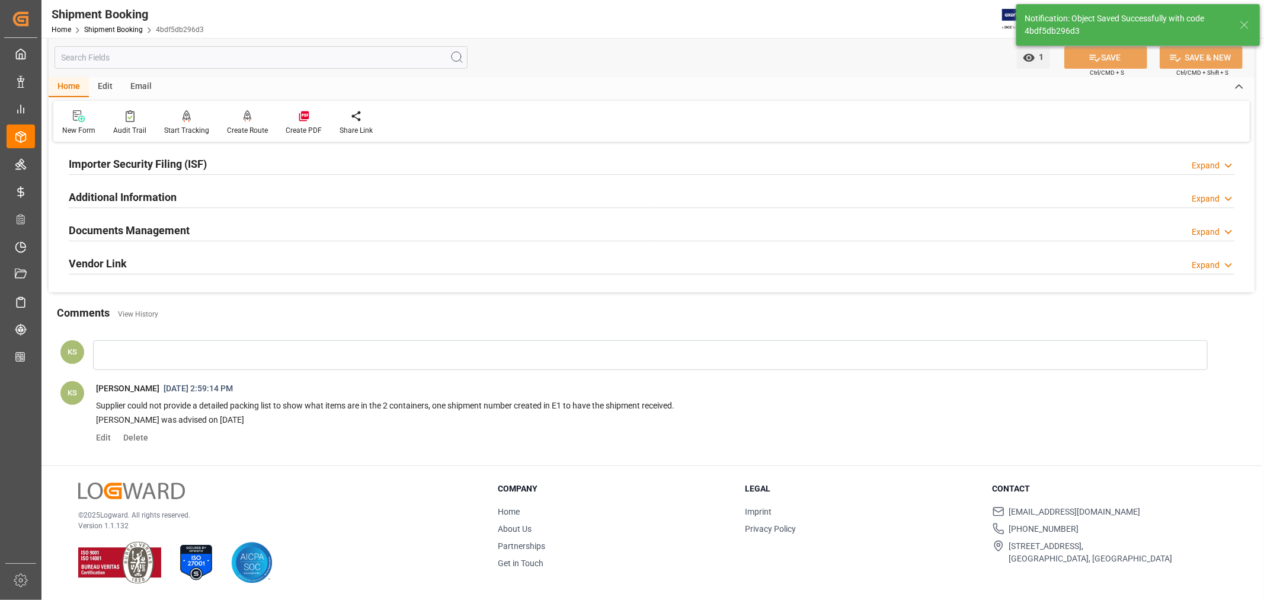
scroll to position [360, 0]
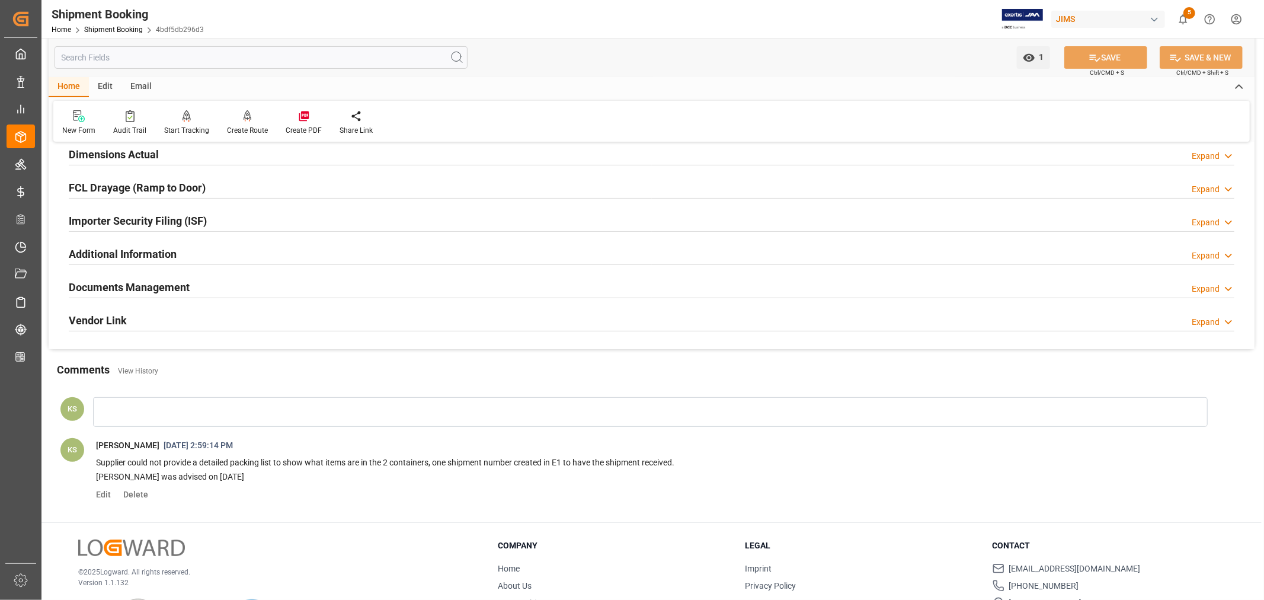
scroll to position [329, 0]
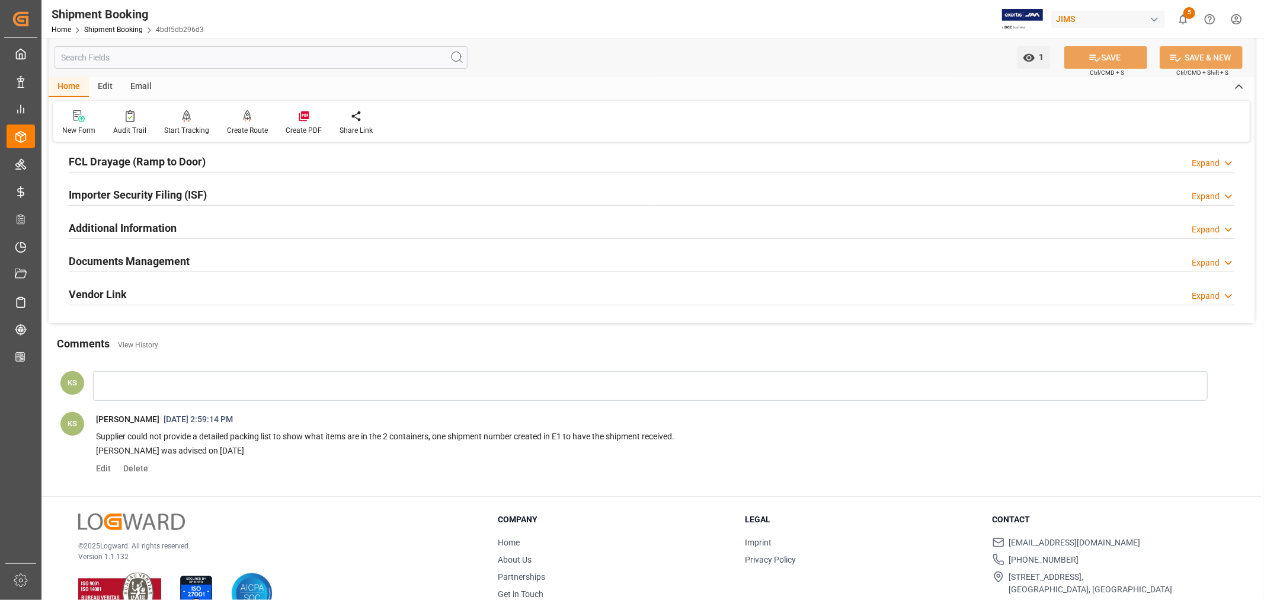
click at [417, 261] on div "Documents Management Expand" at bounding box center [652, 260] width 1166 height 23
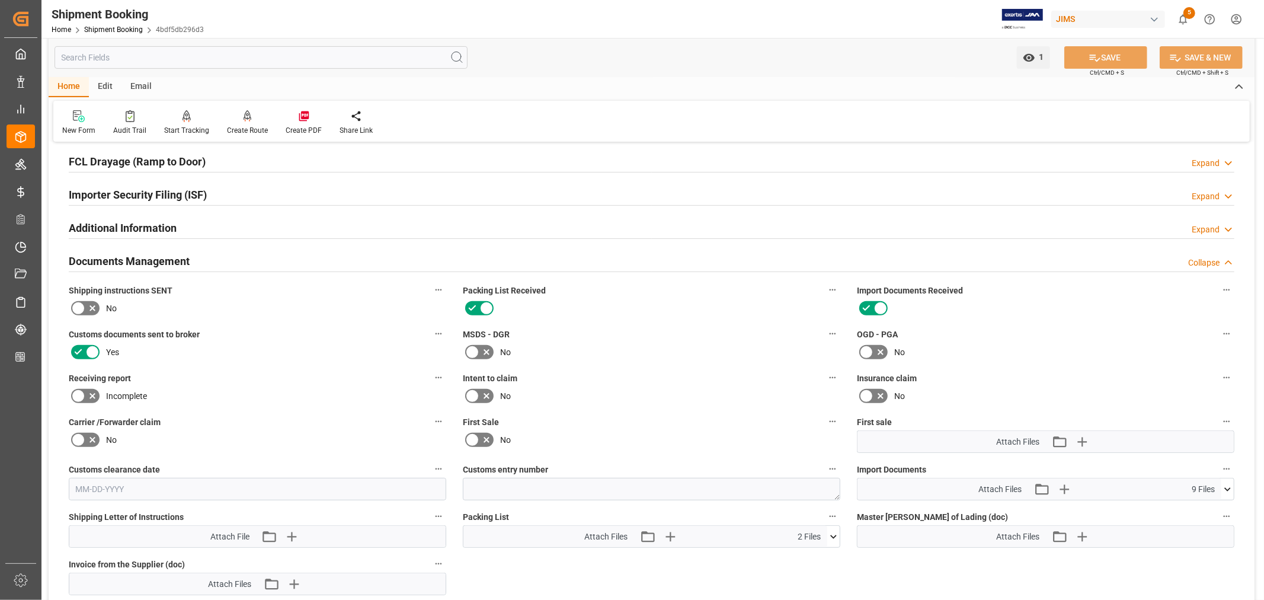
click at [1229, 487] on icon at bounding box center [1228, 489] width 7 height 4
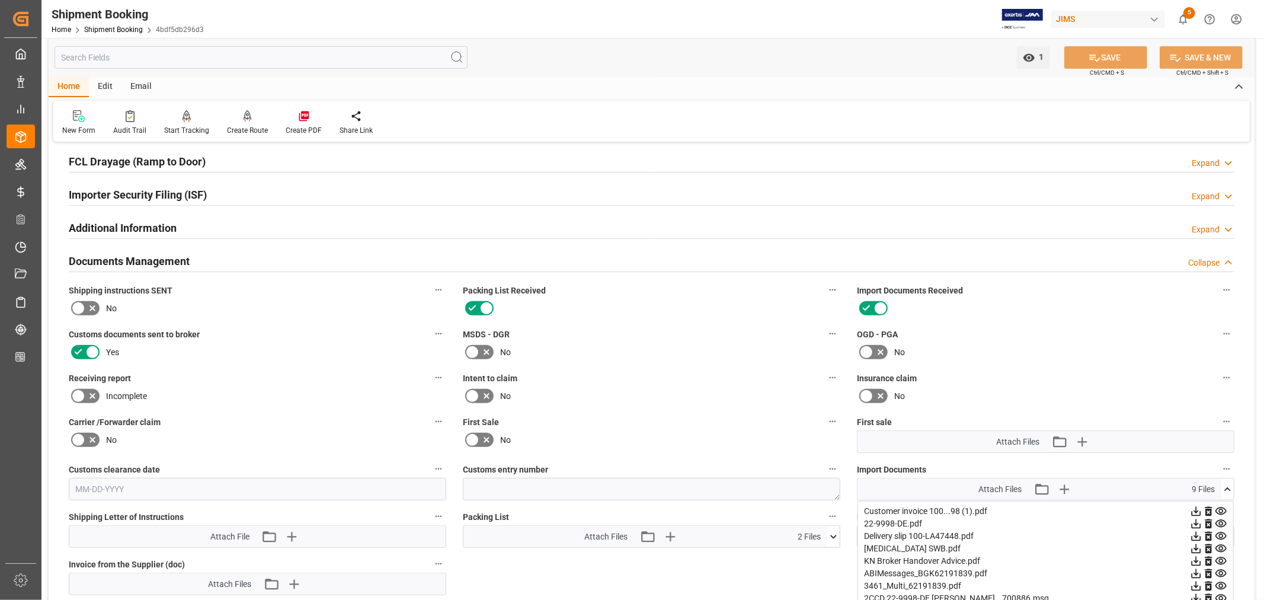
scroll to position [395, 0]
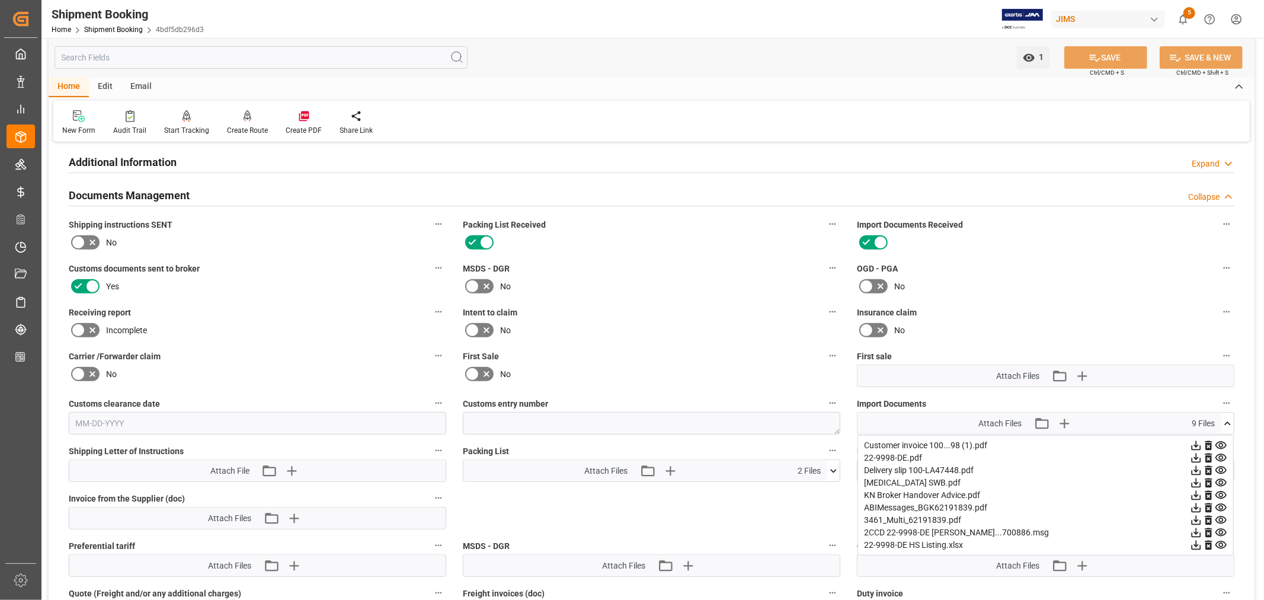
click at [167, 188] on h2 "Documents Management" at bounding box center [129, 195] width 121 height 16
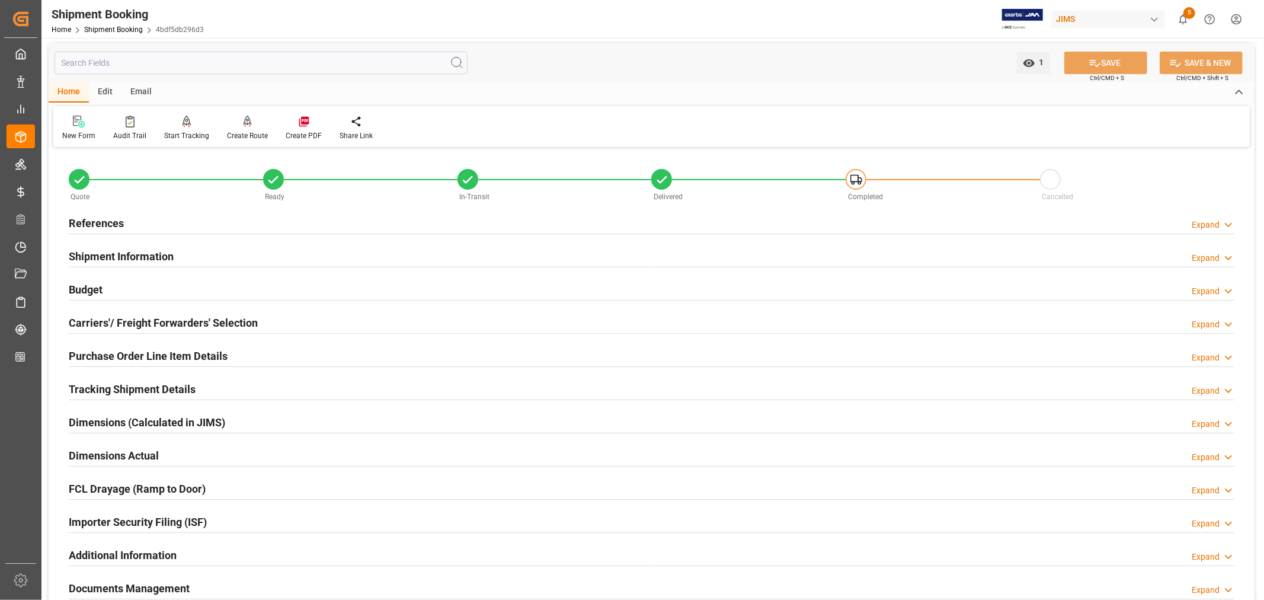
scroll to position [0, 0]
click at [114, 221] on h2 "References" at bounding box center [96, 225] width 55 height 16
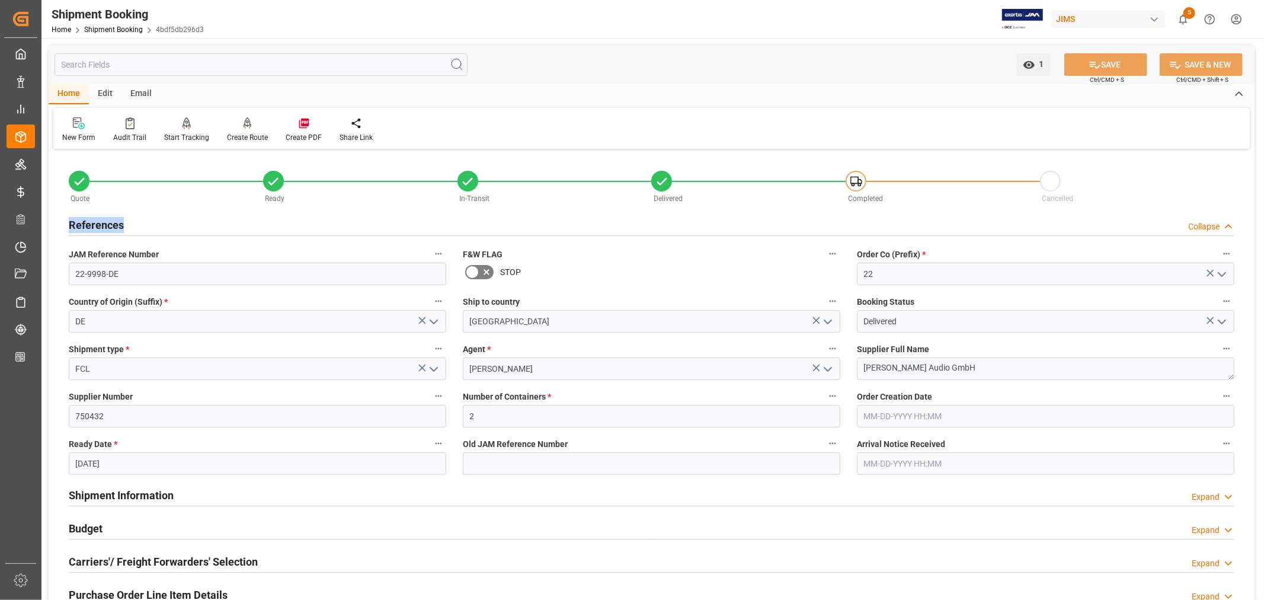
click at [114, 221] on h2 "References" at bounding box center [96, 225] width 55 height 16
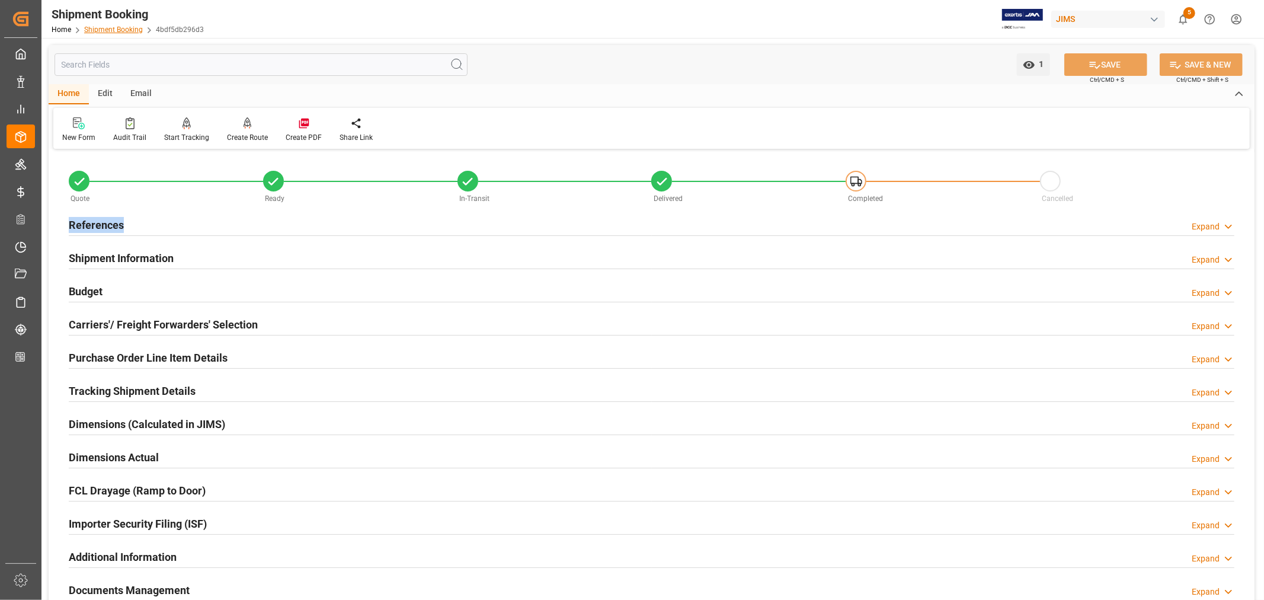
click at [120, 26] on link "Shipment Booking" at bounding box center [113, 29] width 59 height 8
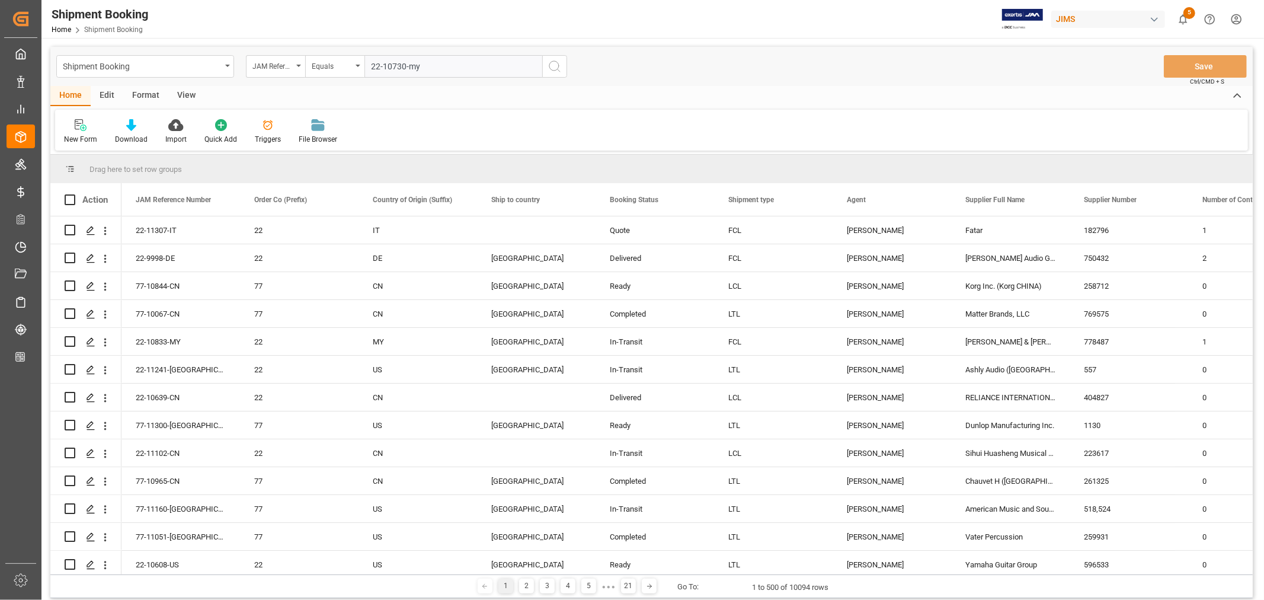
type input "22-10730-my"
click at [553, 67] on icon "search button" at bounding box center [555, 66] width 14 height 14
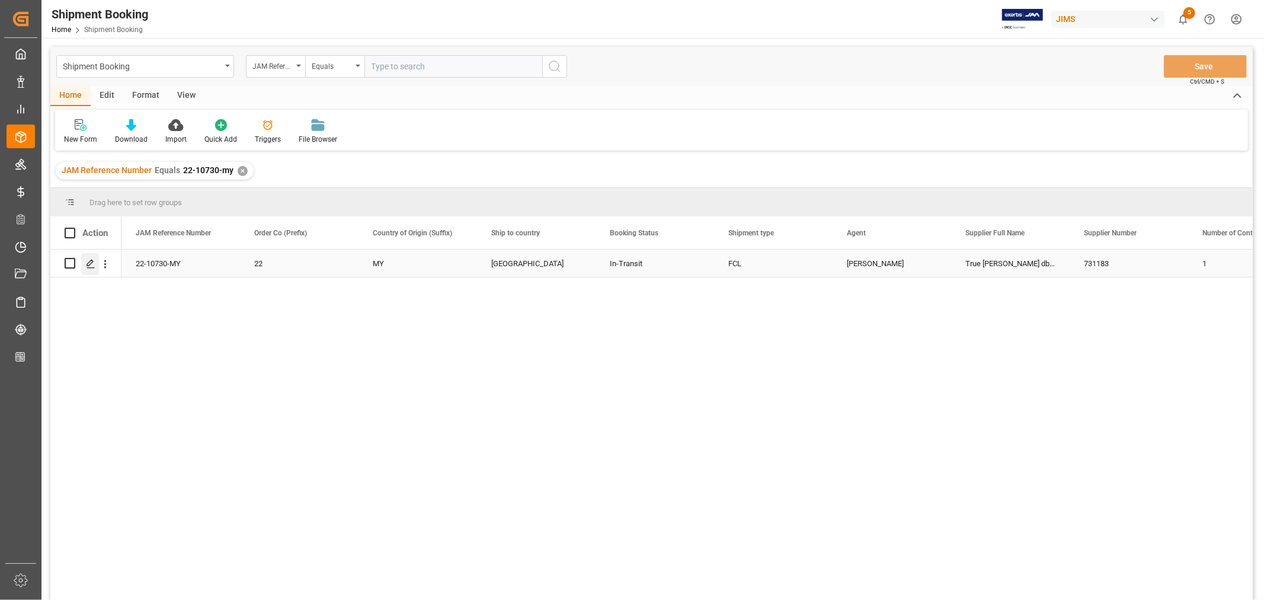
click at [91, 262] on icon "Press SPACE to select this row." at bounding box center [90, 263] width 9 height 9
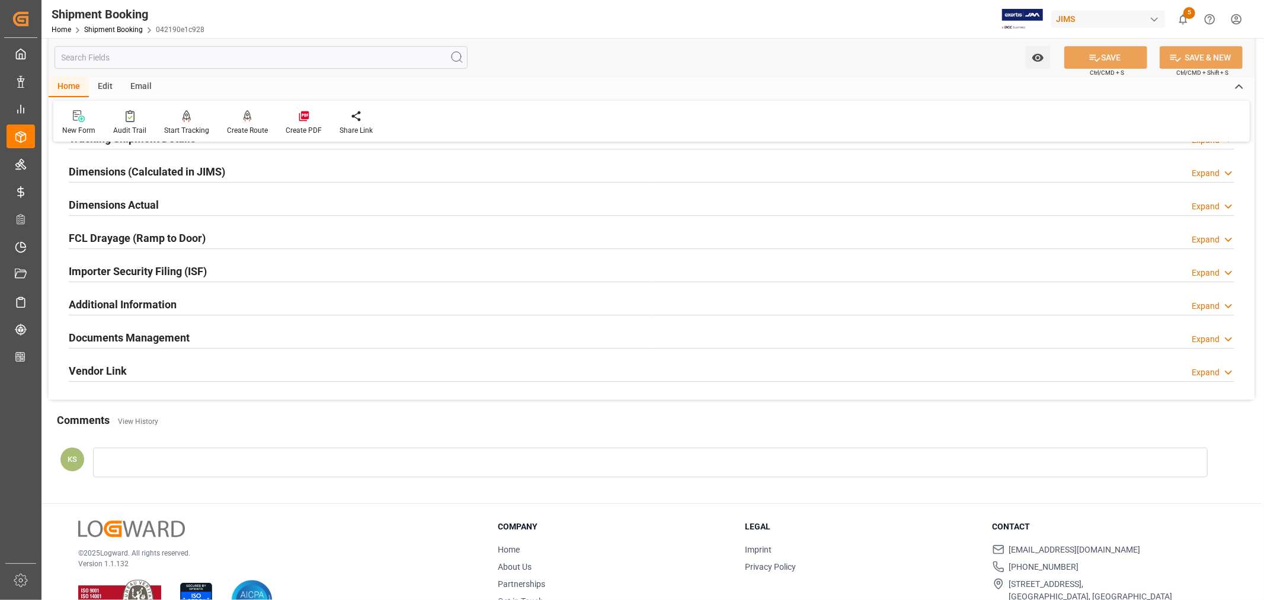
scroll to position [263, 0]
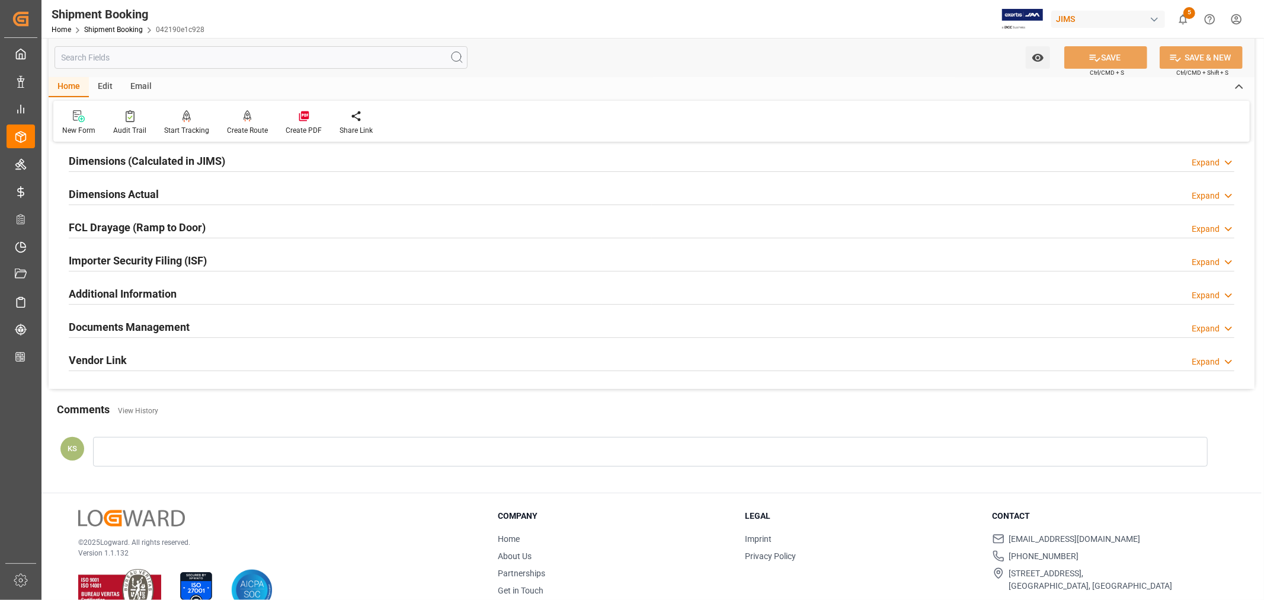
click at [235, 324] on div "Documents Management Expand" at bounding box center [652, 326] width 1166 height 23
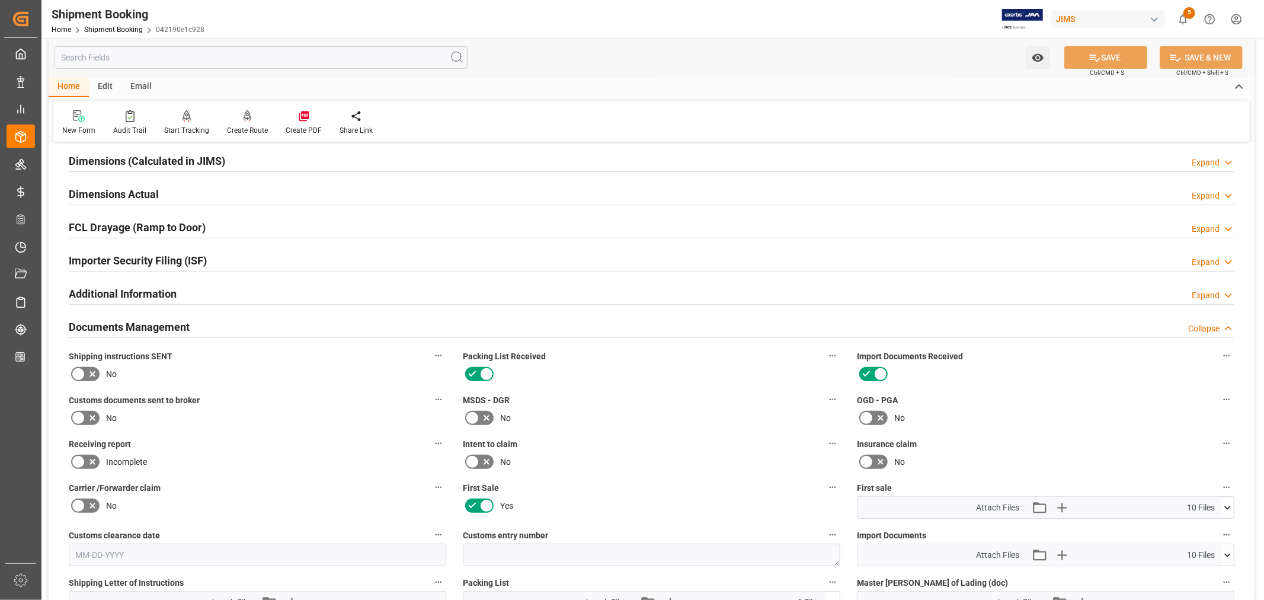
click at [235, 324] on div "Documents Management Collapse" at bounding box center [652, 326] width 1166 height 23
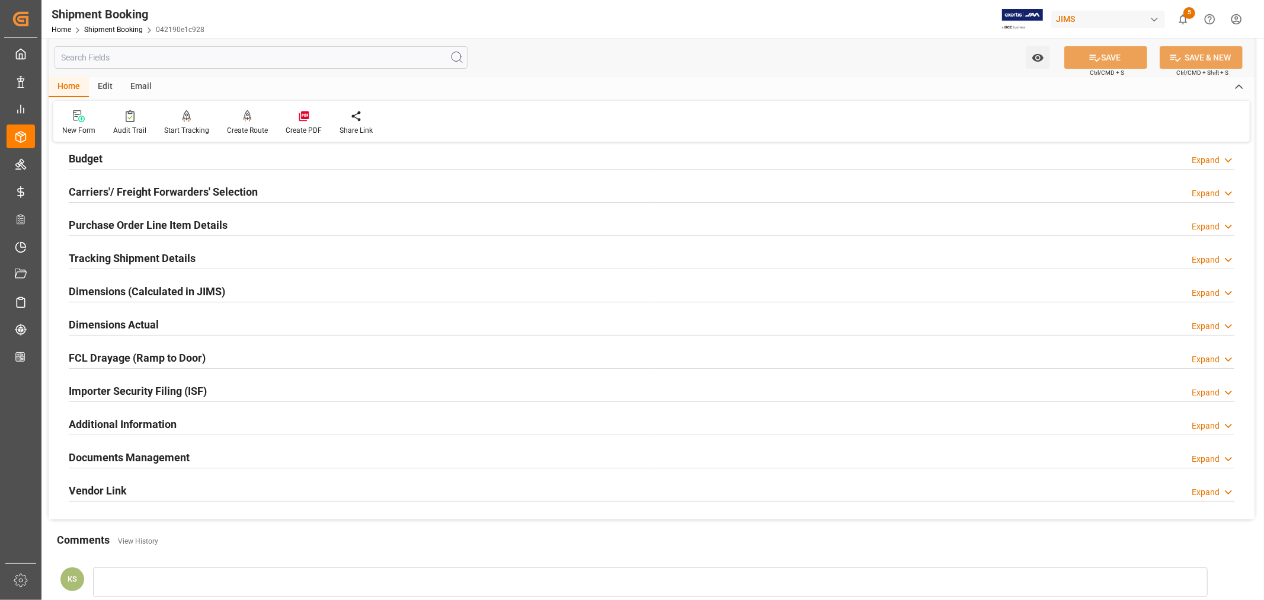
scroll to position [132, 0]
click at [162, 255] on h2 "Tracking Shipment Details" at bounding box center [132, 259] width 127 height 16
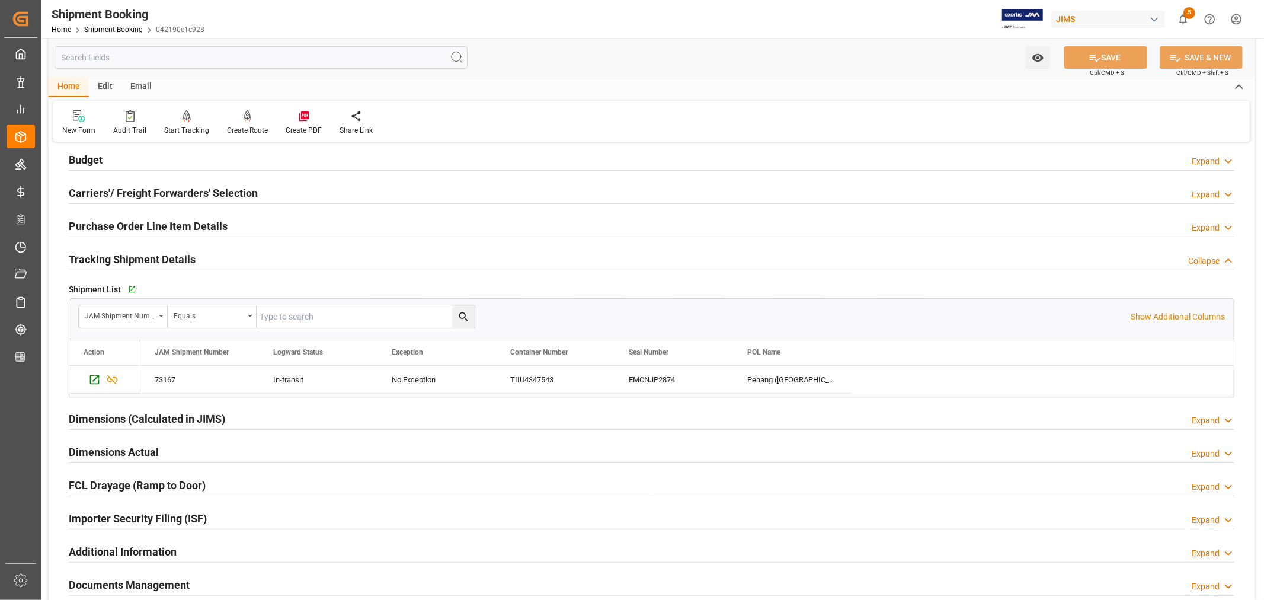
click at [158, 254] on h2 "Tracking Shipment Details" at bounding box center [132, 259] width 127 height 16
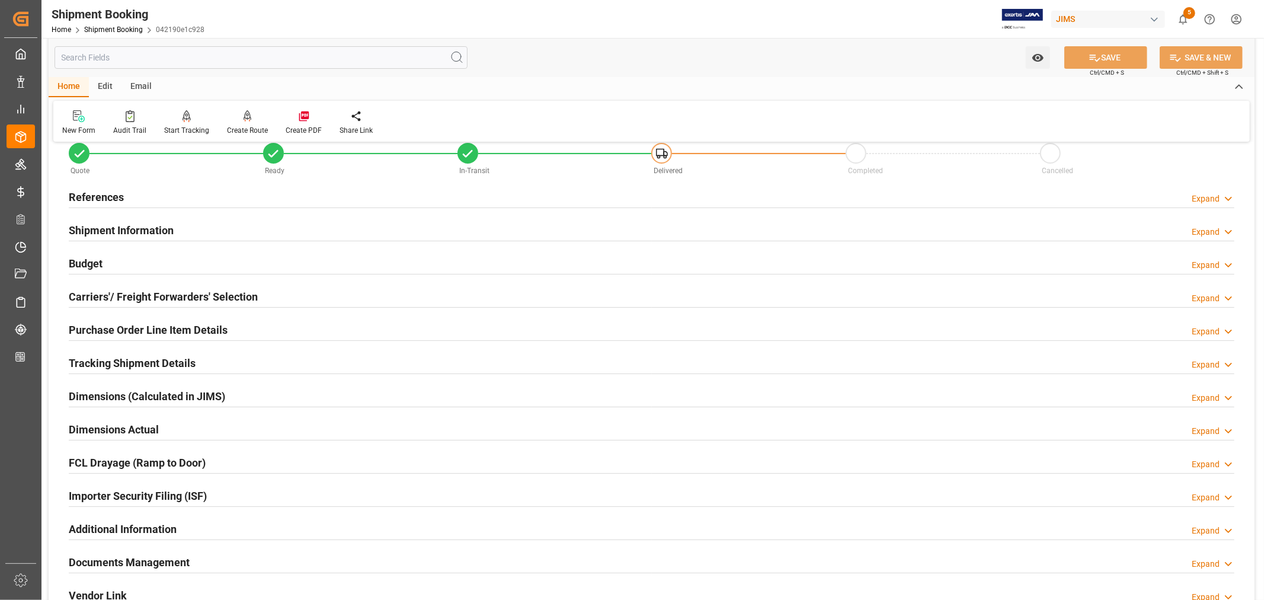
scroll to position [0, 0]
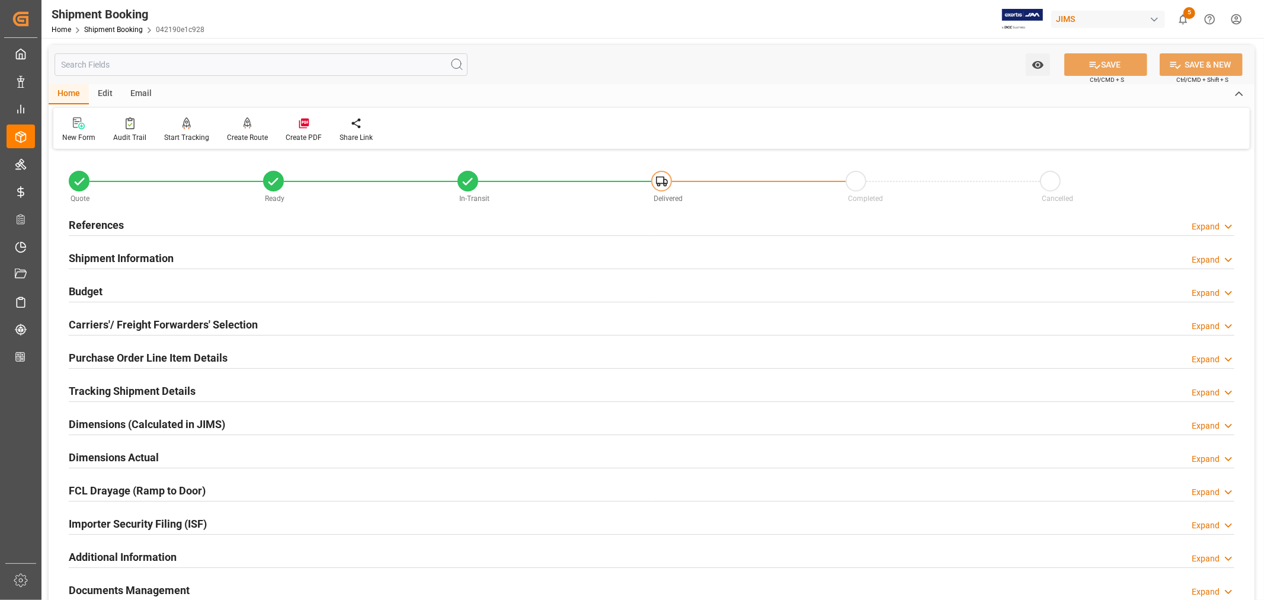
click at [136, 252] on h2 "Shipment Information" at bounding box center [121, 258] width 105 height 16
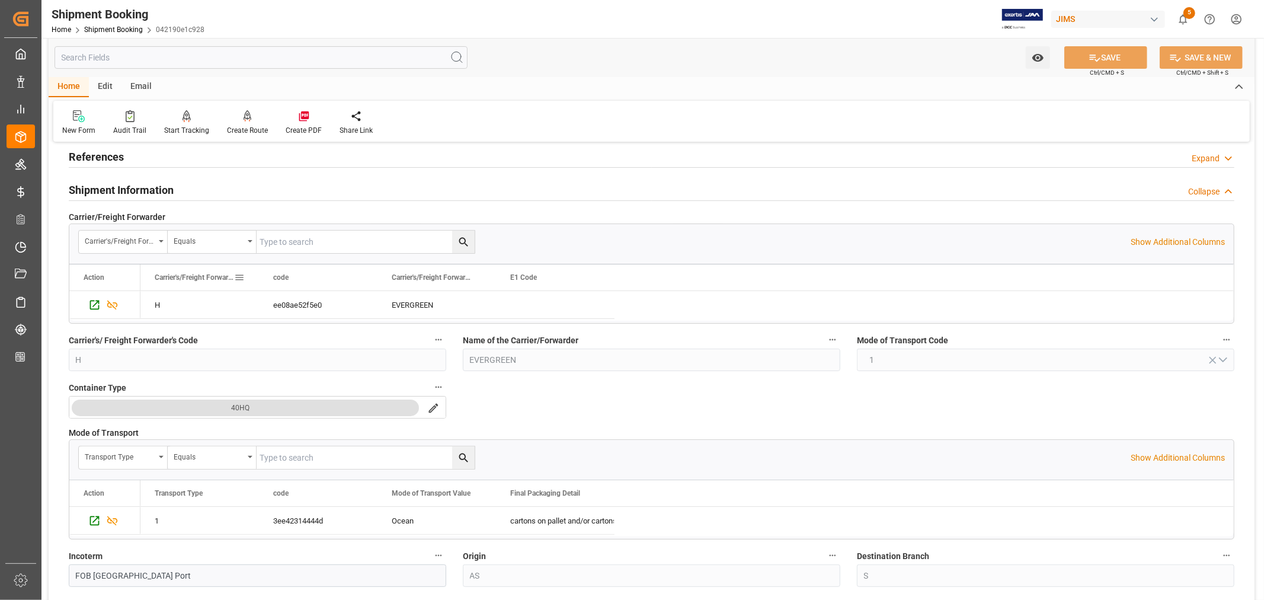
scroll to position [66, 0]
click at [151, 192] on h2 "Shipment Information" at bounding box center [121, 192] width 105 height 16
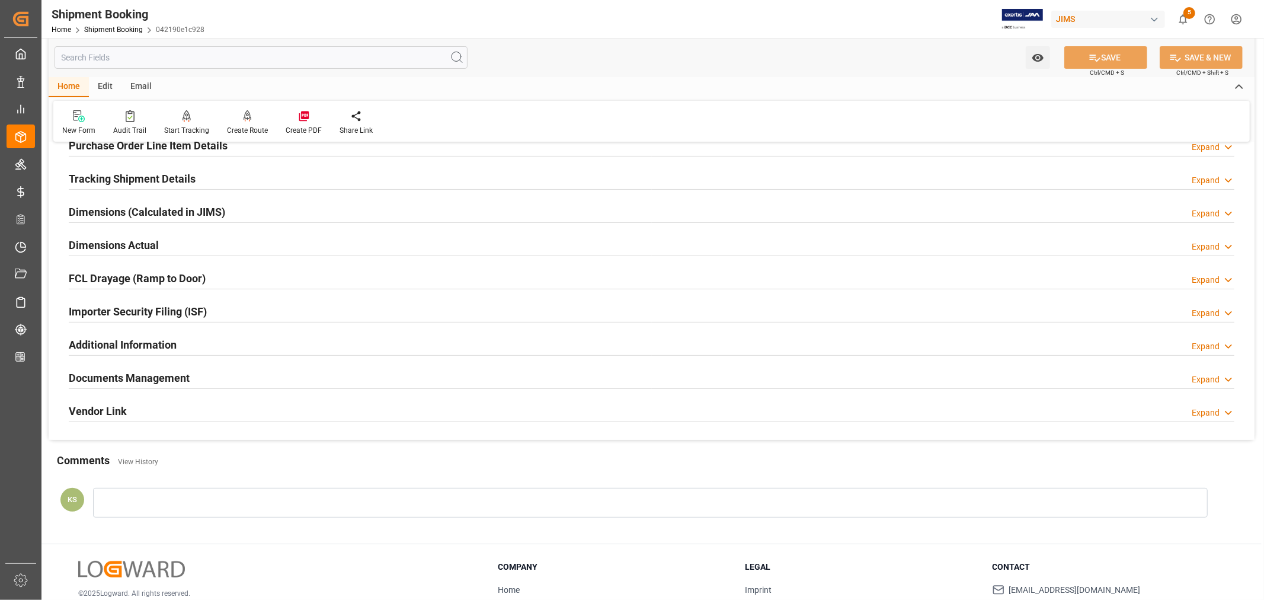
scroll to position [263, 0]
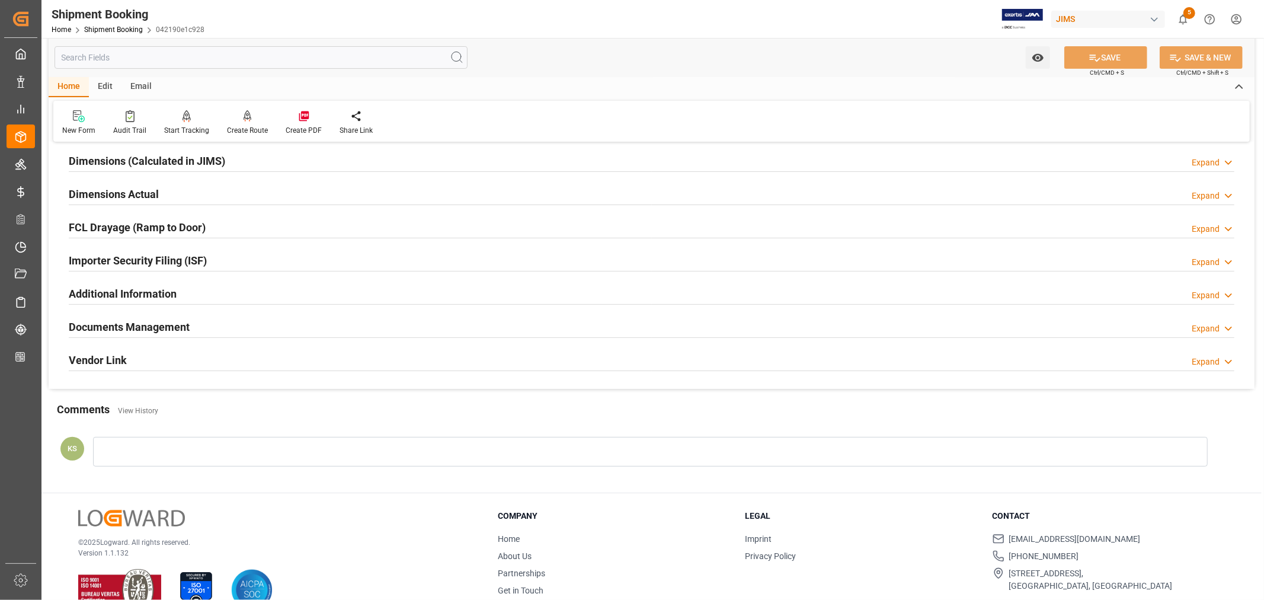
click at [235, 322] on div "Documents Management Expand" at bounding box center [652, 326] width 1166 height 23
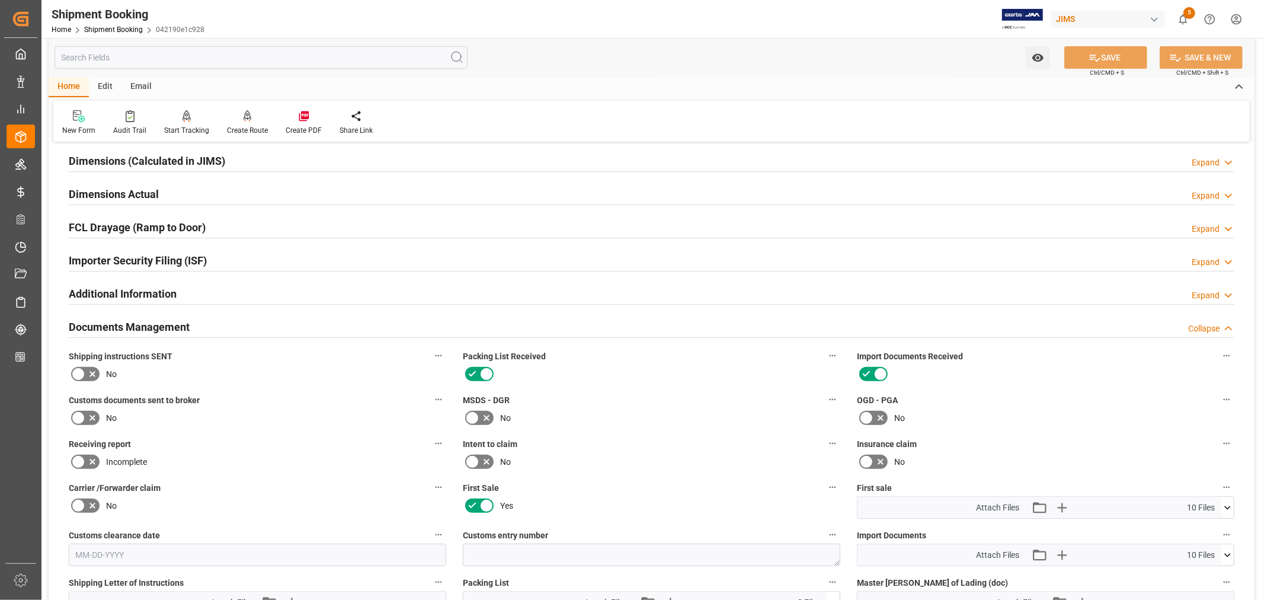
click at [232, 324] on div "Documents Management Collapse" at bounding box center [652, 326] width 1166 height 23
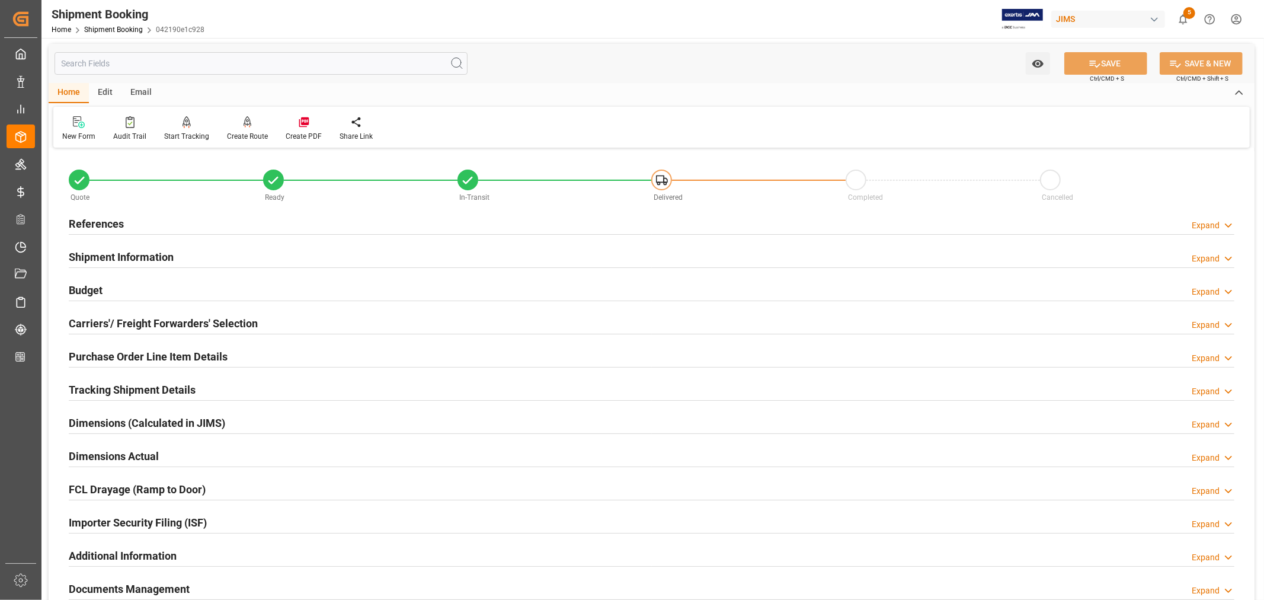
scroll to position [0, 0]
click at [93, 221] on h2 "References" at bounding box center [96, 225] width 55 height 16
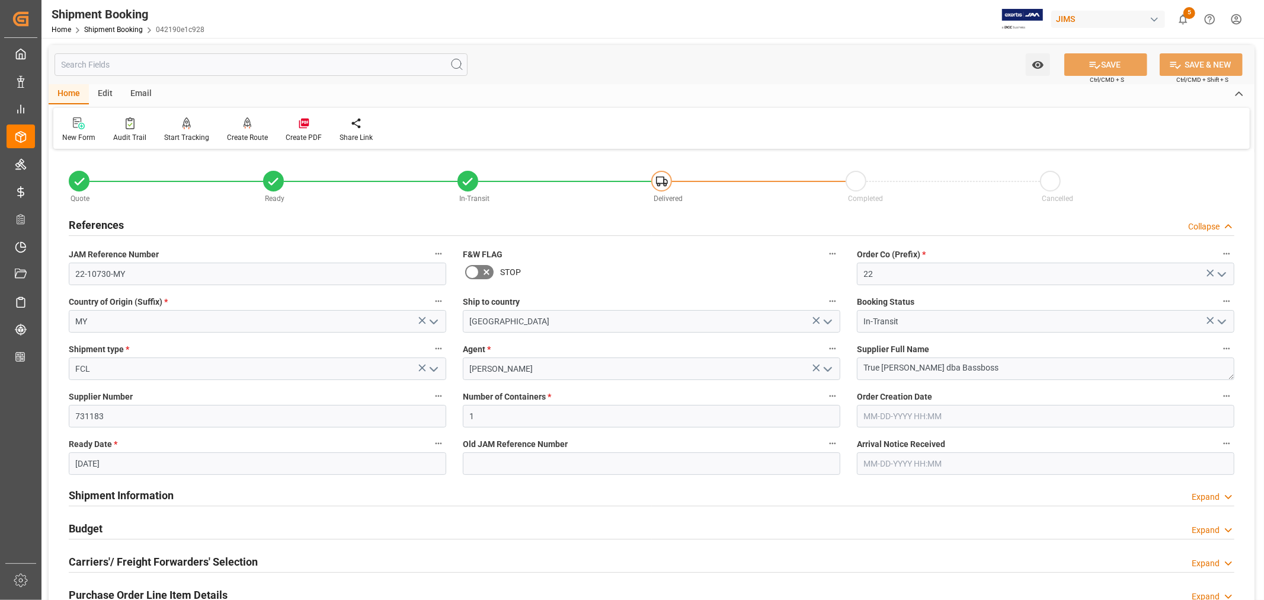
click at [93, 221] on h2 "References" at bounding box center [96, 225] width 55 height 16
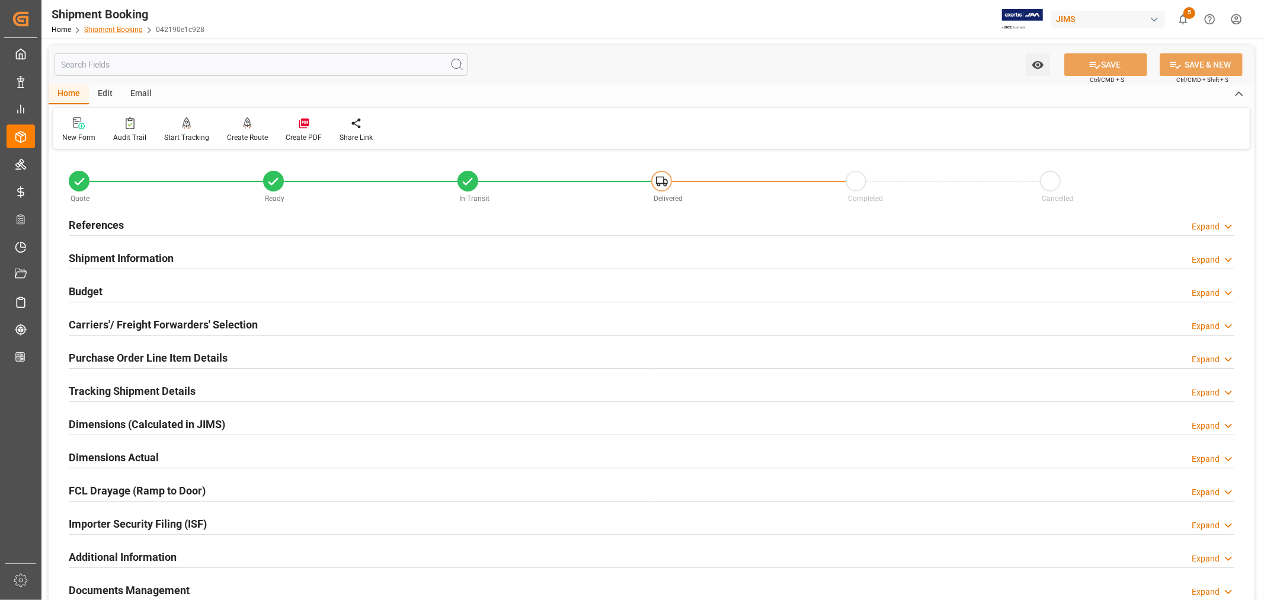
click at [116, 31] on link "Shipment Booking" at bounding box center [113, 29] width 59 height 8
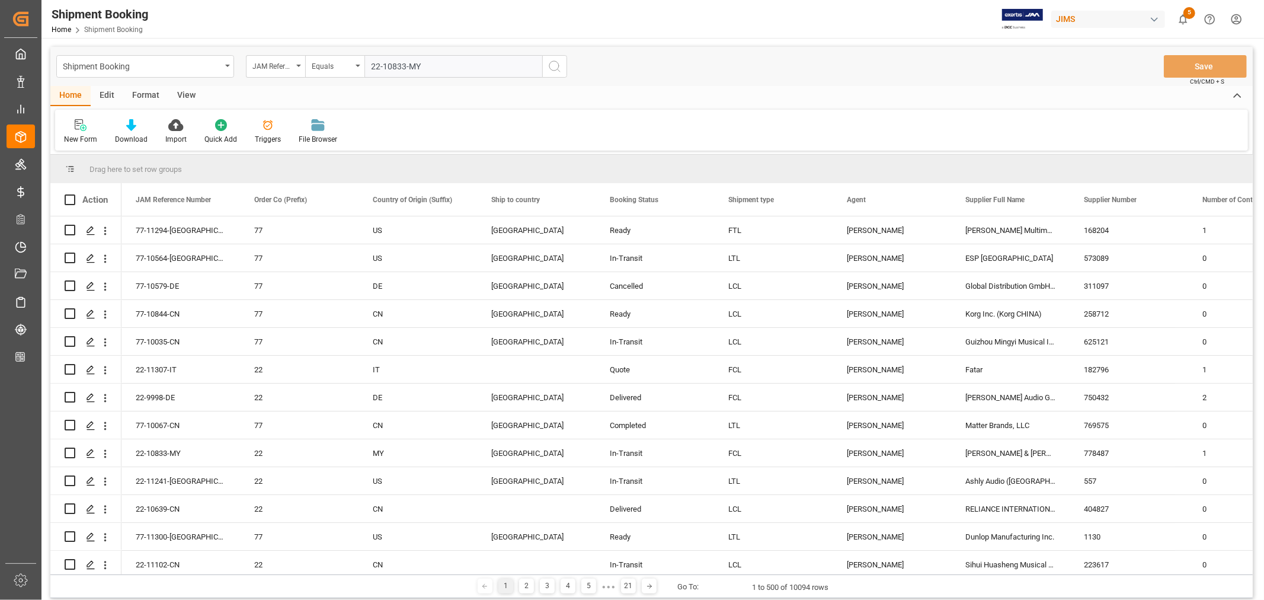
type input "22-10833-MY"
click at [555, 66] on icon "search button" at bounding box center [555, 66] width 14 height 14
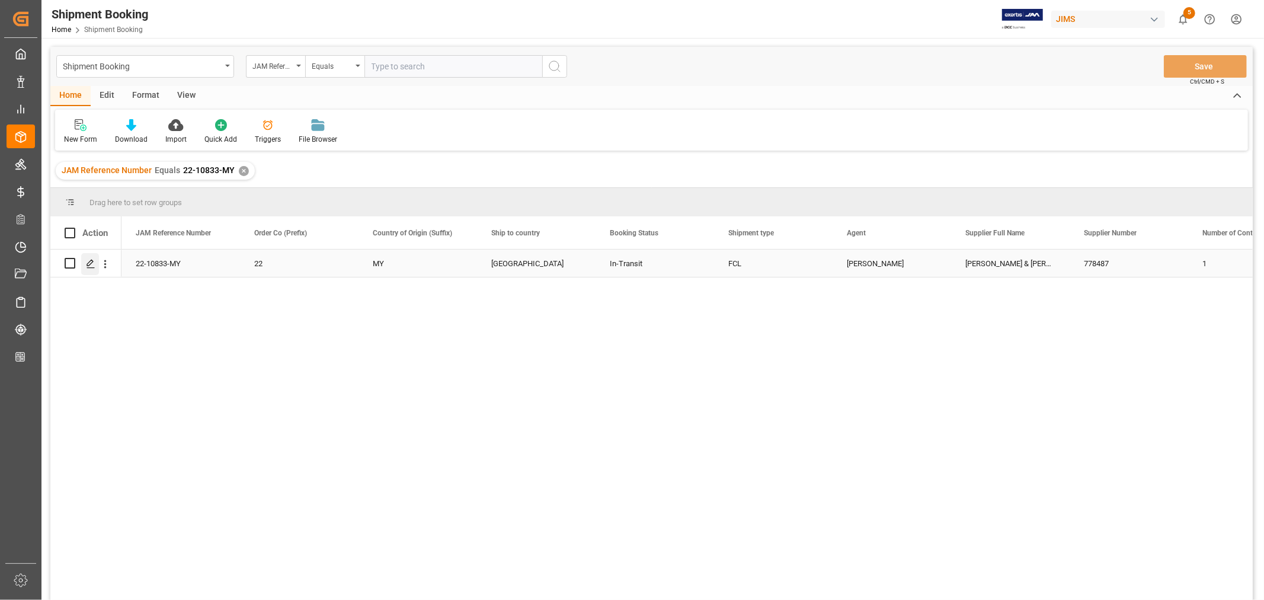
click at [95, 262] on icon "Press SPACE to select this row." at bounding box center [90, 263] width 9 height 9
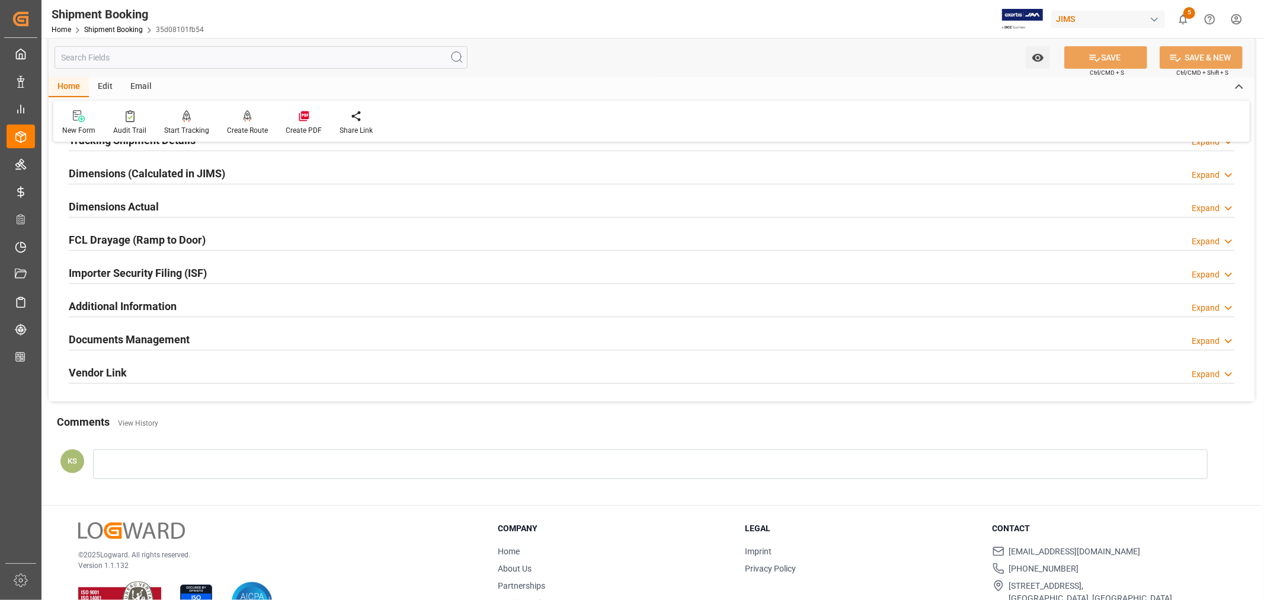
scroll to position [263, 0]
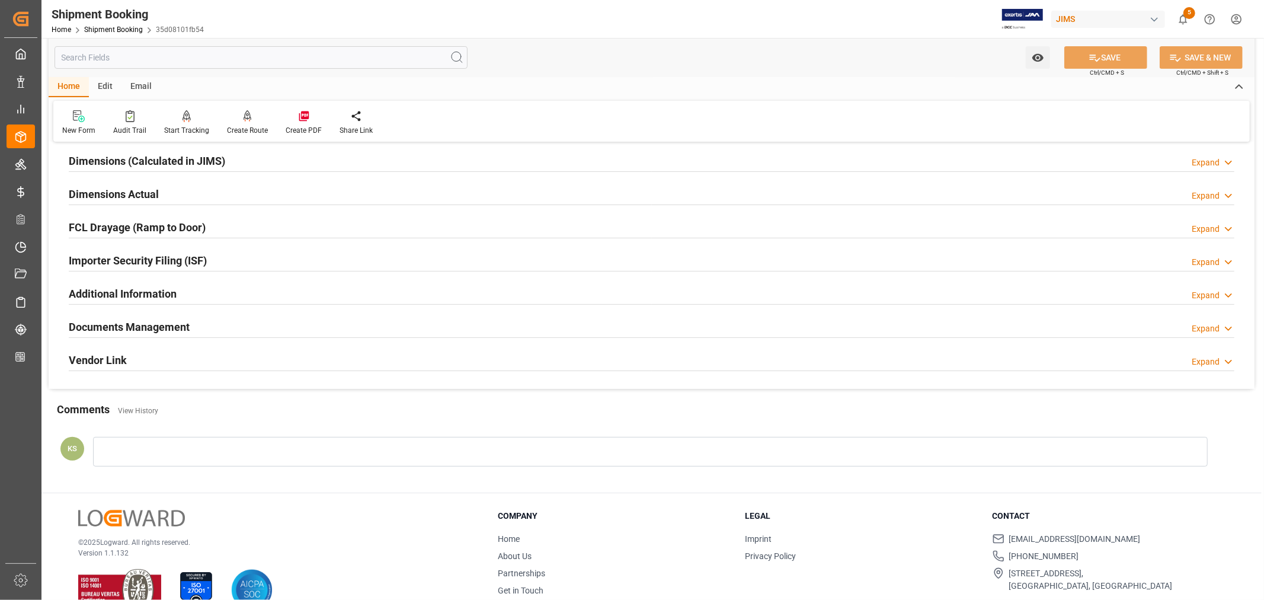
click at [205, 326] on div "Documents Management Expand" at bounding box center [652, 326] width 1166 height 23
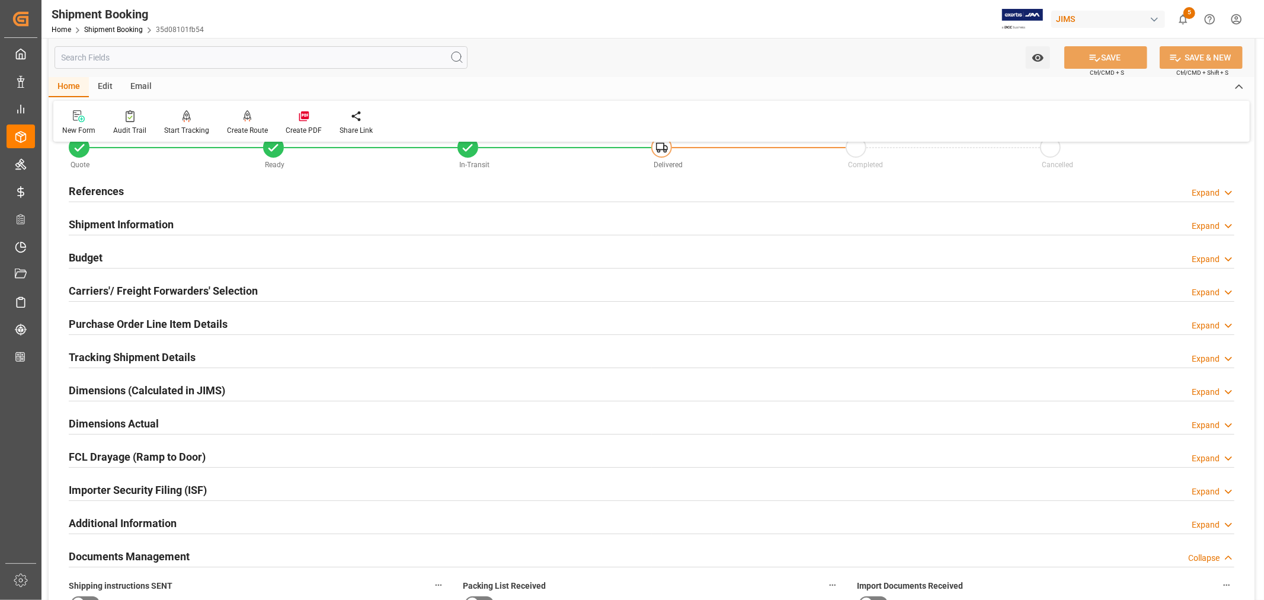
scroll to position [0, 0]
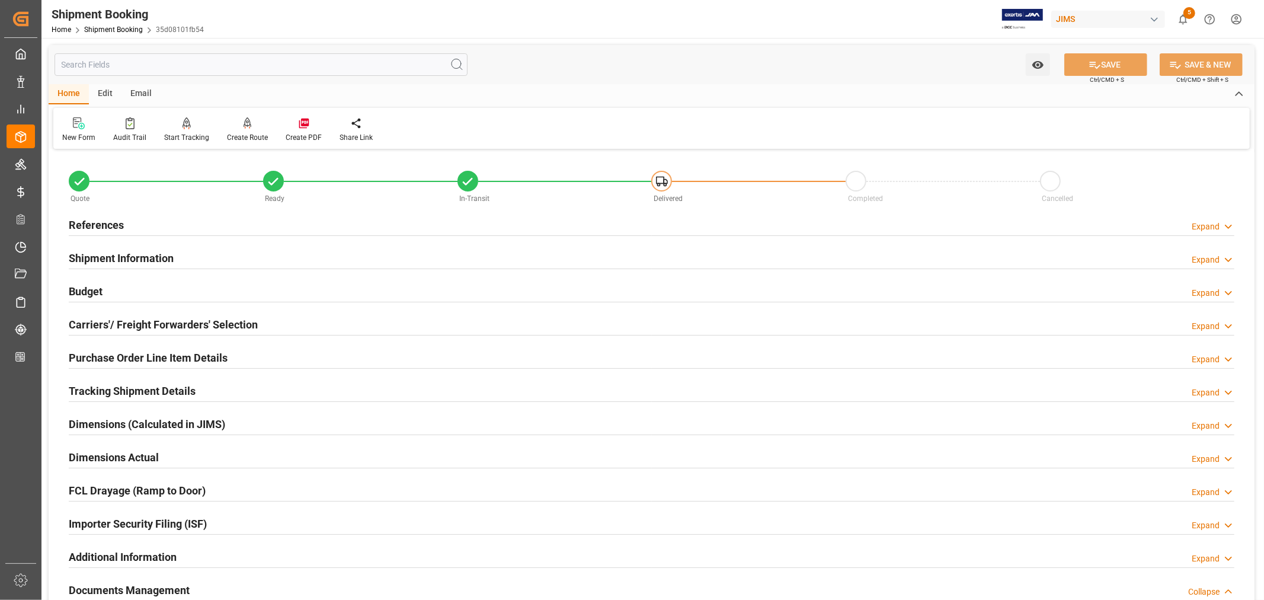
click at [94, 223] on h2 "References" at bounding box center [96, 225] width 55 height 16
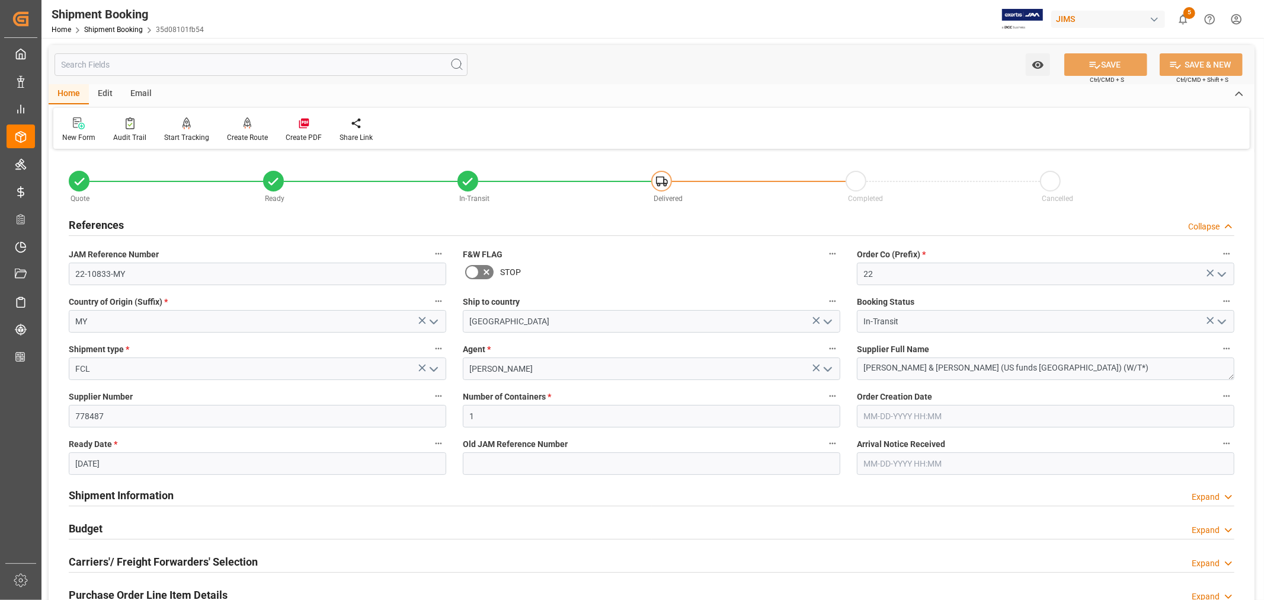
click at [94, 223] on h2 "References" at bounding box center [96, 225] width 55 height 16
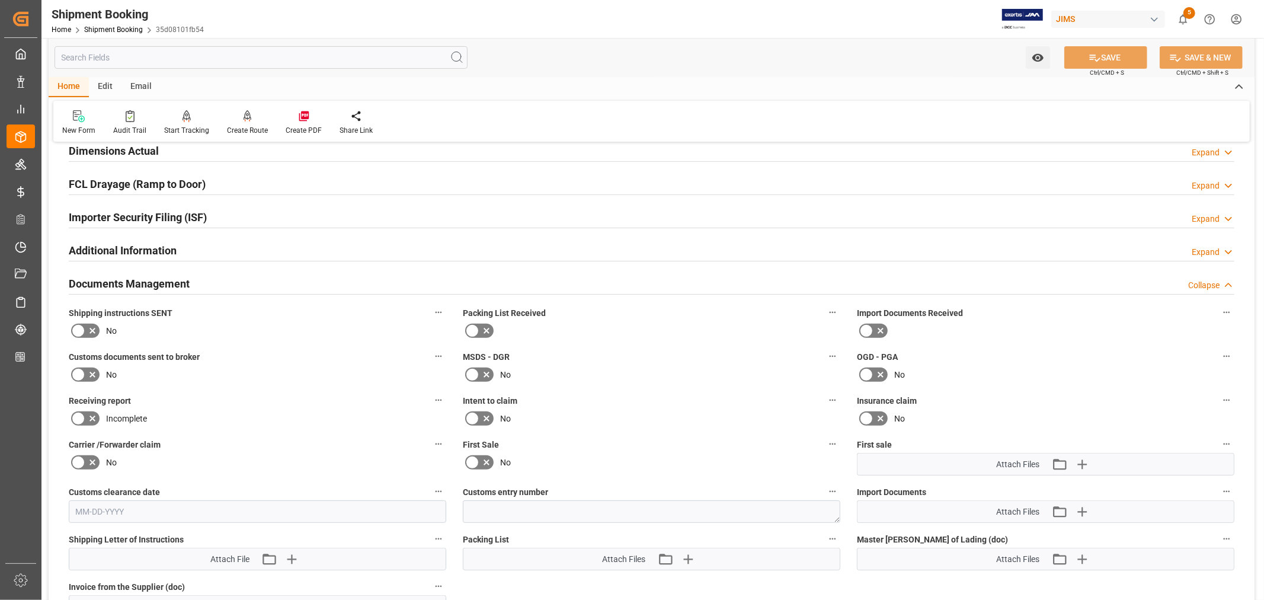
scroll to position [395, 0]
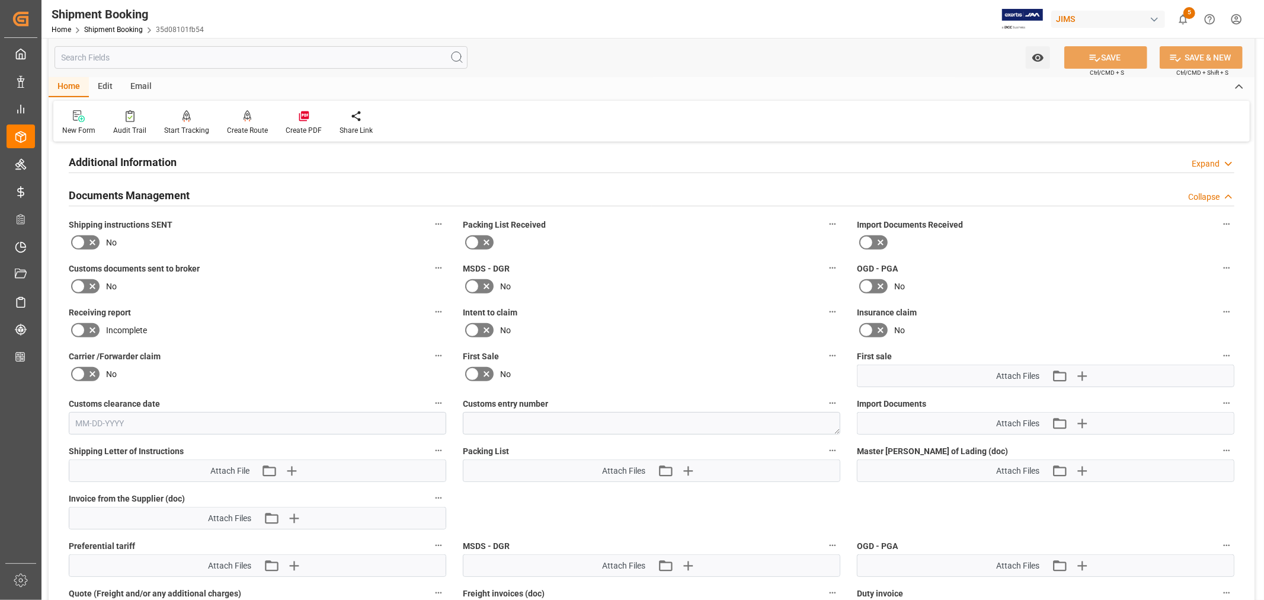
click at [472, 371] on icon at bounding box center [472, 373] width 7 height 5
click at [0, 0] on input "checkbox" at bounding box center [0, 0] width 0 height 0
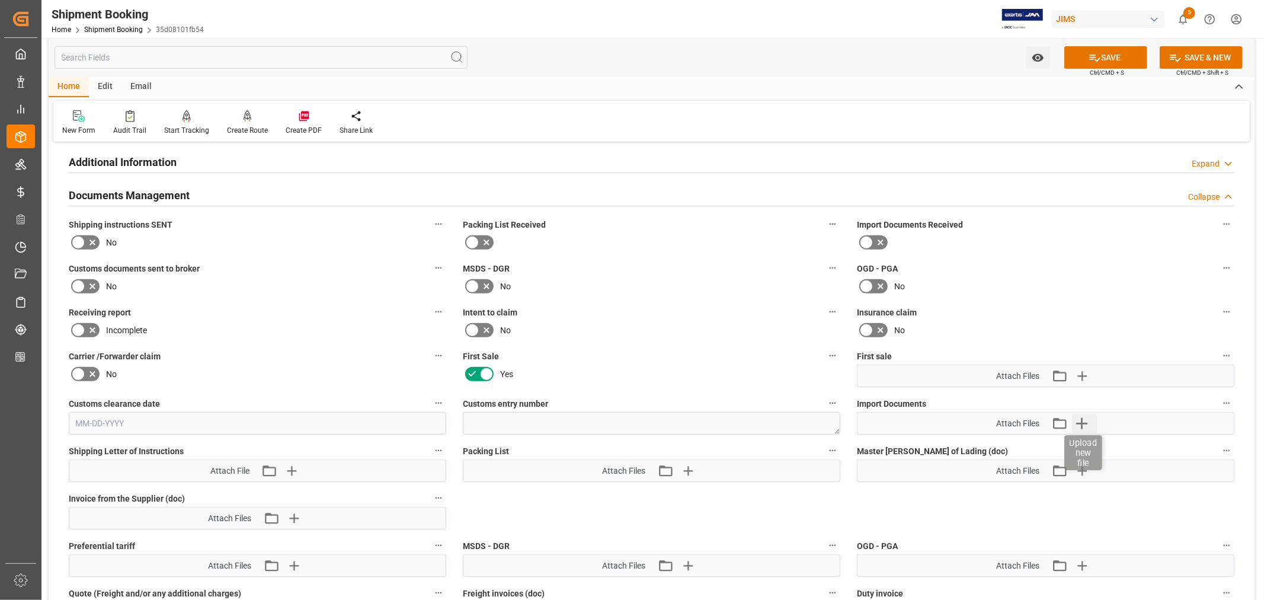
click at [1077, 420] on icon "button" at bounding box center [1081, 423] width 11 height 11
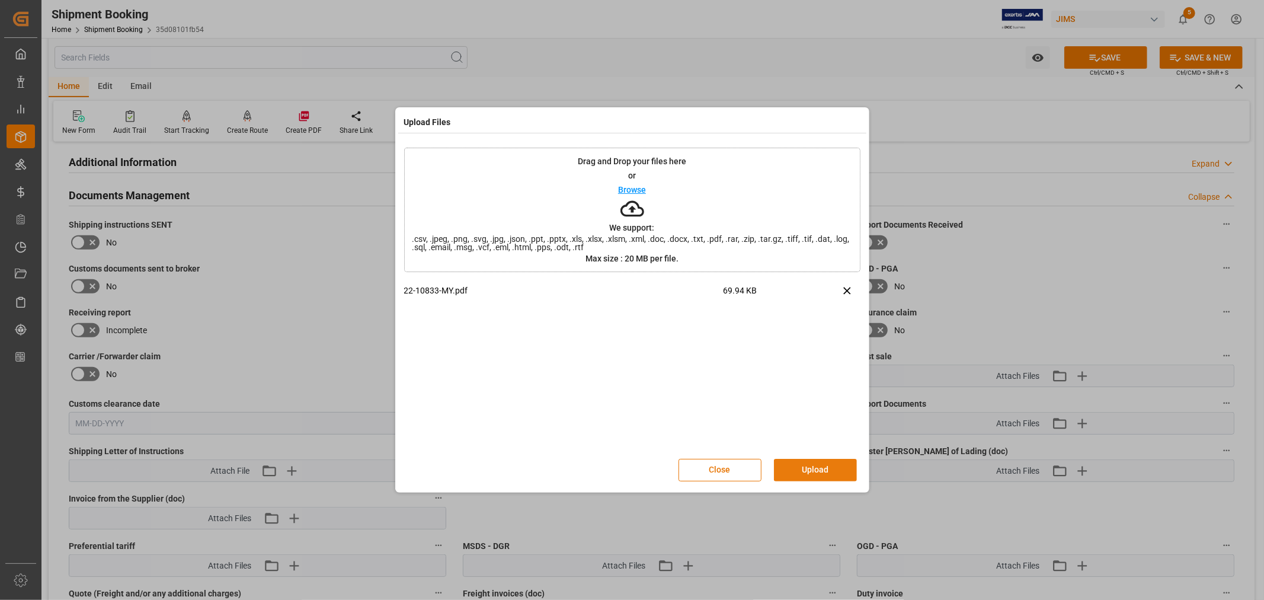
click at [807, 469] on button "Upload" at bounding box center [815, 470] width 83 height 23
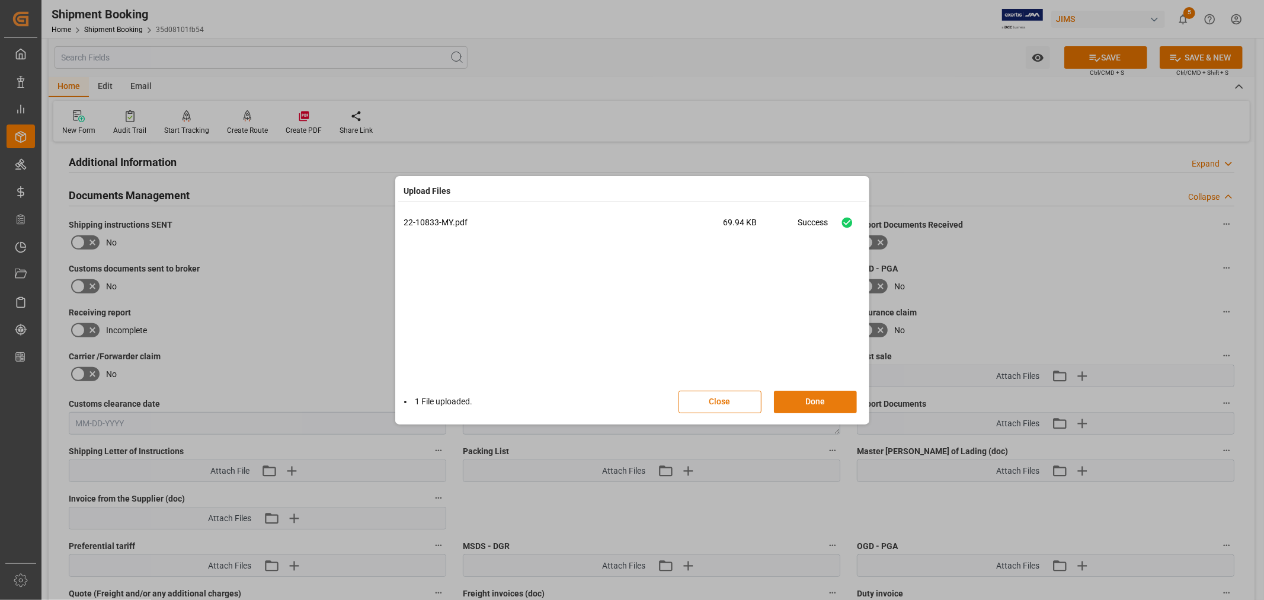
click at [812, 403] on button "Done" at bounding box center [815, 402] width 83 height 23
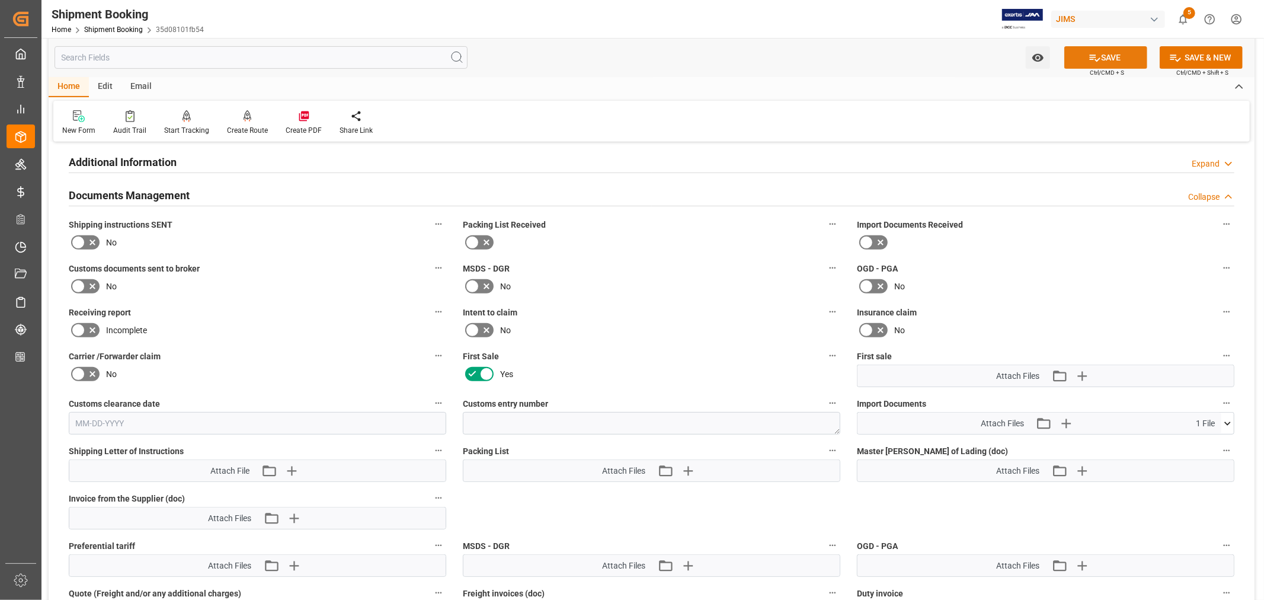
click at [1110, 56] on button "SAVE" at bounding box center [1105, 57] width 83 height 23
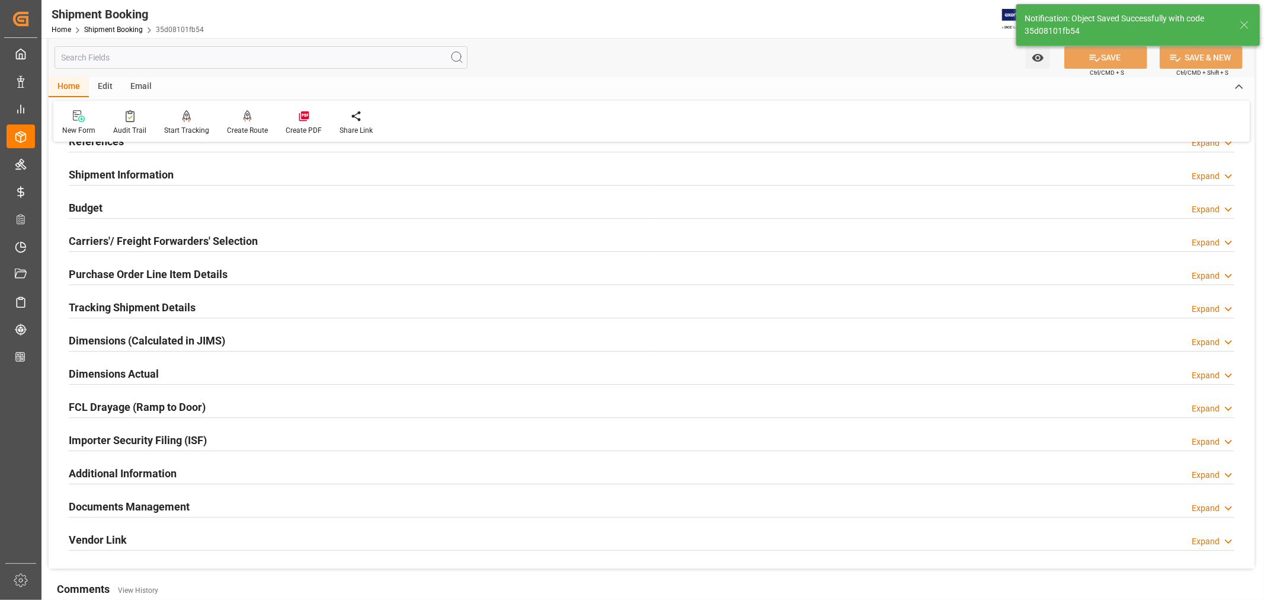
scroll to position [0, 0]
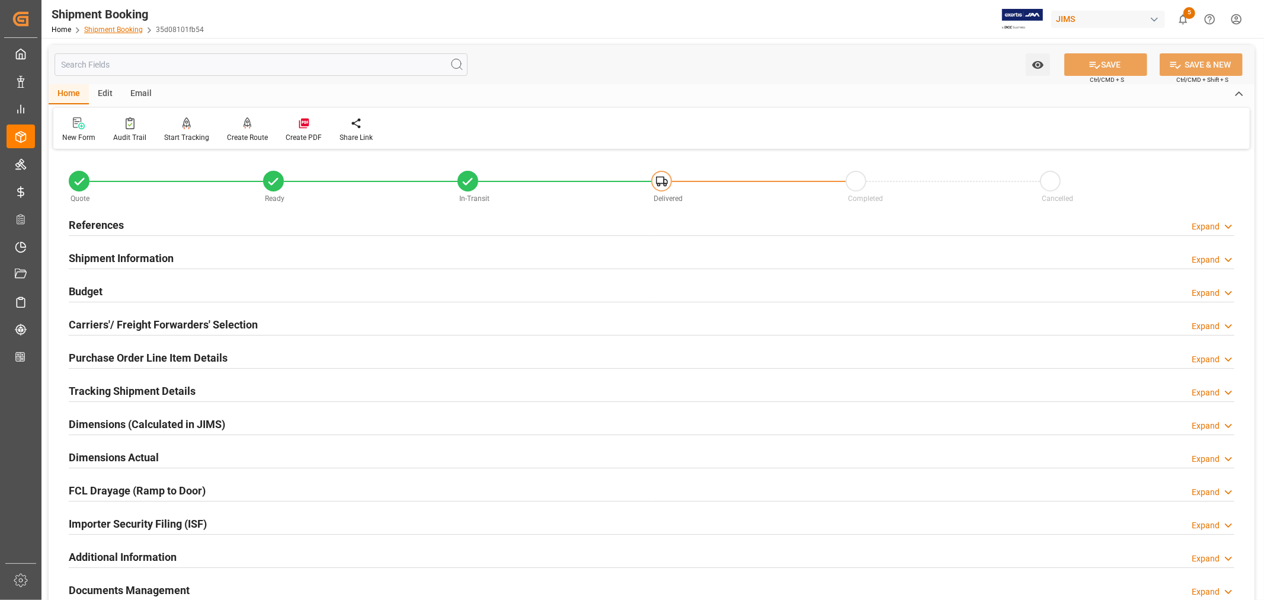
click at [113, 28] on link "Shipment Booking" at bounding box center [113, 29] width 59 height 8
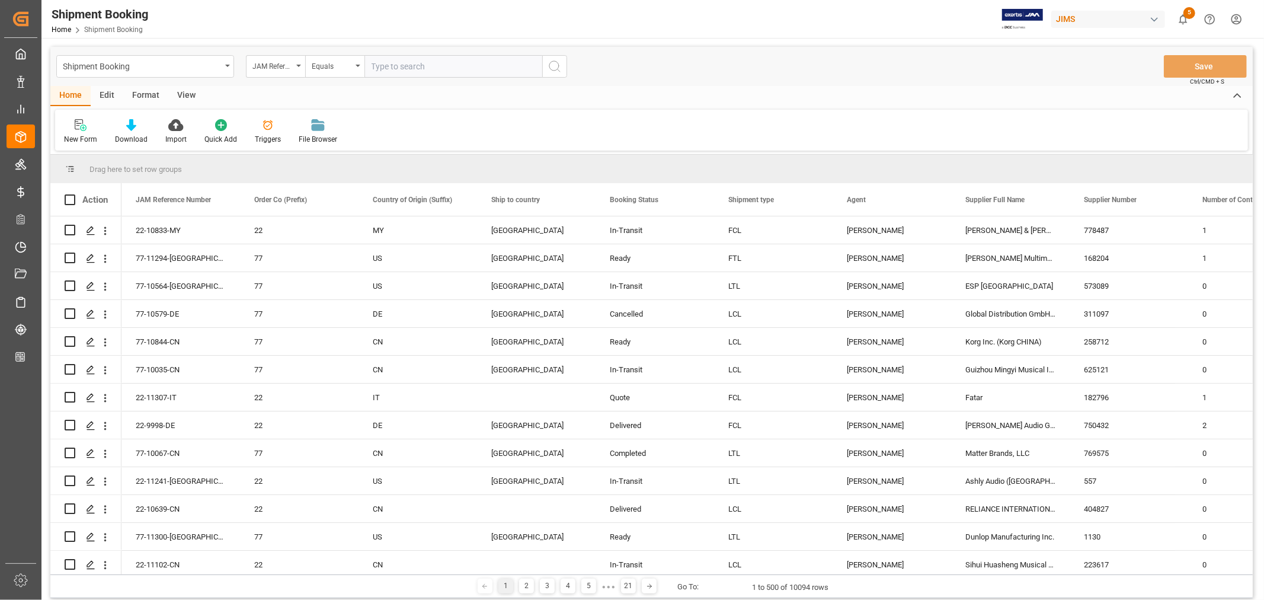
click at [373, 66] on input "text" at bounding box center [454, 66] width 178 height 23
type input "22-10730-MY"
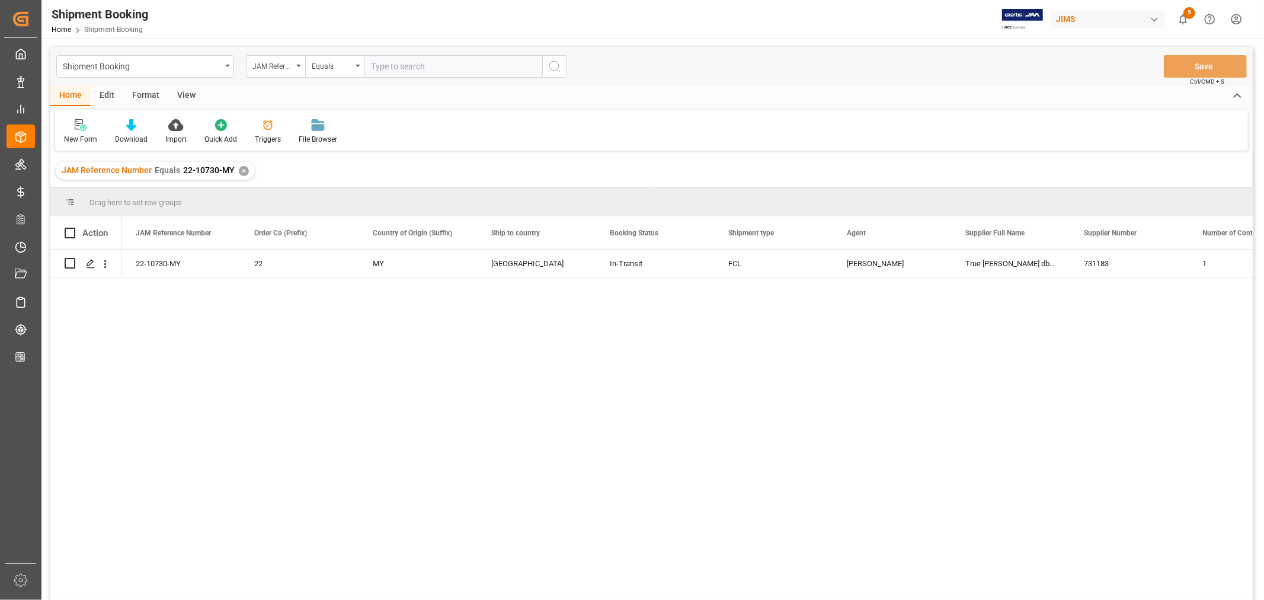
click at [239, 168] on div "✕" at bounding box center [244, 171] width 10 height 10
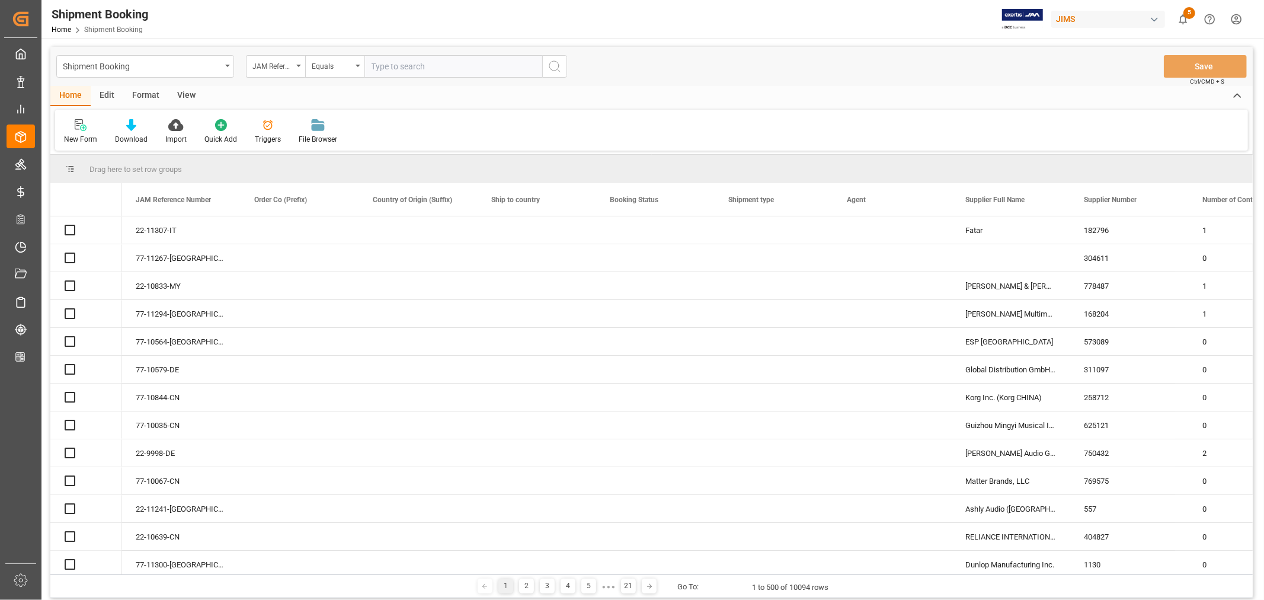
click at [382, 68] on input "text" at bounding box center [454, 66] width 178 height 23
